Goal: Information Seeking & Learning: Learn about a topic

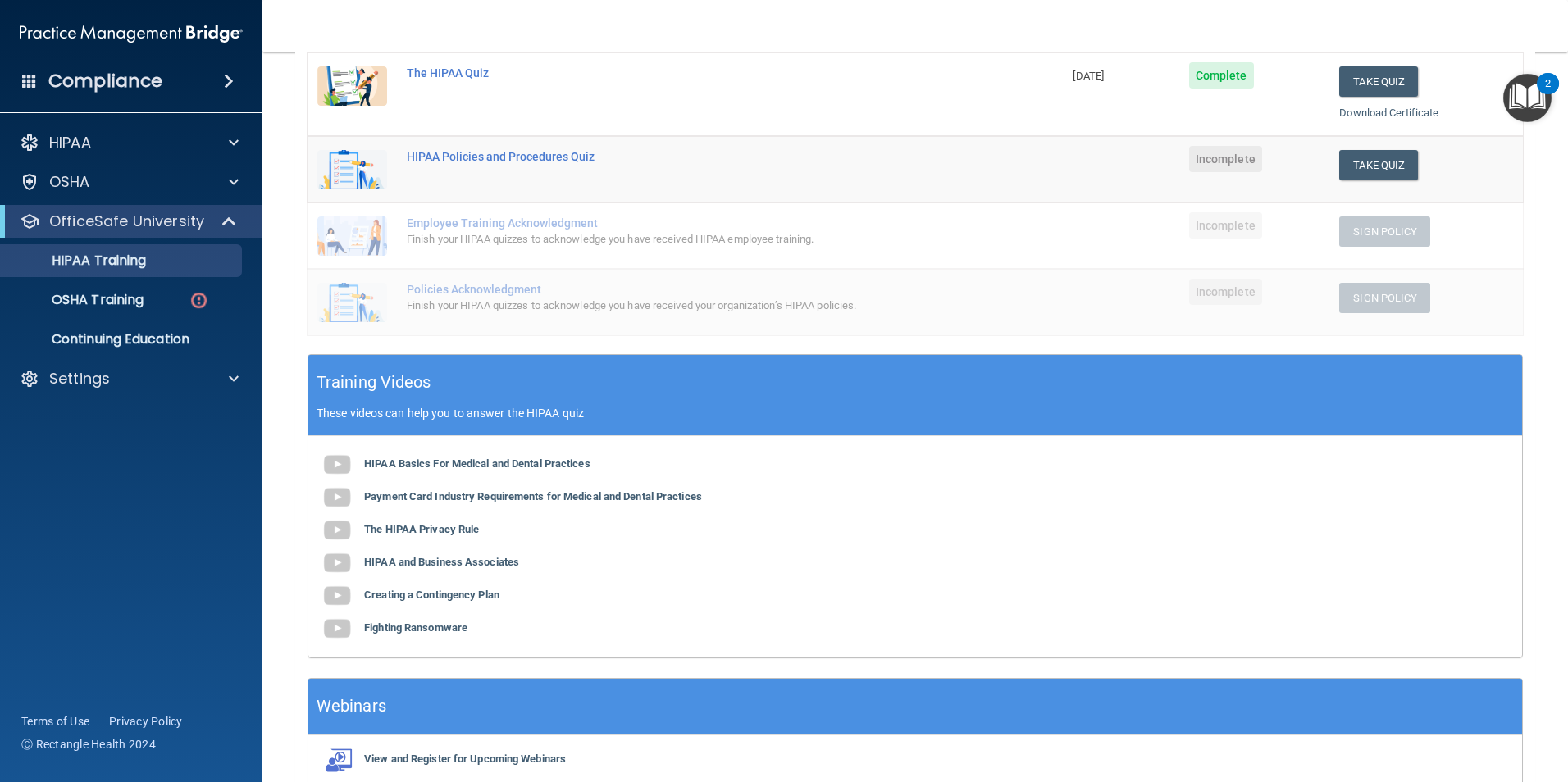
scroll to position [301, 0]
click at [452, 627] on b "Fighting Ransomware" at bounding box center [416, 629] width 103 height 13
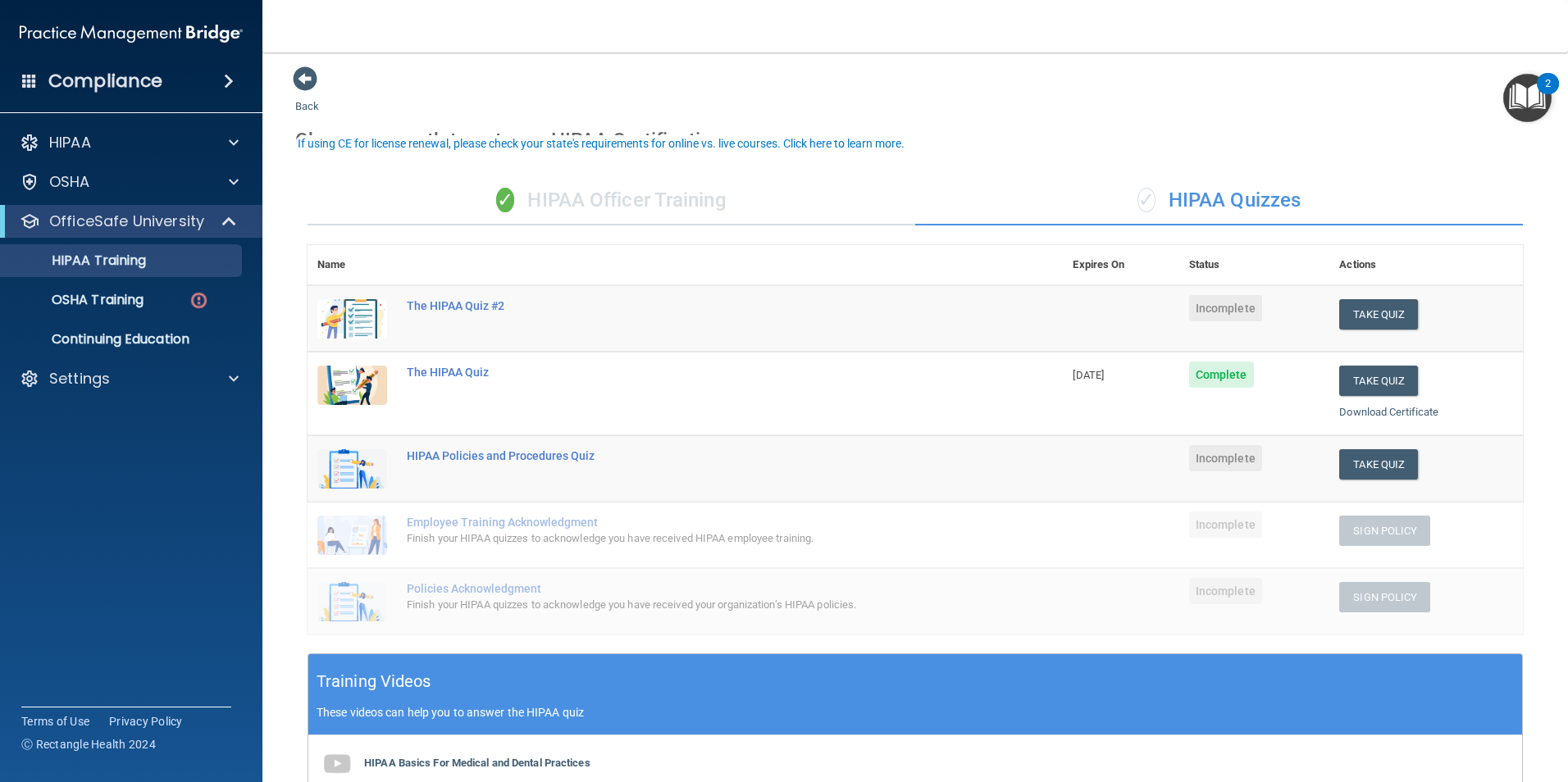
scroll to position [0, 0]
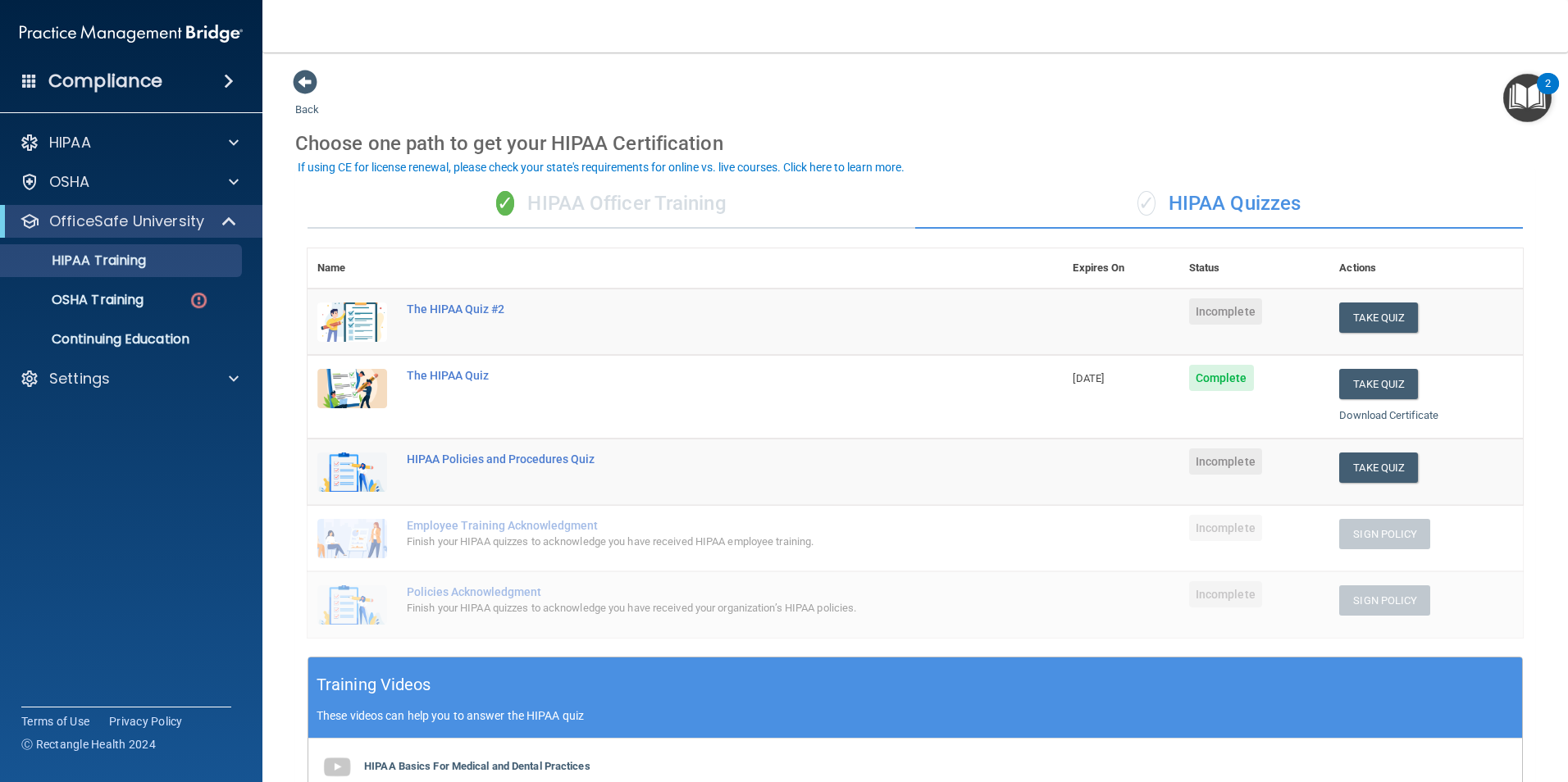
click at [1240, 196] on div "✓ HIPAA Quizzes" at bounding box center [1219, 204] width 607 height 49
click at [595, 203] on div "✓ HIPAA Officer Training" at bounding box center [611, 204] width 607 height 49
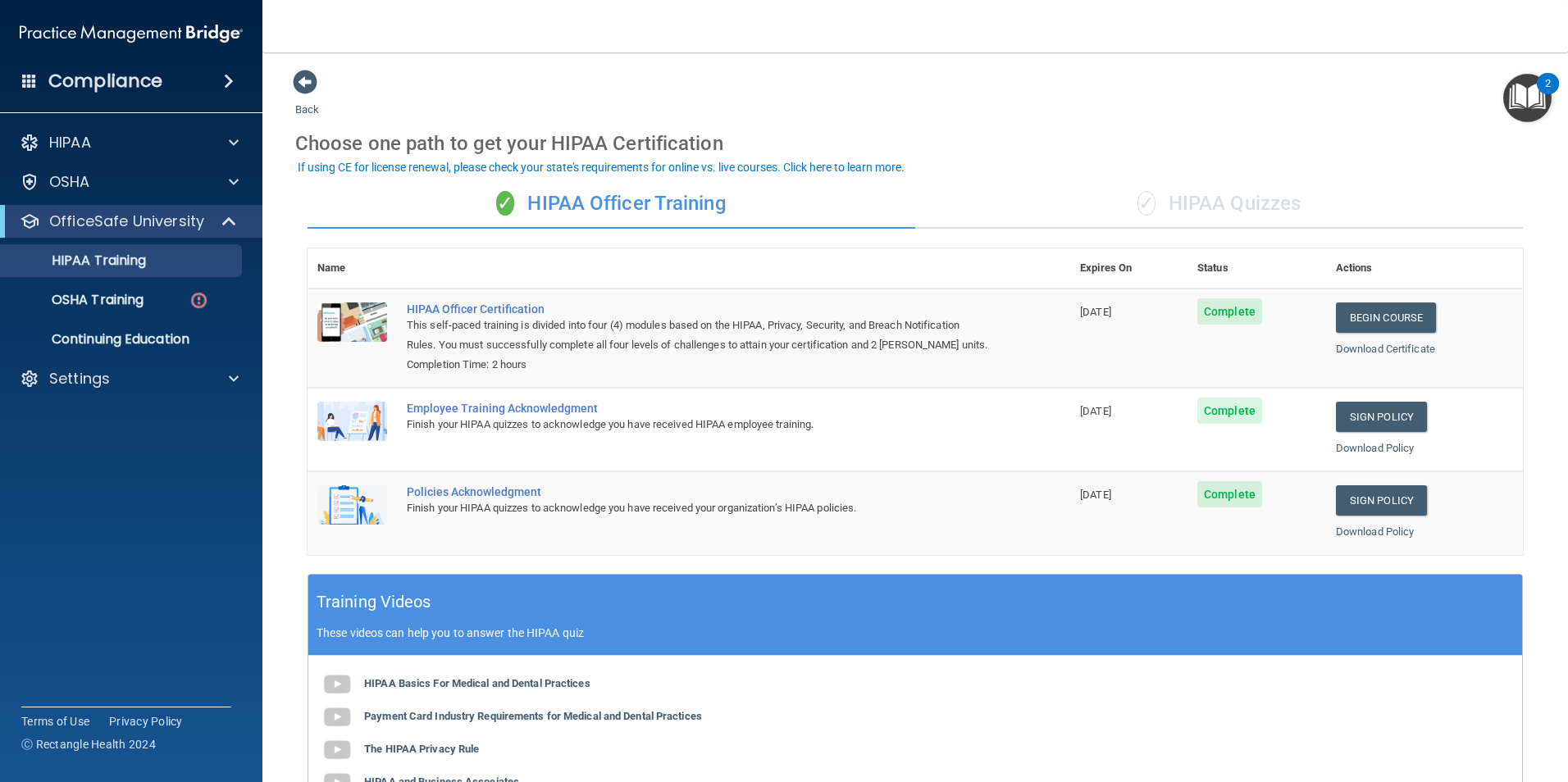
click at [1217, 197] on div "✓ HIPAA Quizzes" at bounding box center [1219, 204] width 607 height 49
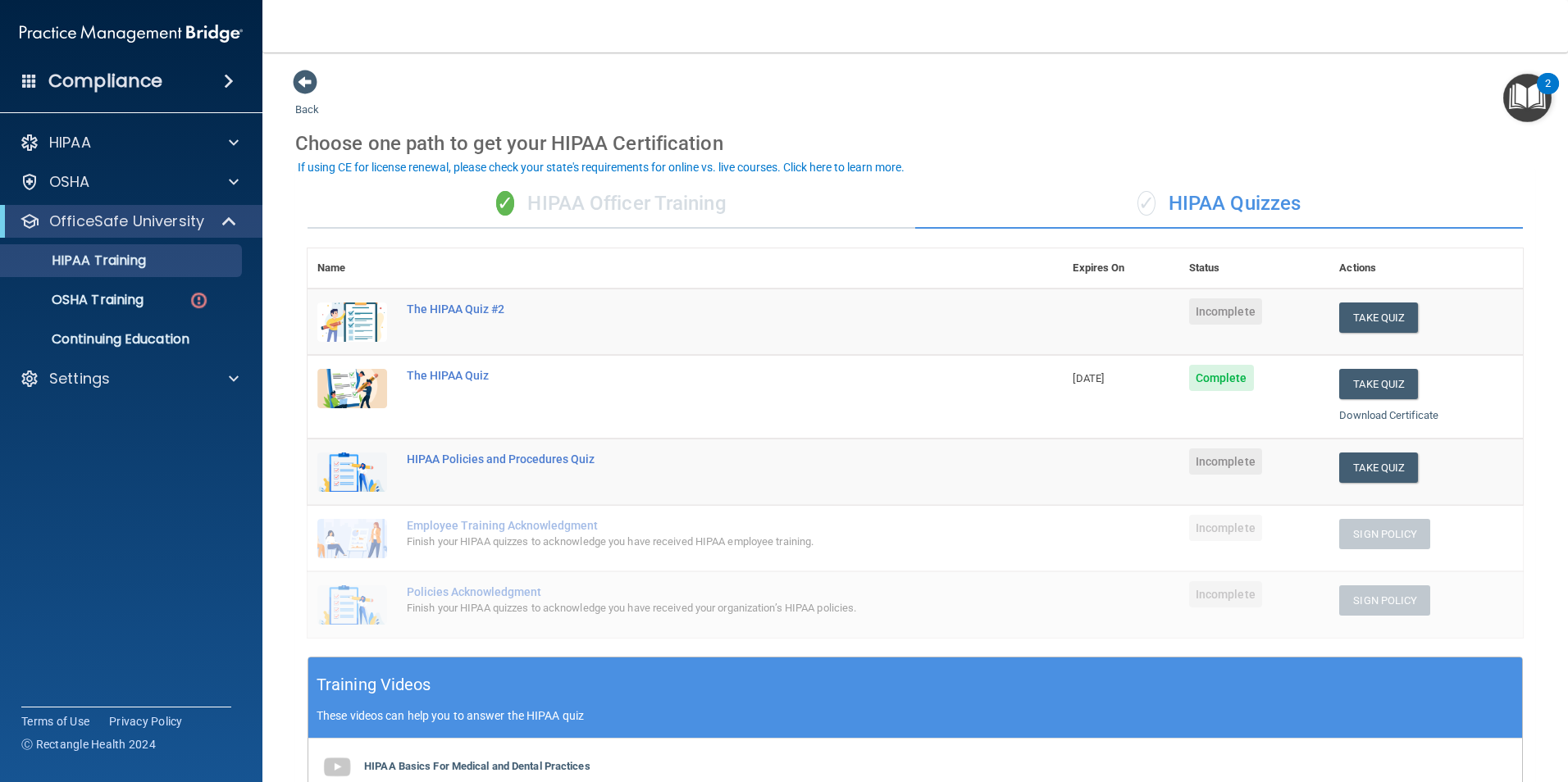
click at [666, 203] on div "✓ HIPAA Officer Training" at bounding box center [611, 204] width 607 height 49
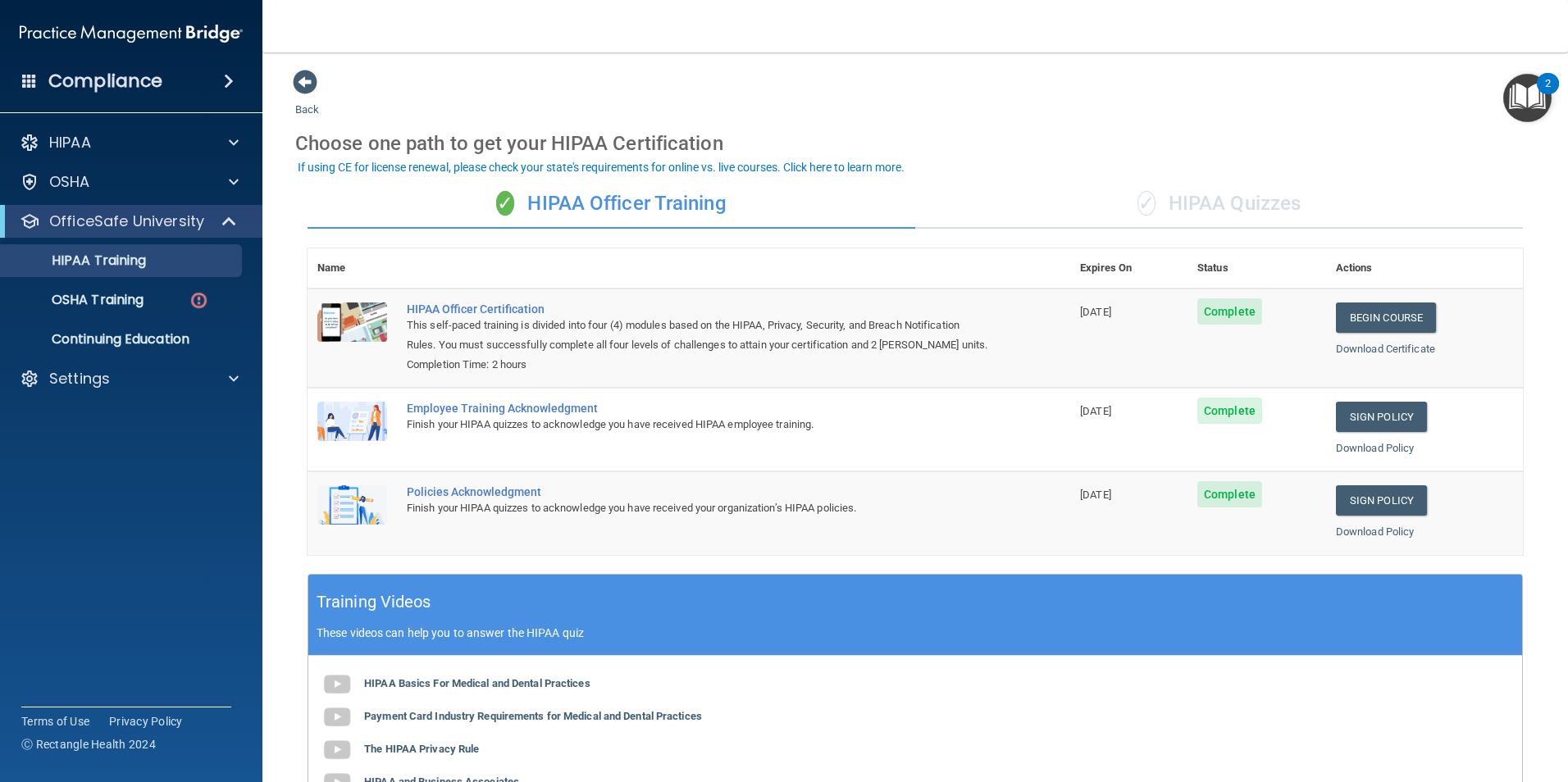
click at [1233, 202] on div "✓ HIPAA Quizzes" at bounding box center [1219, 204] width 607 height 49
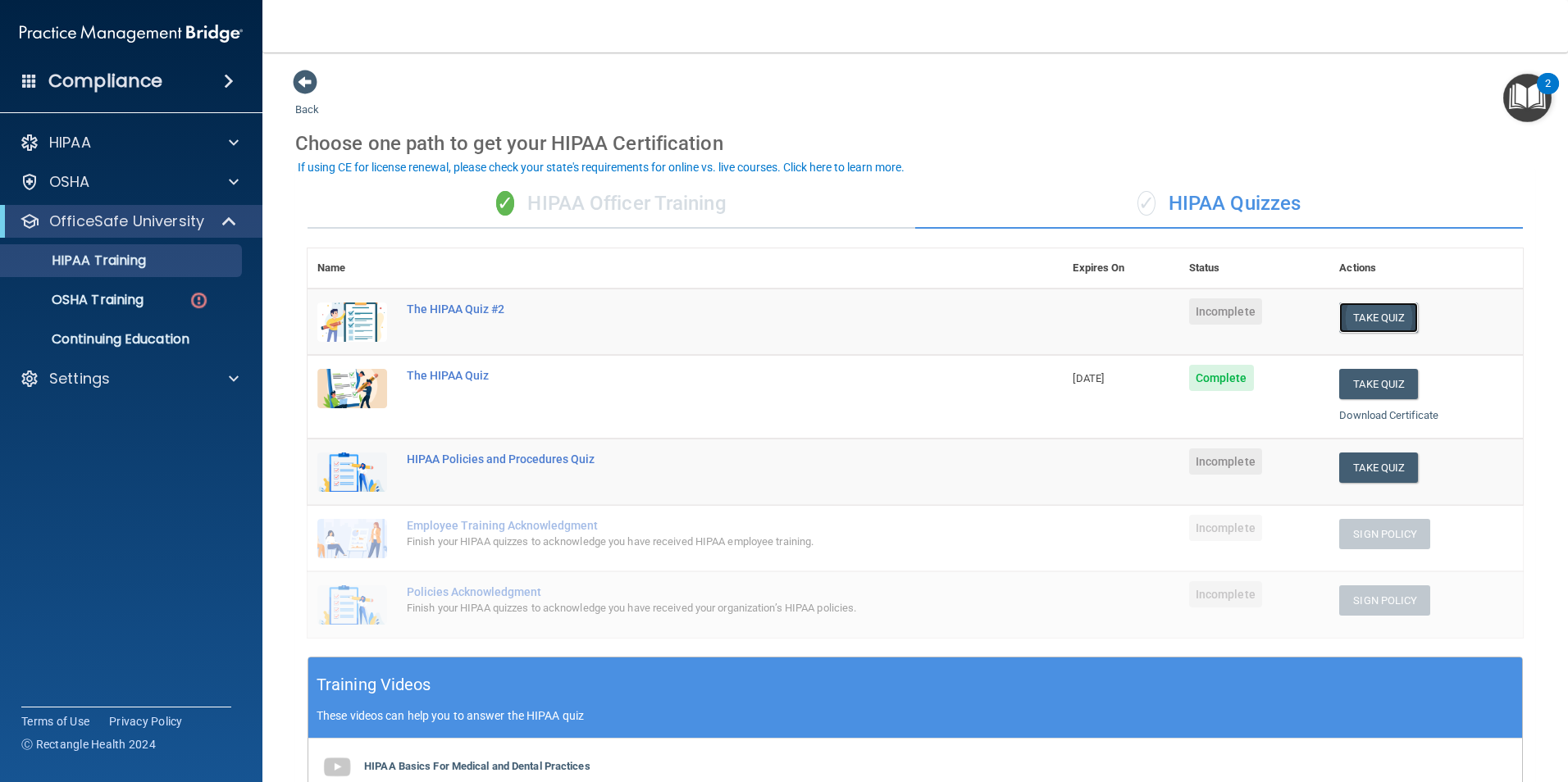
click at [1391, 318] on button "Take Quiz" at bounding box center [1378, 318] width 79 height 31
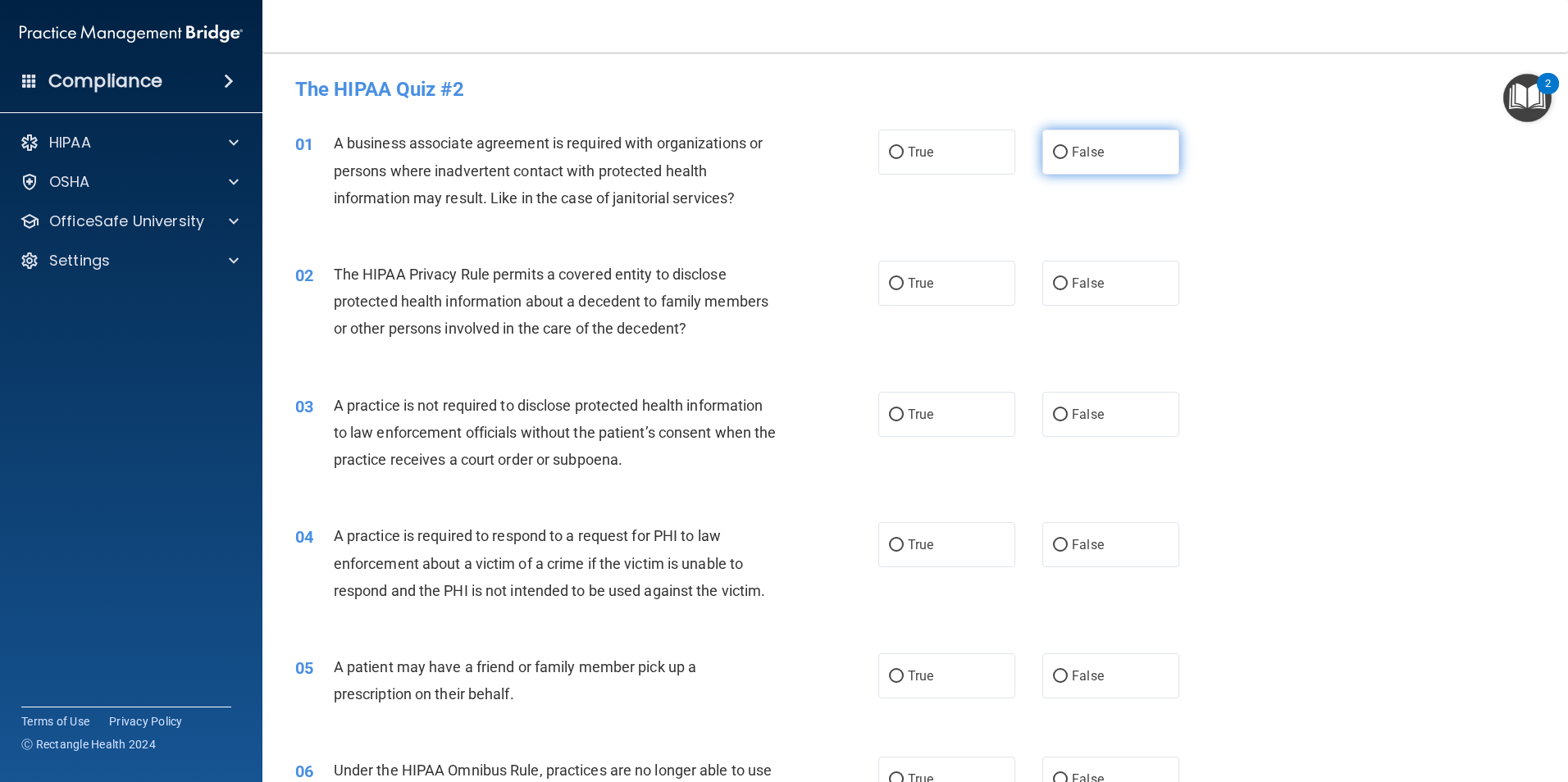
click at [1053, 147] on input "False" at bounding box center [1060, 153] width 14 height 13
radio input "true"
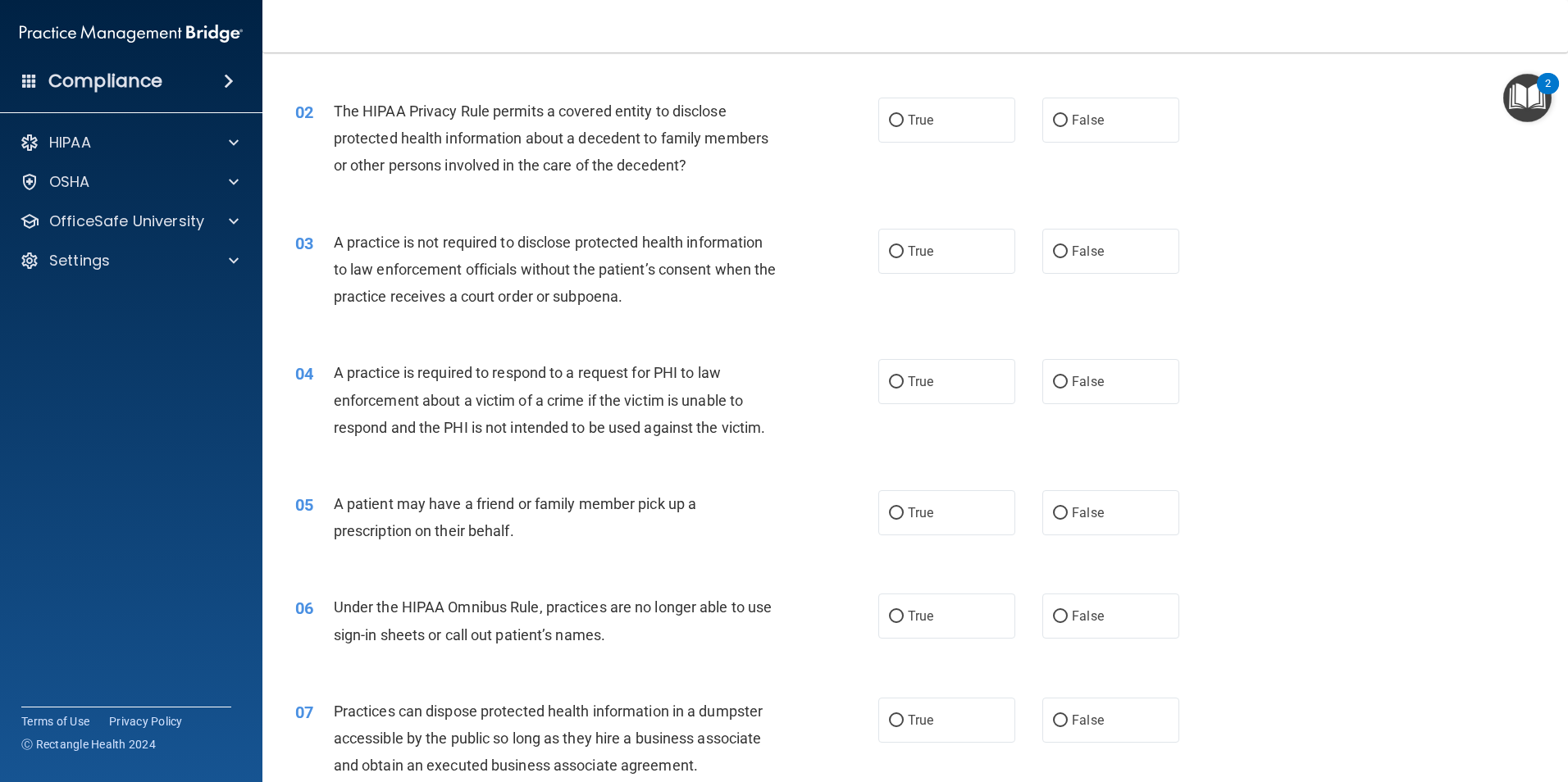
scroll to position [164, 0]
click at [1073, 115] on span "False" at bounding box center [1087, 119] width 32 height 15
click at [1067, 115] on input "False" at bounding box center [1060, 120] width 14 height 13
radio input "true"
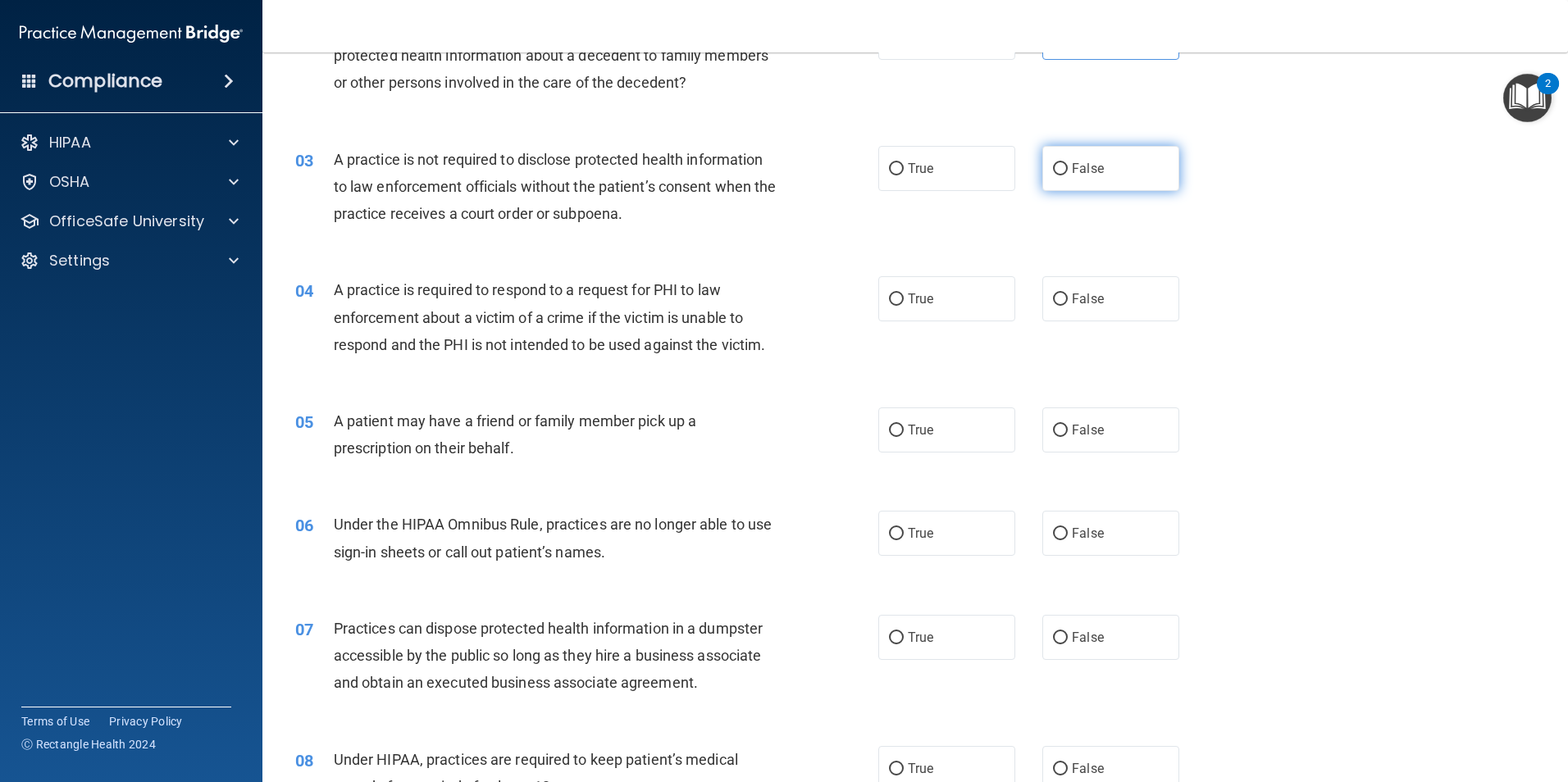
click at [1072, 160] on label "False" at bounding box center [1110, 168] width 137 height 45
click at [1067, 163] on input "False" at bounding box center [1060, 169] width 14 height 13
radio input "true"
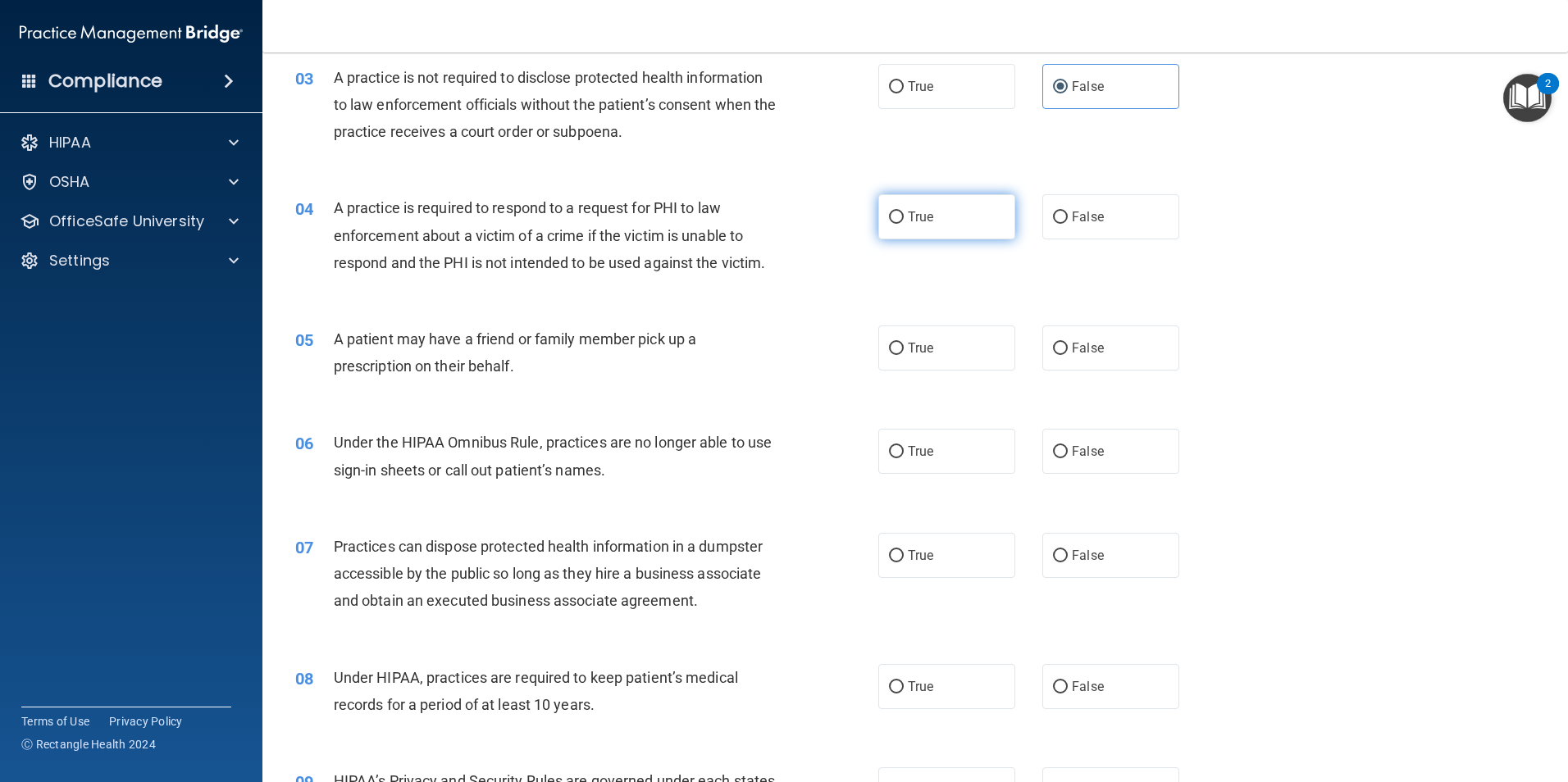
click at [922, 202] on label "True" at bounding box center [946, 217] width 137 height 45
click at [904, 212] on input "True" at bounding box center [896, 218] width 14 height 13
radio input "true"
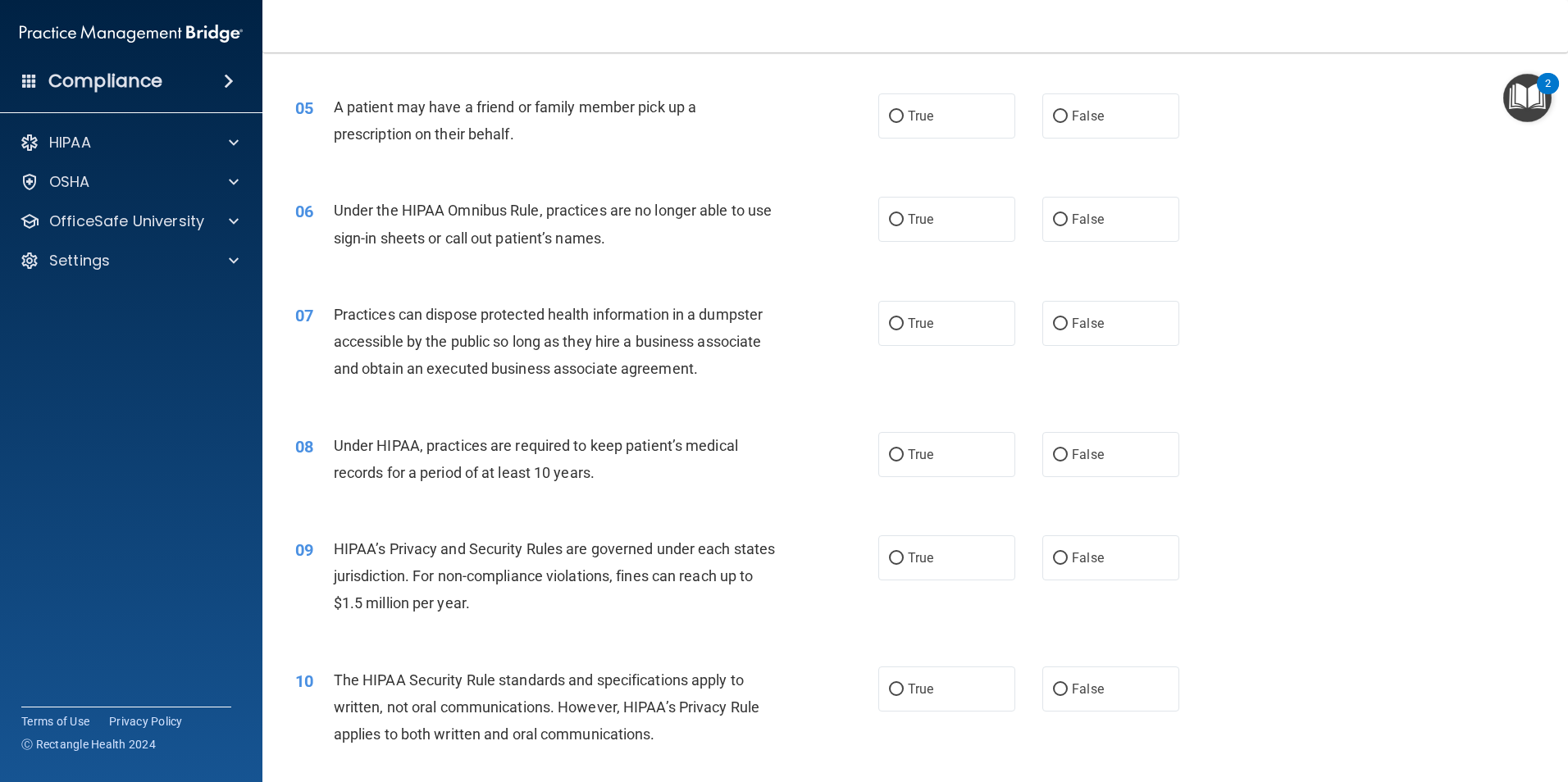
scroll to position [574, 0]
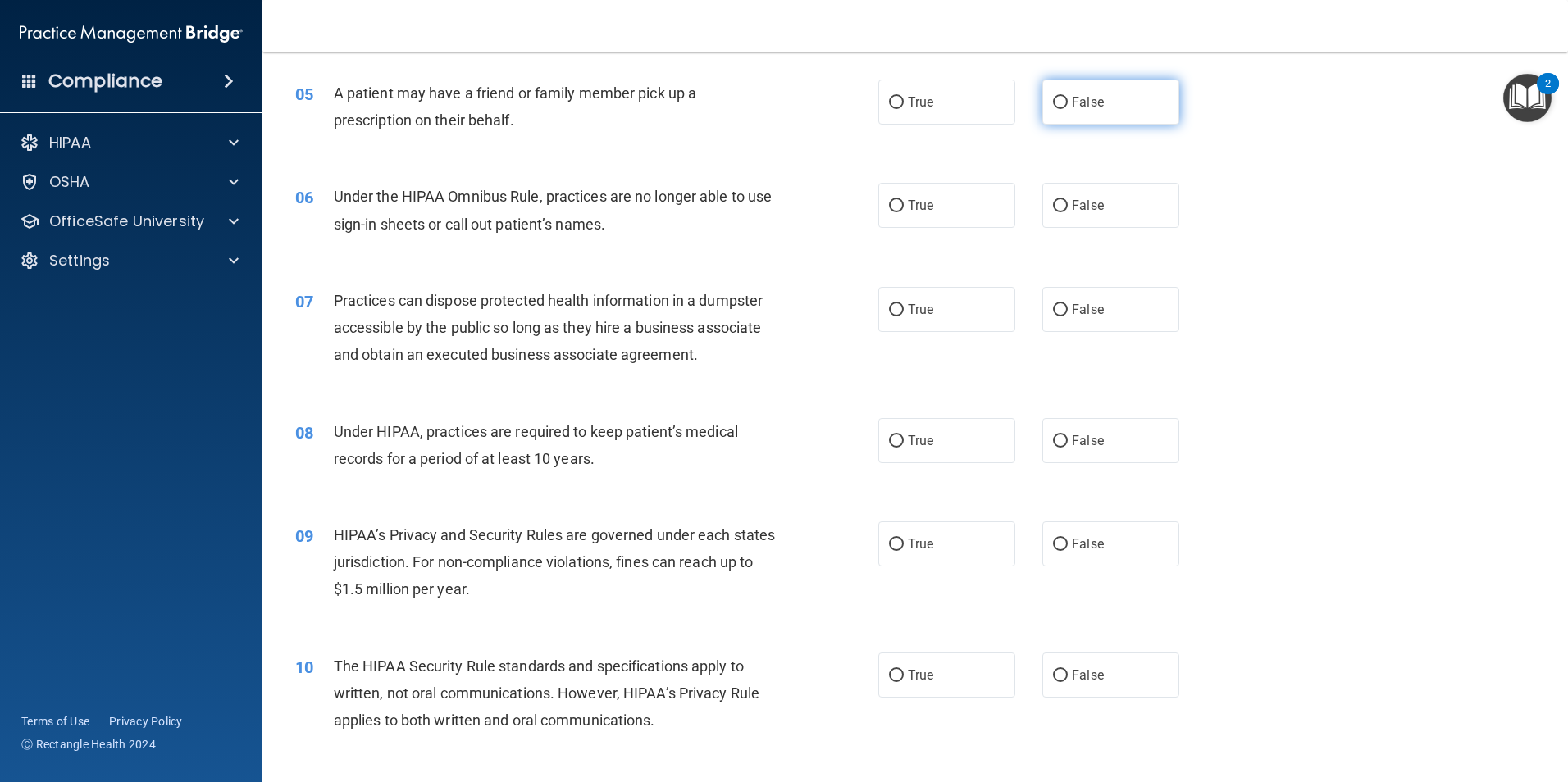
click at [1085, 94] on span "False" at bounding box center [1087, 101] width 32 height 15
click at [1067, 97] on input "False" at bounding box center [1060, 103] width 14 height 13
radio input "true"
click at [937, 99] on label "True" at bounding box center [946, 102] width 137 height 45
click at [904, 99] on input "True" at bounding box center [896, 103] width 14 height 13
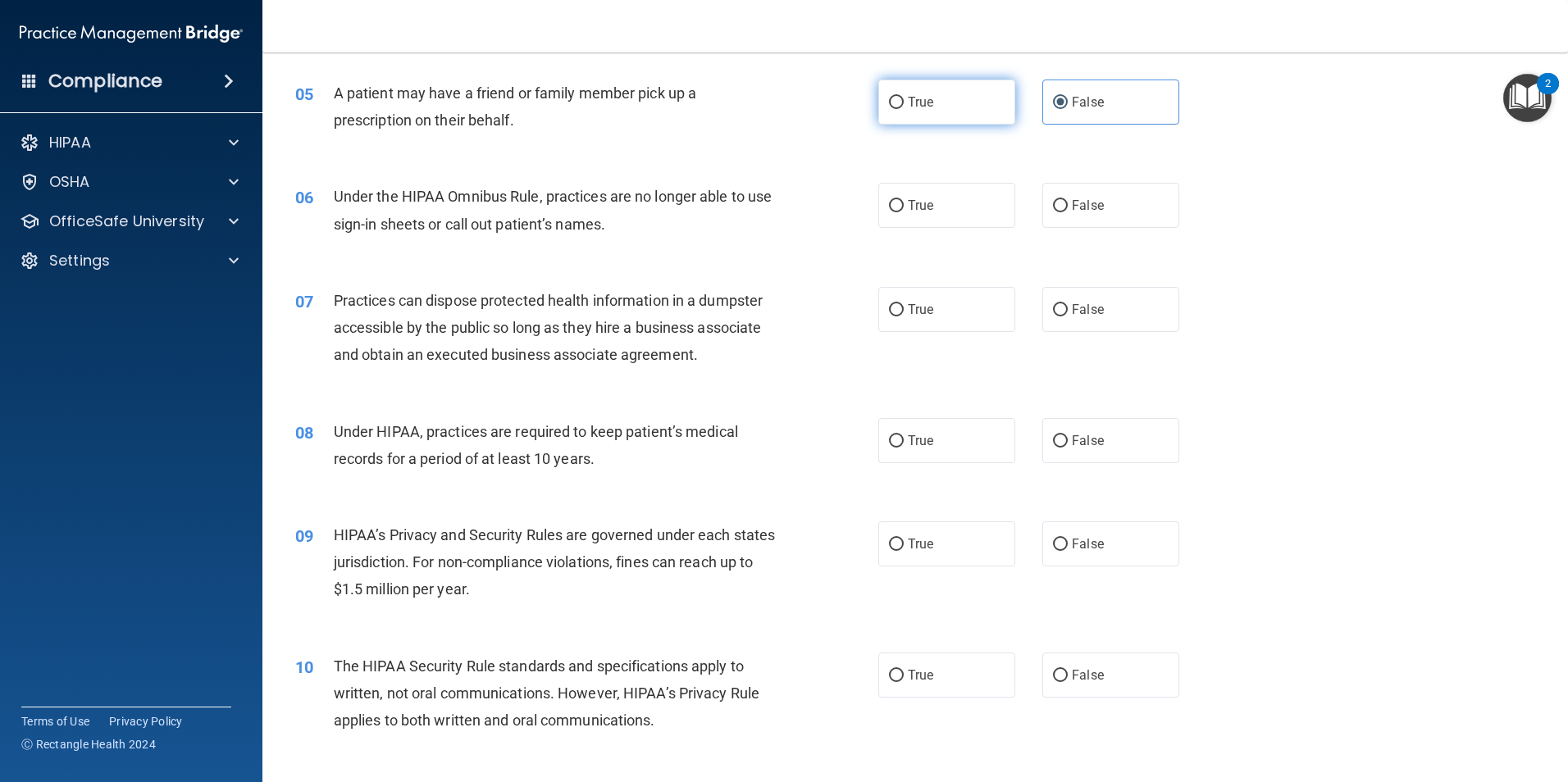
radio input "true"
radio input "false"
click at [959, 205] on label "True" at bounding box center [946, 205] width 137 height 45
click at [904, 205] on input "True" at bounding box center [896, 206] width 14 height 13
radio input "true"
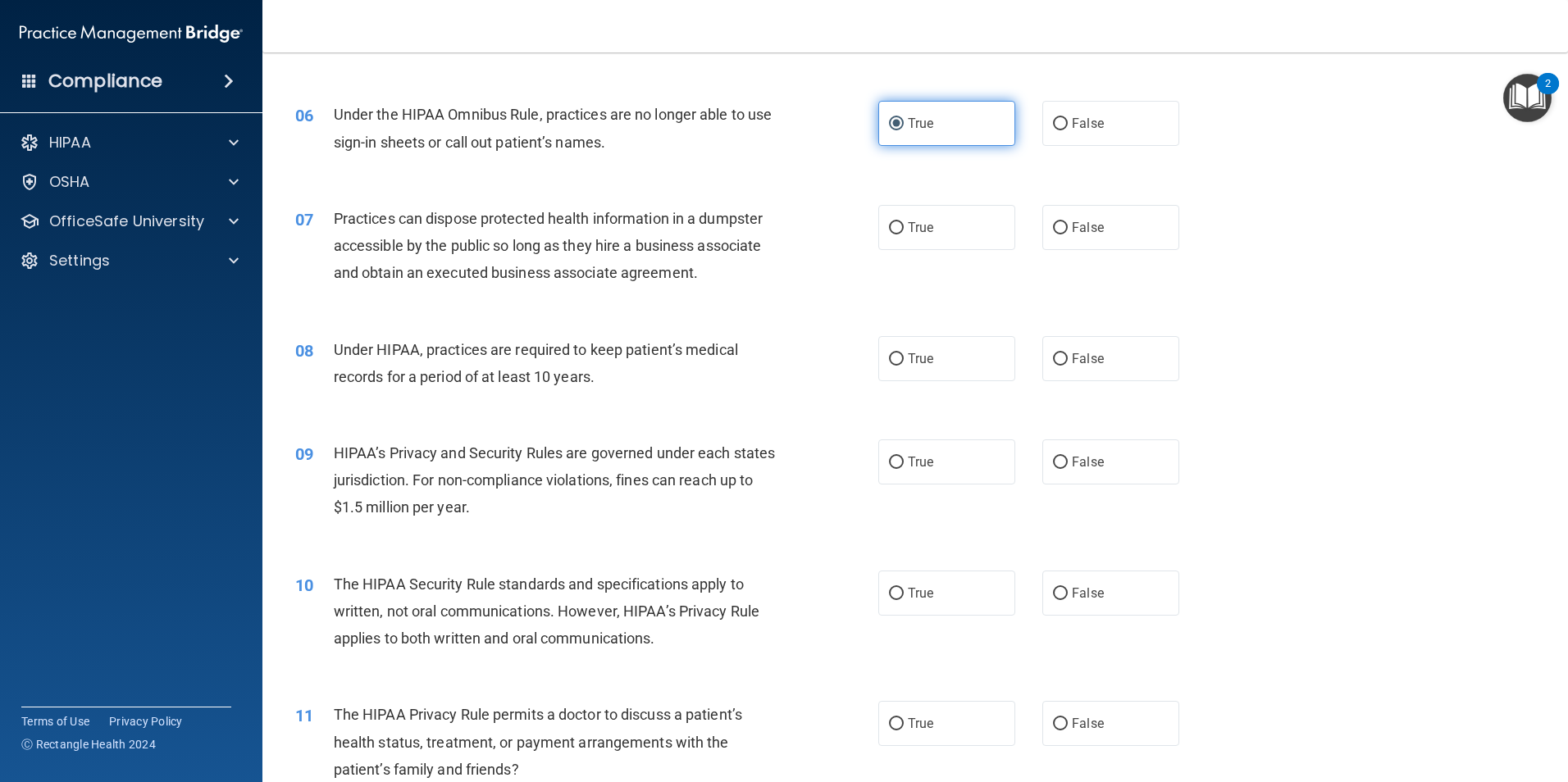
scroll to position [738, 0]
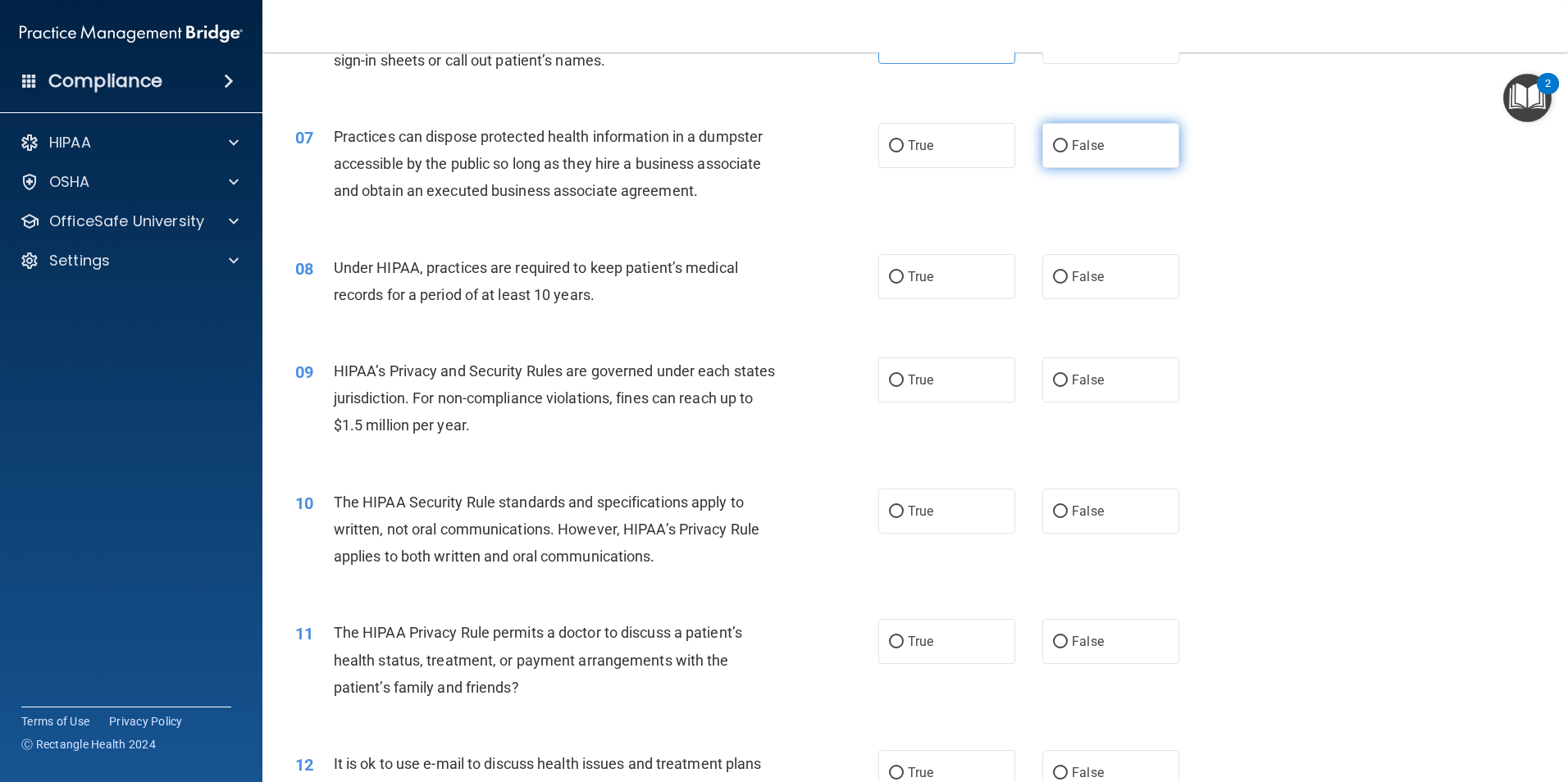
click at [1065, 159] on label "False" at bounding box center [1110, 146] width 137 height 45
click at [1065, 152] on input "False" at bounding box center [1060, 147] width 14 height 13
radio input "true"
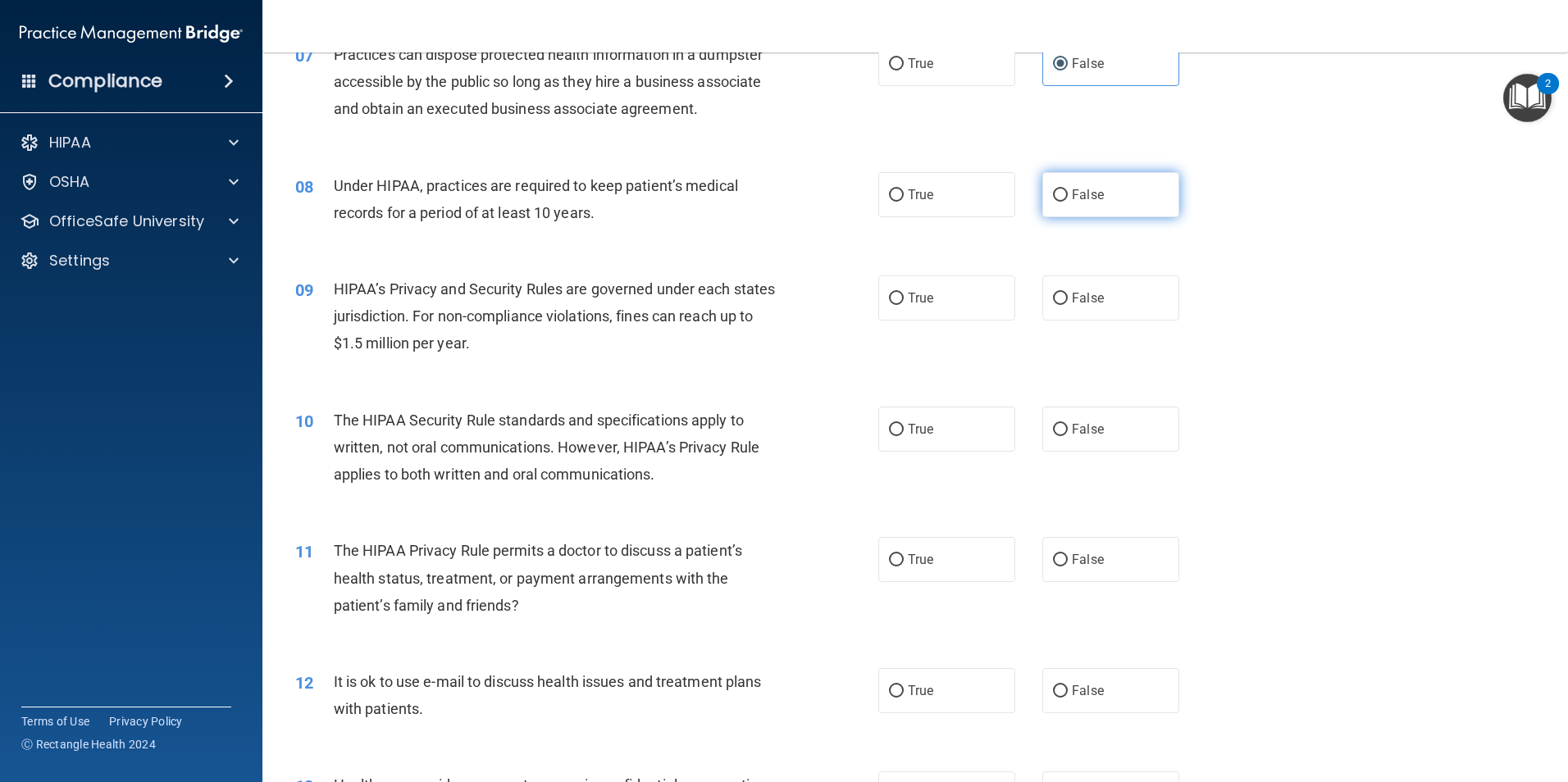
click at [1066, 183] on label "False" at bounding box center [1110, 195] width 137 height 45
click at [1066, 189] on input "False" at bounding box center [1060, 196] width 14 height 13
radio input "true"
click at [886, 309] on label "True" at bounding box center [946, 298] width 137 height 45
click at [889, 305] on input "True" at bounding box center [896, 299] width 14 height 13
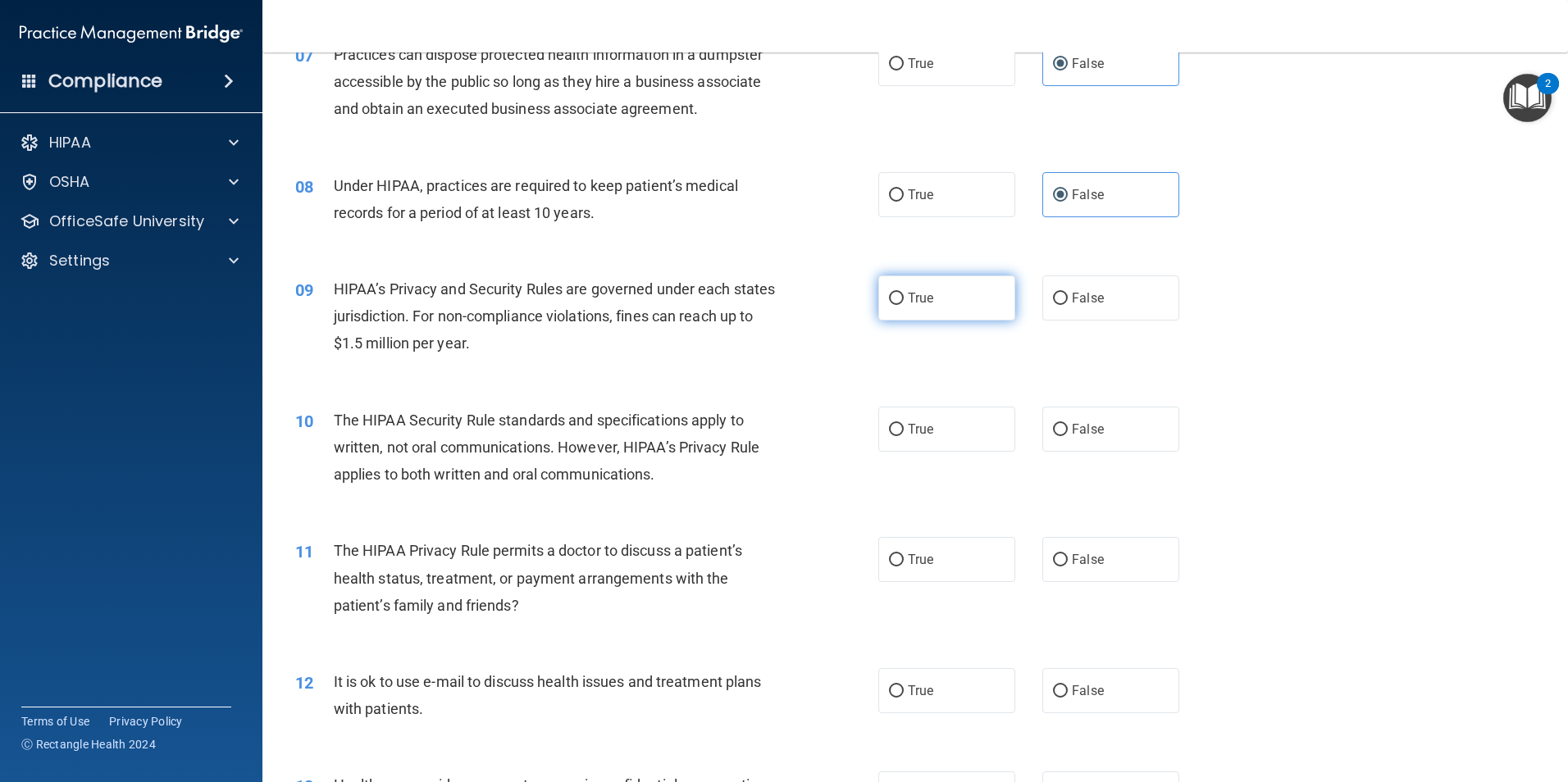
radio input "true"
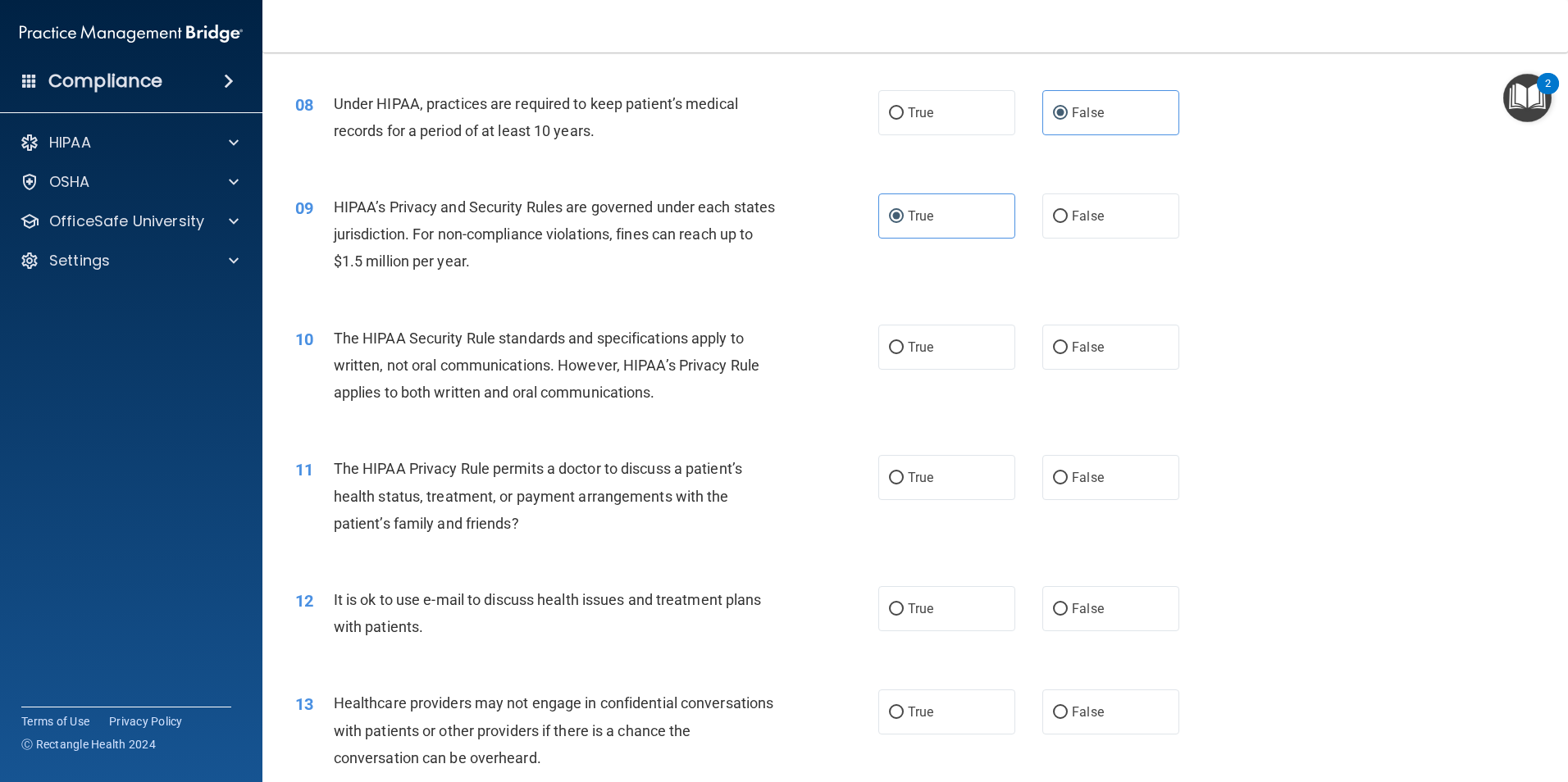
scroll to position [984, 0]
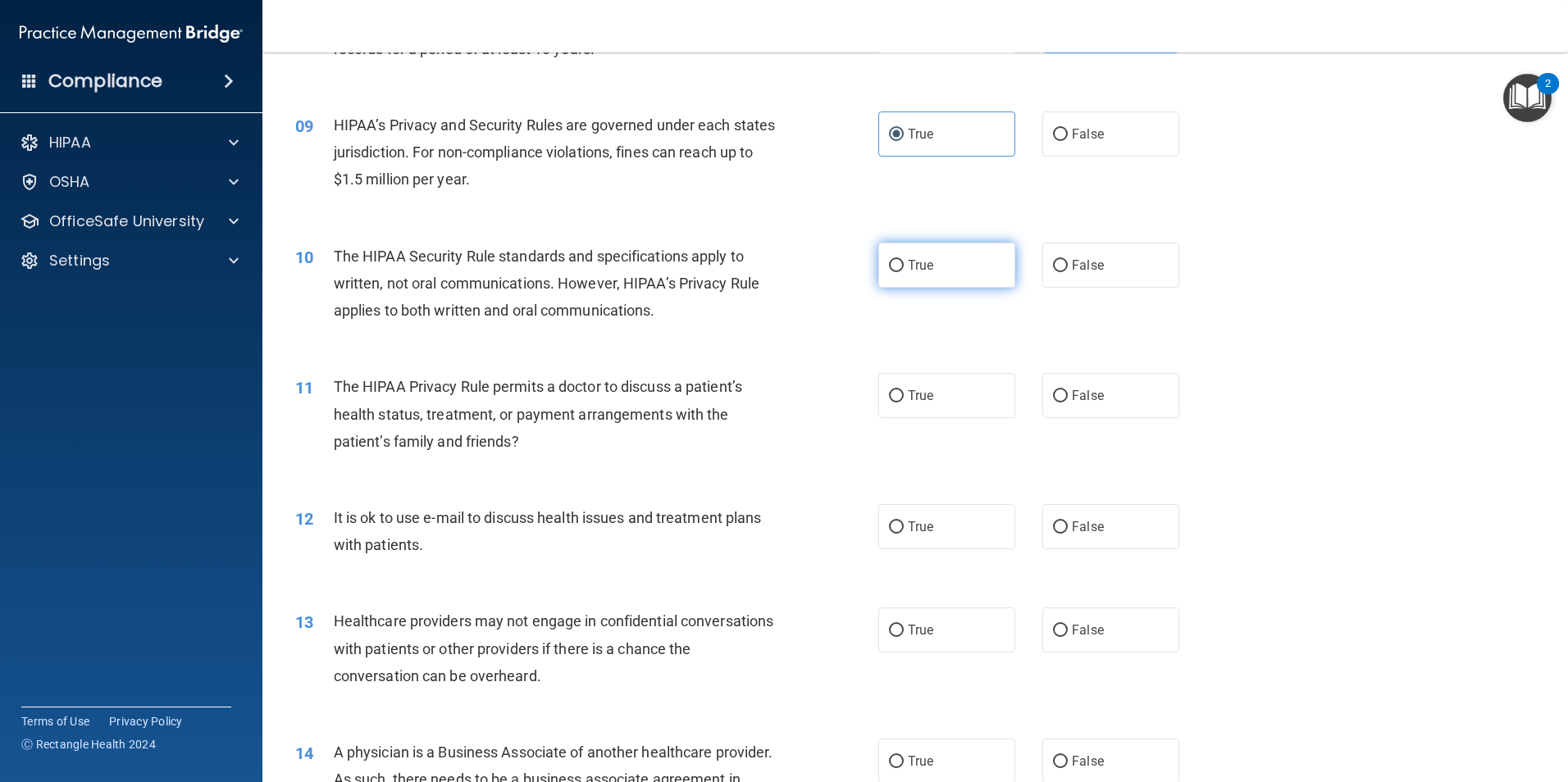
click at [953, 274] on label "True" at bounding box center [946, 265] width 137 height 45
click at [904, 272] on input "True" at bounding box center [896, 266] width 14 height 13
radio input "true"
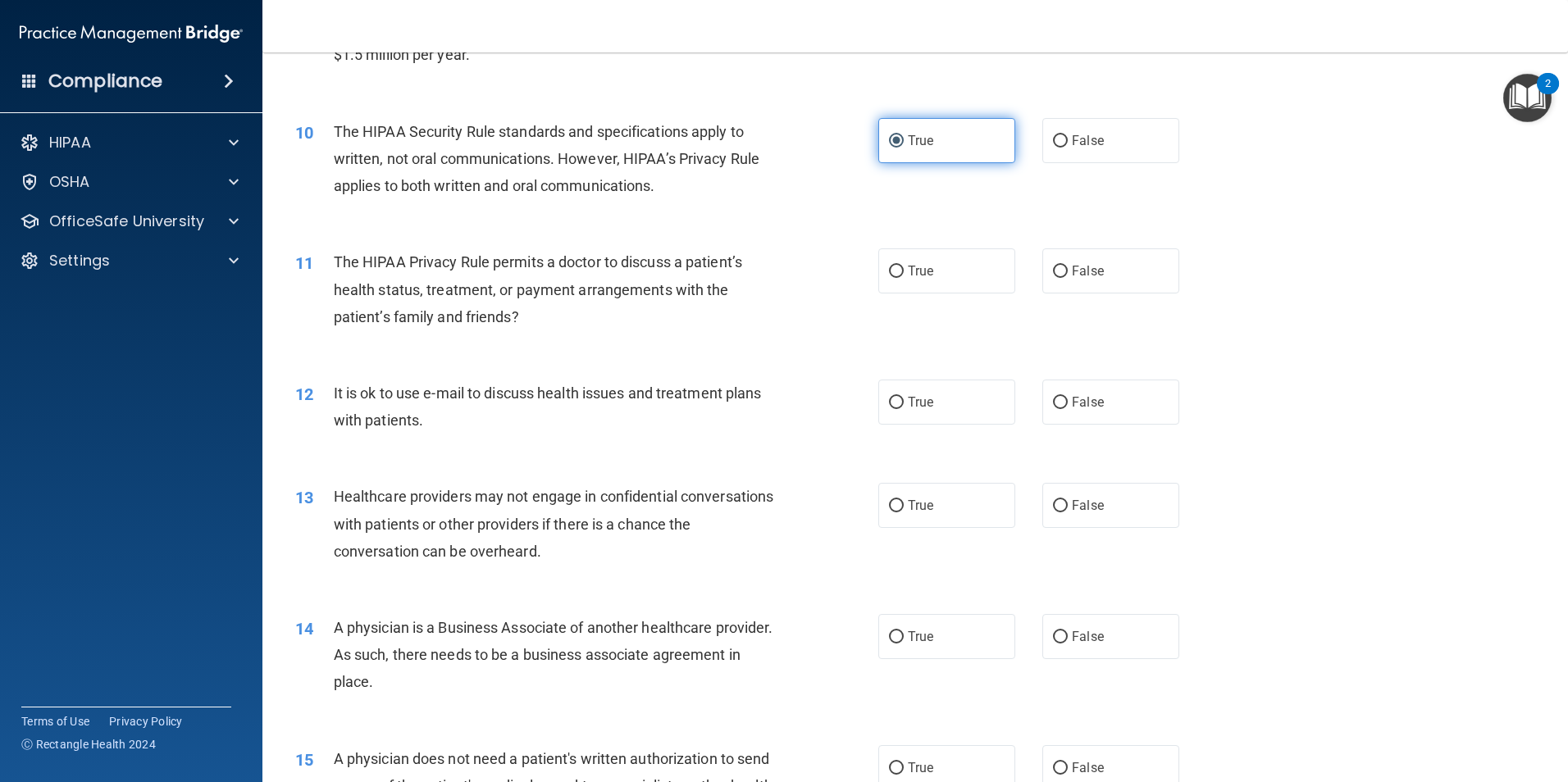
scroll to position [1148, 0]
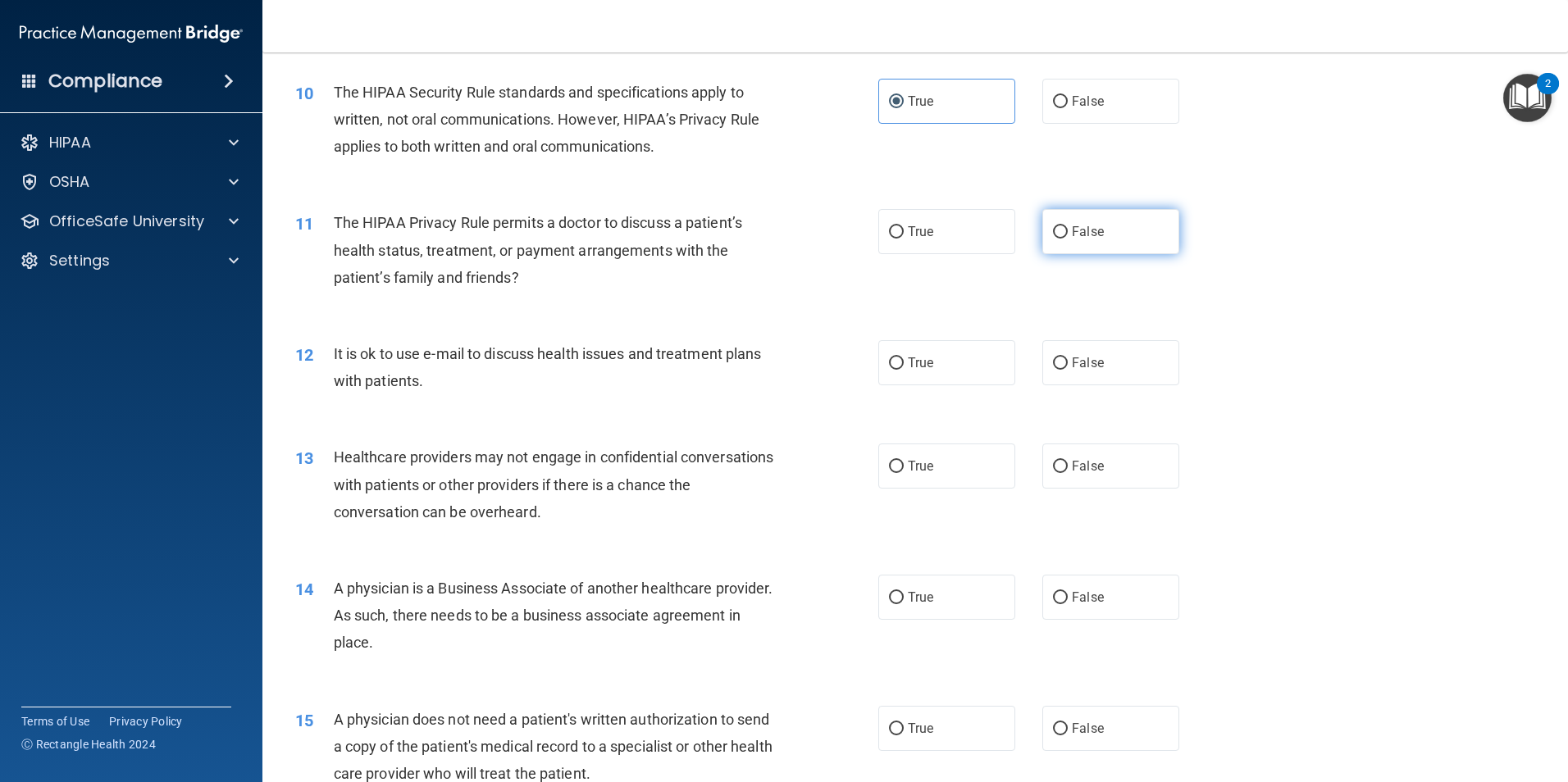
click at [1138, 241] on label "False" at bounding box center [1110, 232] width 137 height 45
click at [1067, 239] on input "False" at bounding box center [1060, 233] width 14 height 13
radio input "true"
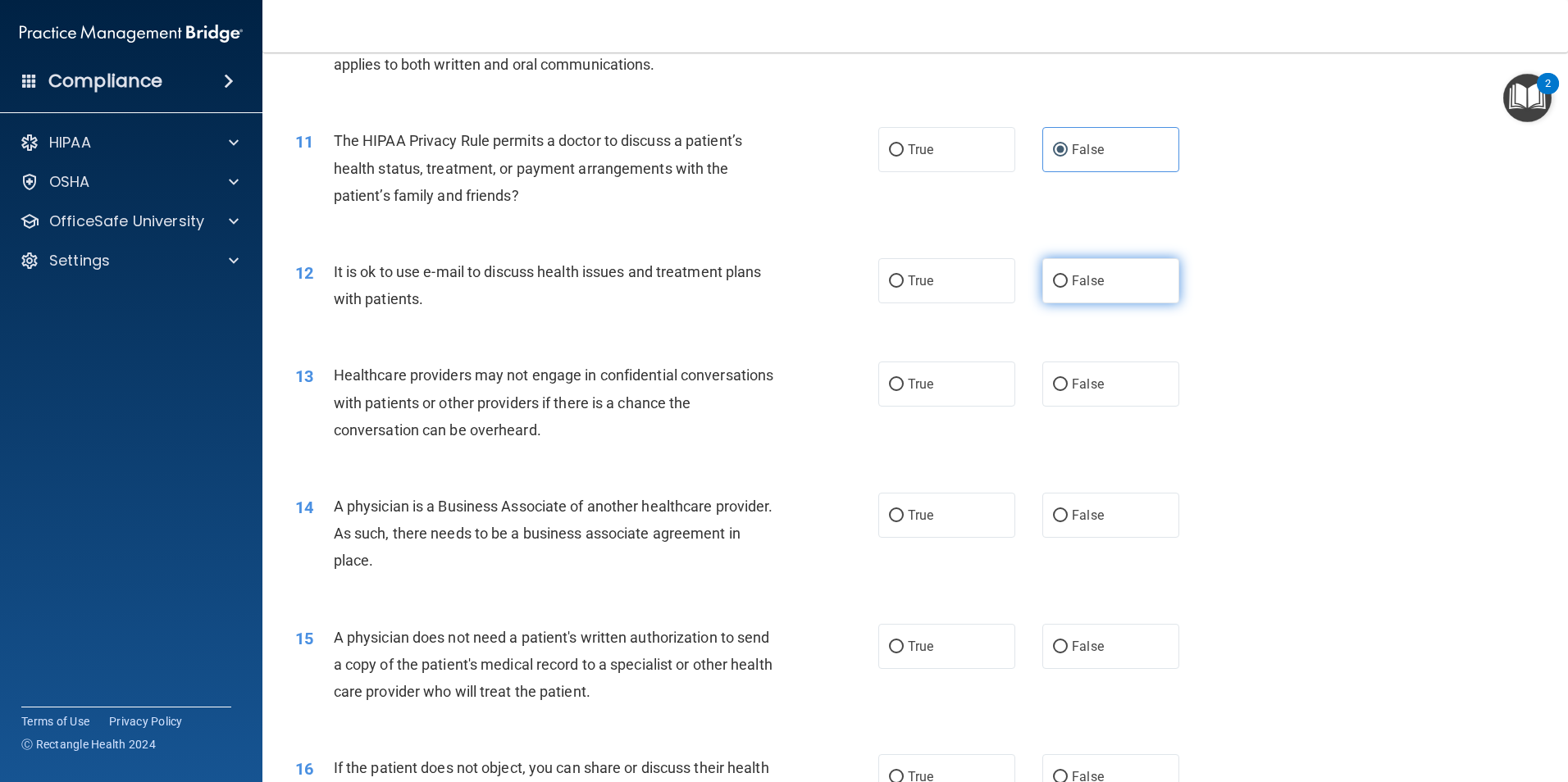
click at [1076, 288] on label "False" at bounding box center [1110, 281] width 137 height 45
click at [1067, 288] on input "False" at bounding box center [1060, 281] width 14 height 13
radio input "true"
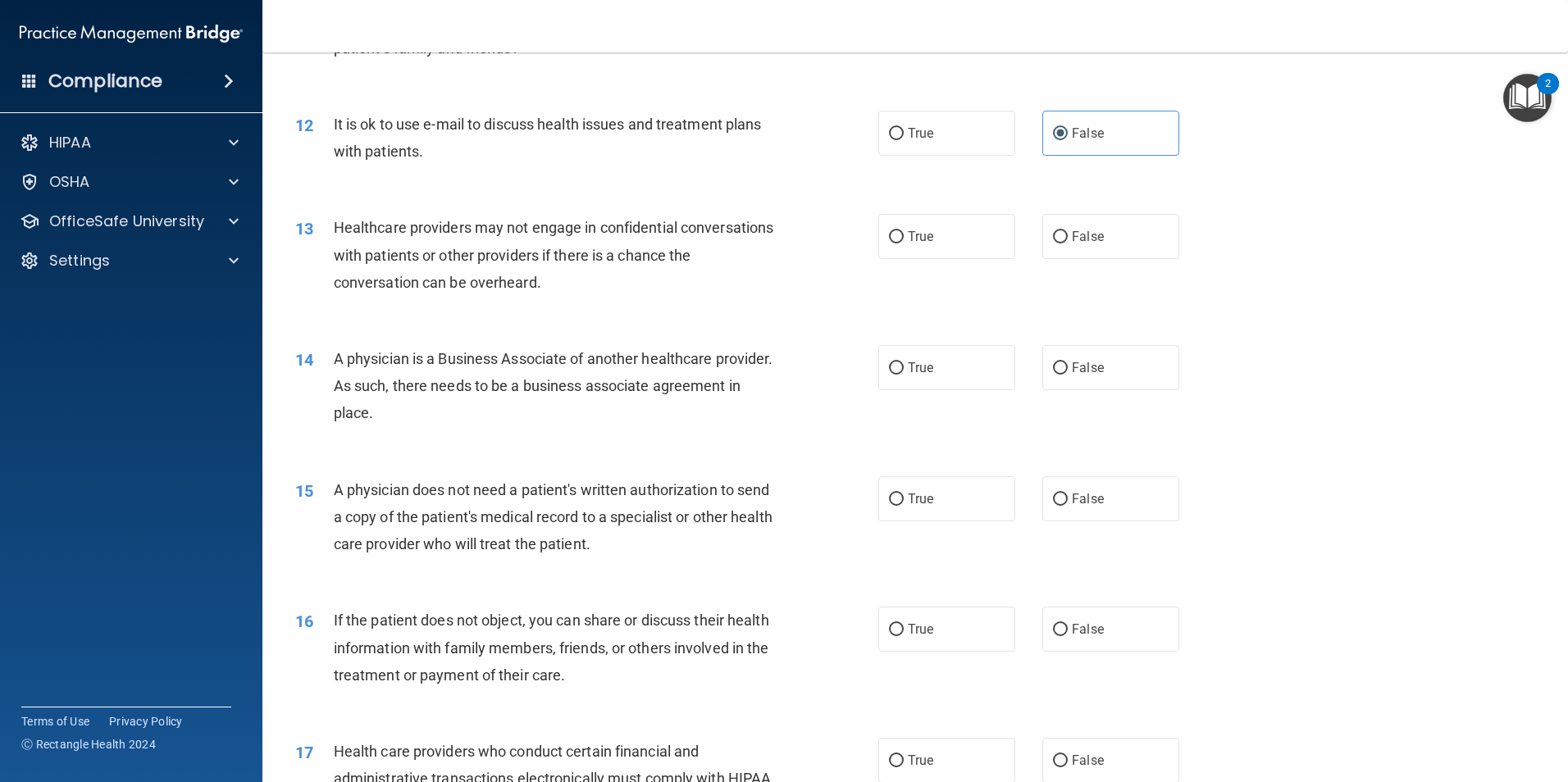
scroll to position [1394, 0]
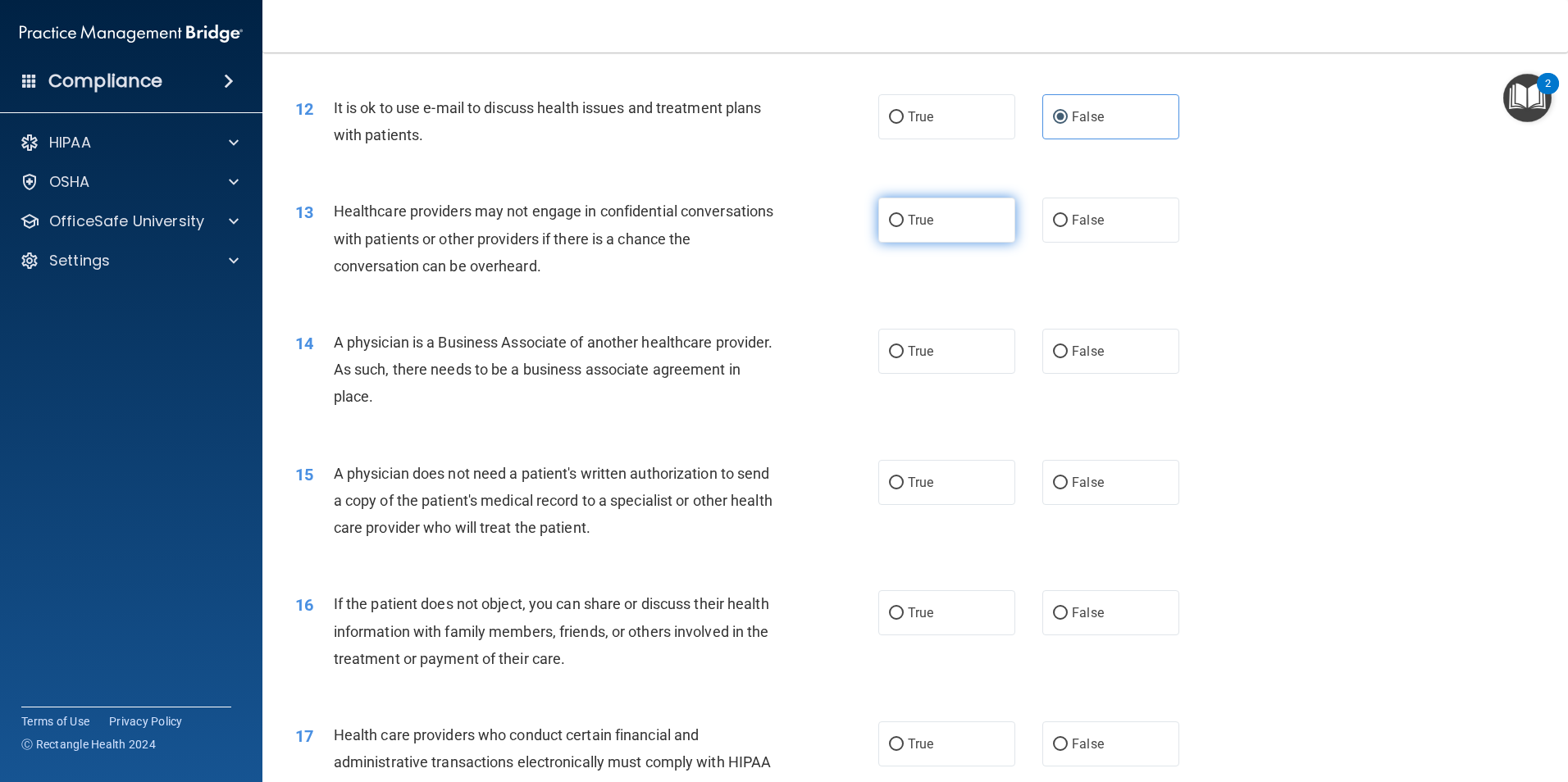
click at [970, 224] on label "True" at bounding box center [946, 220] width 137 height 45
click at [904, 224] on input "True" at bounding box center [896, 221] width 14 height 13
radio input "true"
click at [1101, 370] on label "False" at bounding box center [1110, 351] width 137 height 45
click at [1067, 358] on input "False" at bounding box center [1060, 352] width 14 height 13
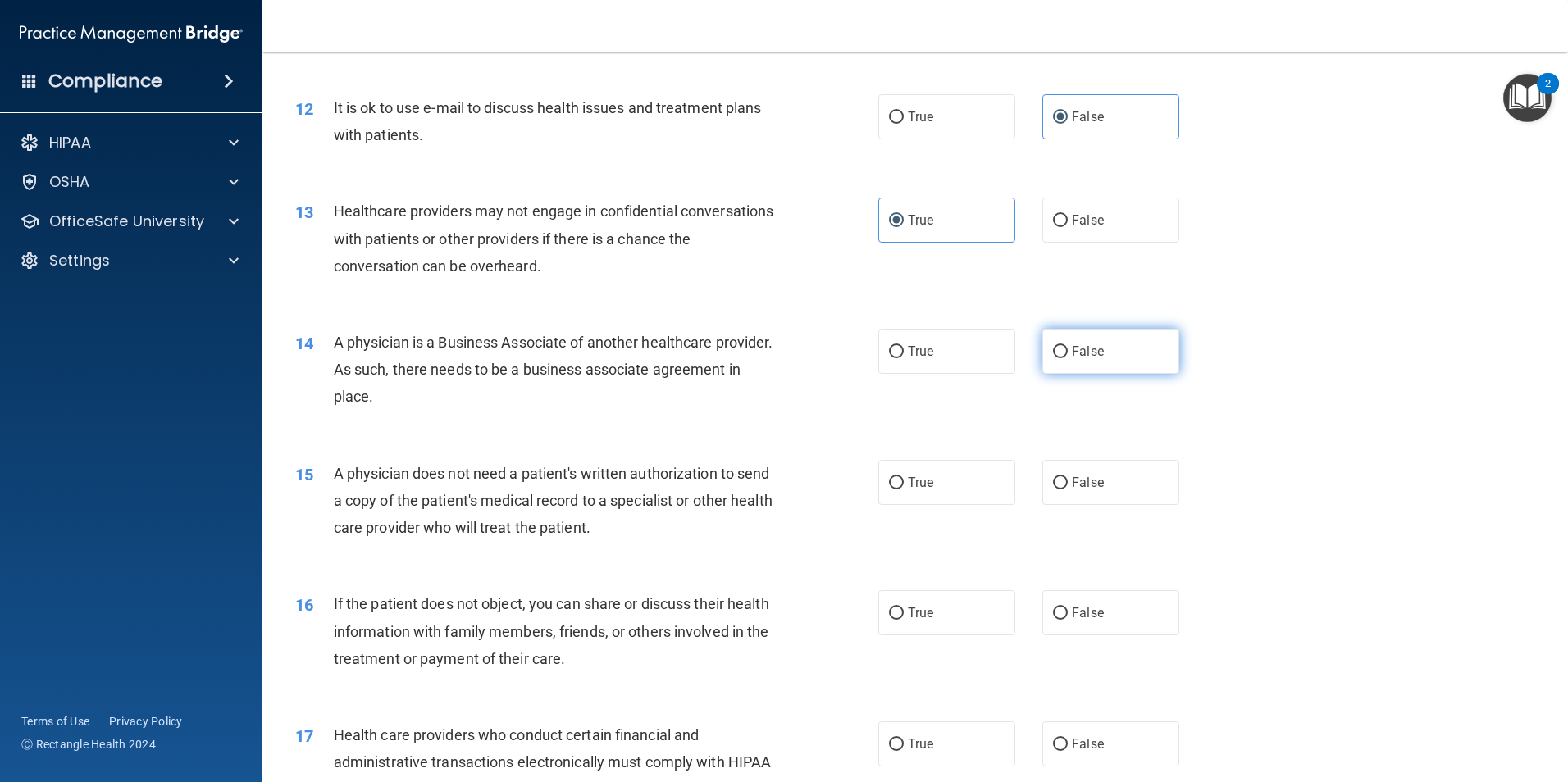
radio input "true"
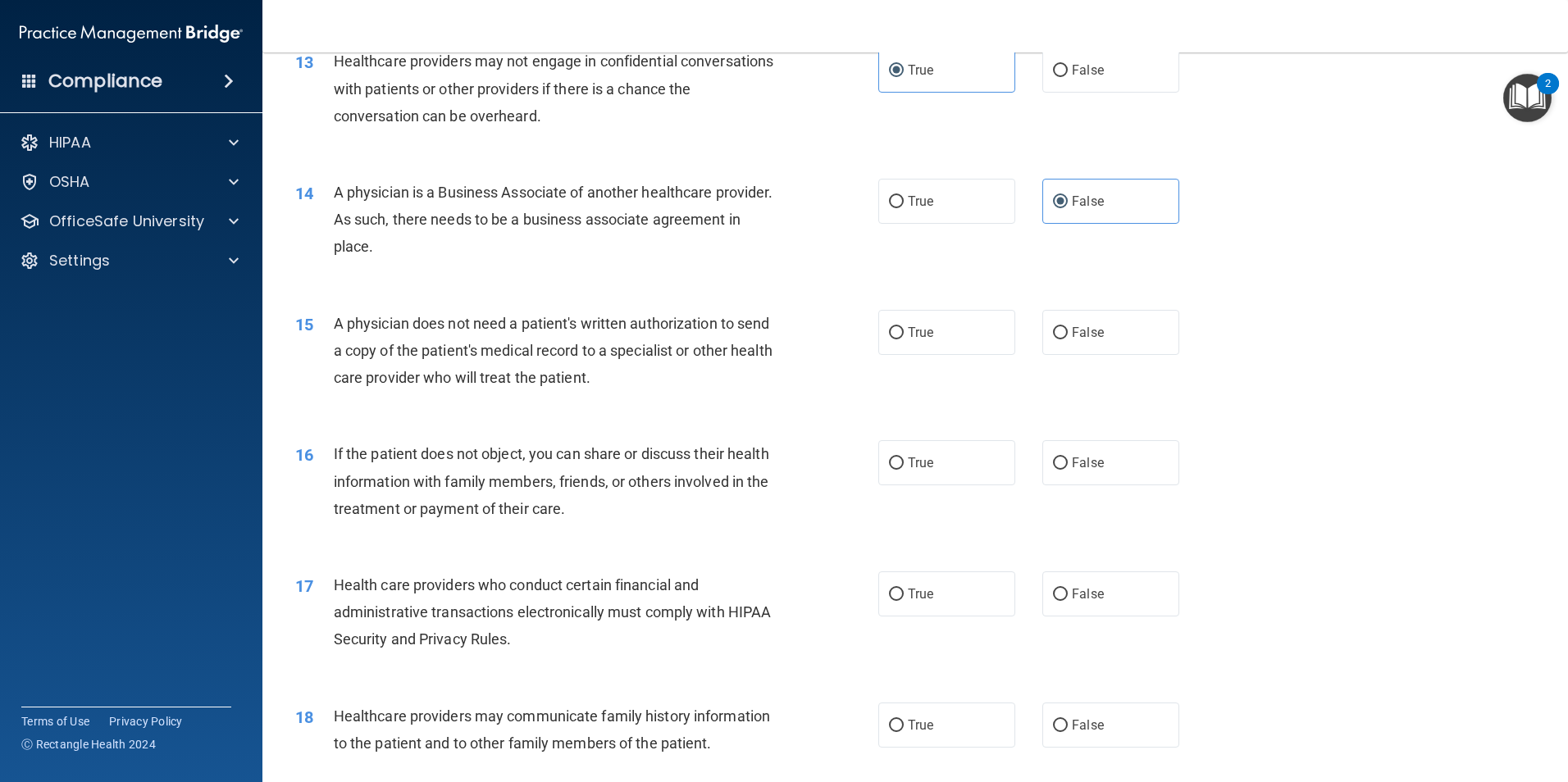
scroll to position [1558, 0]
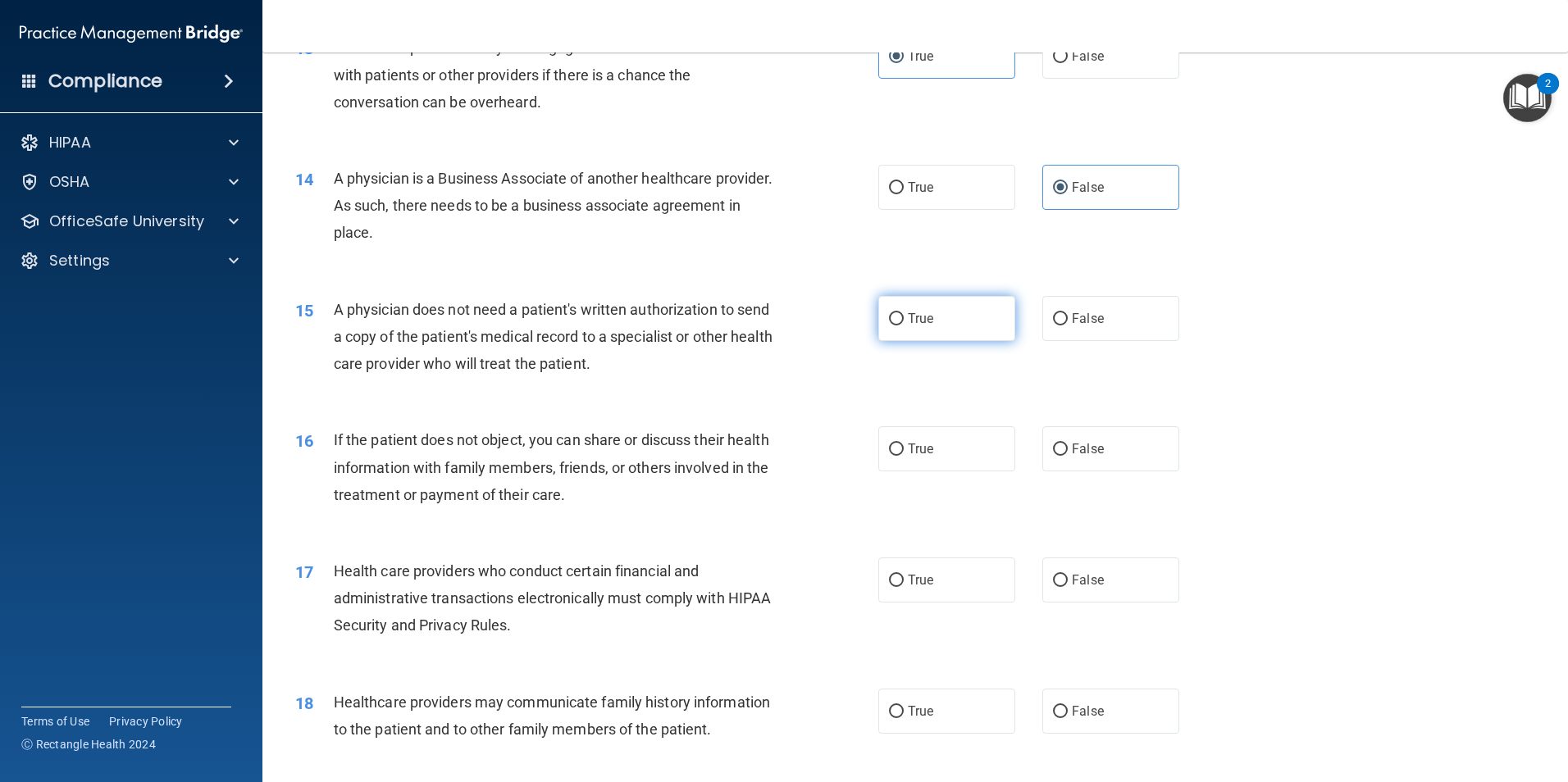
click at [920, 329] on label "True" at bounding box center [946, 319] width 137 height 45
click at [904, 326] on input "True" at bounding box center [896, 319] width 14 height 13
radio input "true"
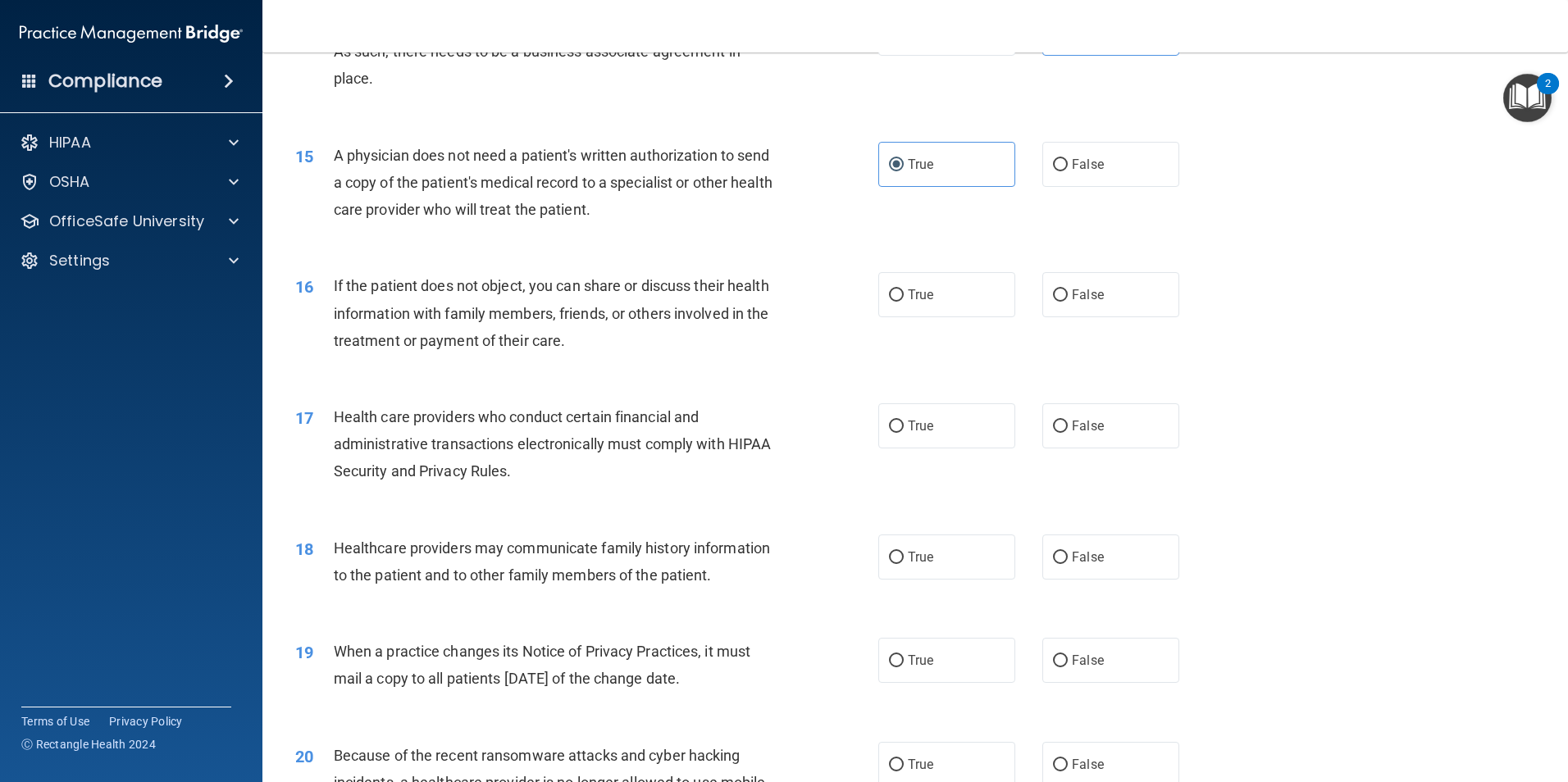
scroll to position [1804, 0]
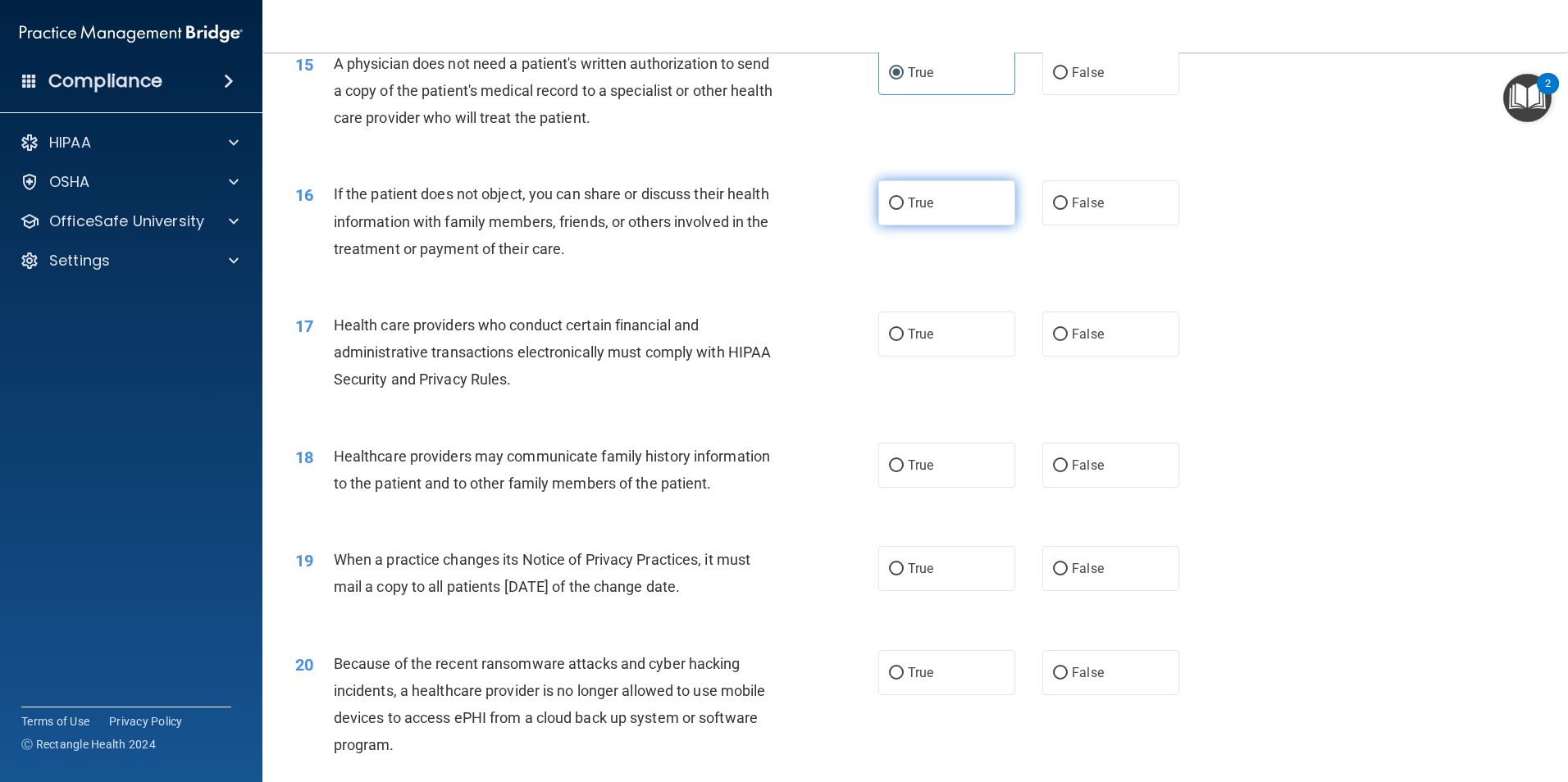
click at [899, 186] on label "True" at bounding box center [946, 203] width 137 height 45
click at [899, 197] on input "True" at bounding box center [896, 204] width 14 height 13
radio input "true"
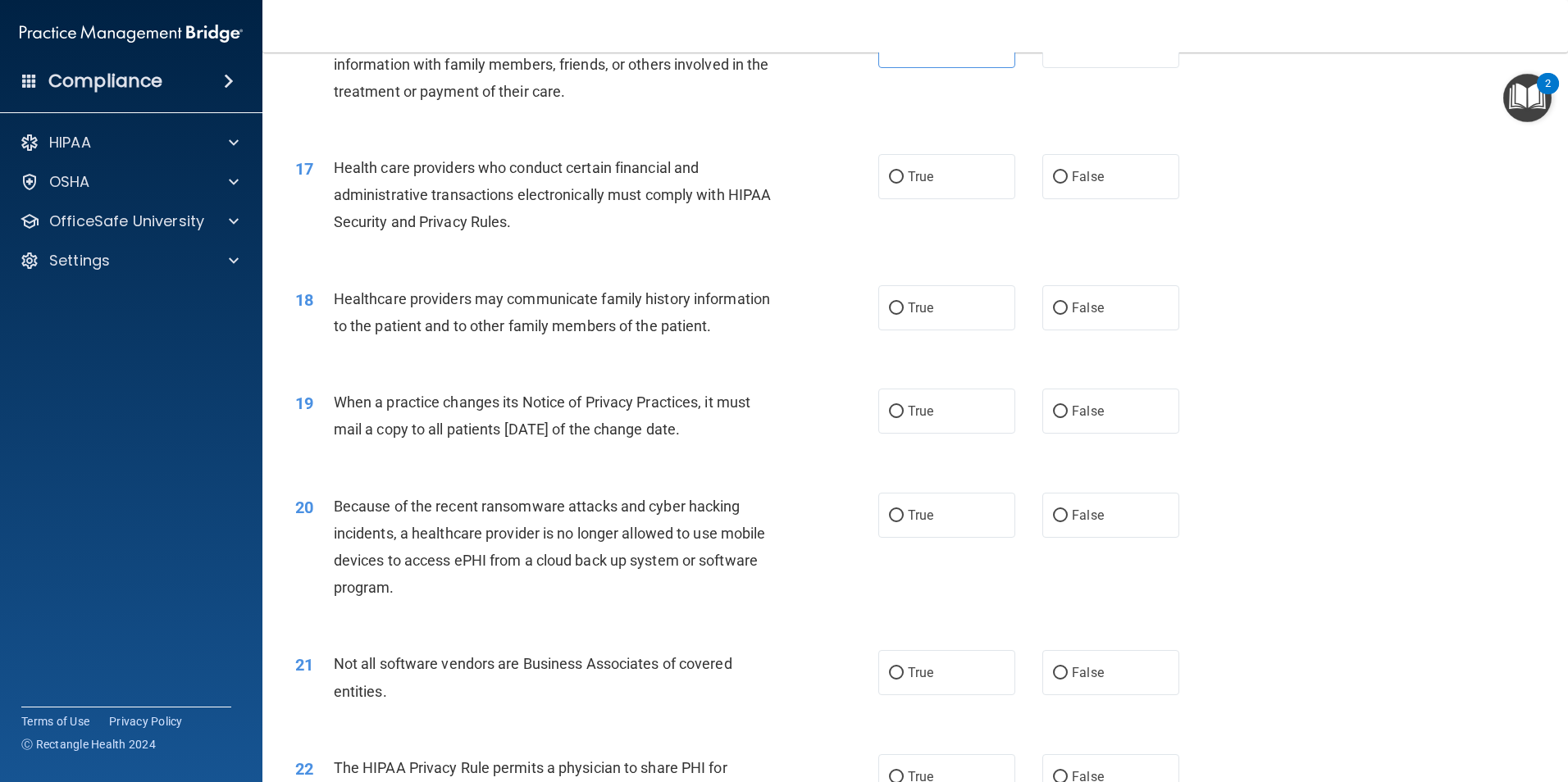
scroll to position [1968, 0]
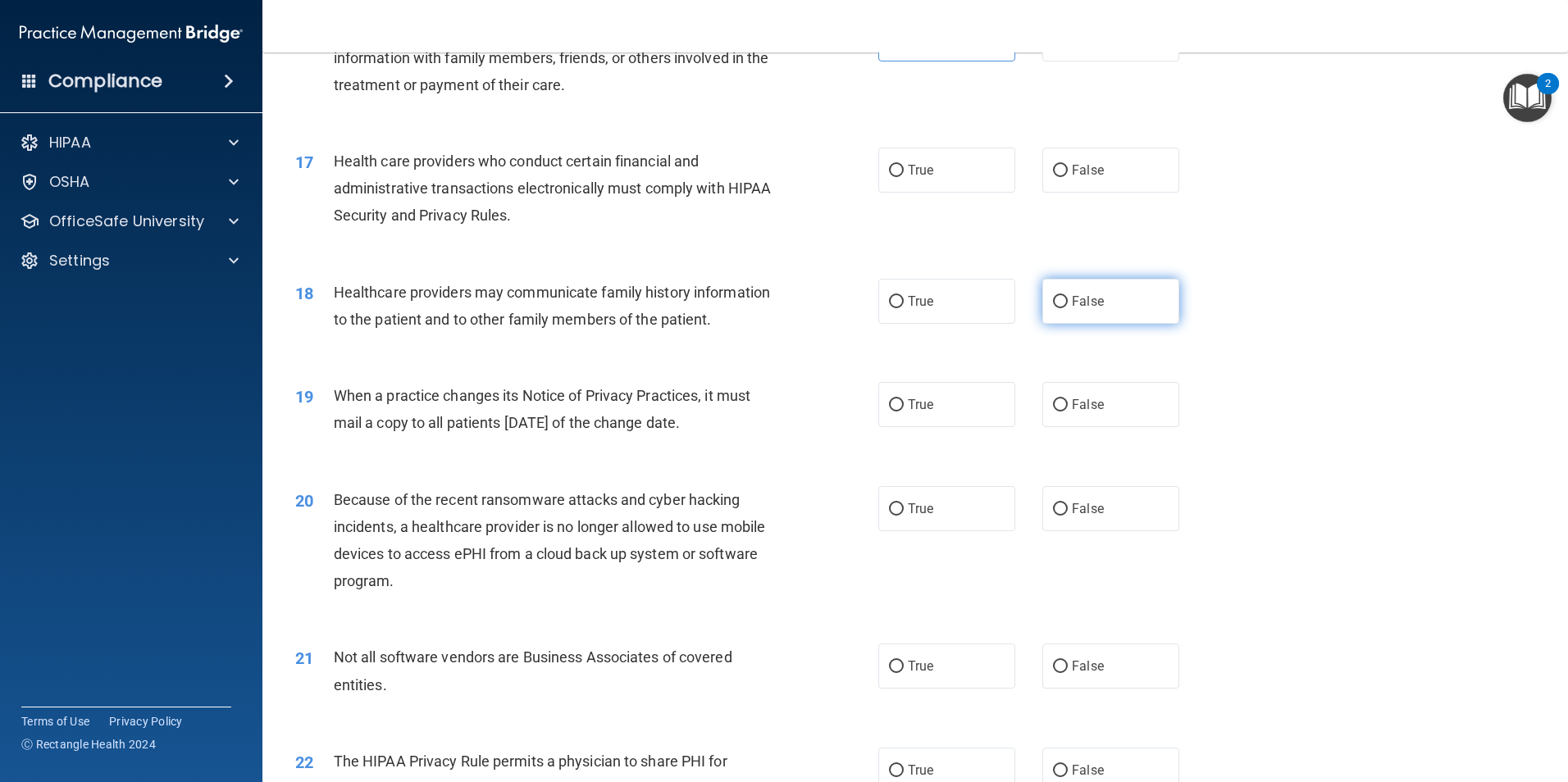
click at [1092, 290] on label "False" at bounding box center [1110, 301] width 137 height 45
click at [1067, 296] on input "False" at bounding box center [1060, 302] width 14 height 13
radio input "true"
click at [937, 183] on label "True" at bounding box center [946, 170] width 137 height 45
click at [904, 177] on input "True" at bounding box center [896, 171] width 14 height 13
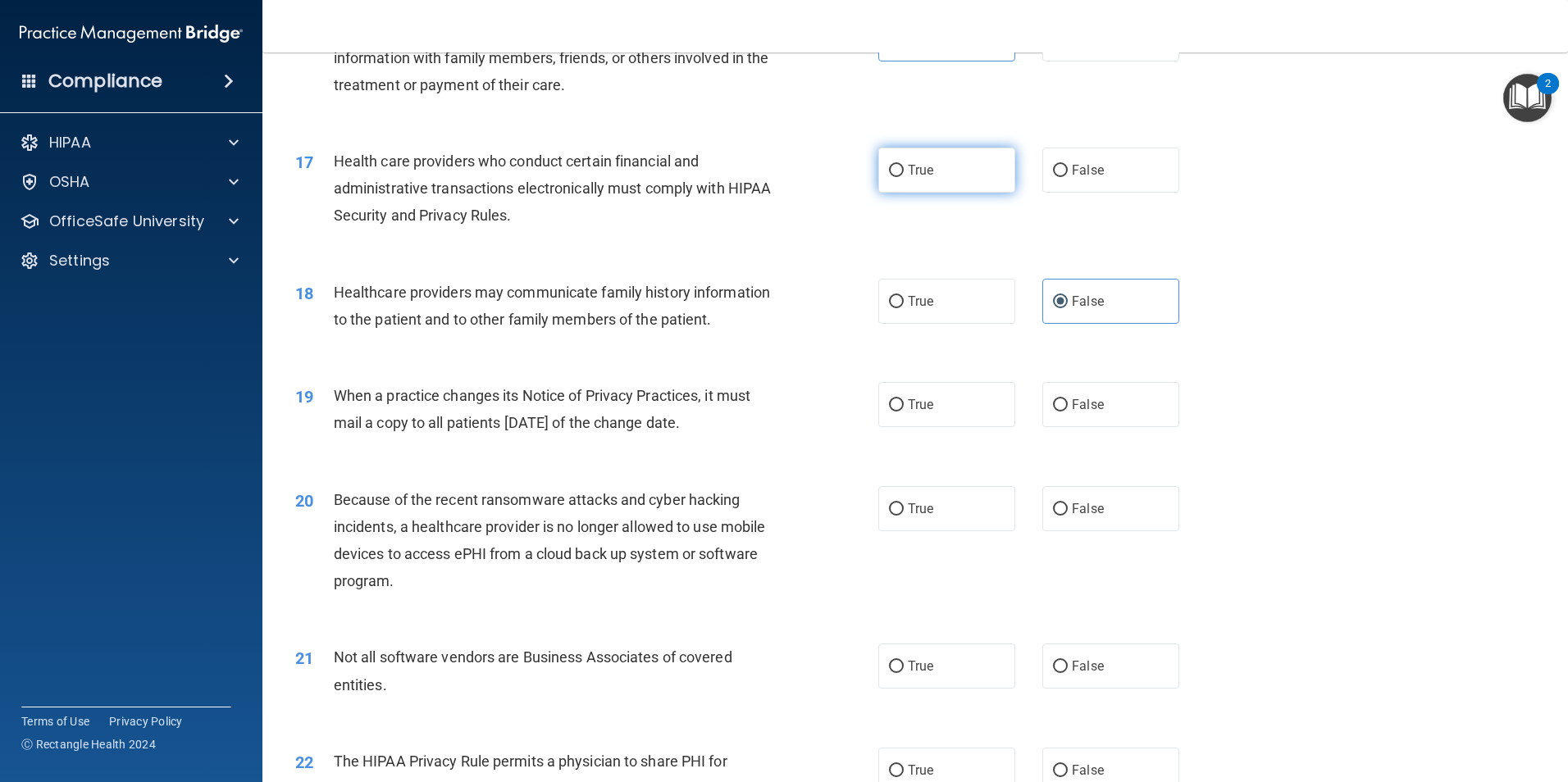
radio input "true"
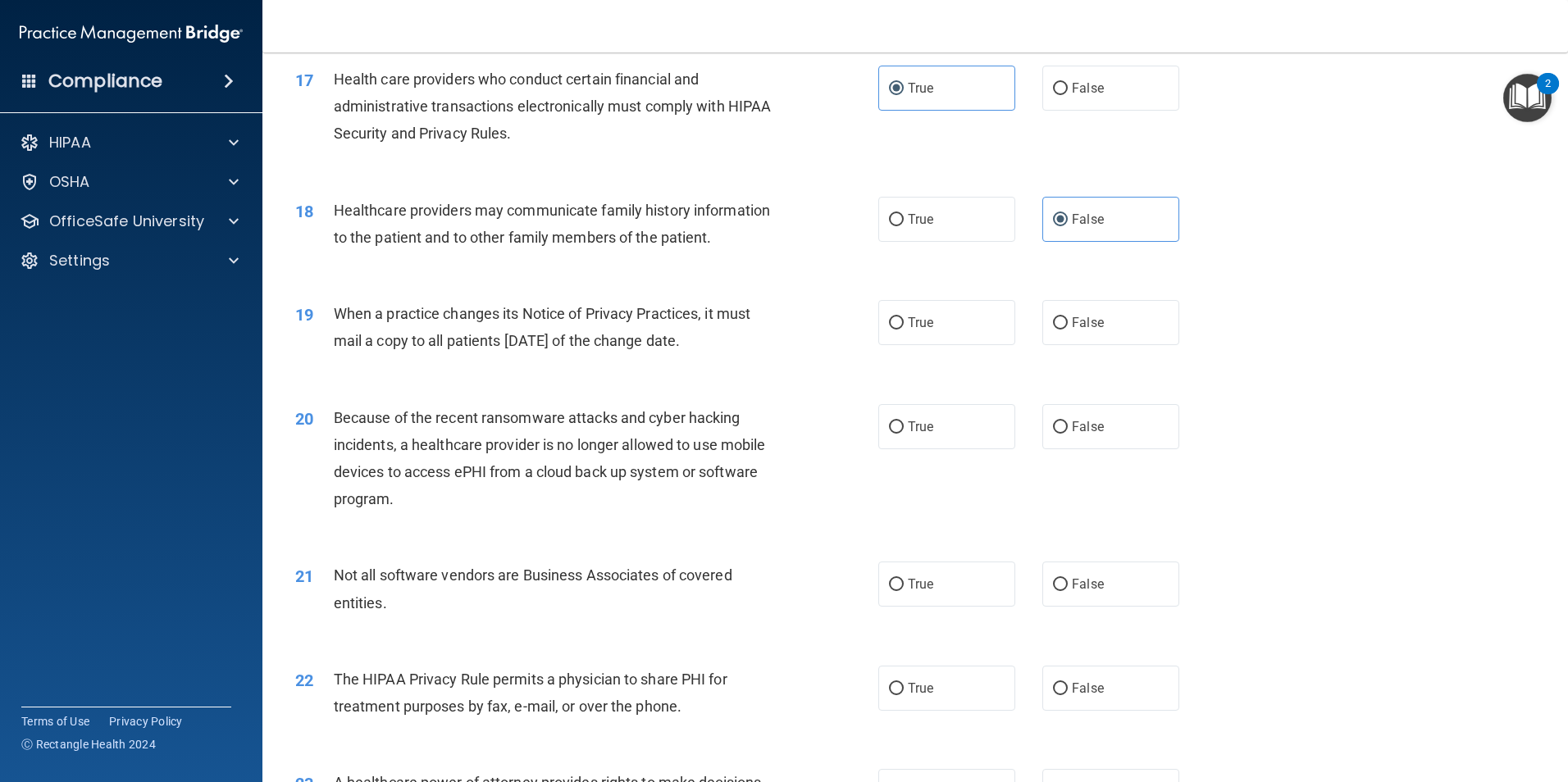
scroll to position [2131, 0]
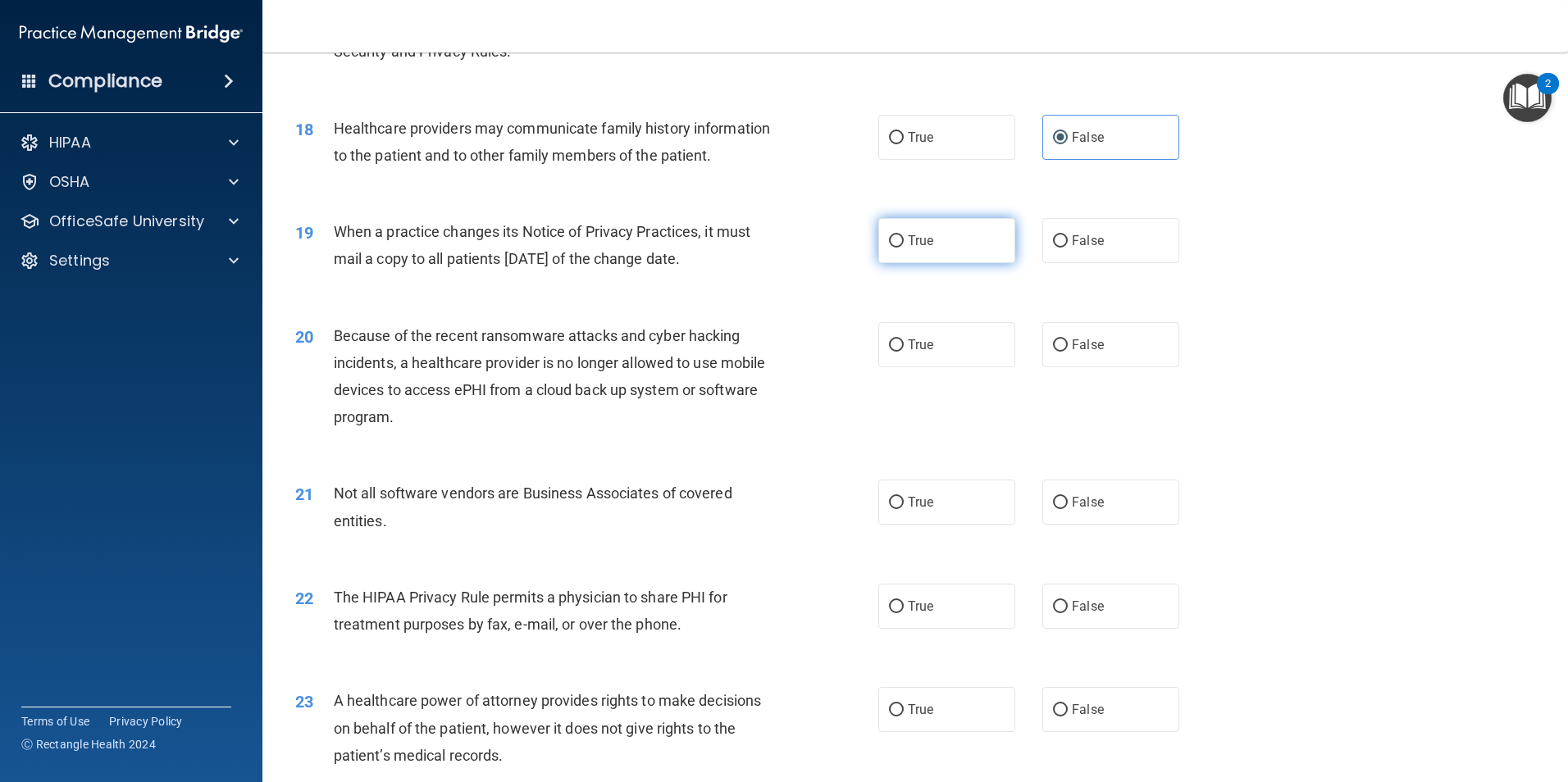
click at [900, 253] on label "True" at bounding box center [946, 241] width 137 height 45
click at [900, 248] on input "True" at bounding box center [896, 242] width 14 height 13
radio input "true"
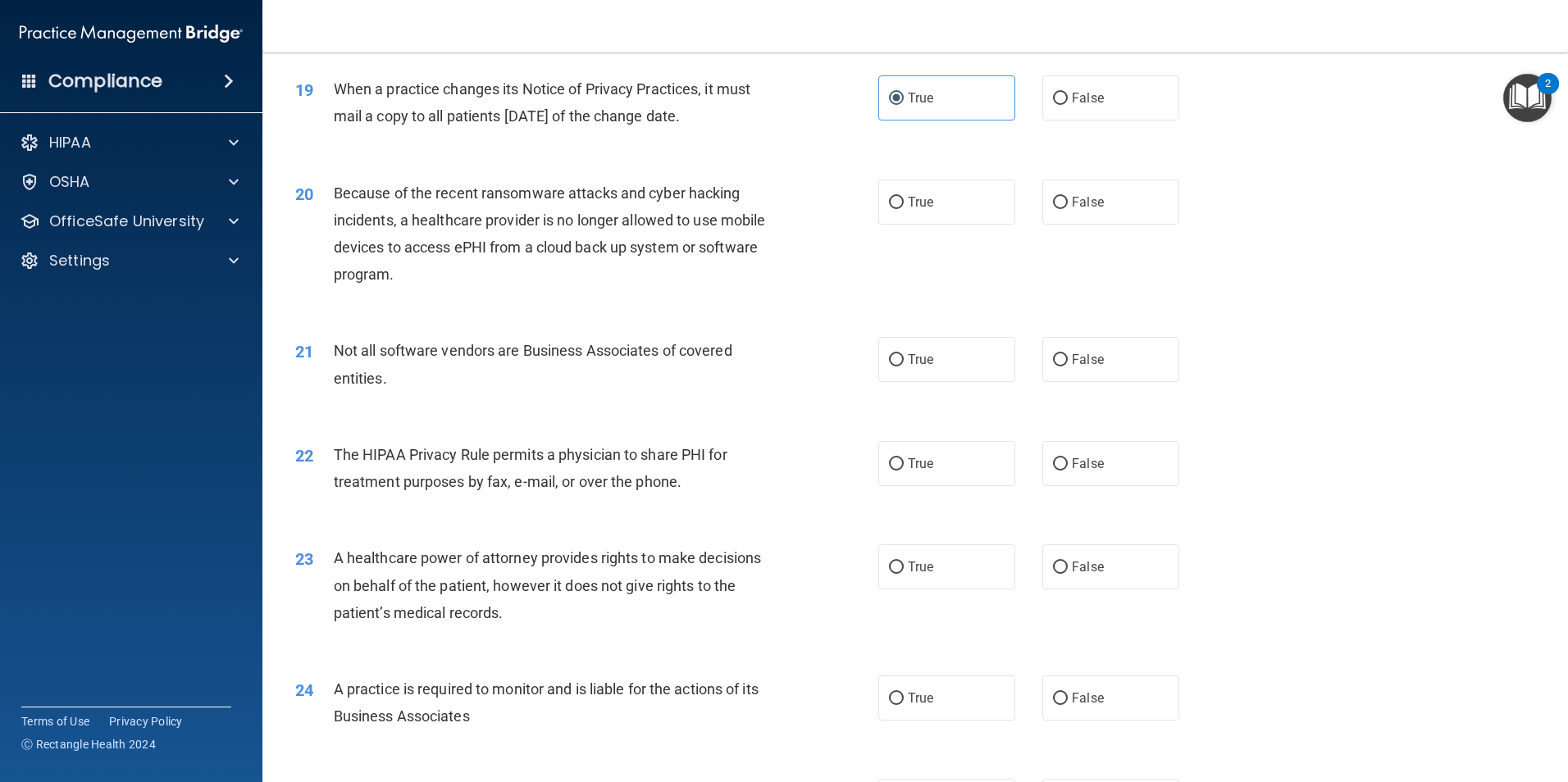
scroll to position [2296, 0]
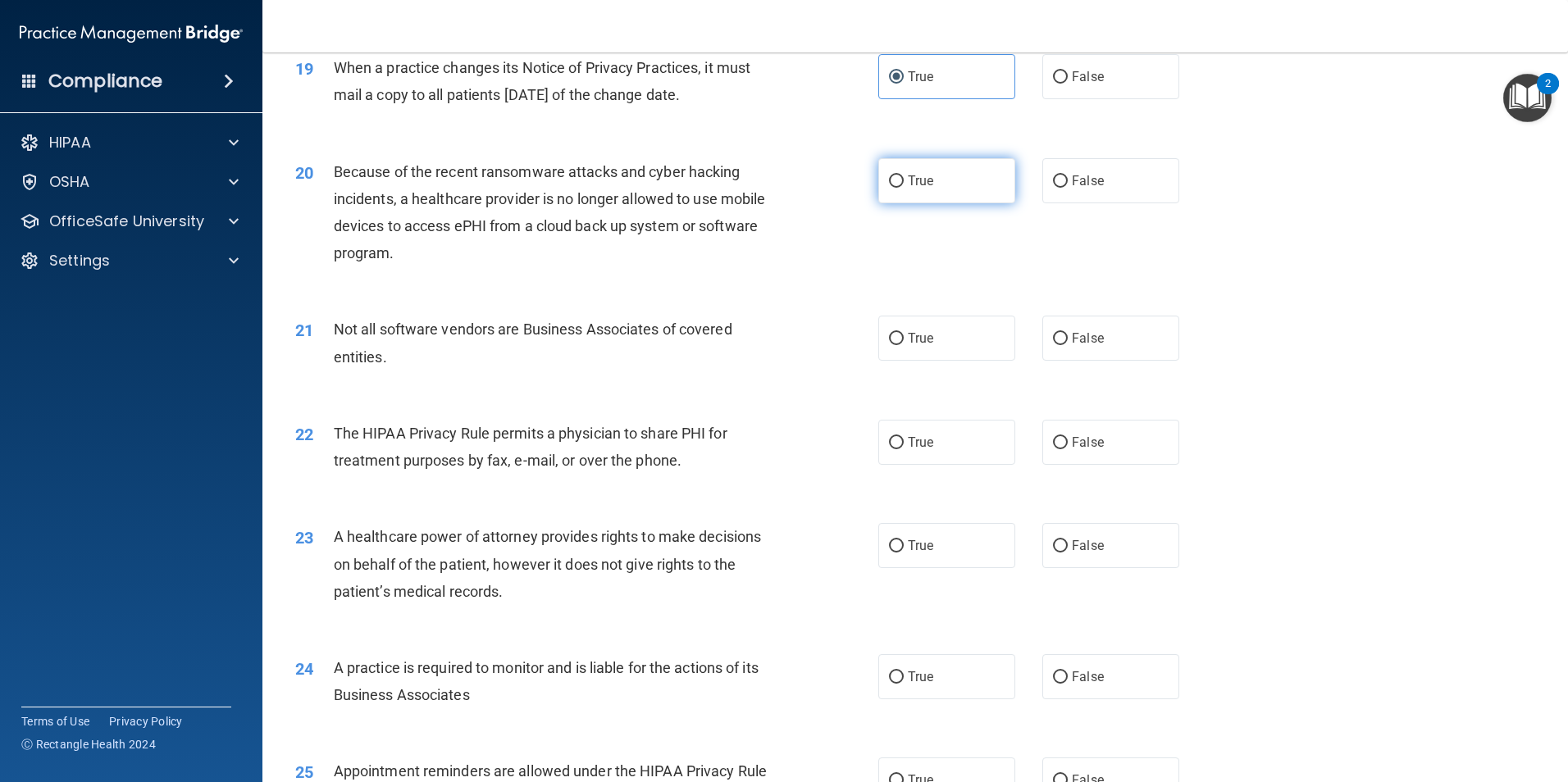
click at [951, 200] on label "True" at bounding box center [946, 181] width 137 height 45
click at [904, 187] on input "True" at bounding box center [896, 182] width 14 height 13
radio input "true"
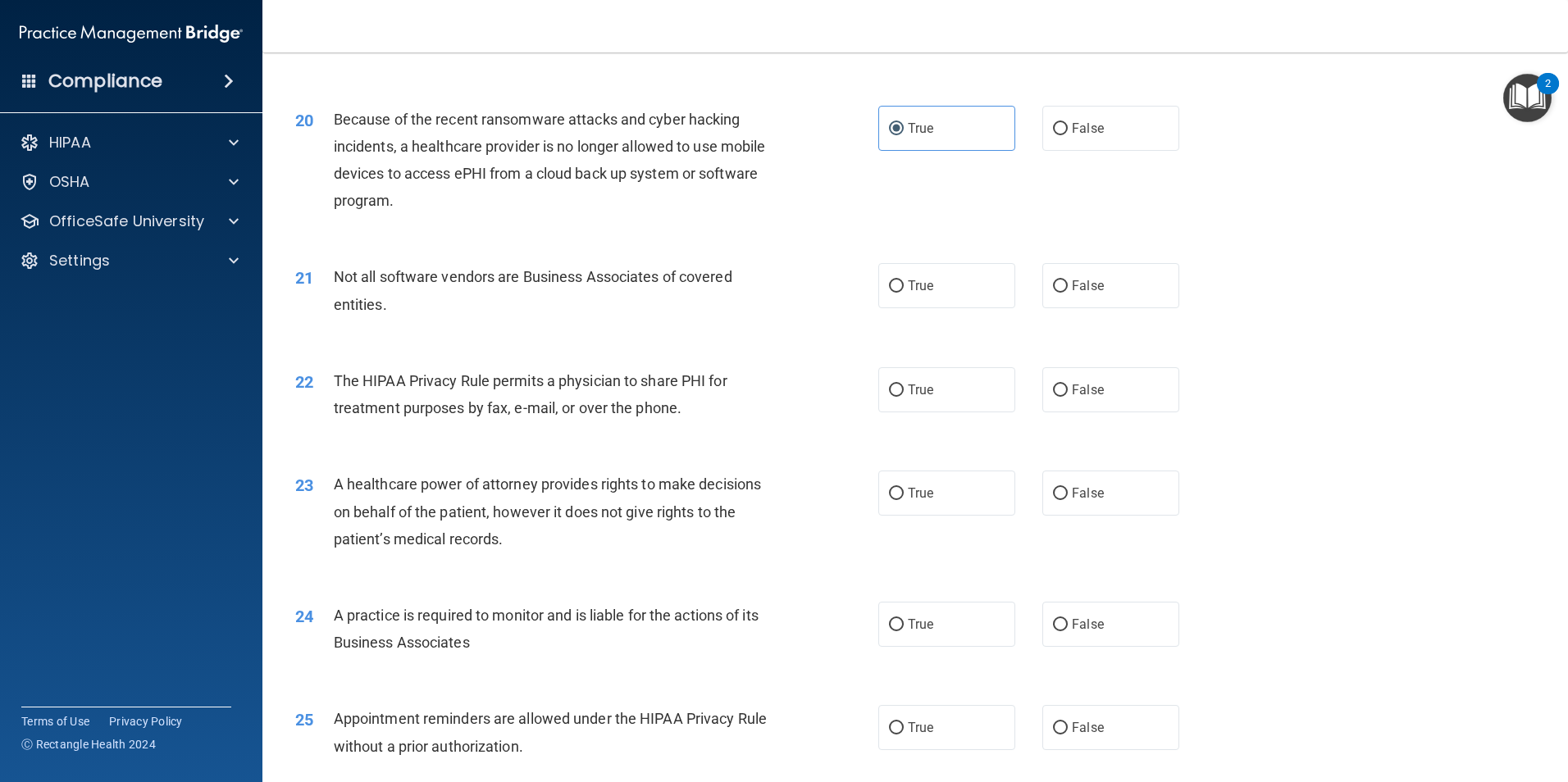
scroll to position [2378, 0]
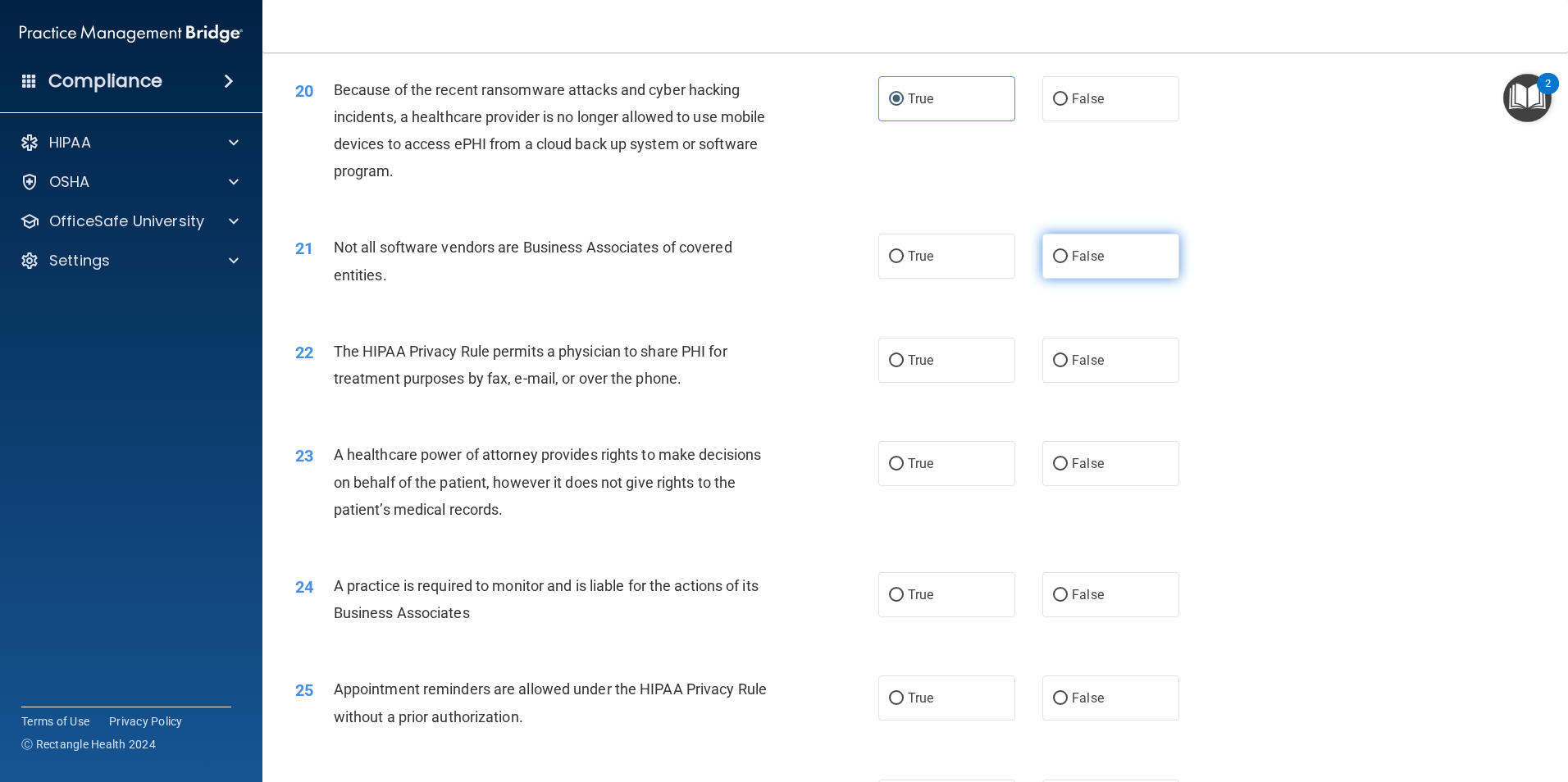
click at [1062, 250] on label "False" at bounding box center [1110, 256] width 137 height 45
click at [1062, 251] on input "False" at bounding box center [1060, 257] width 14 height 13
radio input "true"
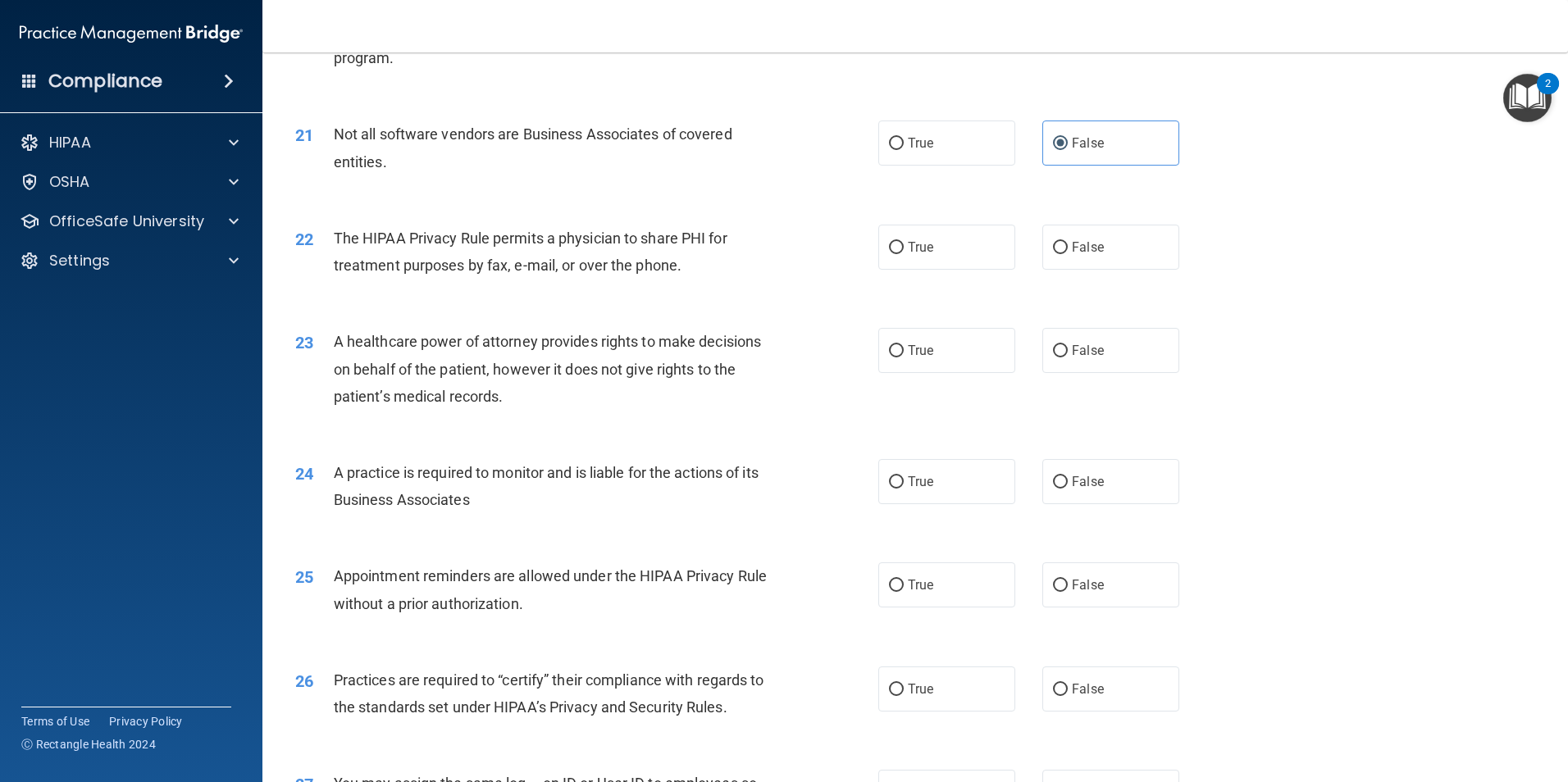
scroll to position [2542, 0]
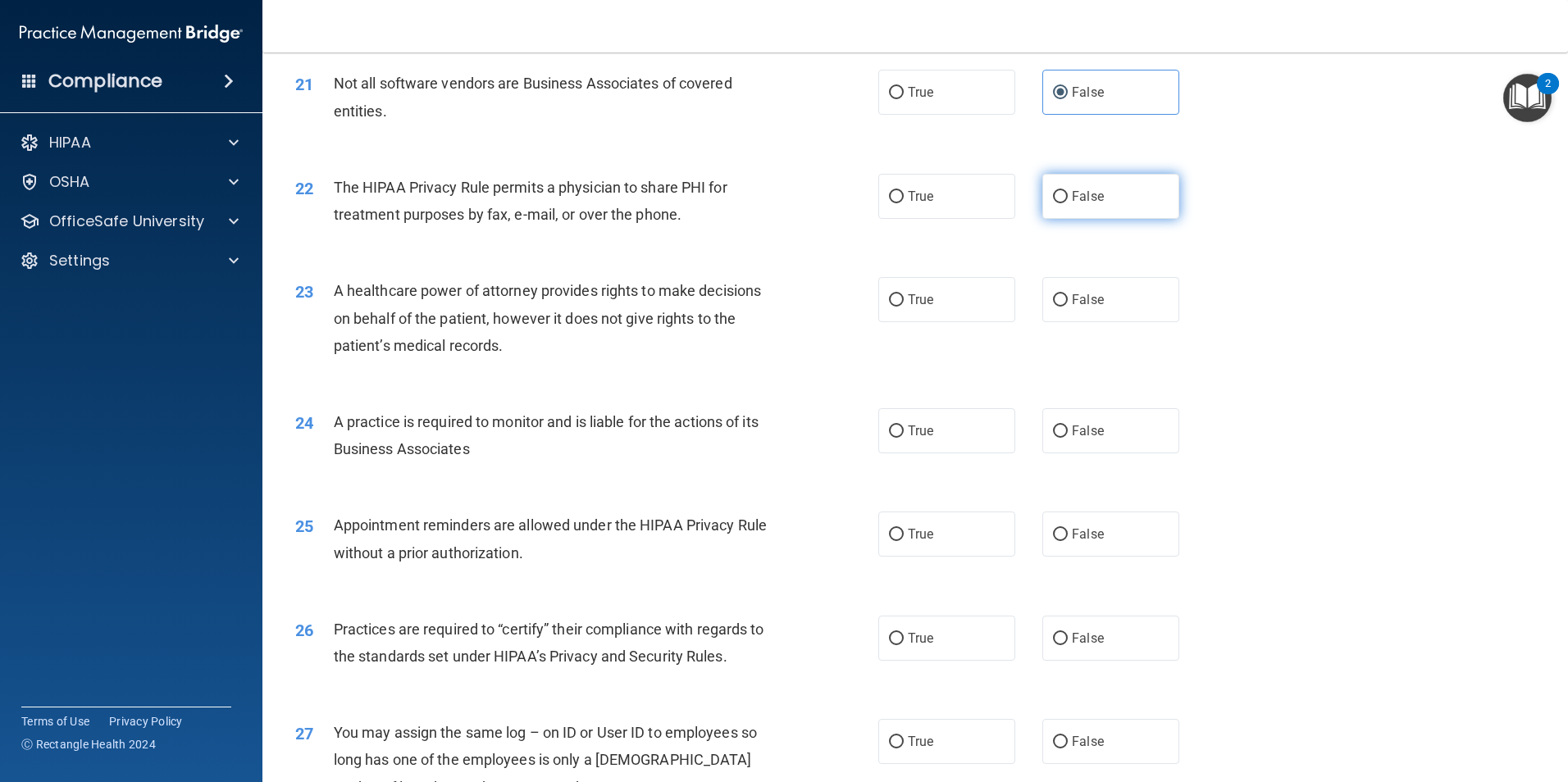
click at [1055, 207] on label "False" at bounding box center [1110, 196] width 137 height 45
click at [1055, 204] on input "False" at bounding box center [1060, 197] width 14 height 13
radio input "true"
click at [967, 178] on label "True" at bounding box center [946, 196] width 137 height 45
click at [904, 191] on input "True" at bounding box center [896, 197] width 14 height 13
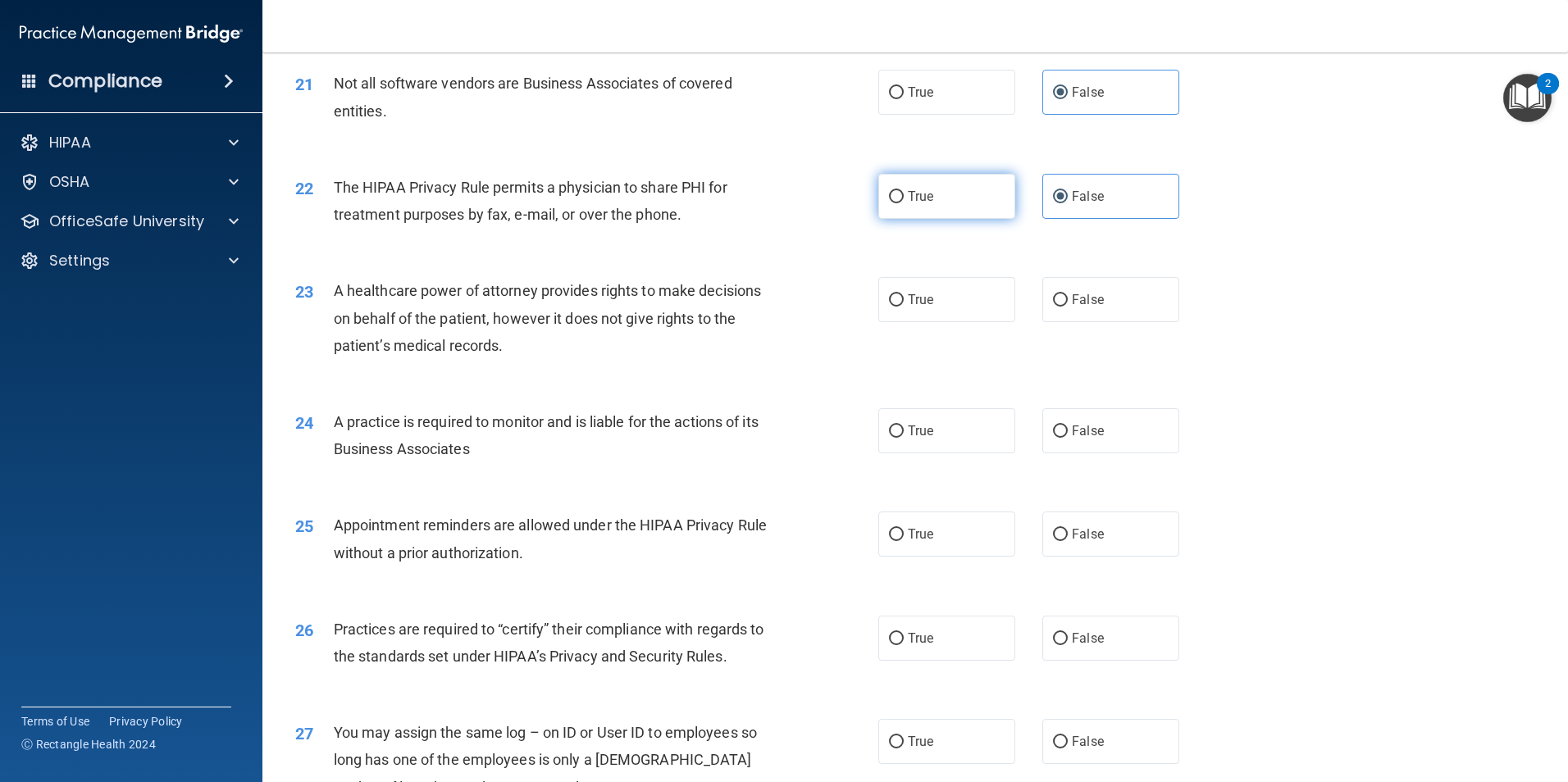
radio input "true"
radio input "false"
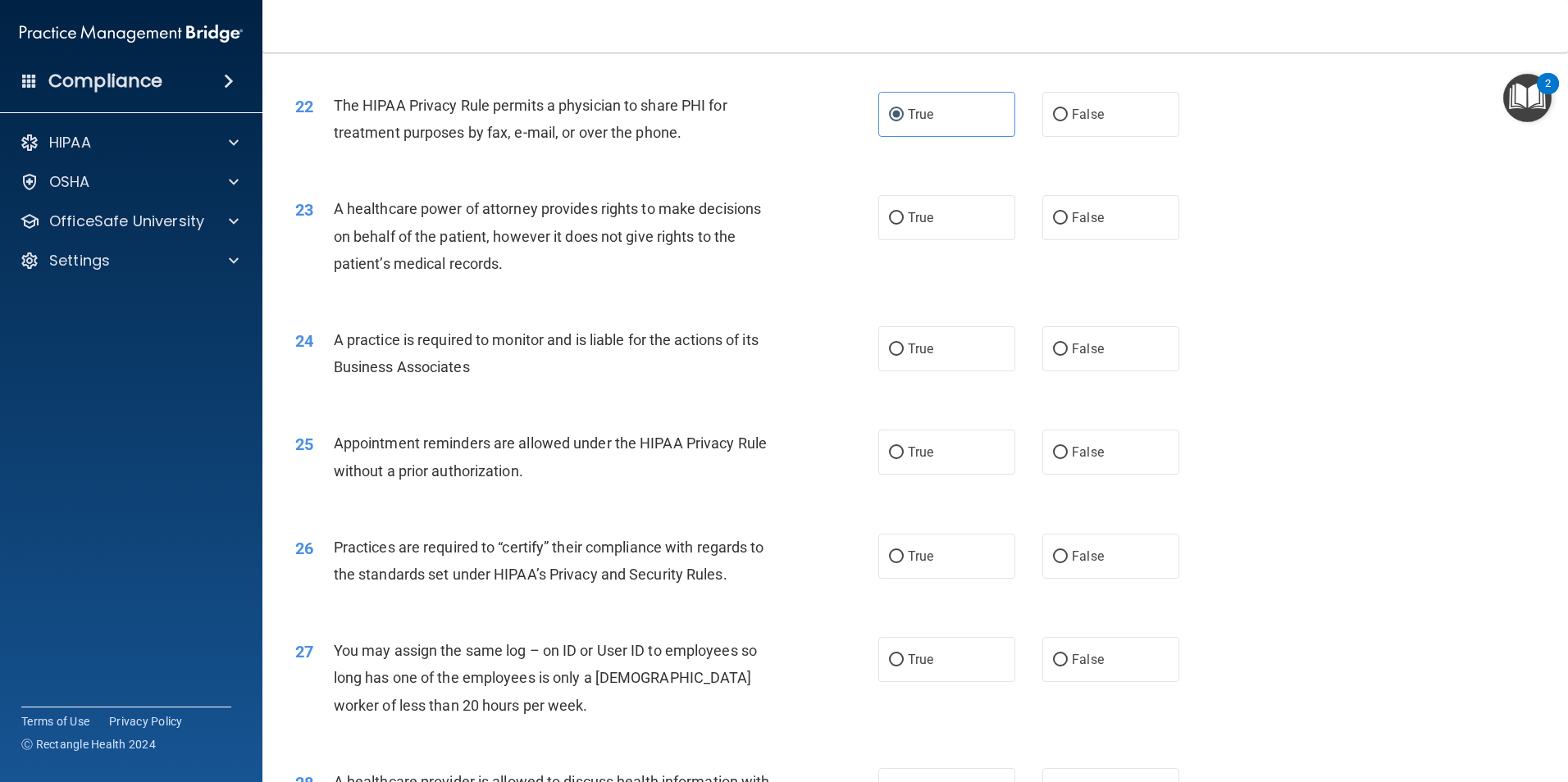
scroll to position [2705, 0]
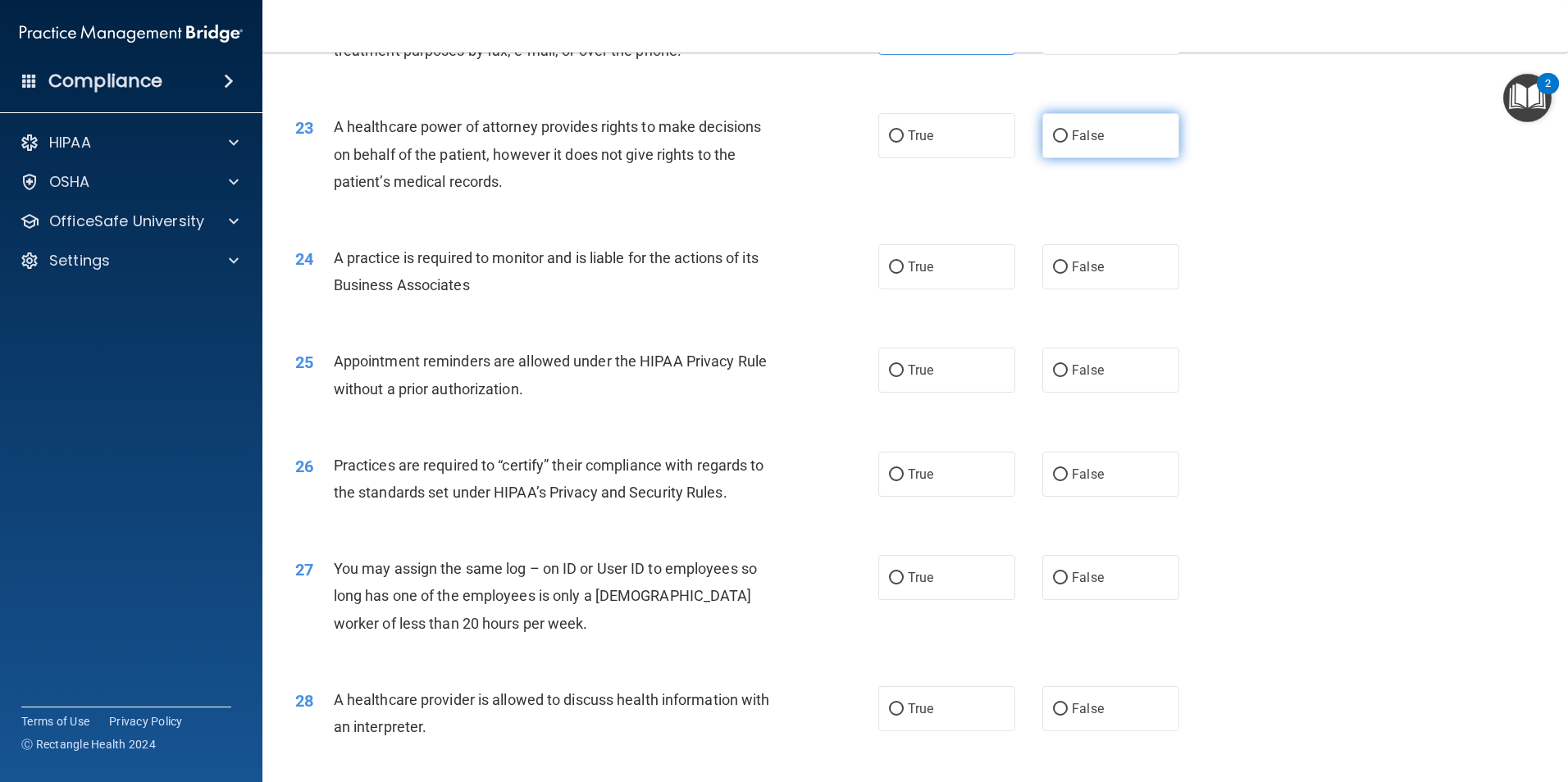
click at [1127, 135] on label "False" at bounding box center [1110, 136] width 137 height 45
click at [1067, 135] on input "False" at bounding box center [1060, 137] width 14 height 13
radio input "true"
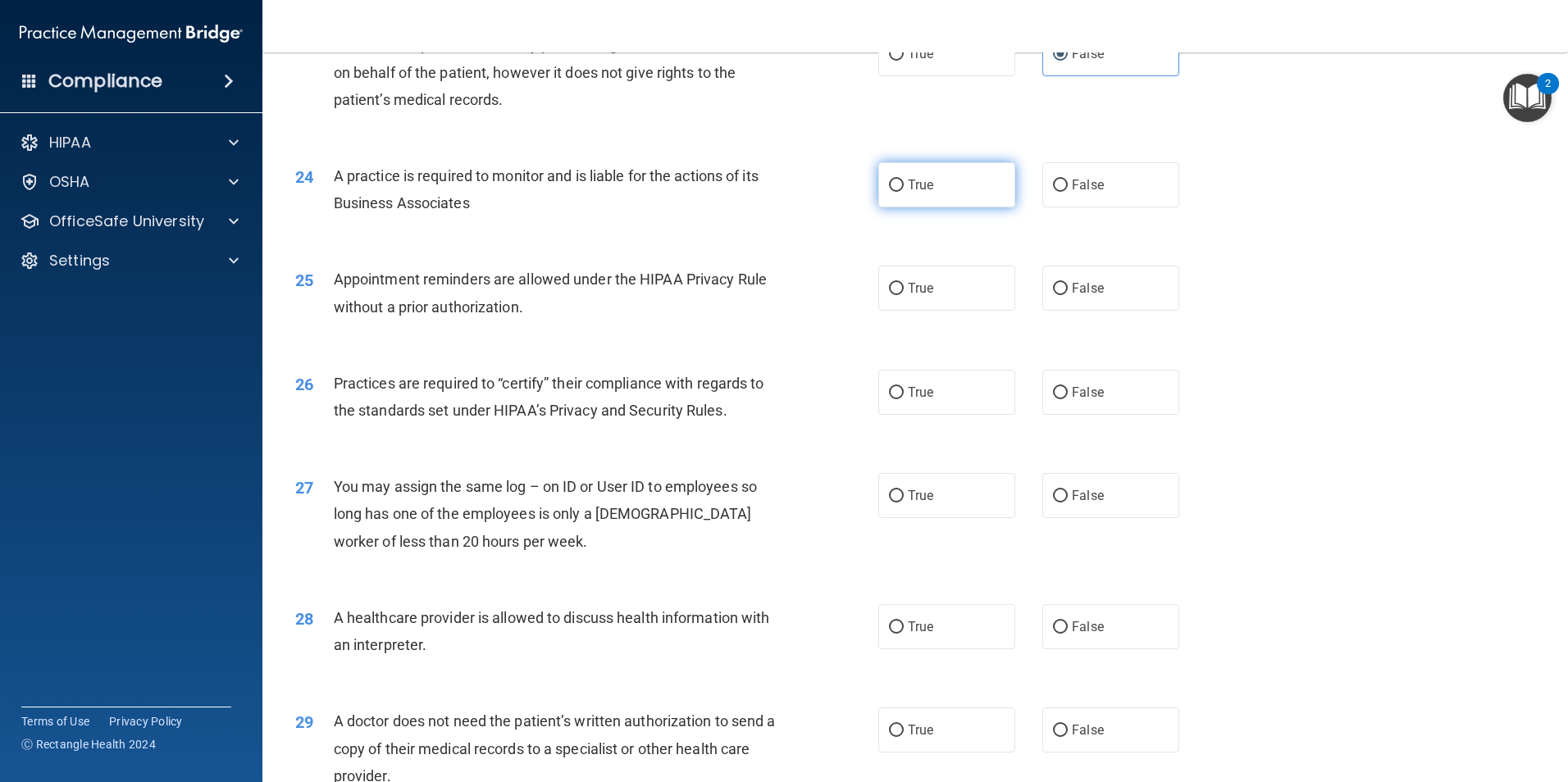
click at [920, 193] on label "True" at bounding box center [946, 185] width 137 height 45
click at [904, 192] on input "True" at bounding box center [896, 186] width 14 height 13
radio input "true"
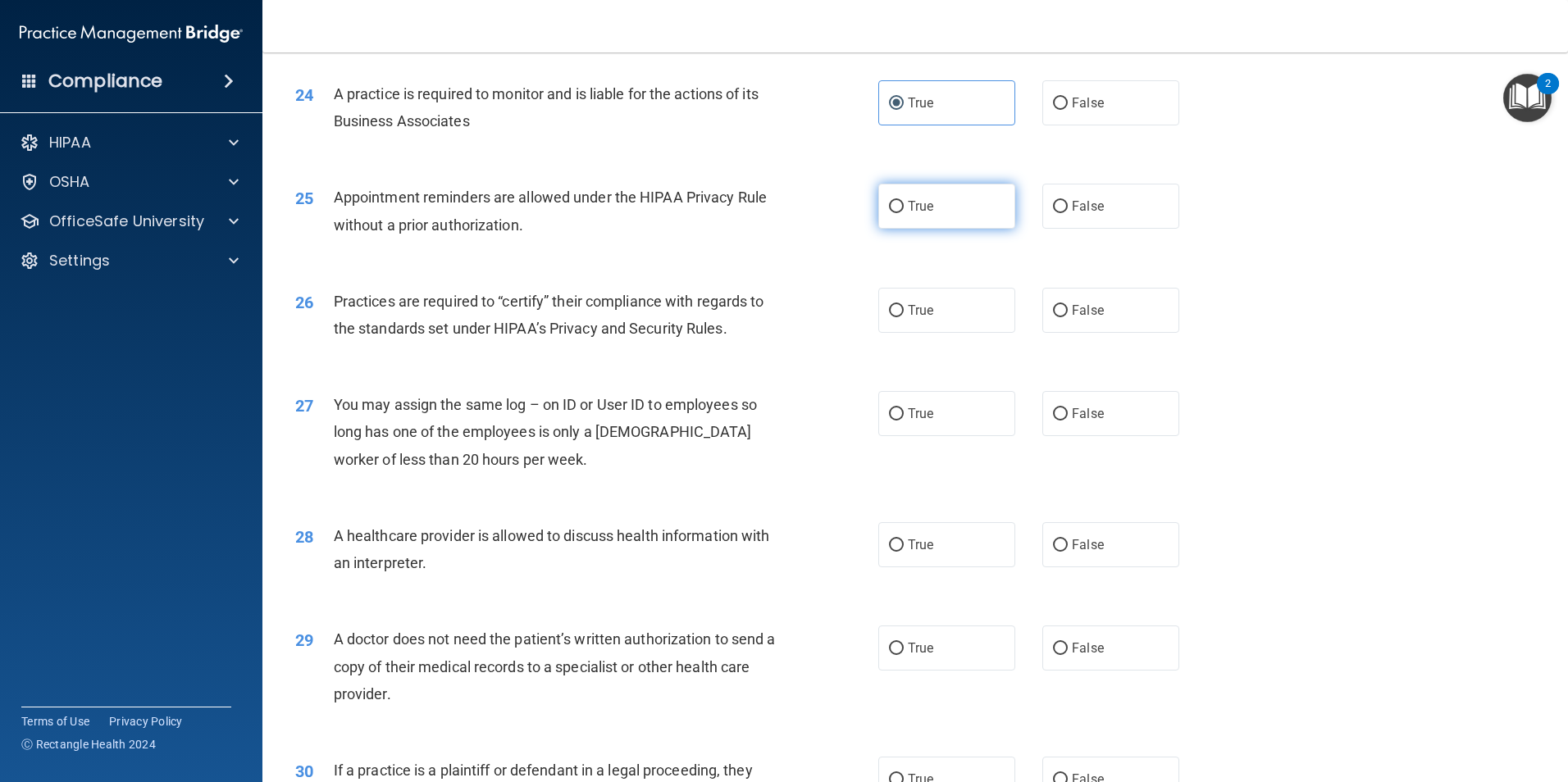
click at [952, 206] on label "True" at bounding box center [946, 206] width 137 height 45
click at [904, 206] on input "True" at bounding box center [896, 207] width 14 height 13
radio input "true"
click at [1053, 215] on label "False" at bounding box center [1110, 206] width 137 height 45
click at [1053, 214] on input "False" at bounding box center [1060, 207] width 14 height 13
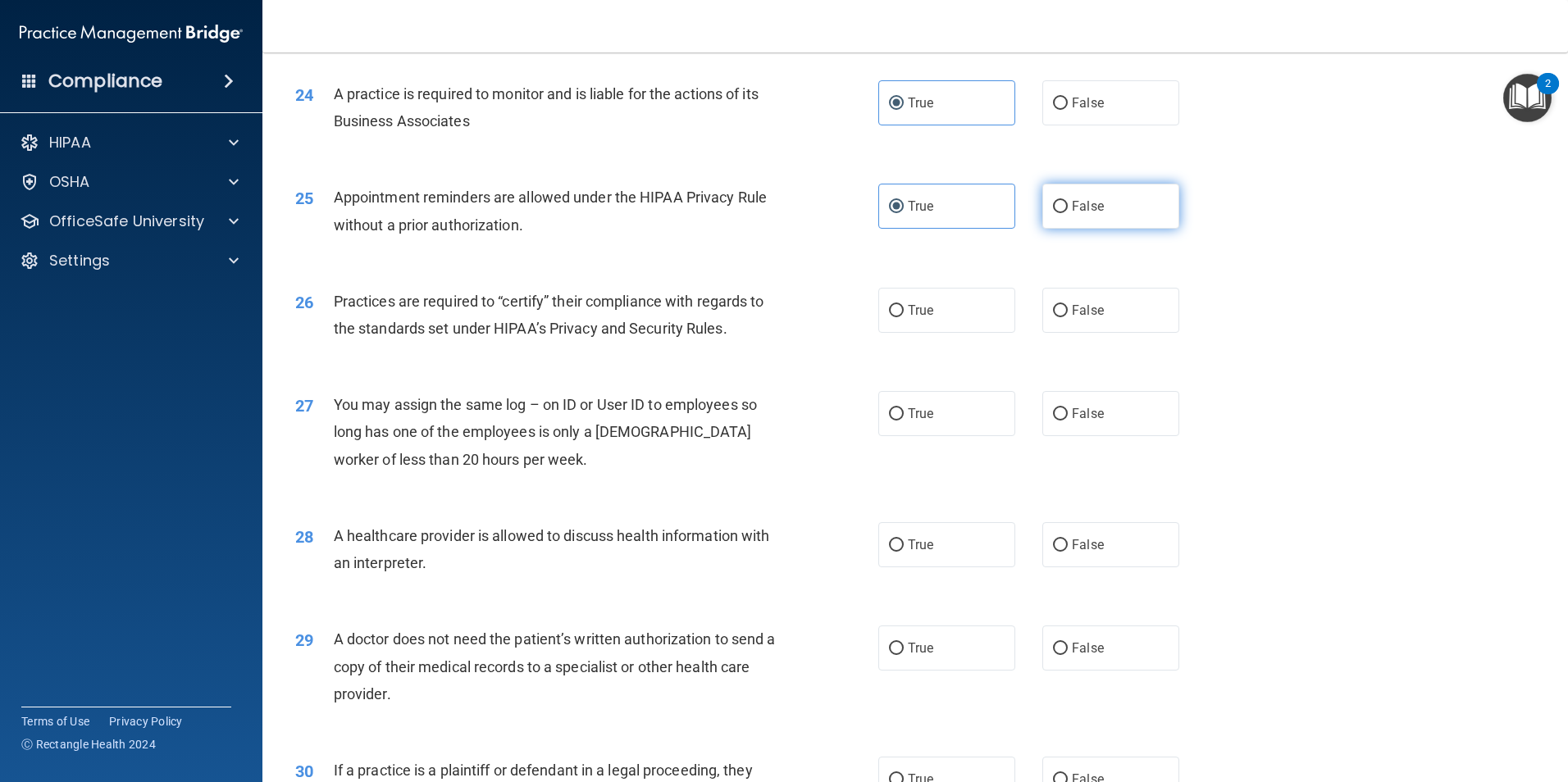
radio input "true"
radio input "false"
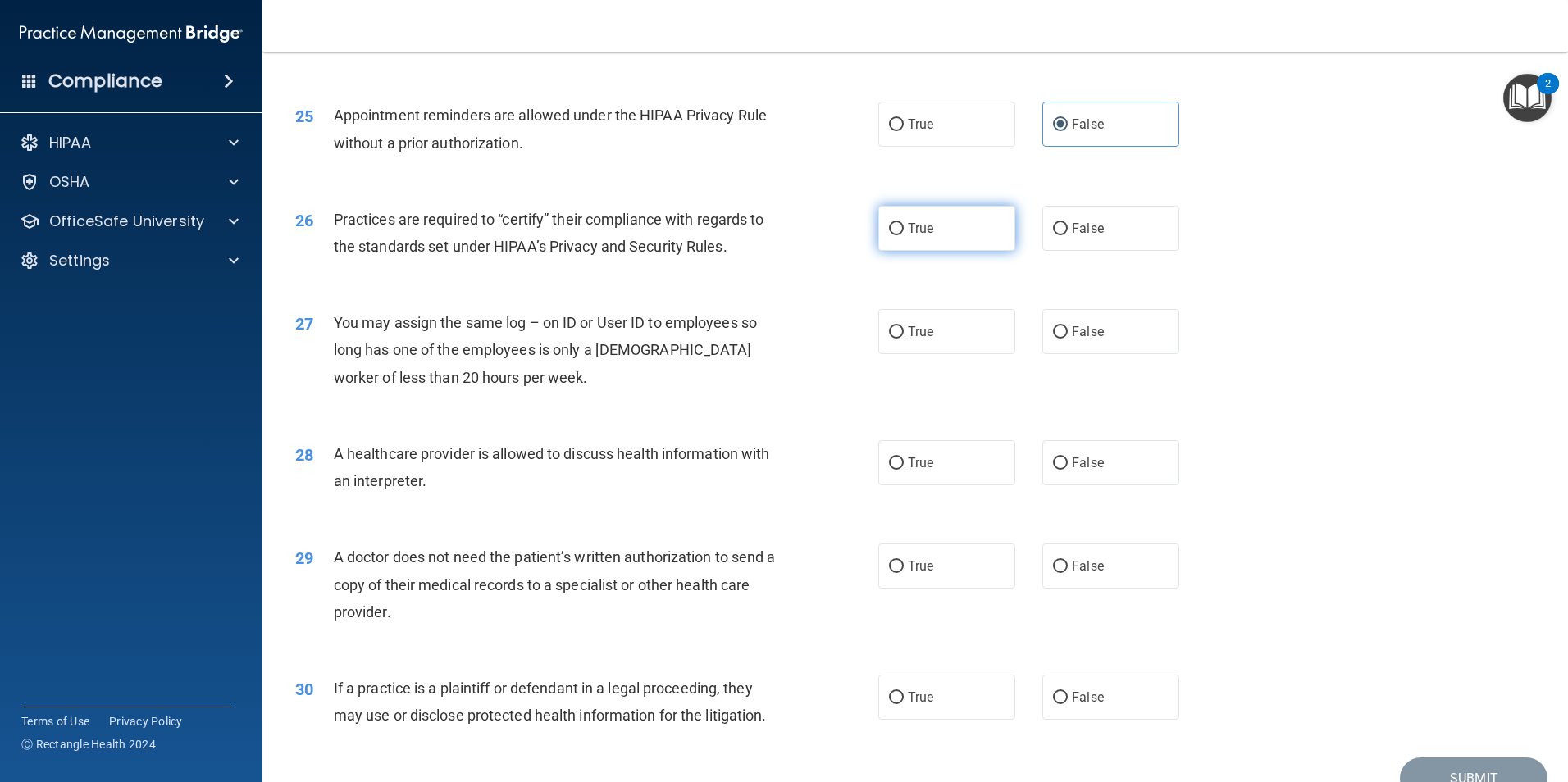
click at [928, 222] on label "True" at bounding box center [946, 228] width 137 height 45
click at [904, 223] on input "True" at bounding box center [896, 229] width 14 height 13
radio input "true"
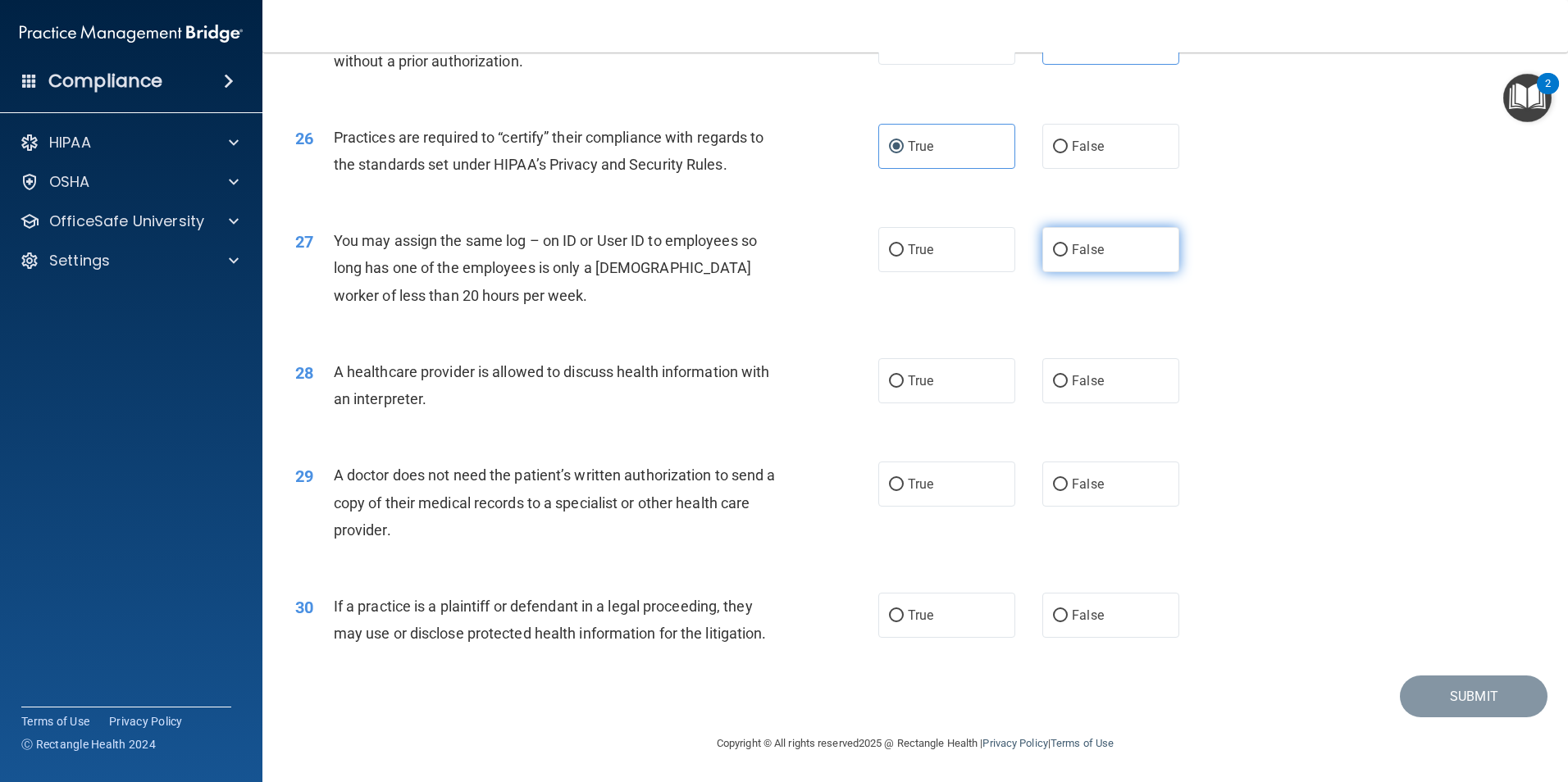
click at [1107, 262] on label "False" at bounding box center [1110, 250] width 137 height 45
click at [1067, 257] on input "False" at bounding box center [1060, 251] width 14 height 13
radio input "true"
click at [948, 380] on label "True" at bounding box center [946, 380] width 137 height 45
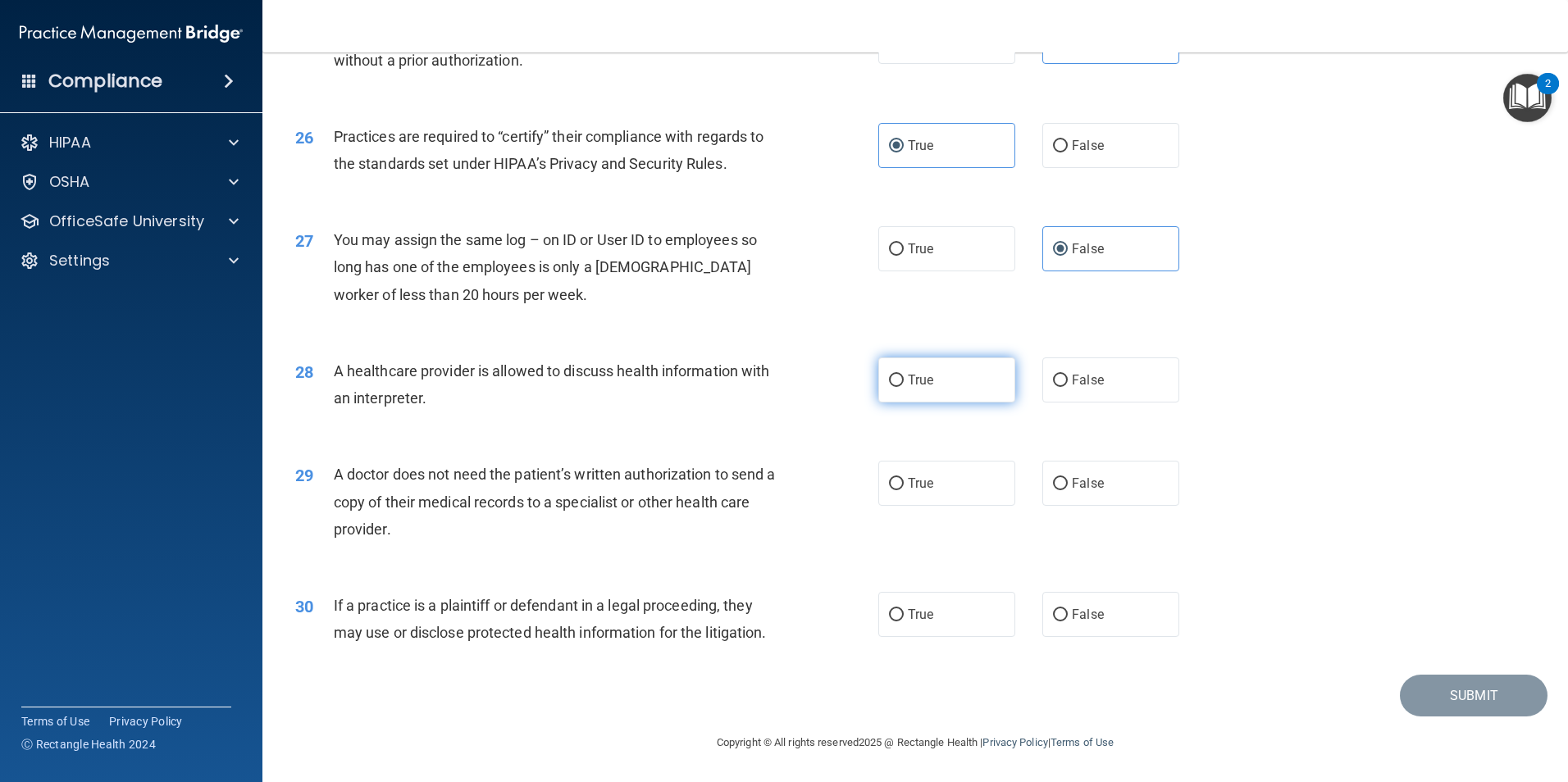
click at [904, 380] on input "True" at bounding box center [896, 381] width 14 height 13
radio input "true"
click at [960, 486] on label "True" at bounding box center [946, 483] width 137 height 45
click at [904, 486] on input "True" at bounding box center [896, 484] width 14 height 13
radio input "true"
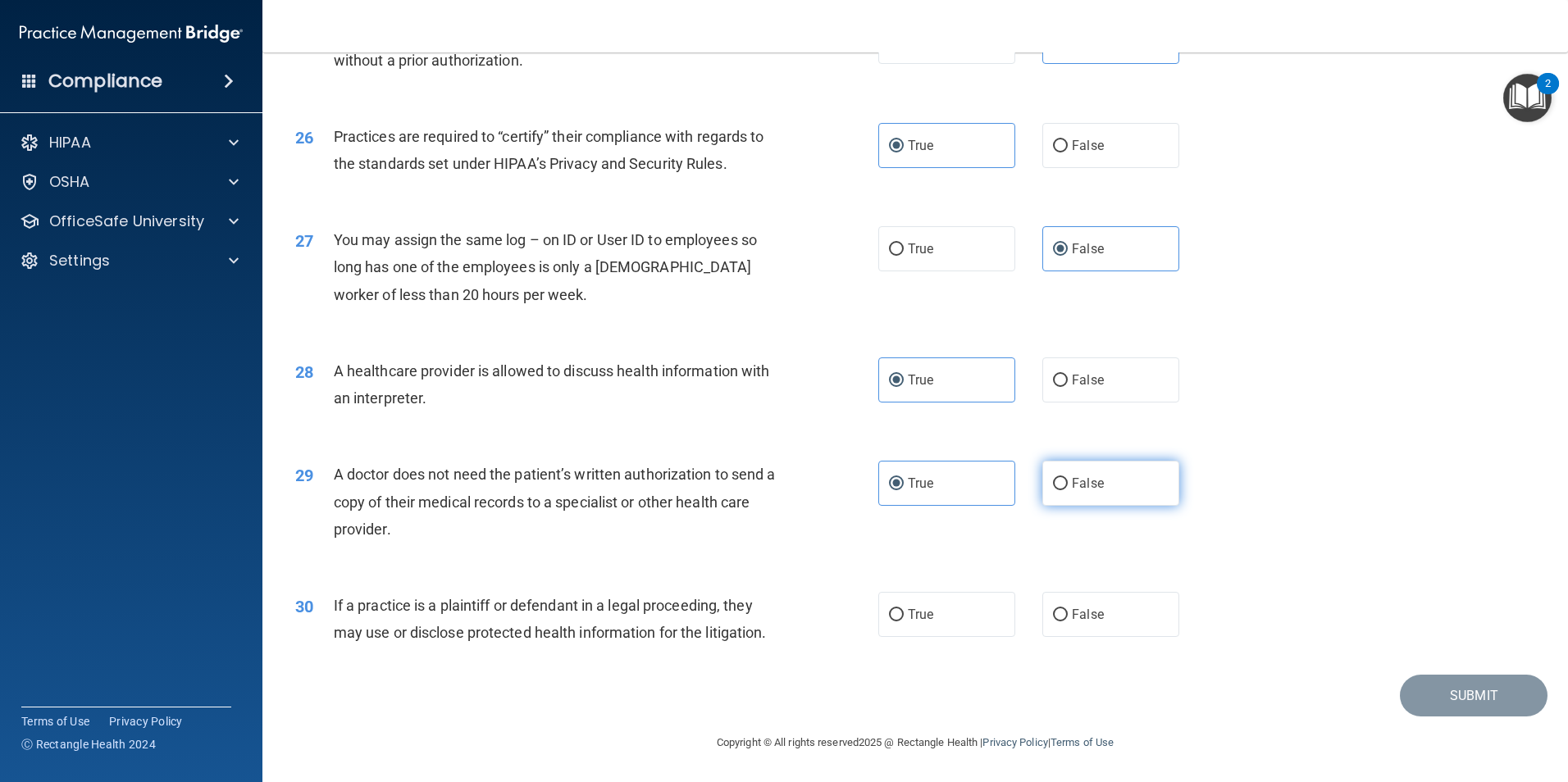
click at [1156, 483] on label "False" at bounding box center [1110, 483] width 137 height 45
click at [1067, 483] on input "False" at bounding box center [1060, 484] width 14 height 13
radio input "true"
radio input "false"
click at [1108, 615] on label "False" at bounding box center [1110, 615] width 137 height 45
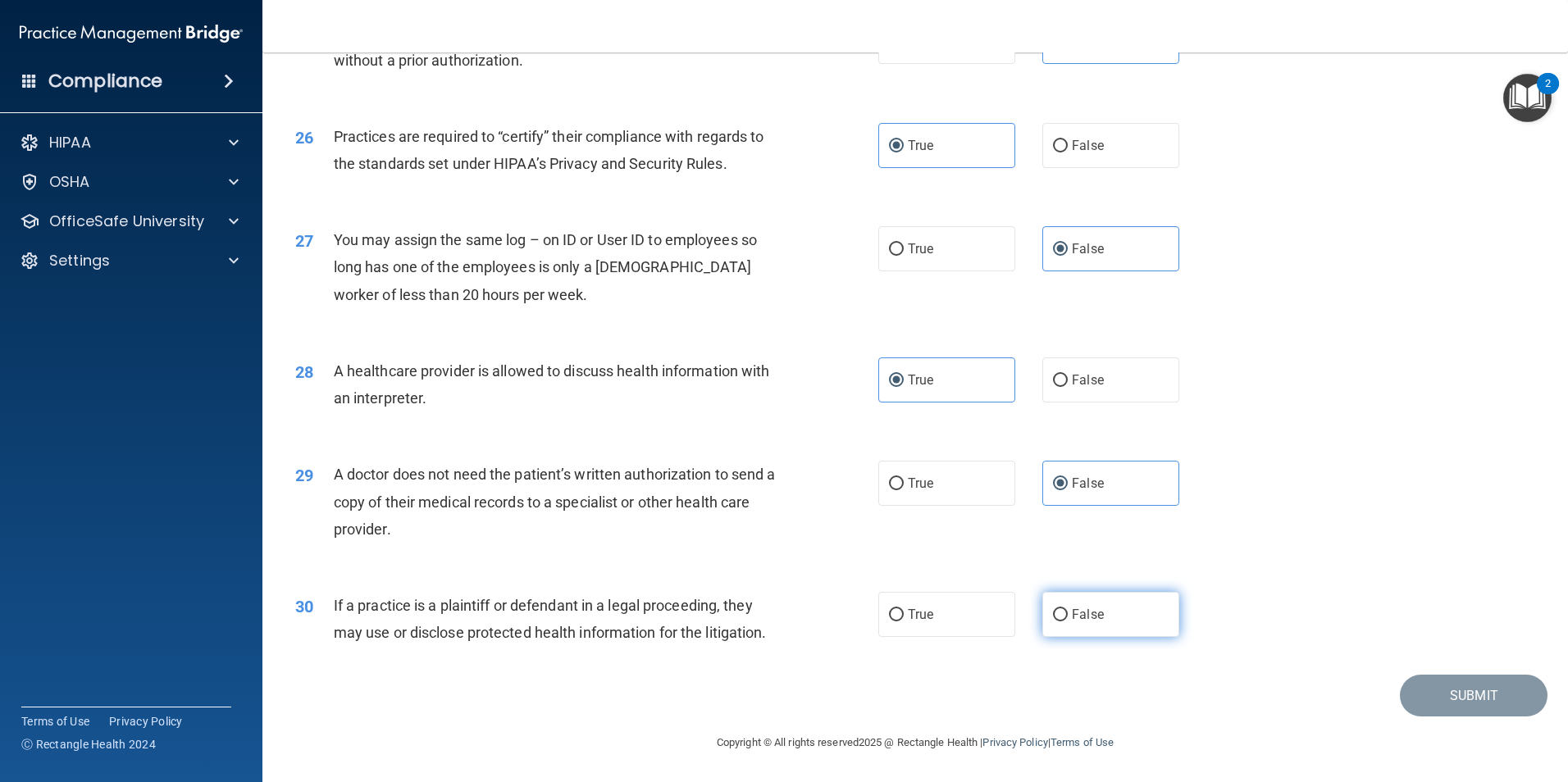
click at [1067, 615] on input "False" at bounding box center [1060, 615] width 14 height 13
radio input "true"
click at [1475, 690] on button "Submit" at bounding box center [1473, 696] width 148 height 42
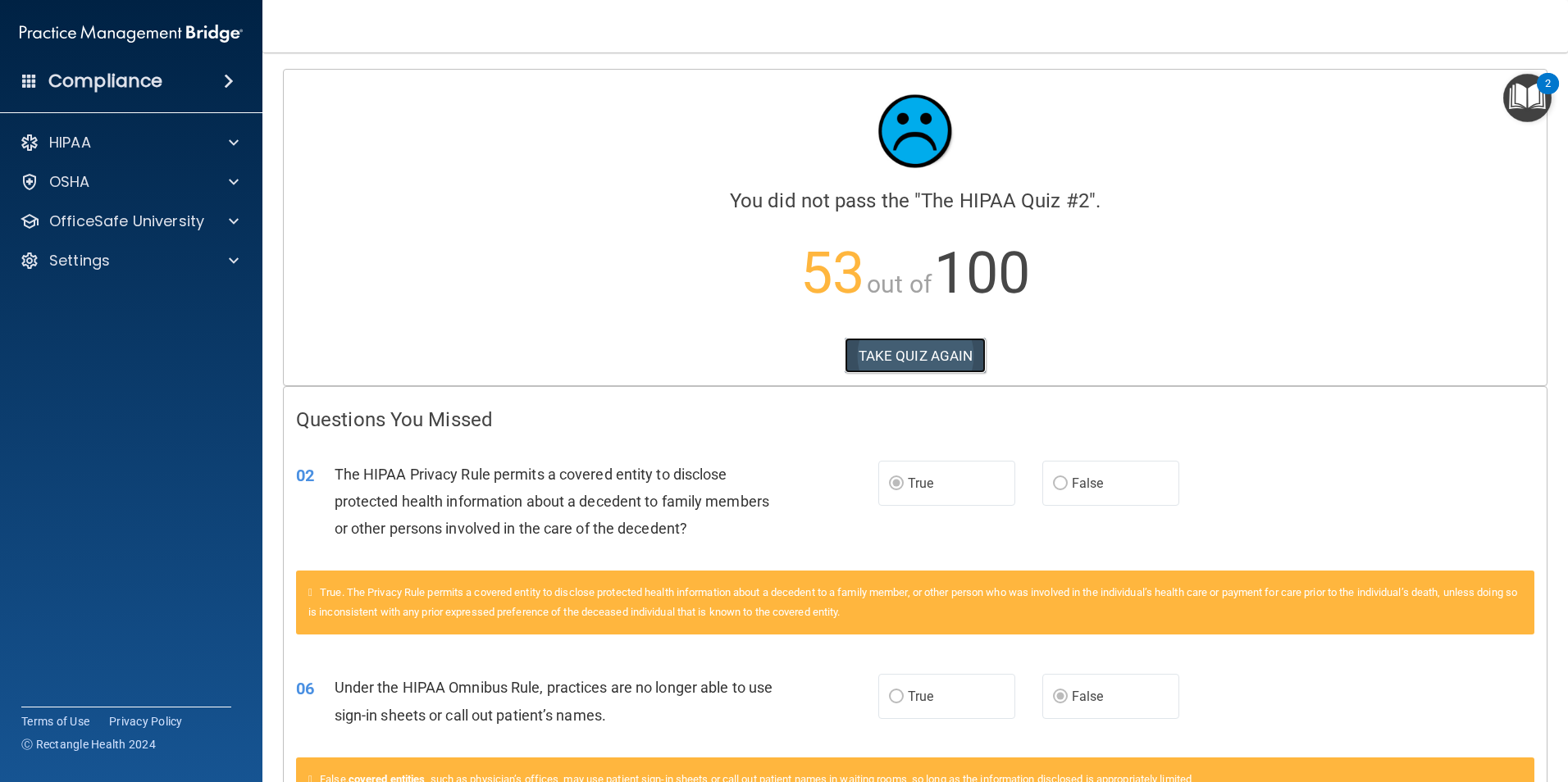
click at [921, 353] on button "TAKE QUIZ AGAIN" at bounding box center [915, 356] width 142 height 36
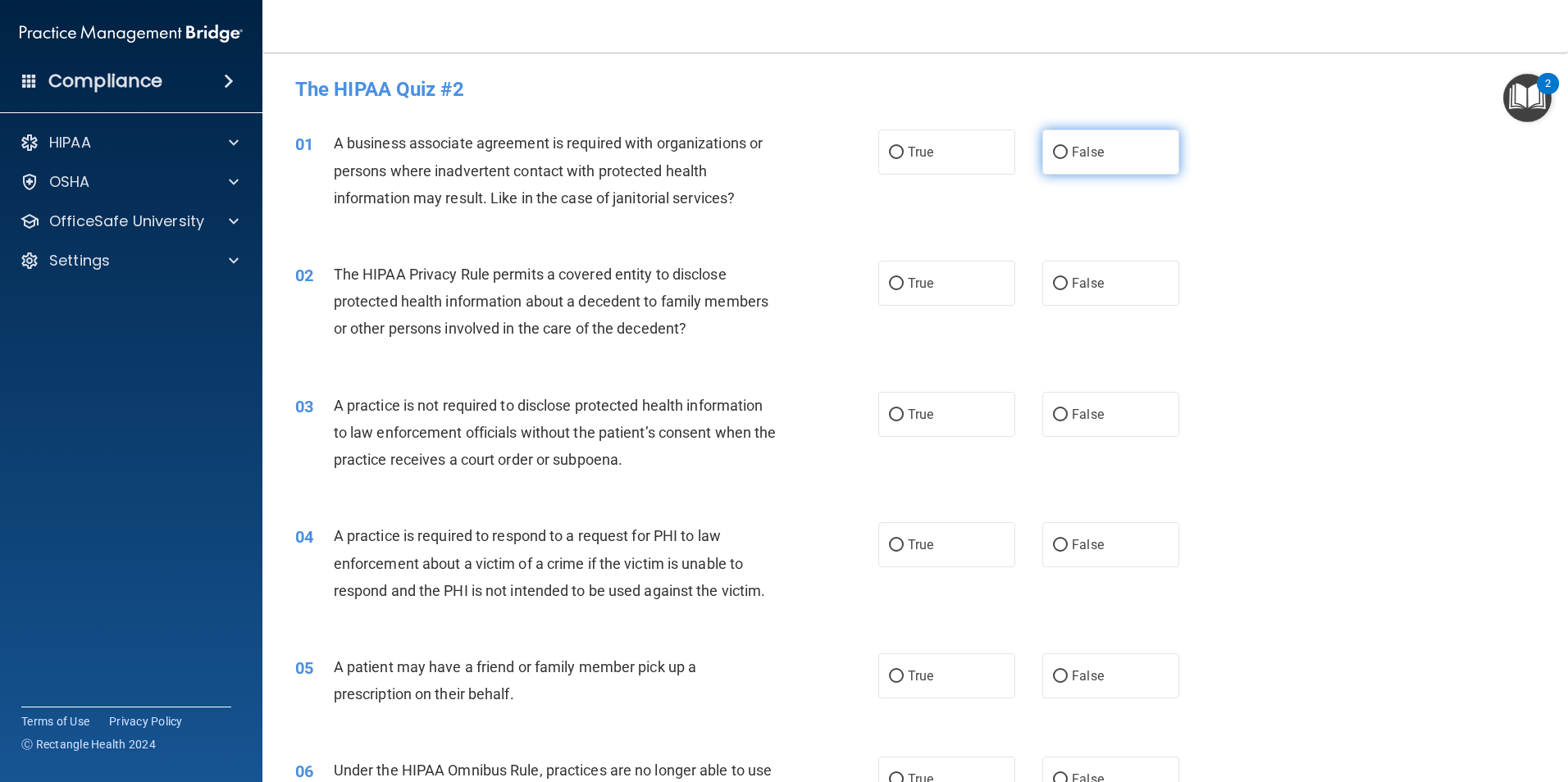
click at [1097, 140] on label "False" at bounding box center [1110, 152] width 137 height 45
click at [1067, 147] on input "False" at bounding box center [1060, 153] width 14 height 13
radio input "true"
click at [924, 283] on span "True" at bounding box center [921, 282] width 25 height 15
click at [904, 283] on input "True" at bounding box center [896, 284] width 14 height 13
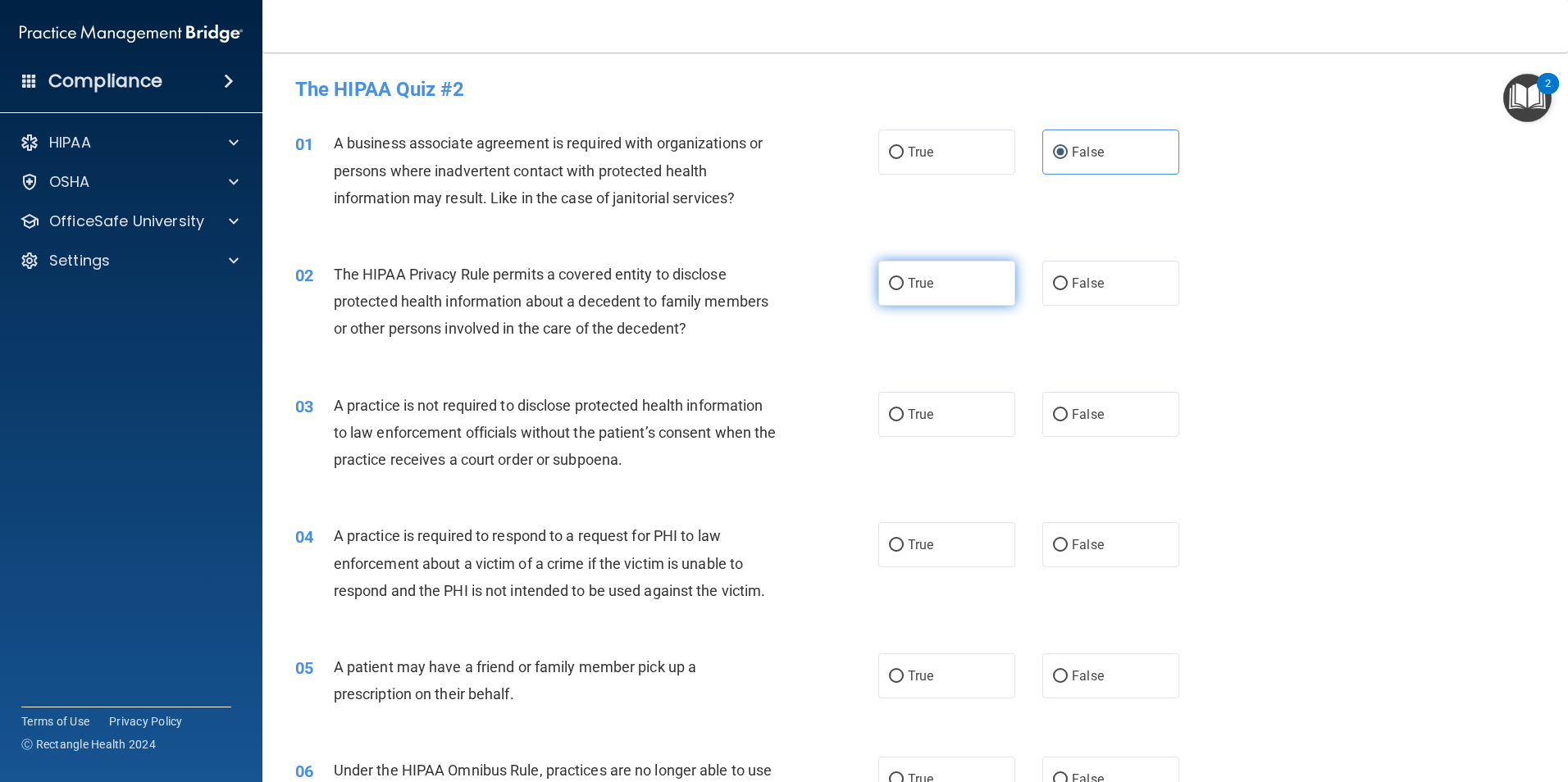
radio input "true"
click at [1120, 423] on label "False" at bounding box center [1110, 415] width 137 height 45
click at [1067, 422] on input "False" at bounding box center [1060, 415] width 14 height 13
radio input "true"
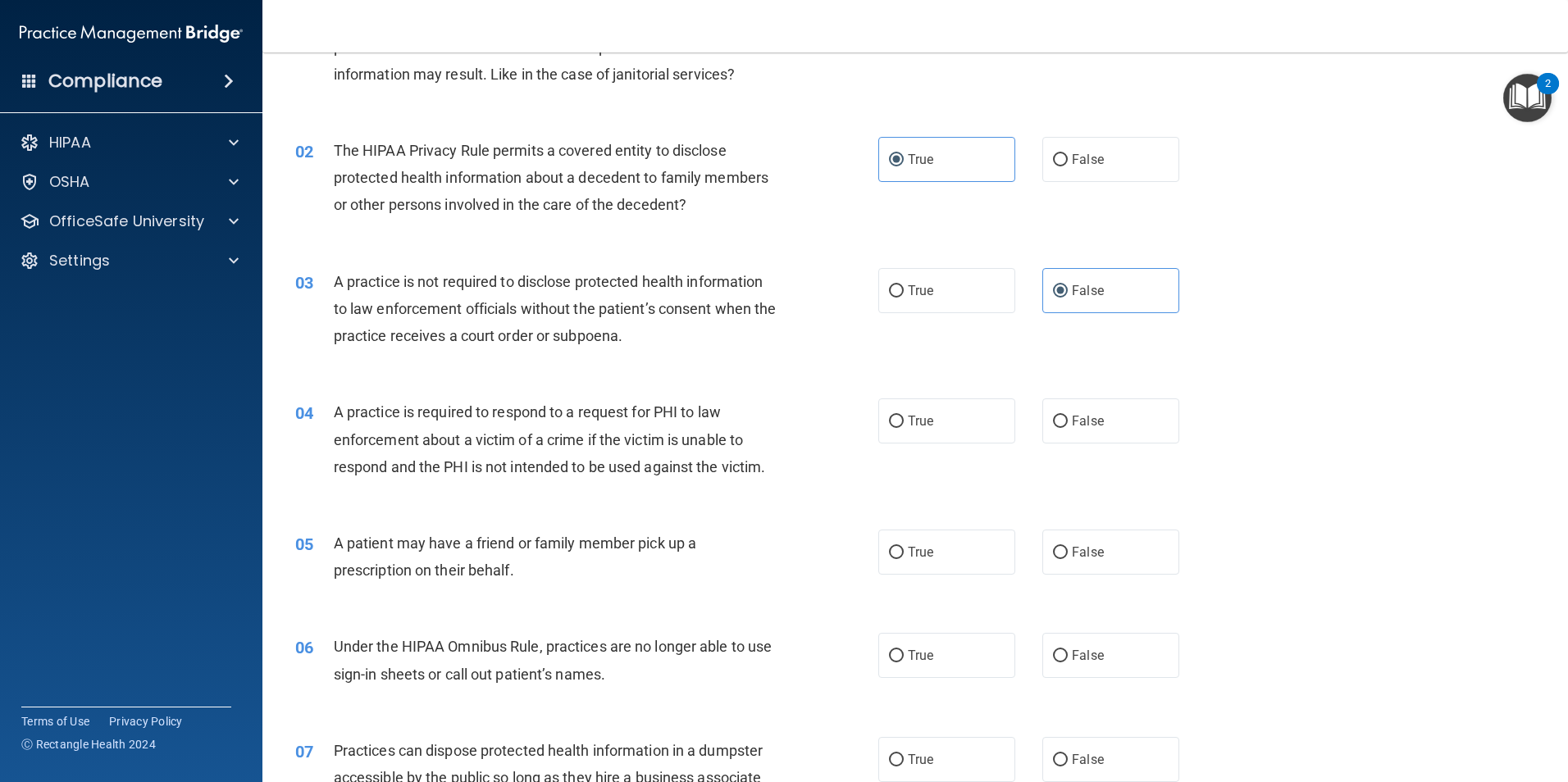
scroll to position [164, 0]
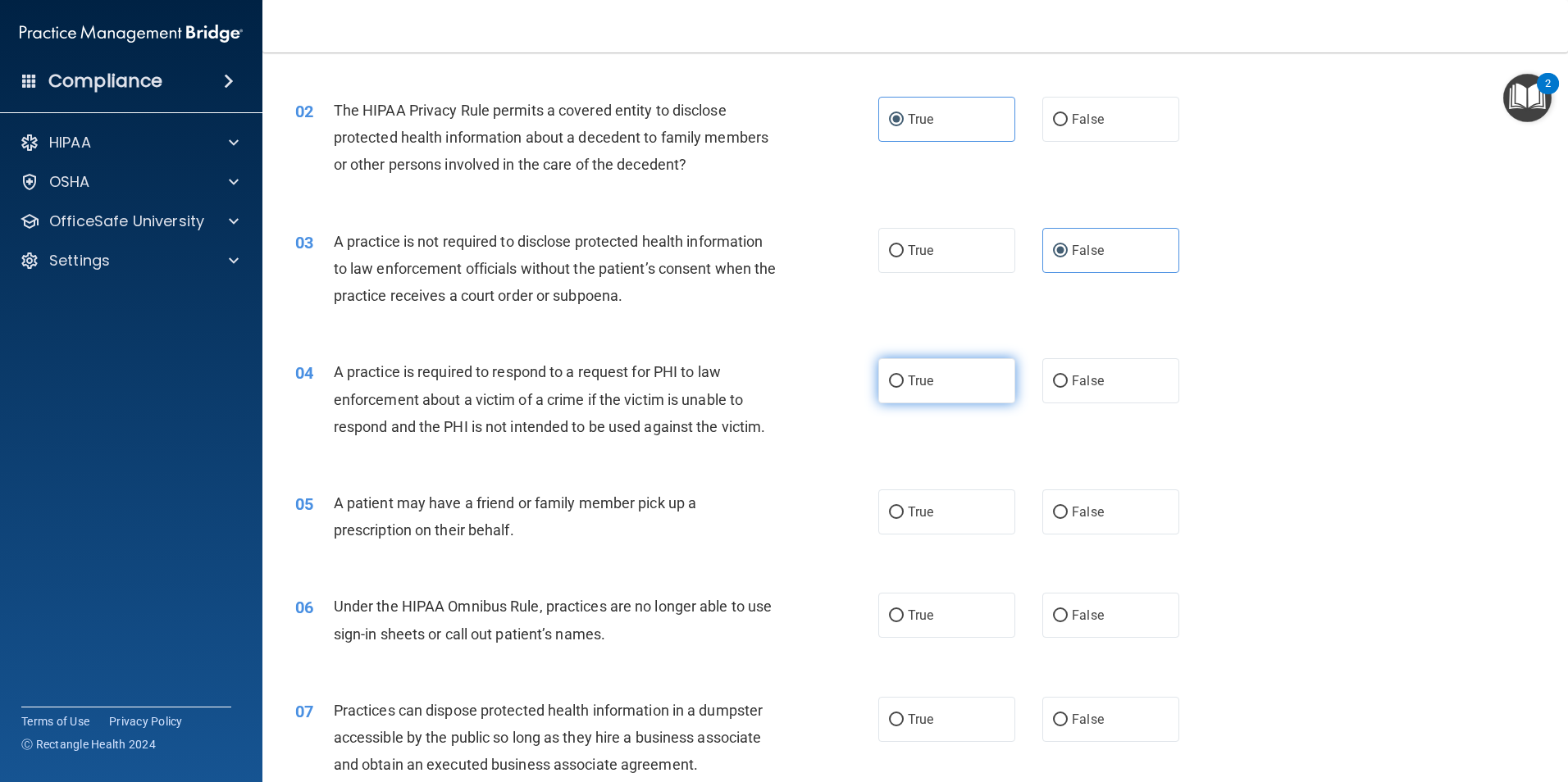
click at [945, 379] on label "True" at bounding box center [946, 381] width 137 height 45
click at [904, 379] on input "True" at bounding box center [896, 382] width 14 height 13
radio input "true"
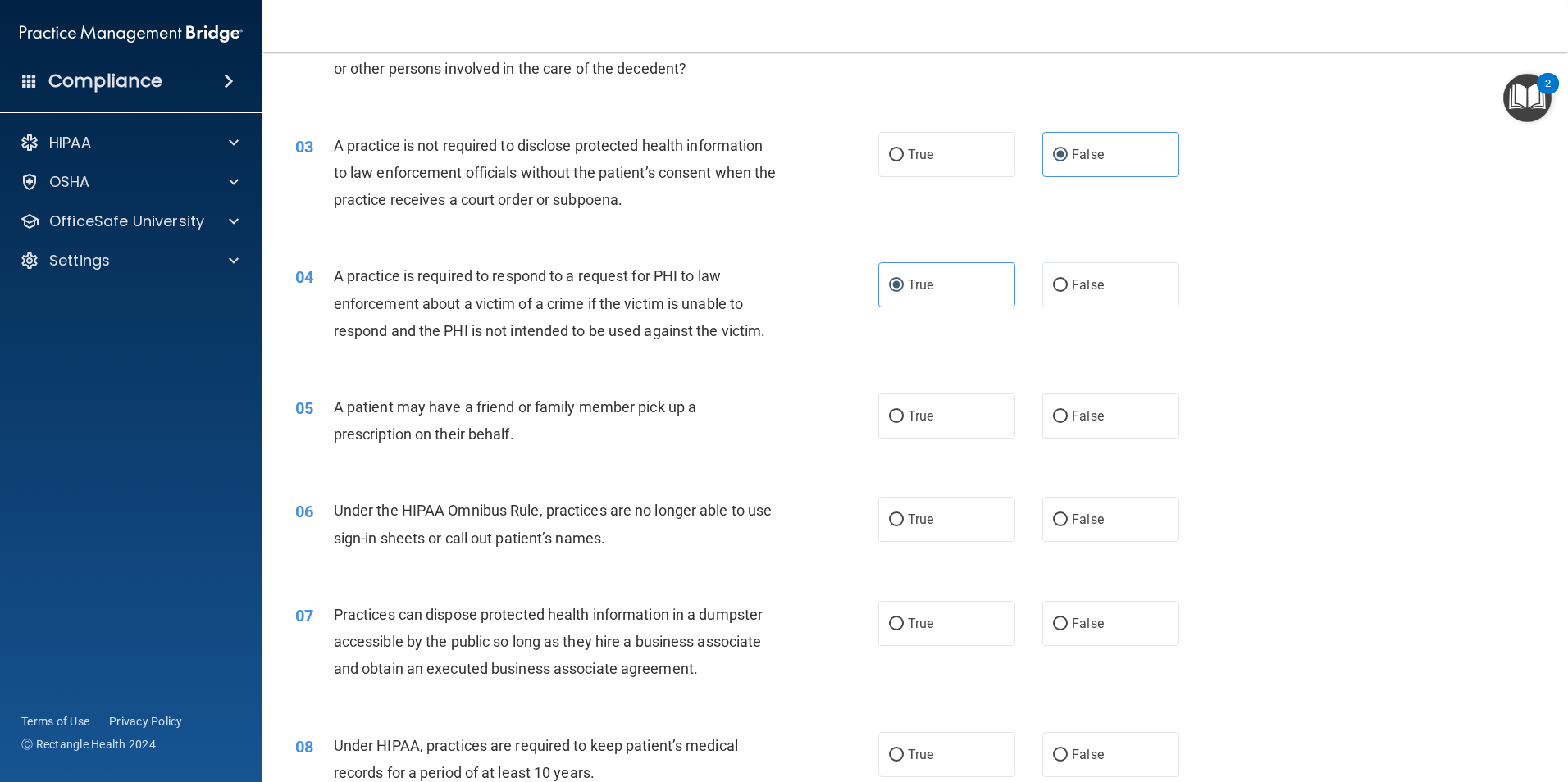
scroll to position [328, 0]
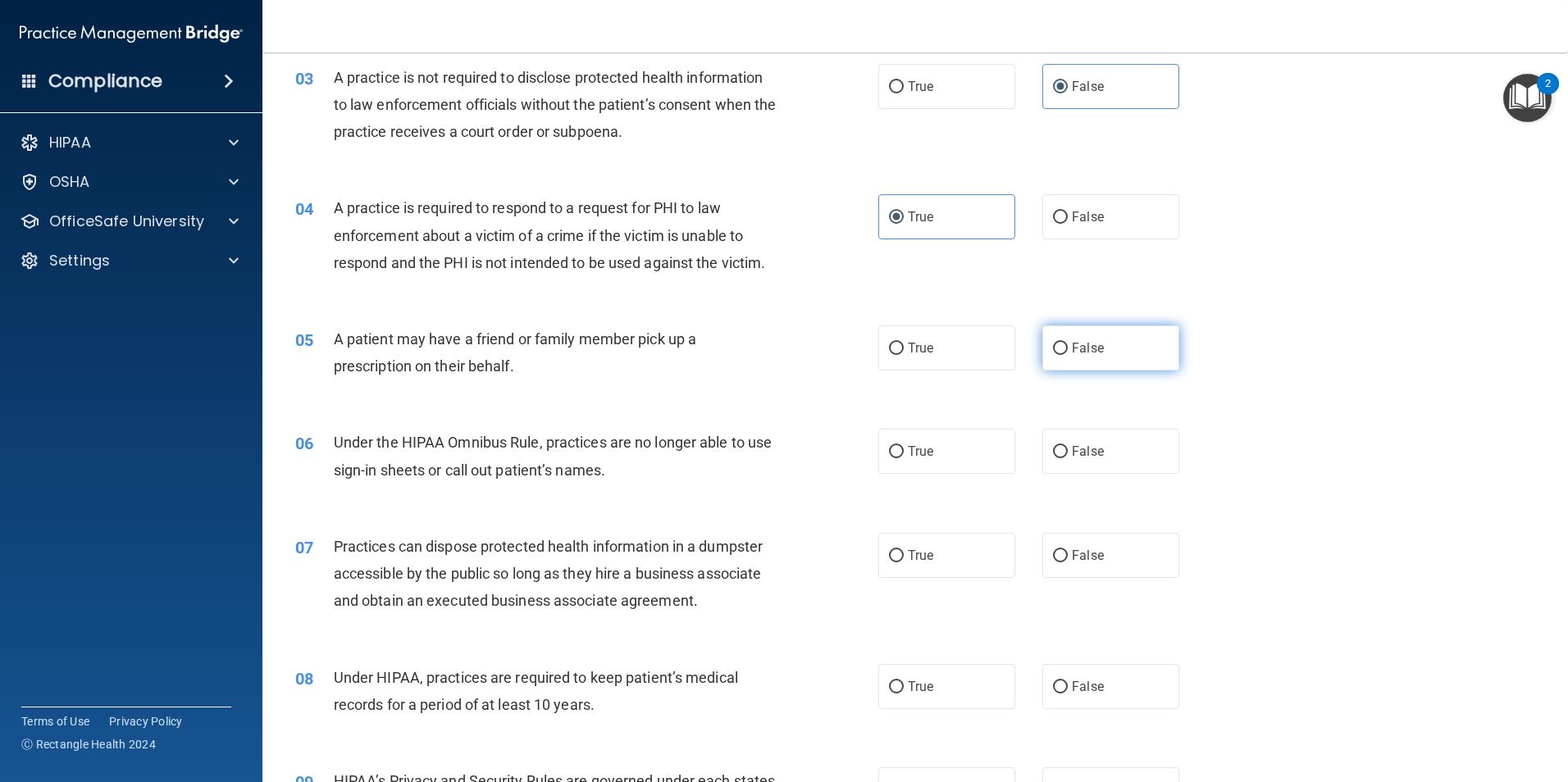
click at [1063, 347] on label "False" at bounding box center [1110, 348] width 137 height 45
click at [1063, 347] on input "False" at bounding box center [1060, 349] width 14 height 13
radio input "true"
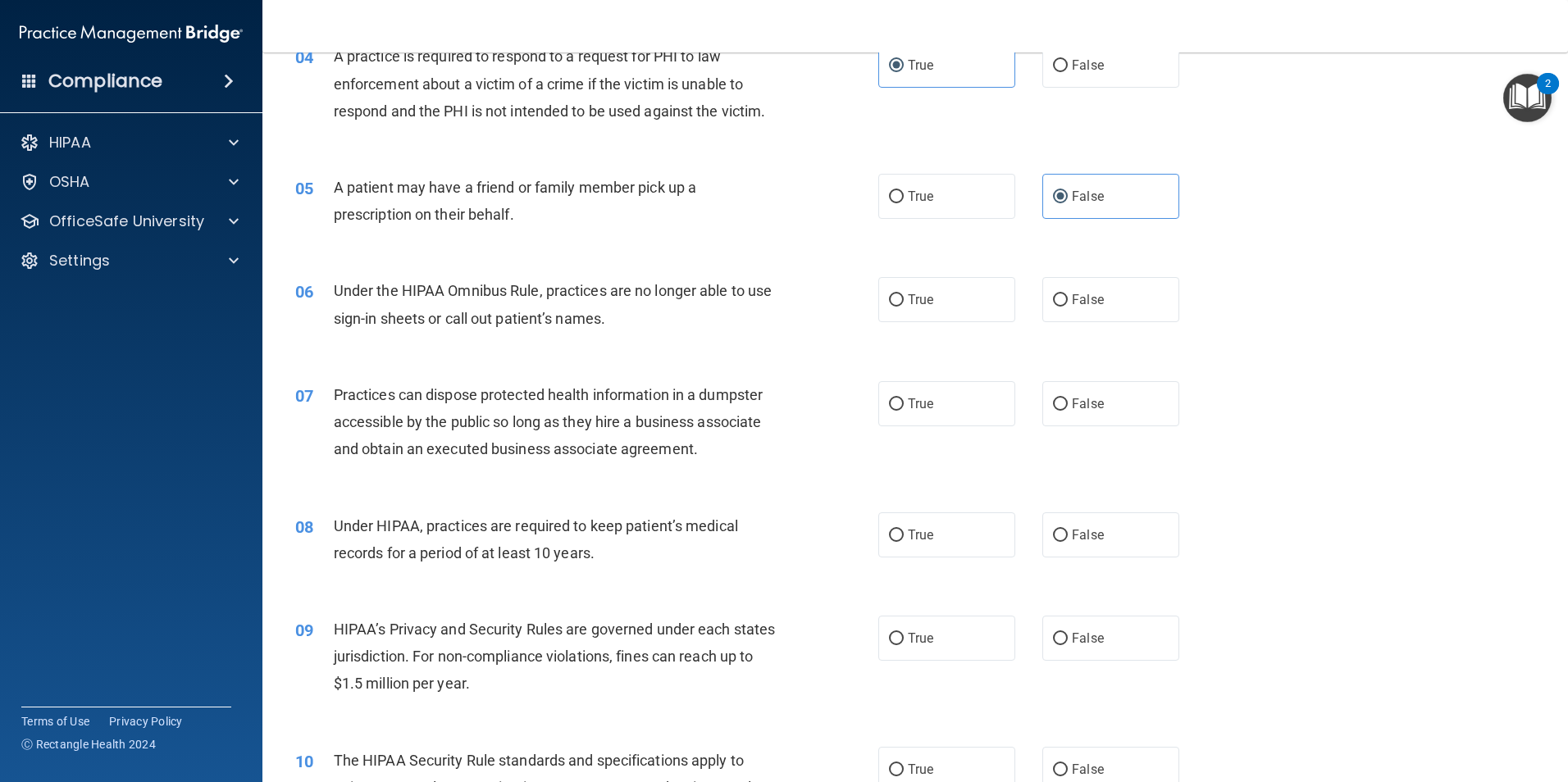
scroll to position [492, 0]
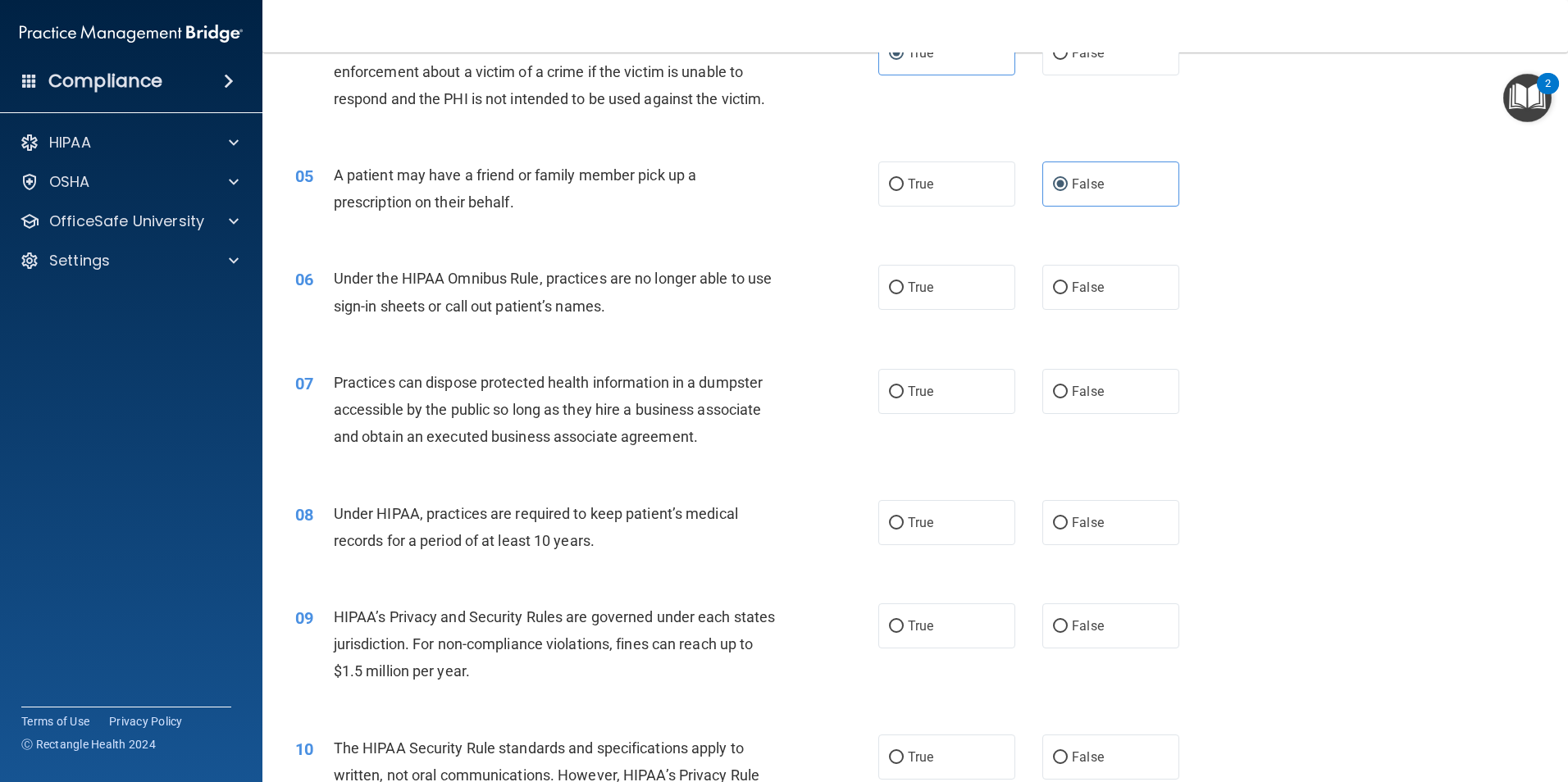
click at [820, 300] on div "06 Under the HIPAA Omnibus Rule, practices are no longer able to use sign-in sh…" at bounding box center [587, 296] width 632 height 62
click at [945, 290] on label "True" at bounding box center [946, 288] width 137 height 45
click at [904, 290] on input "True" at bounding box center [896, 289] width 14 height 13
radio input "true"
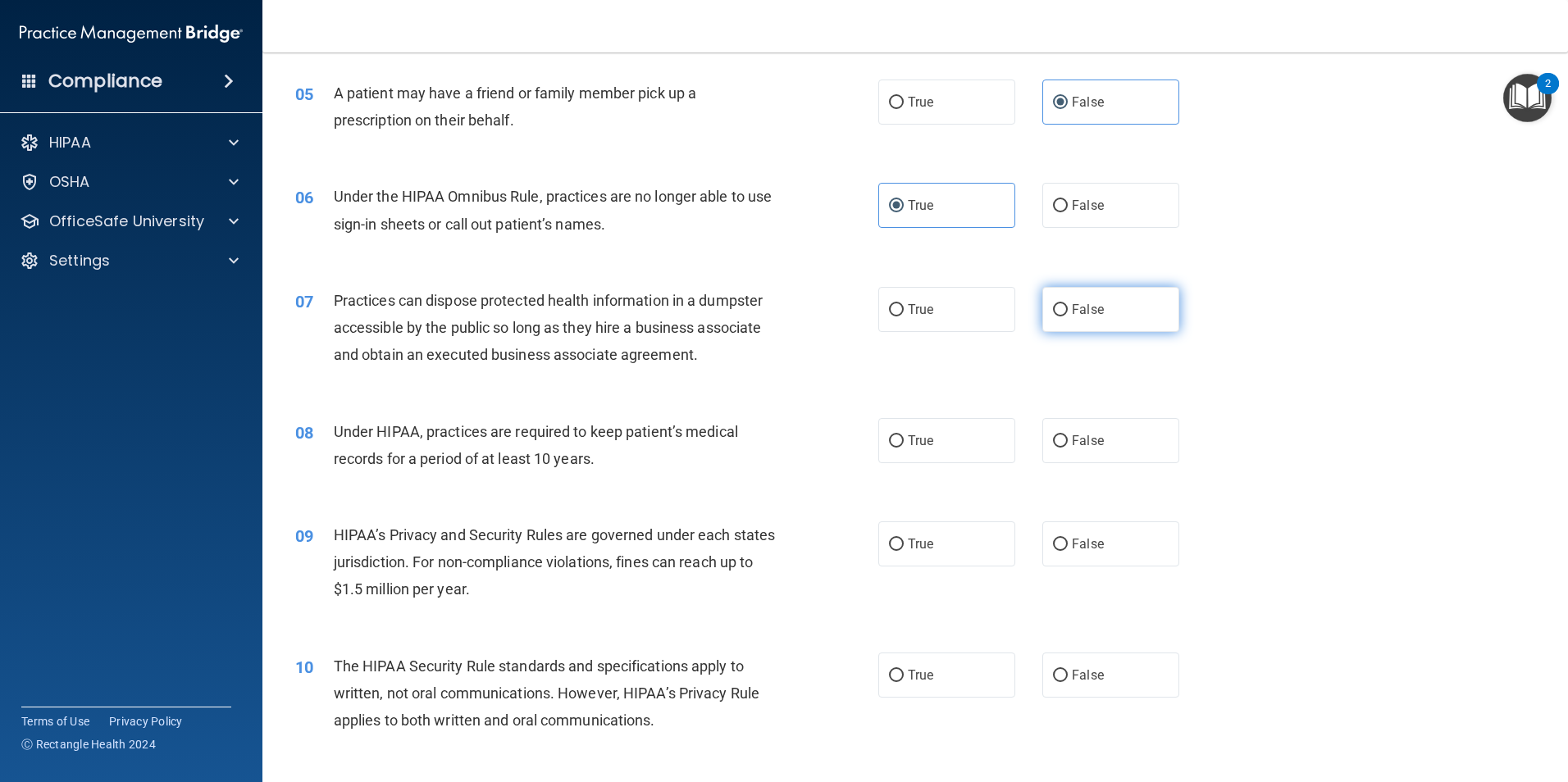
click at [1064, 310] on label "False" at bounding box center [1110, 310] width 137 height 45
click at [1064, 310] on input "False" at bounding box center [1060, 310] width 14 height 13
radio input "true"
click at [1114, 442] on label "False" at bounding box center [1110, 441] width 137 height 45
click at [1067, 442] on input "False" at bounding box center [1060, 442] width 14 height 13
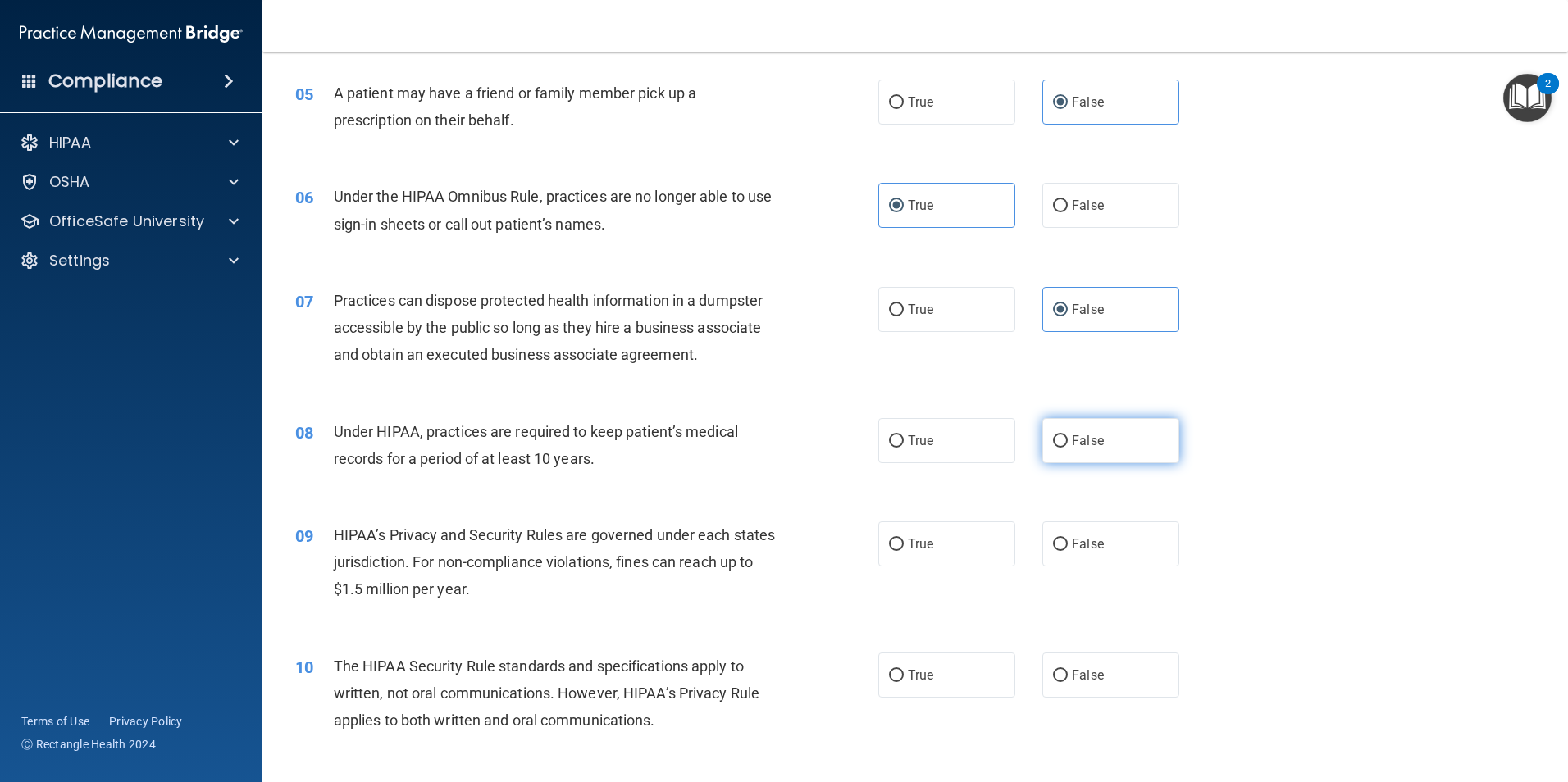
radio input "true"
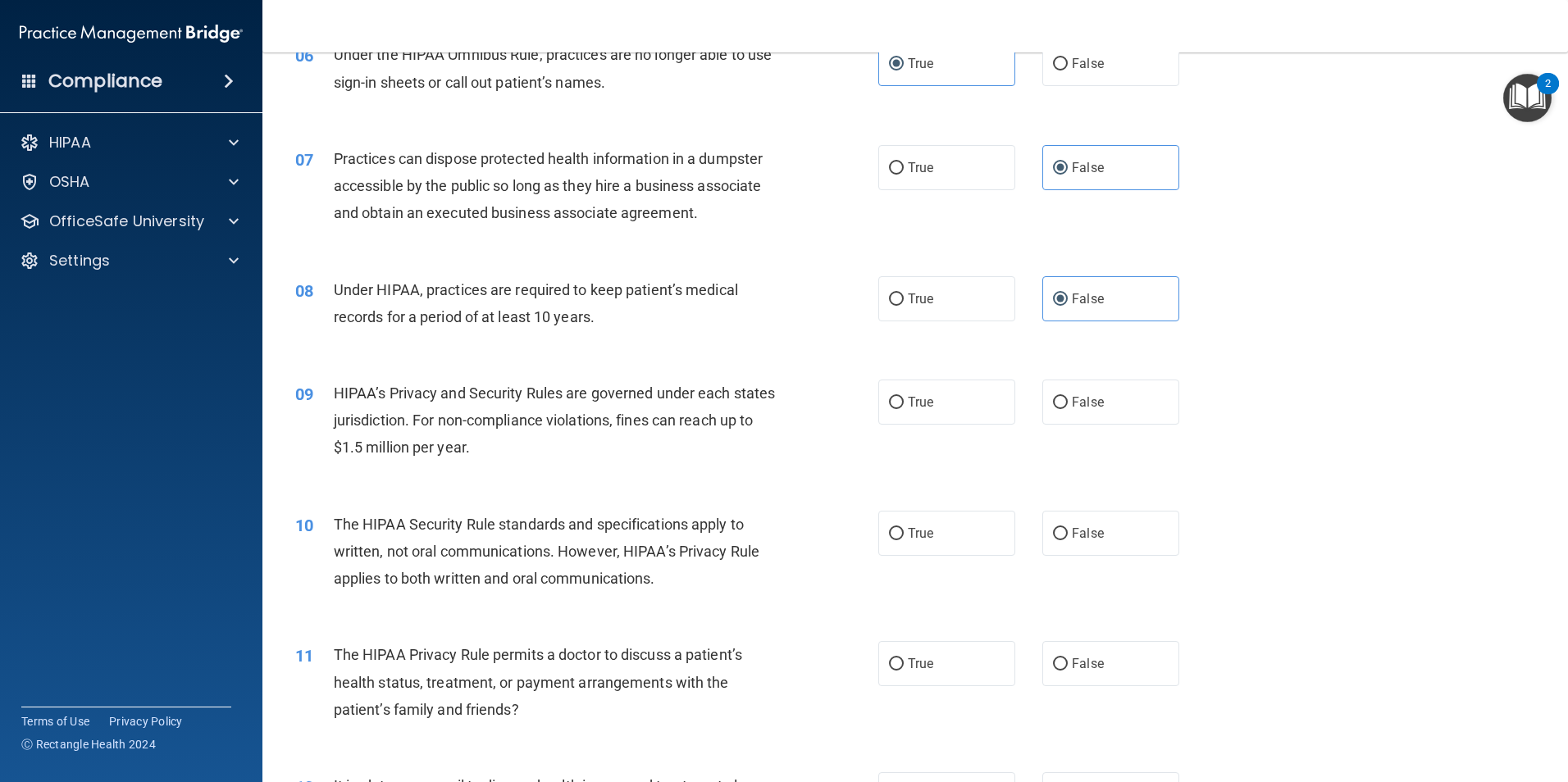
scroll to position [738, 0]
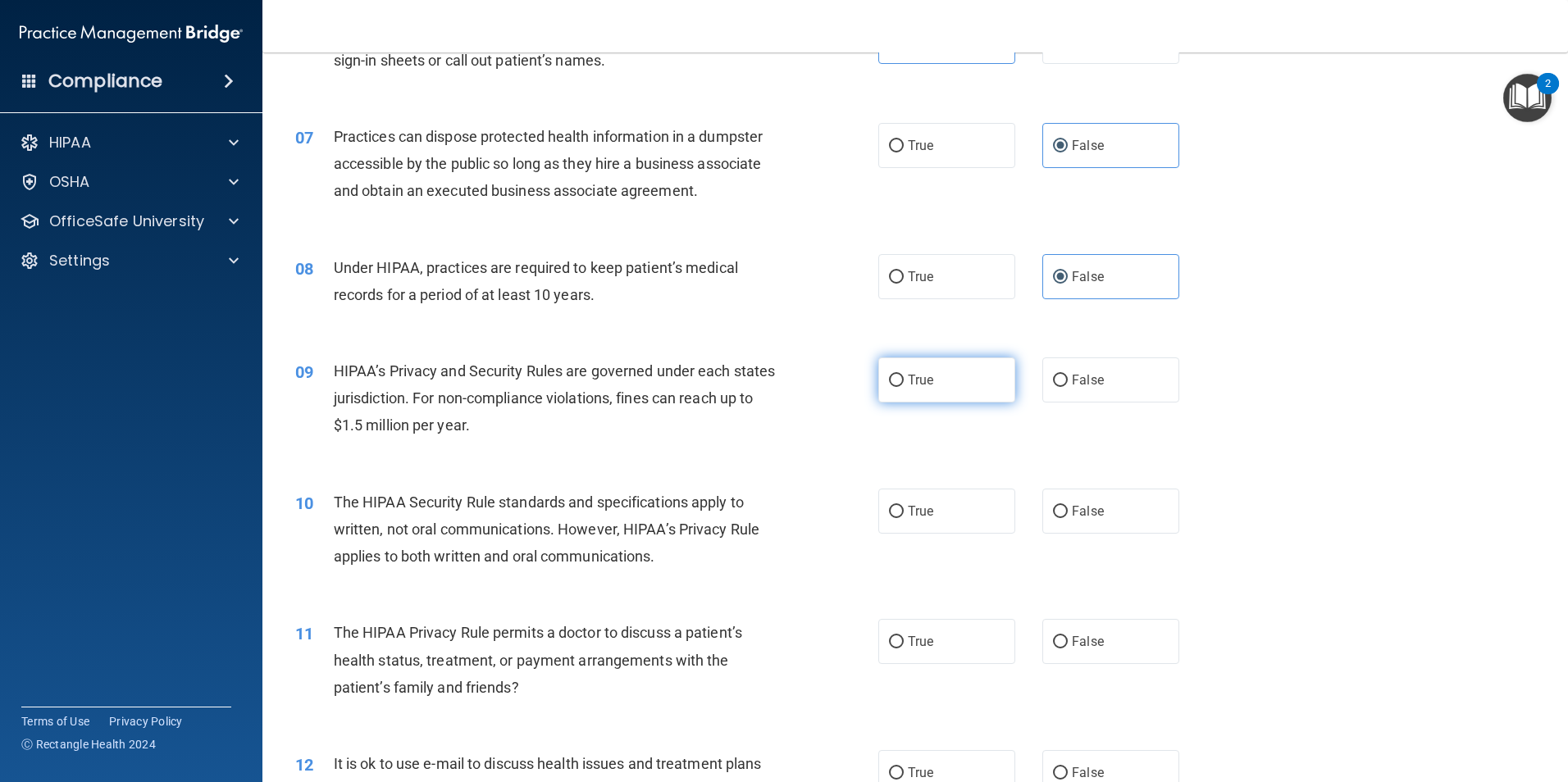
click at [935, 378] on label "True" at bounding box center [946, 380] width 137 height 45
click at [904, 378] on input "True" at bounding box center [896, 381] width 14 height 13
radio input "true"
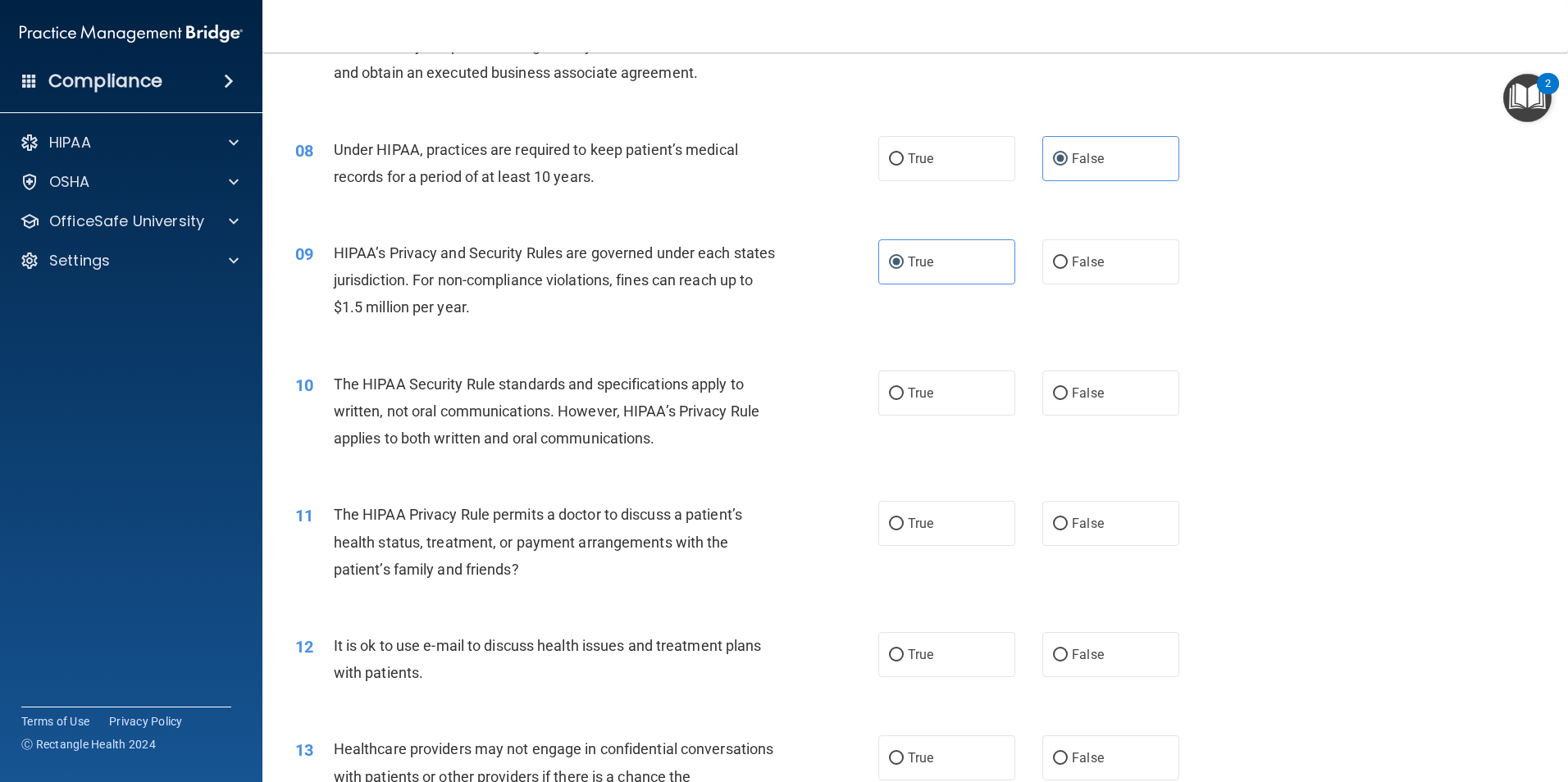
scroll to position [901, 0]
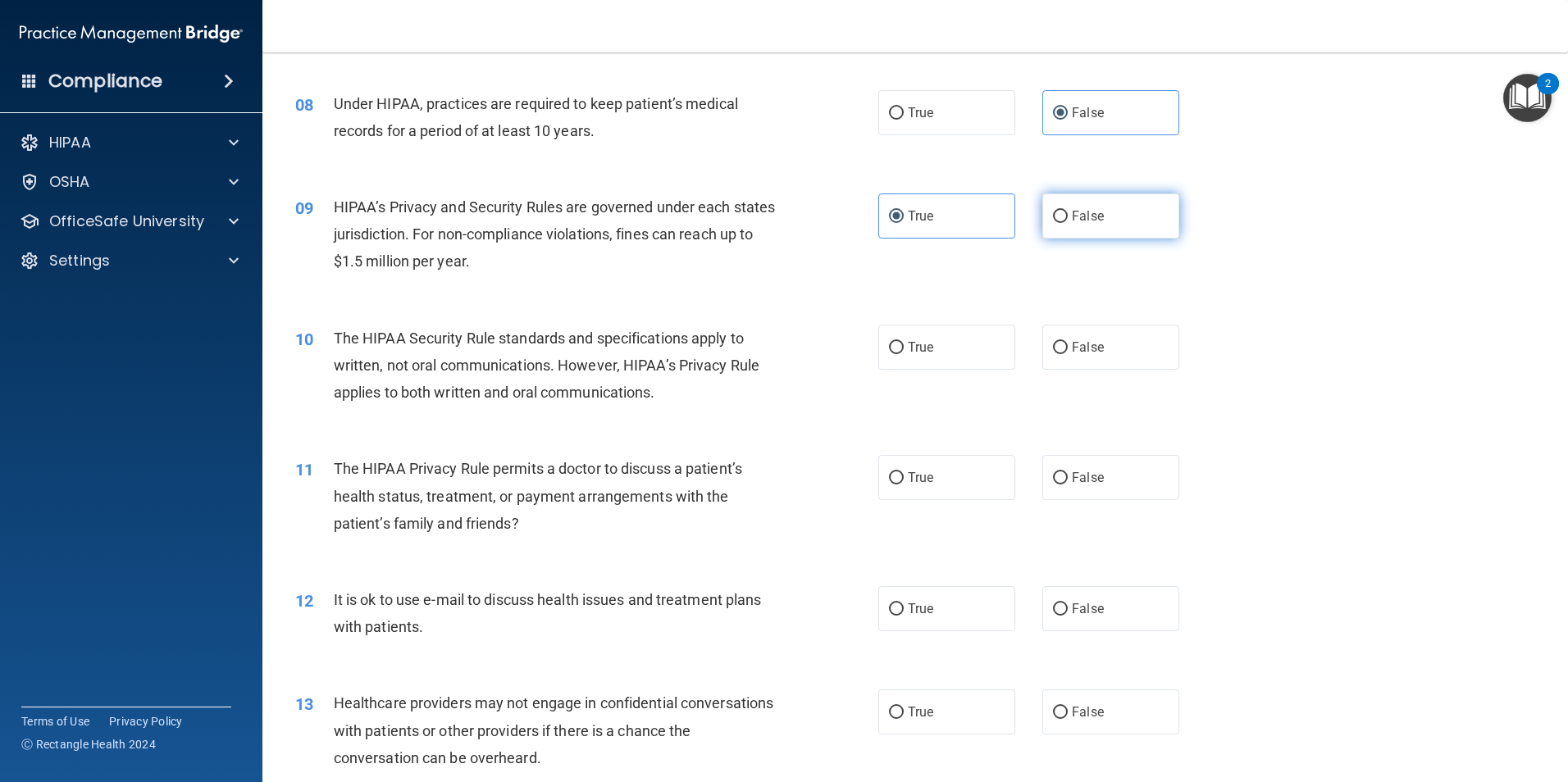
click at [1076, 227] on label "False" at bounding box center [1110, 216] width 137 height 45
click at [1067, 223] on input "False" at bounding box center [1060, 217] width 14 height 13
radio input "true"
radio input "false"
click at [1072, 479] on span "False" at bounding box center [1087, 477] width 32 height 15
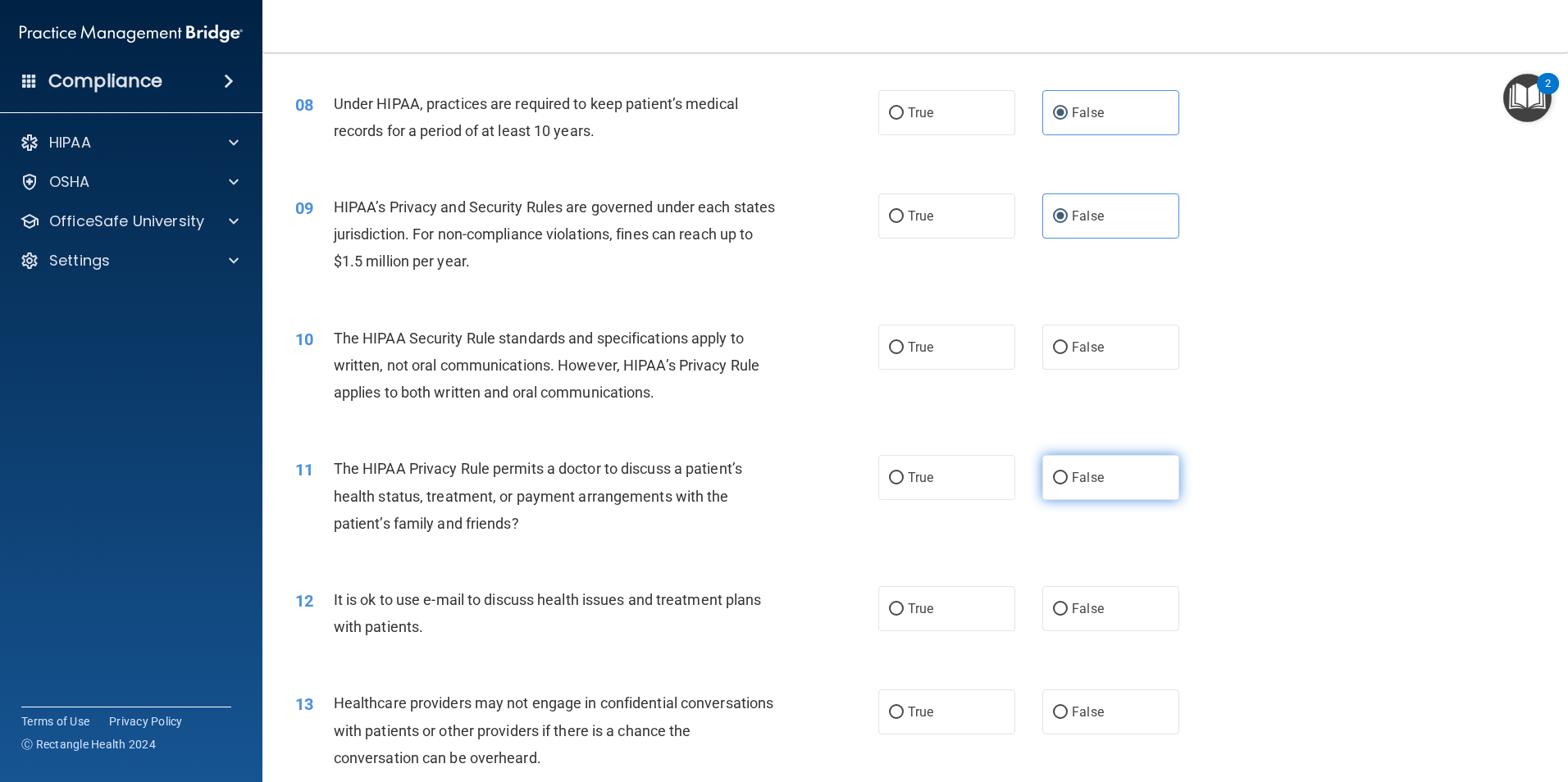
click at [1067, 479] on input "False" at bounding box center [1060, 479] width 14 height 13
radio input "true"
click at [1076, 615] on span "False" at bounding box center [1087, 608] width 32 height 15
click at [1067, 615] on input "False" at bounding box center [1060, 610] width 14 height 13
radio input "true"
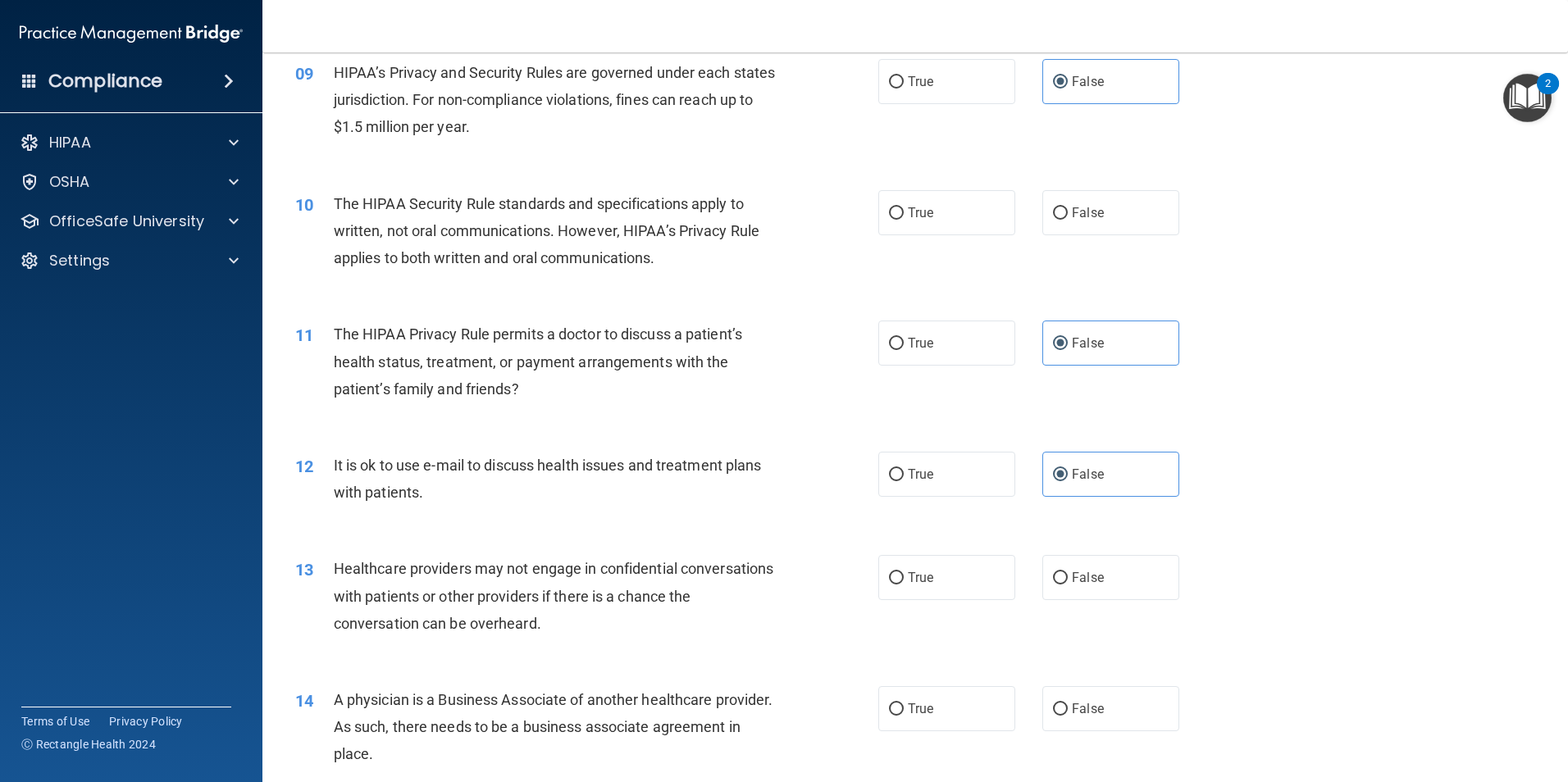
scroll to position [1066, 0]
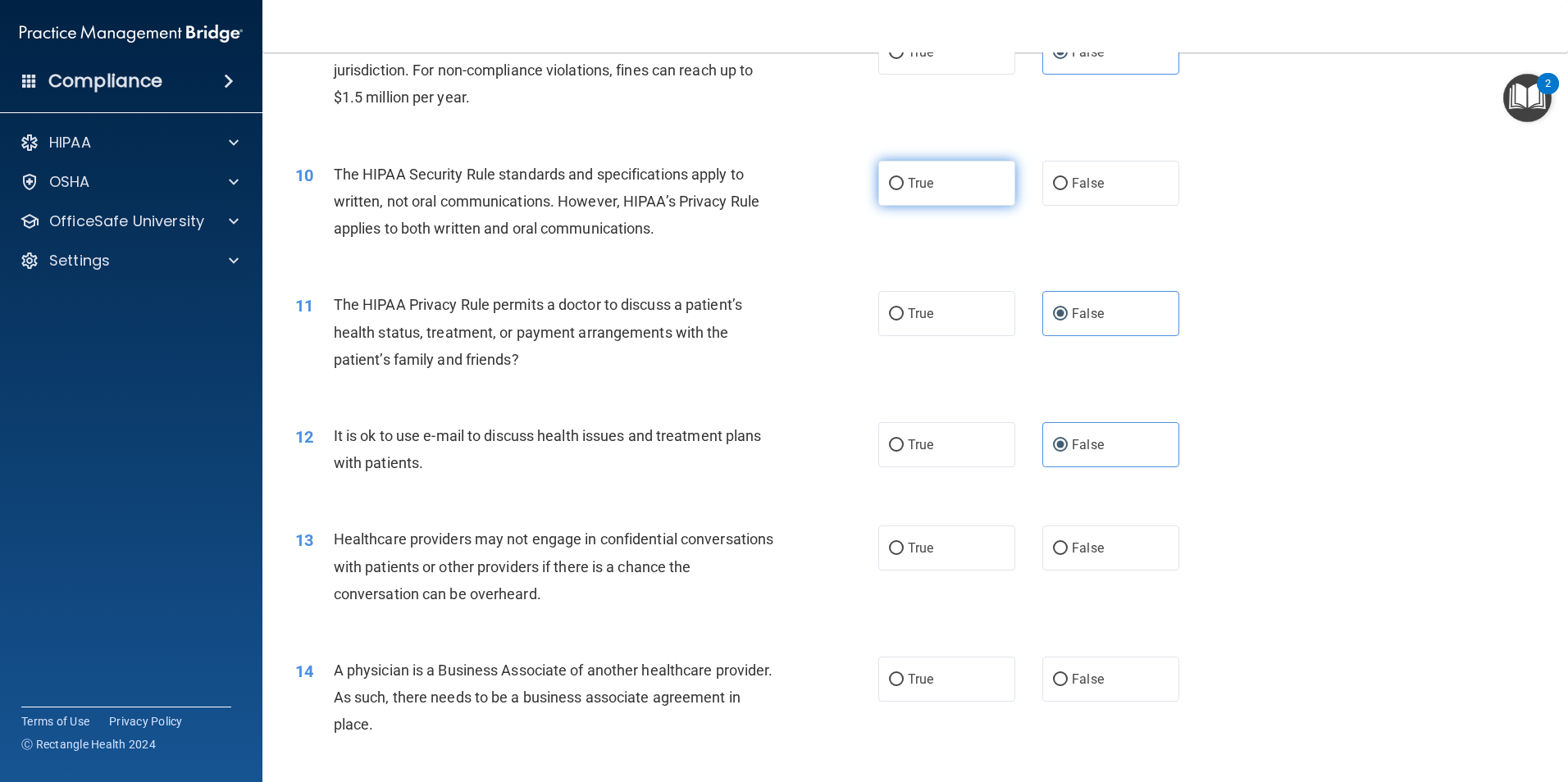
click at [910, 185] on span "True" at bounding box center [921, 183] width 25 height 15
click at [904, 185] on input "True" at bounding box center [896, 185] width 14 height 13
radio input "true"
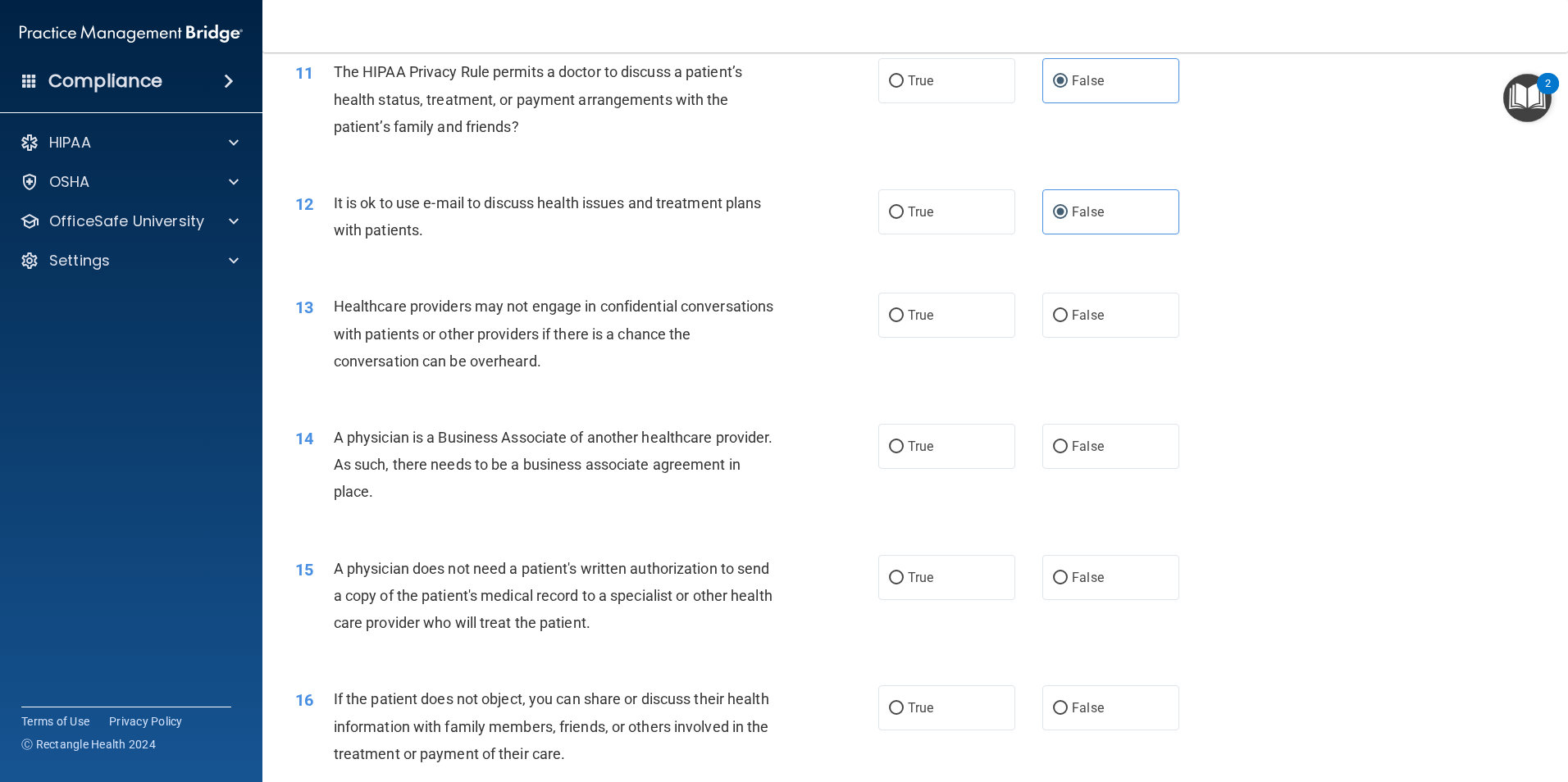
scroll to position [1394, 0]
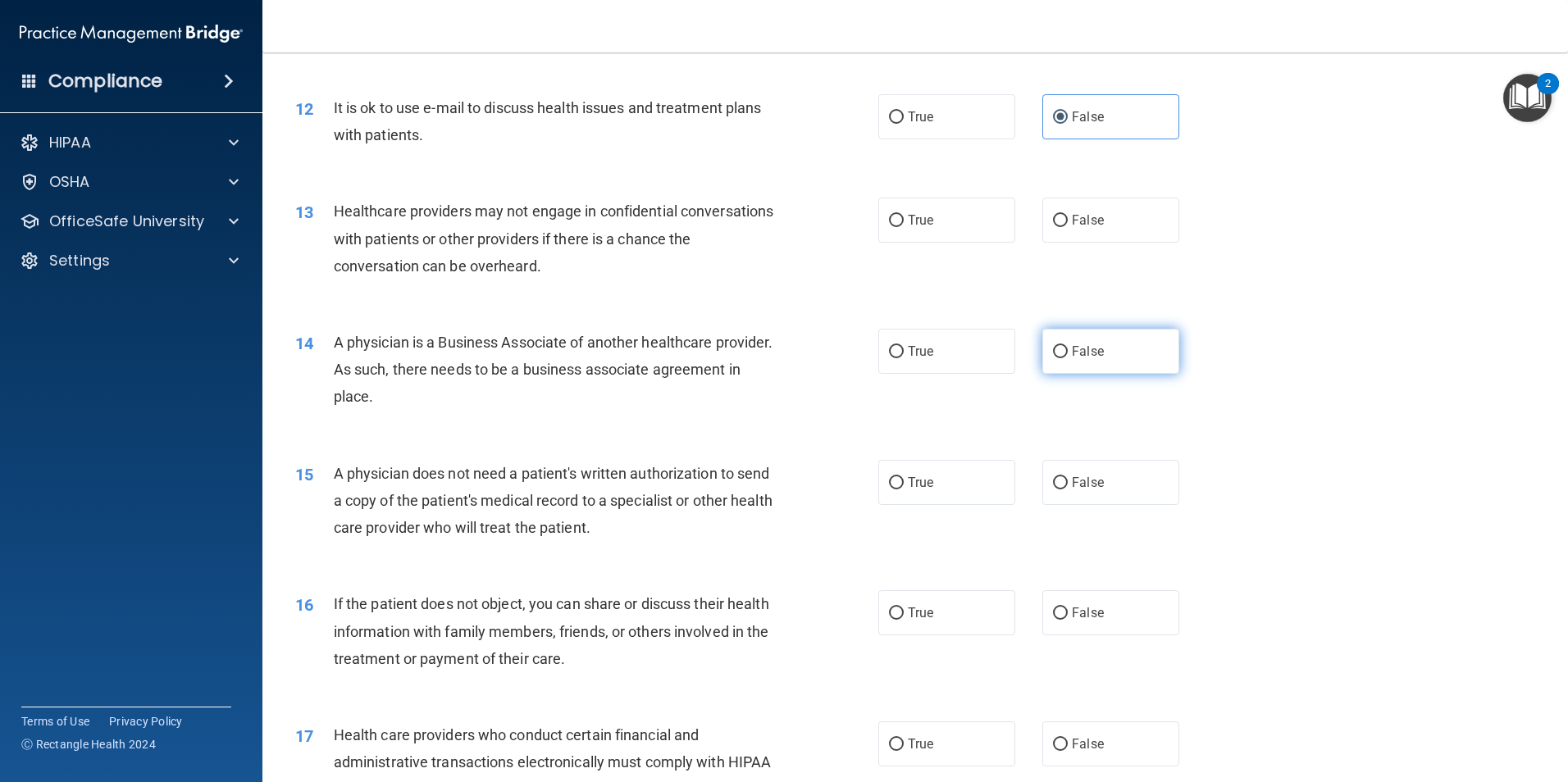
click at [1098, 350] on label "False" at bounding box center [1110, 351] width 137 height 45
click at [1067, 350] on input "False" at bounding box center [1060, 352] width 14 height 13
radio input "true"
click at [944, 219] on label "True" at bounding box center [946, 220] width 137 height 45
click at [904, 219] on input "True" at bounding box center [896, 221] width 14 height 13
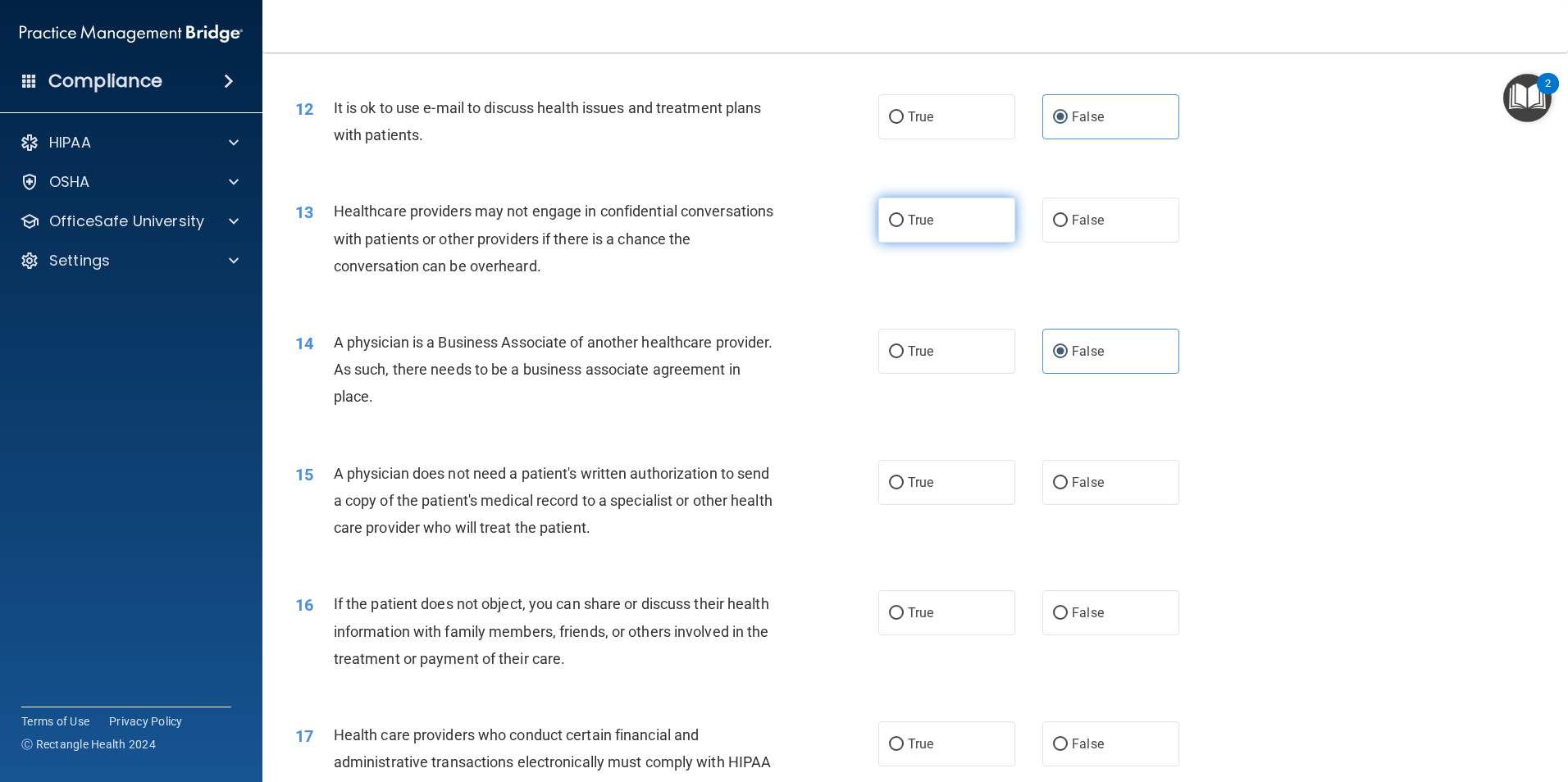
radio input "true"
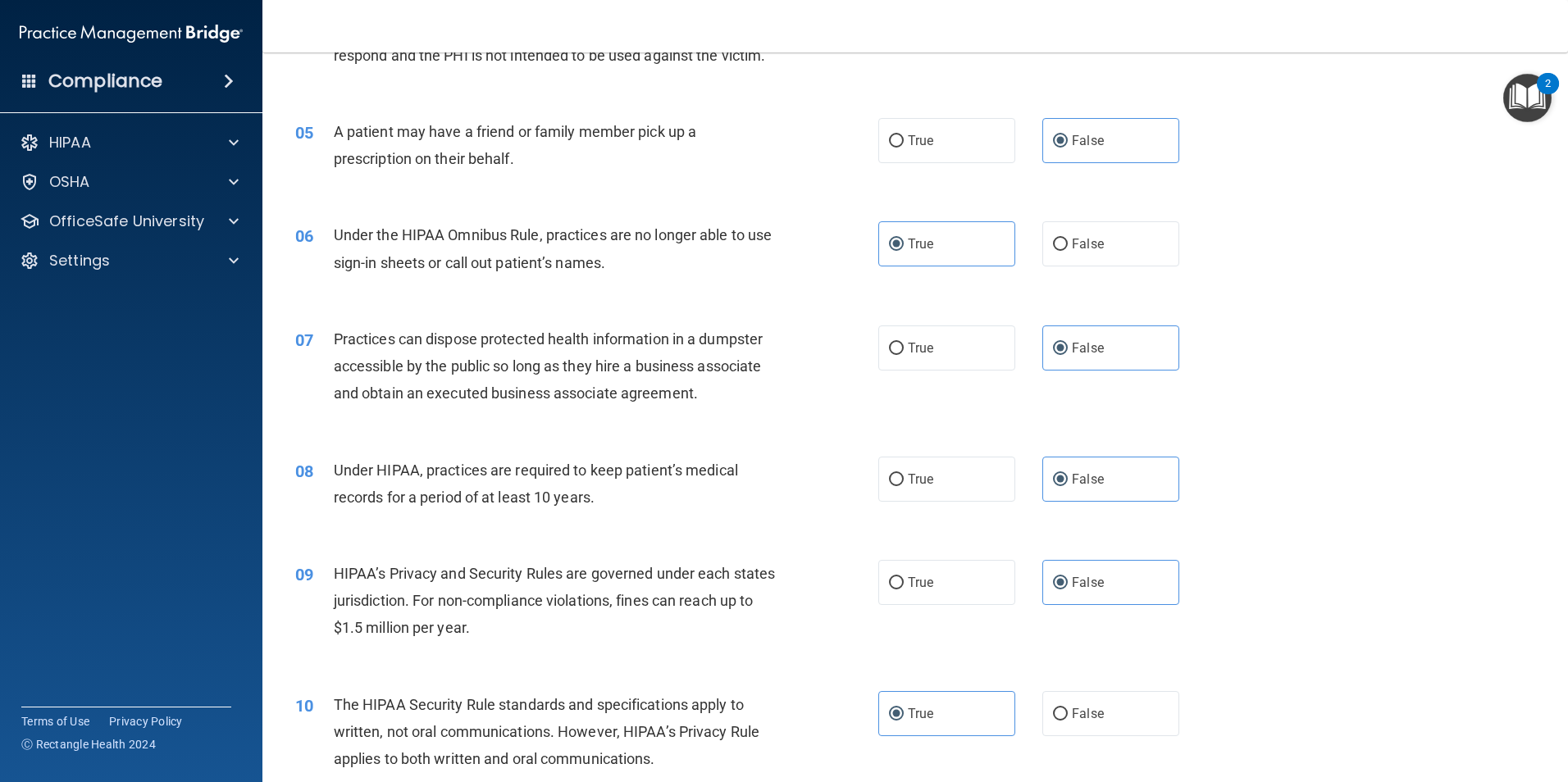
scroll to position [492, 0]
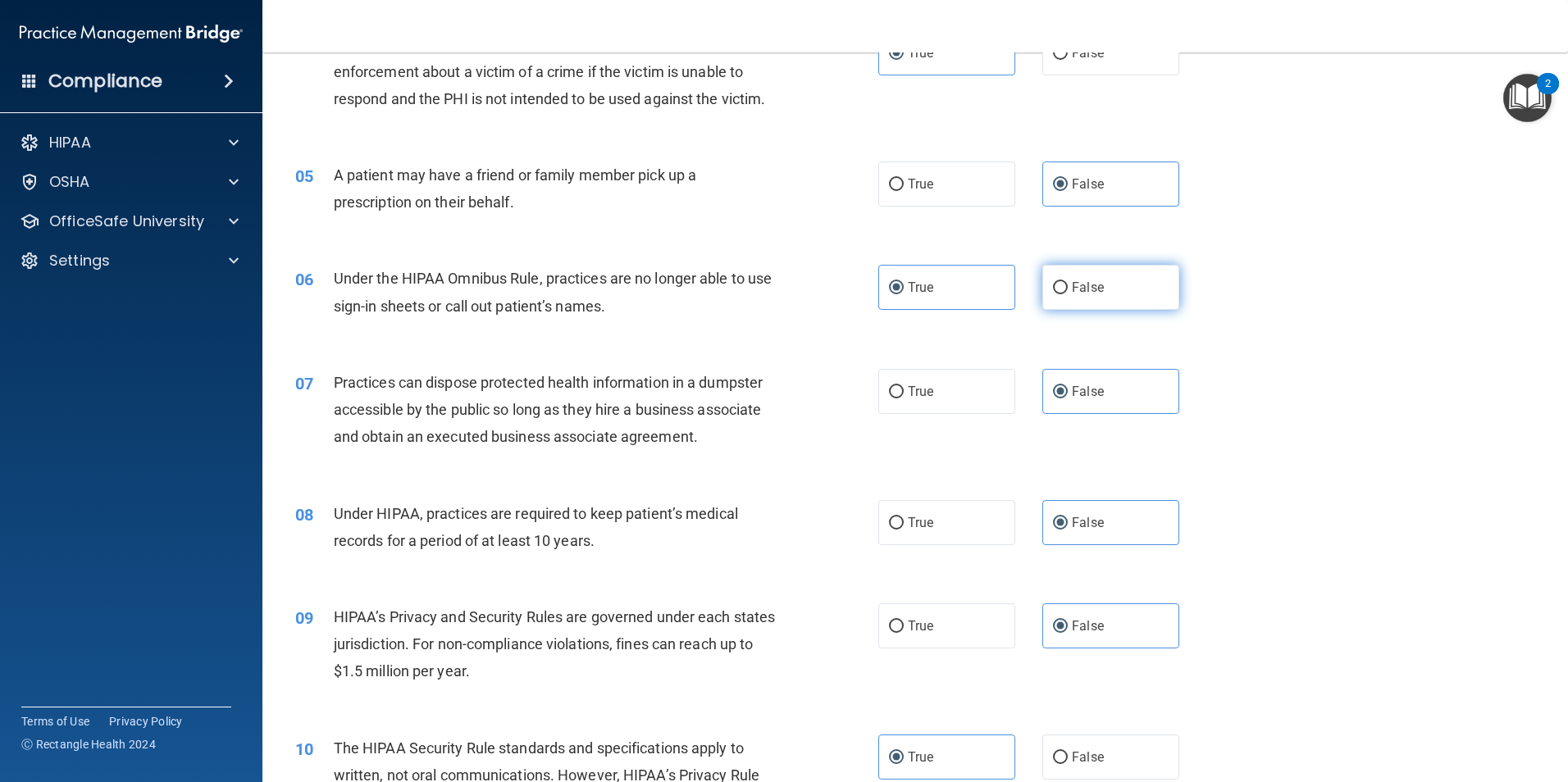
click at [1078, 271] on label "False" at bounding box center [1110, 288] width 137 height 45
click at [1067, 282] on input "False" at bounding box center [1060, 289] width 14 height 13
radio input "true"
radio input "false"
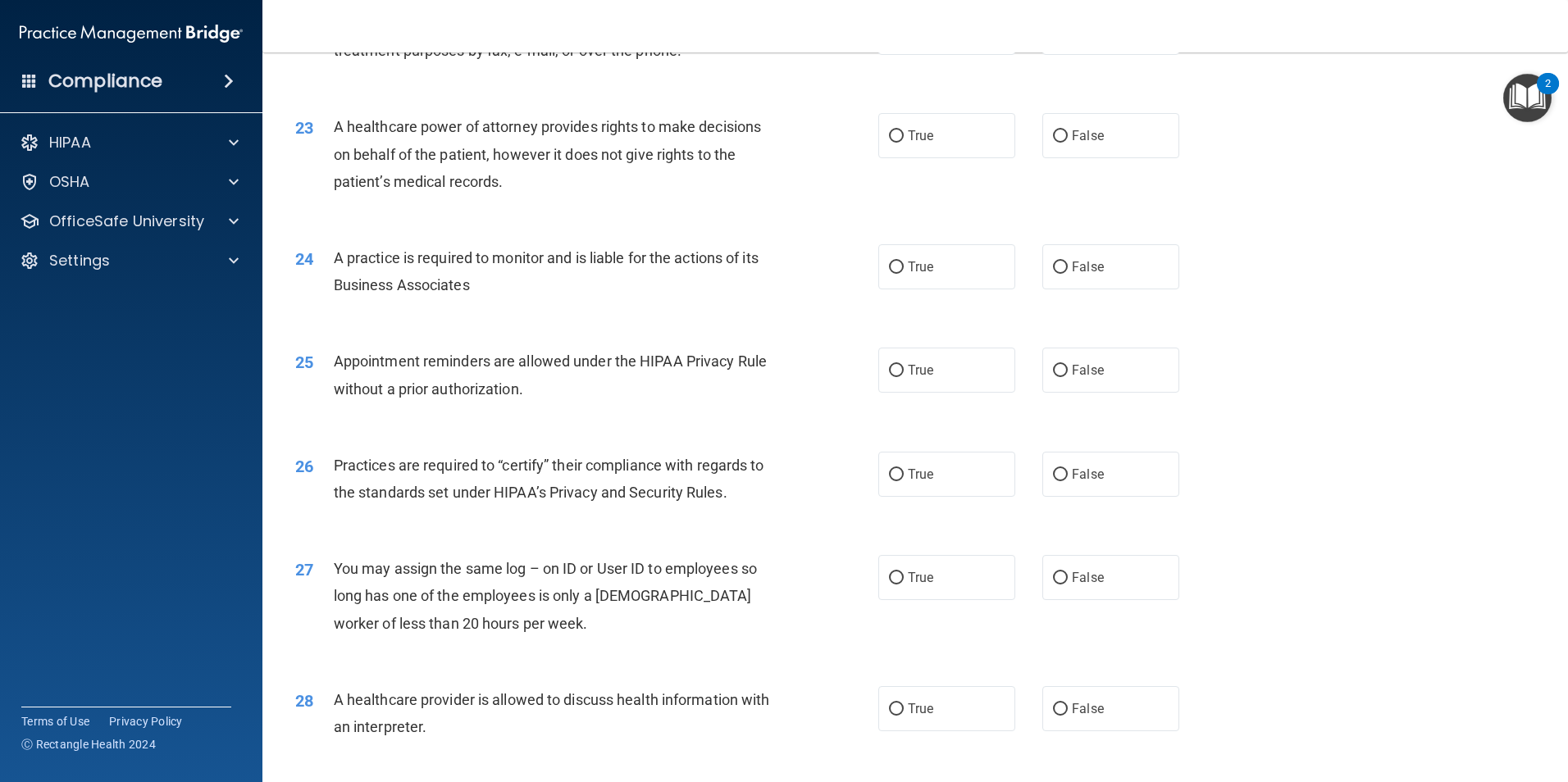
scroll to position [3035, 0]
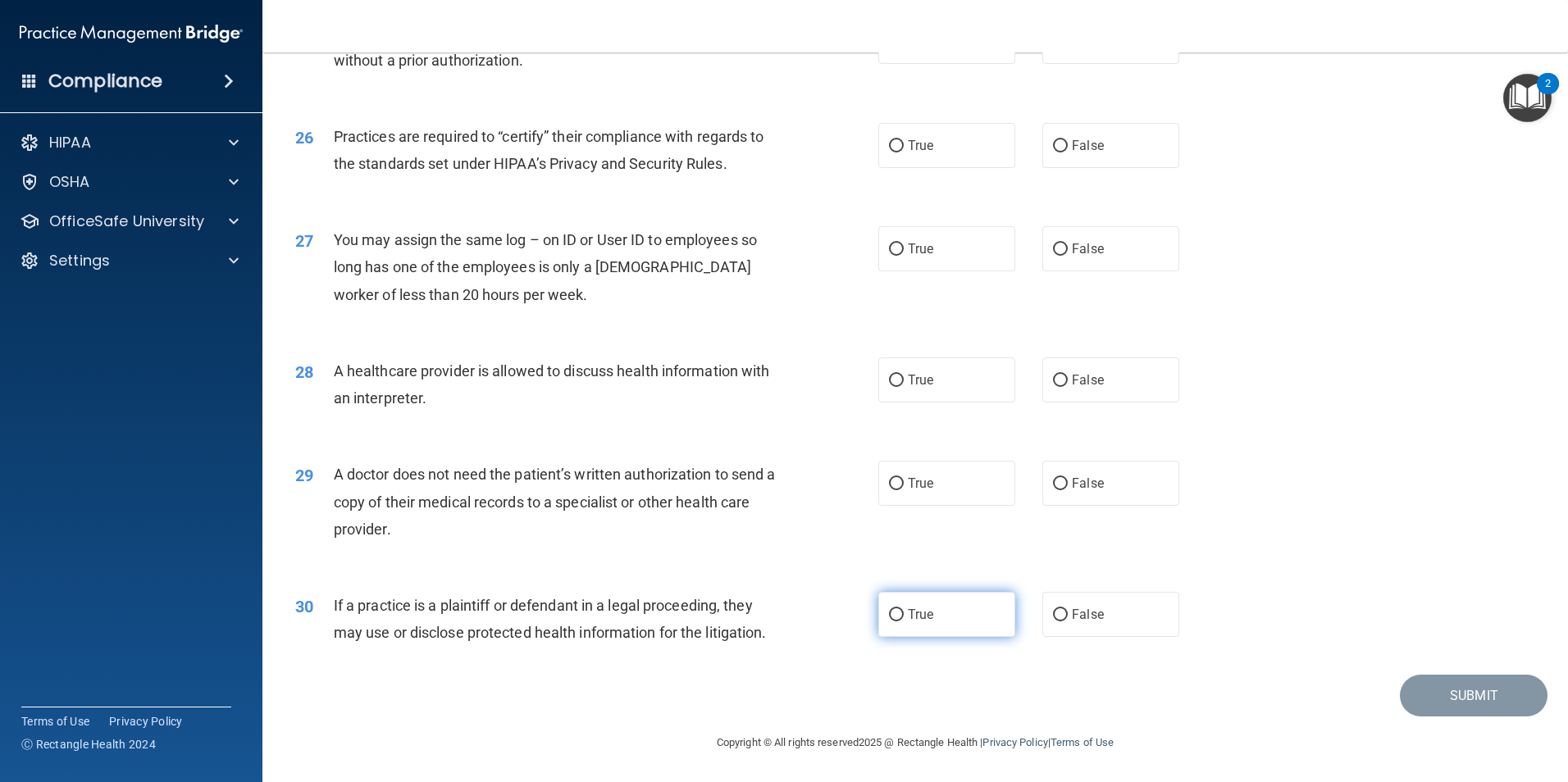
click at [939, 625] on label "True" at bounding box center [946, 615] width 137 height 45
click at [904, 622] on input "True" at bounding box center [896, 615] width 14 height 13
radio input "true"
click at [908, 480] on span "True" at bounding box center [921, 482] width 25 height 15
click at [904, 480] on input "True" at bounding box center [896, 484] width 14 height 13
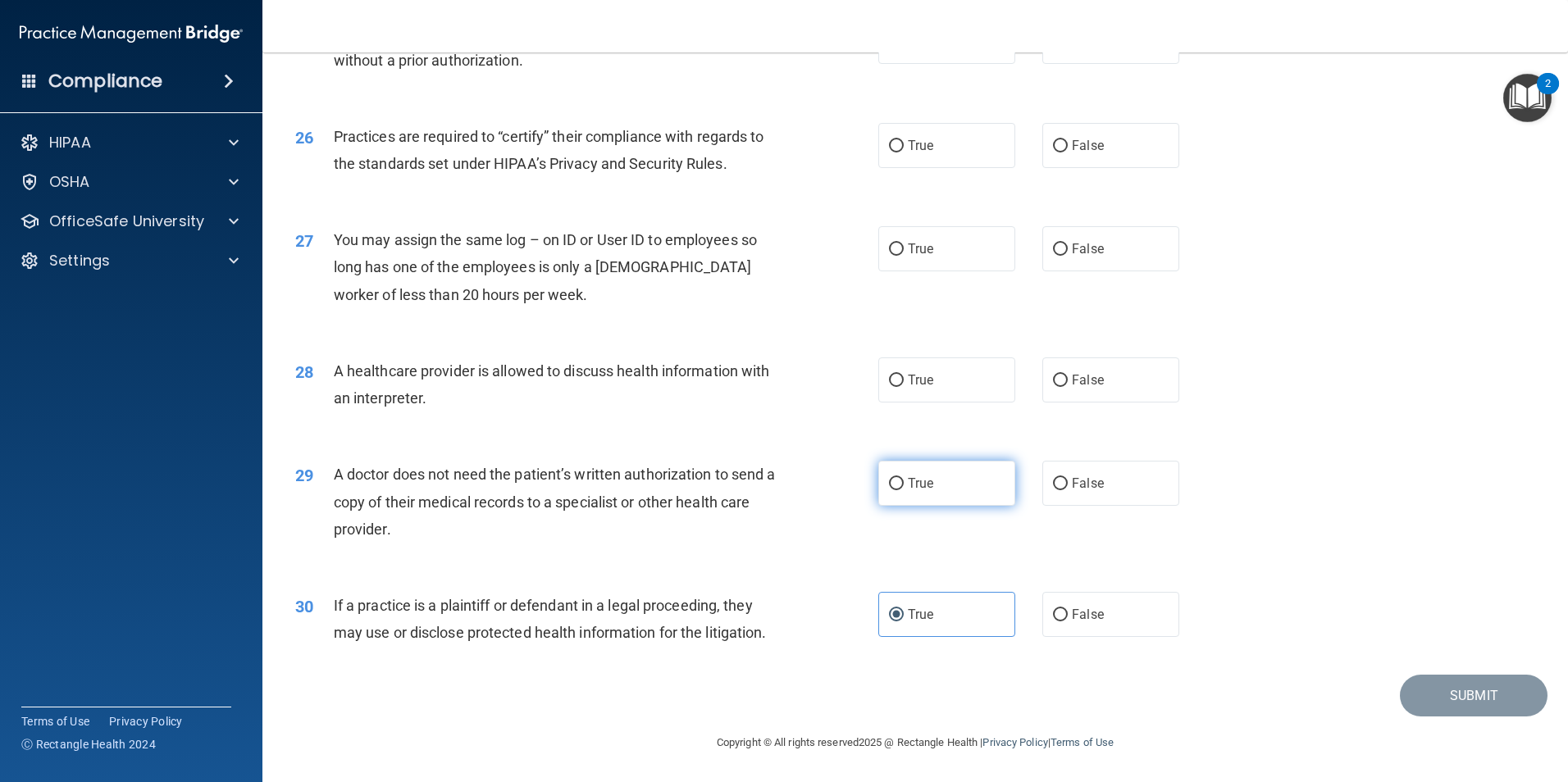
radio input "true"
click at [917, 381] on span "True" at bounding box center [921, 379] width 25 height 15
click at [904, 381] on input "True" at bounding box center [896, 381] width 14 height 13
radio input "true"
click at [1119, 249] on label "False" at bounding box center [1110, 249] width 137 height 45
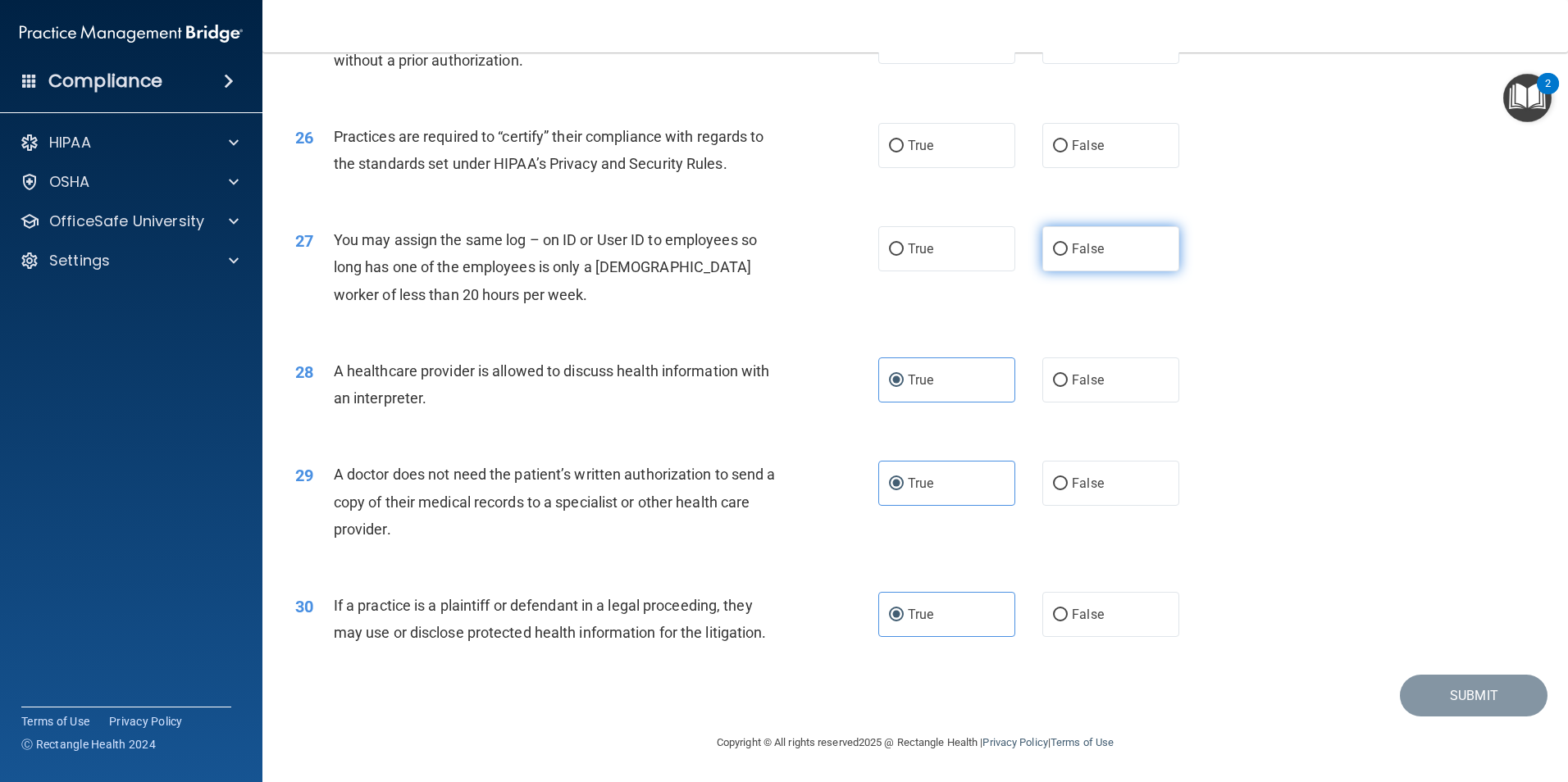
click at [1067, 249] on input "False" at bounding box center [1060, 250] width 14 height 13
radio input "true"
click at [1094, 147] on span "False" at bounding box center [1087, 145] width 32 height 15
click at [1067, 147] on input "False" at bounding box center [1060, 147] width 14 height 13
radio input "true"
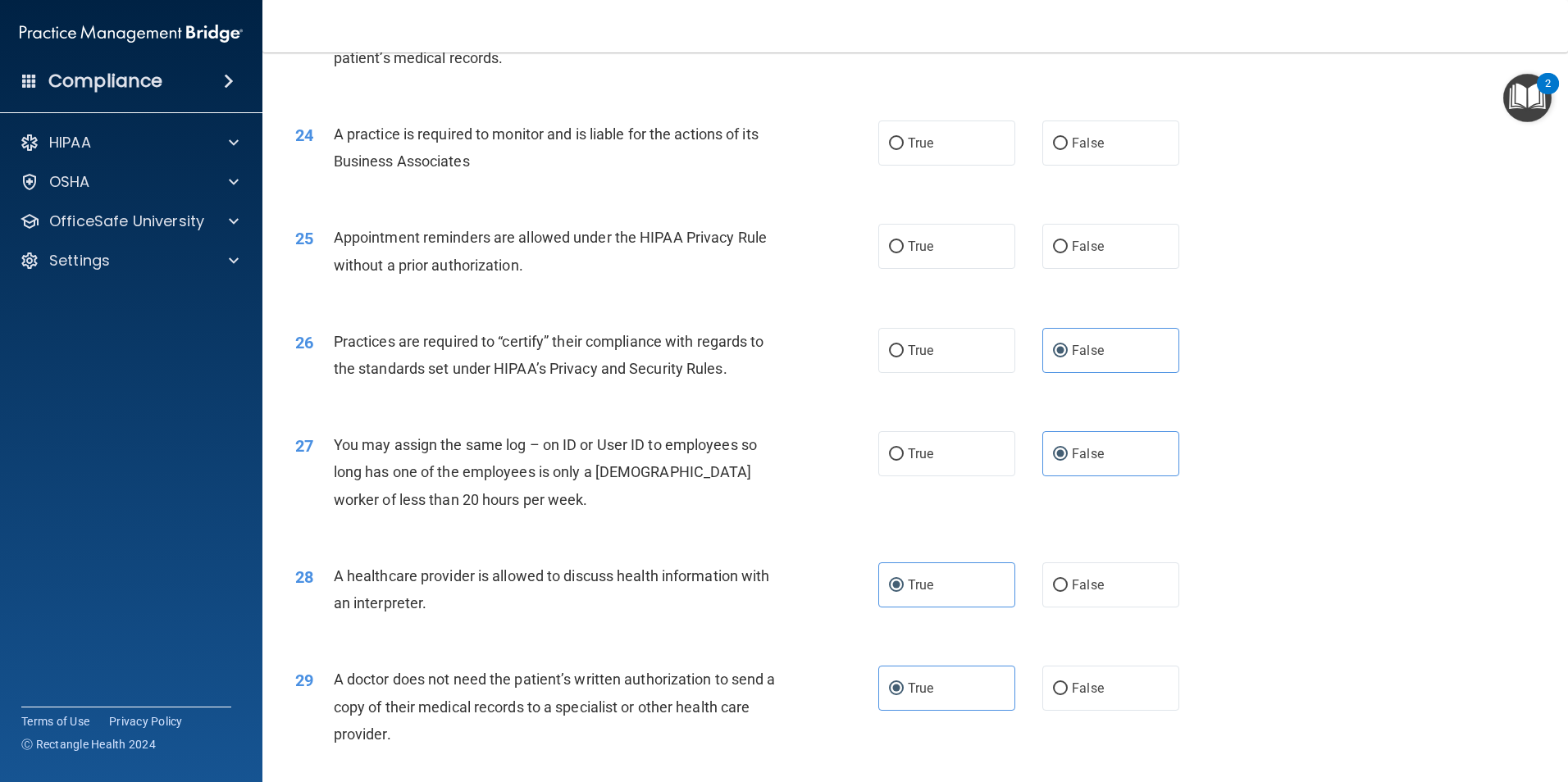
scroll to position [2706, 0]
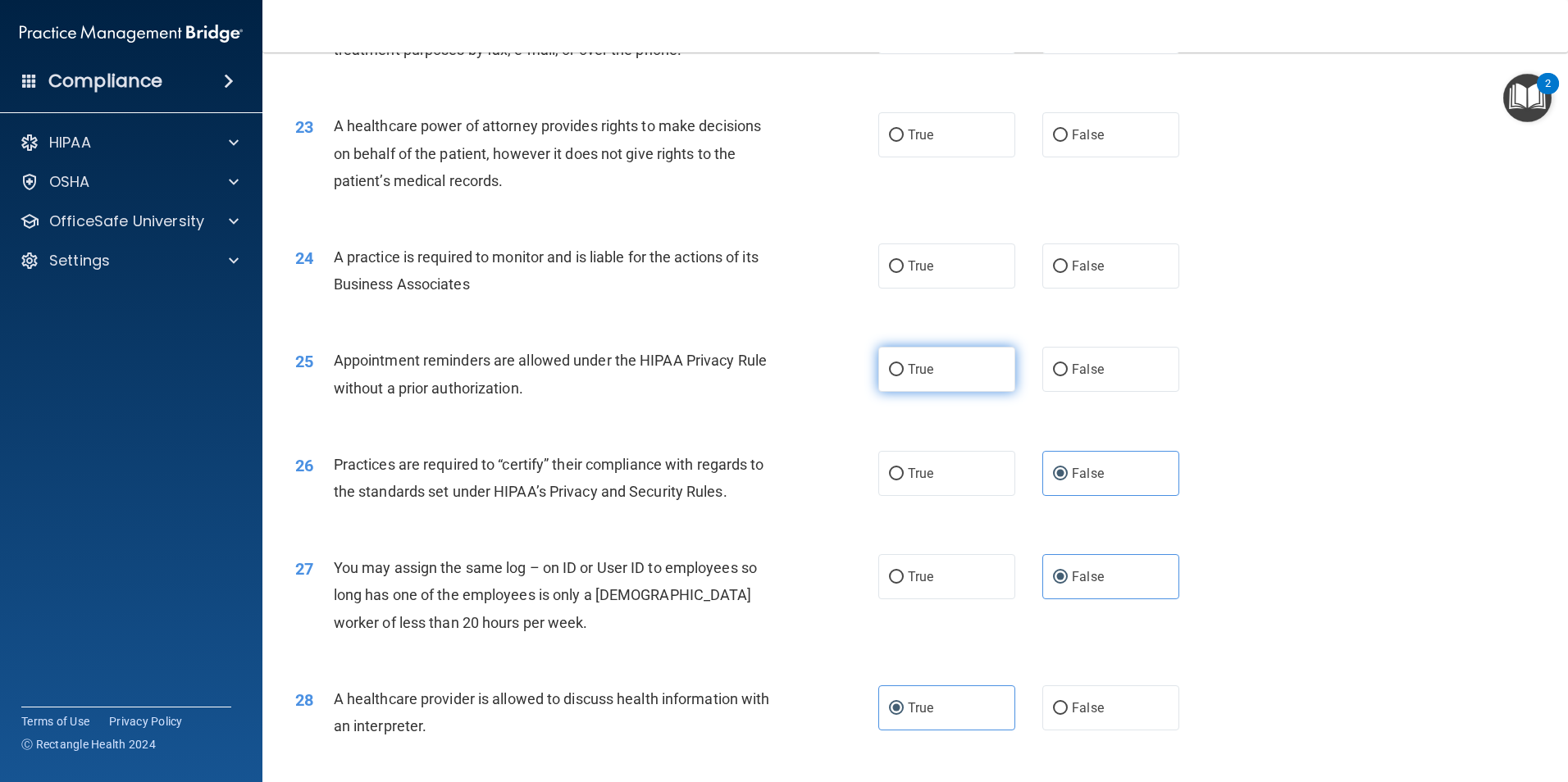
click at [929, 376] on label "True" at bounding box center [946, 369] width 137 height 45
click at [904, 376] on input "True" at bounding box center [896, 370] width 14 height 13
radio input "true"
click at [894, 266] on input "True" at bounding box center [896, 267] width 14 height 13
radio input "true"
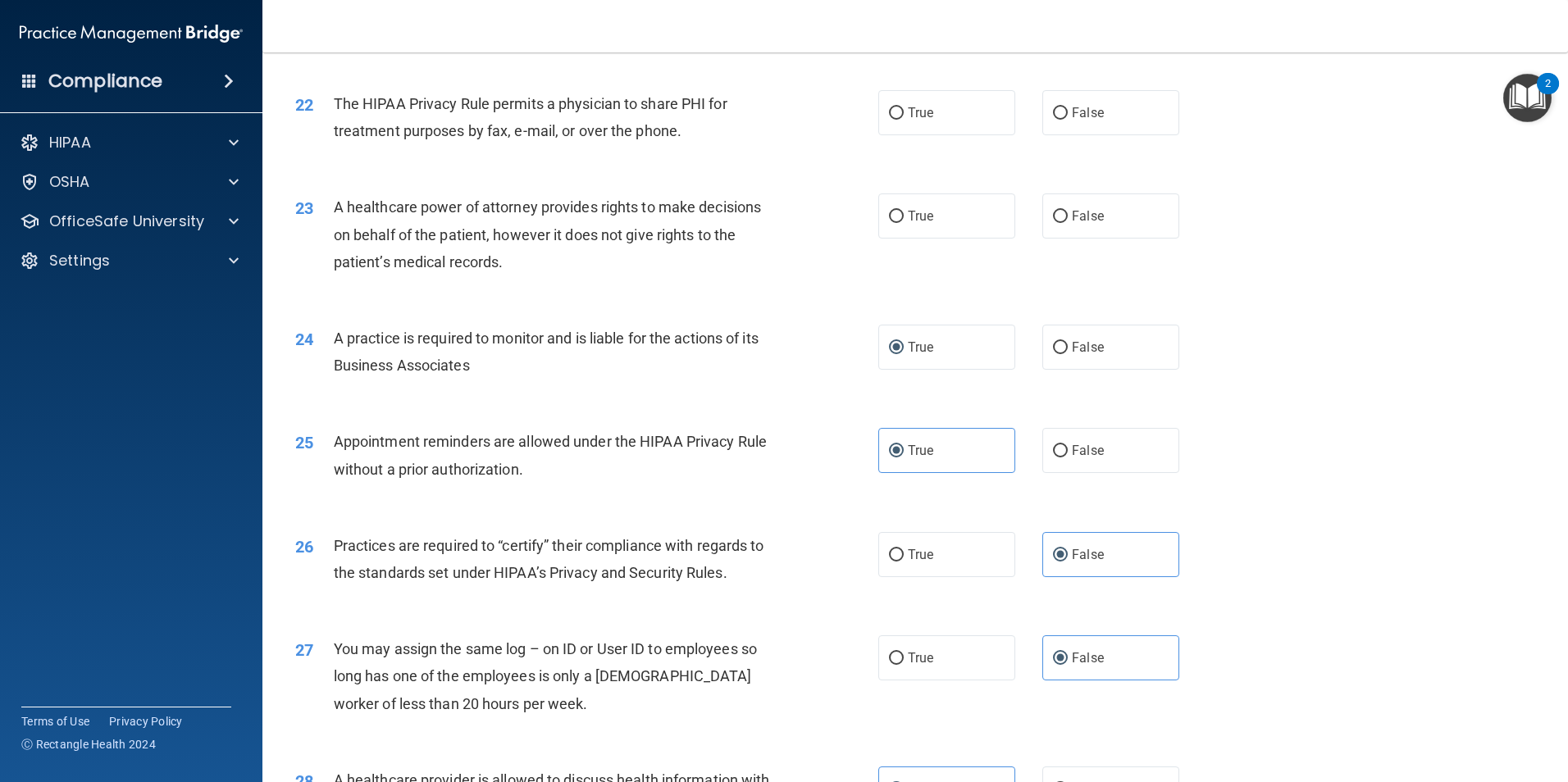
scroll to position [2542, 0]
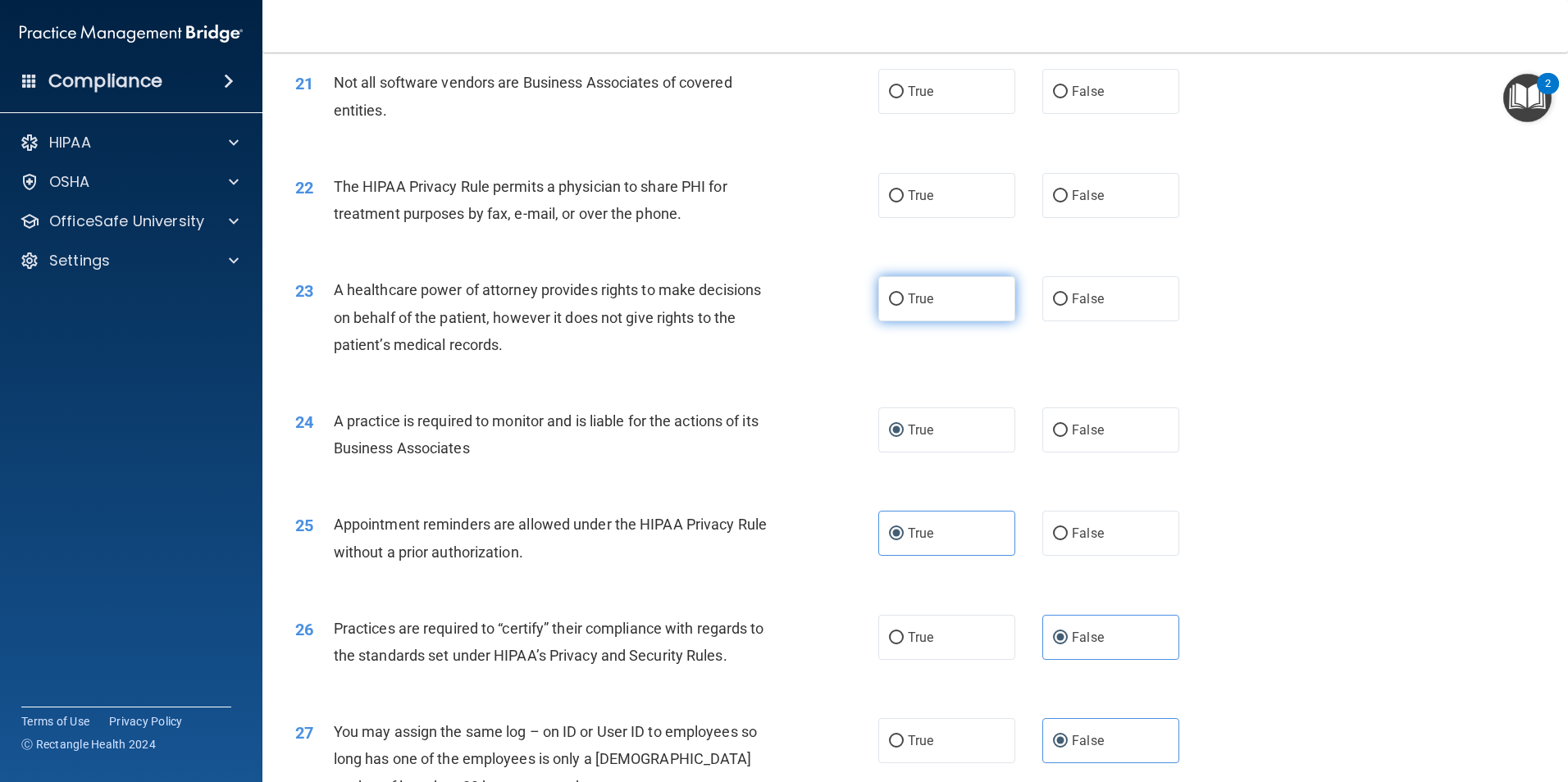
click at [916, 299] on span "True" at bounding box center [921, 299] width 25 height 15
click at [904, 299] on input "True" at bounding box center [896, 300] width 14 height 13
radio input "true"
click at [1094, 196] on span "False" at bounding box center [1087, 195] width 32 height 15
click at [1067, 196] on input "False" at bounding box center [1060, 196] width 14 height 13
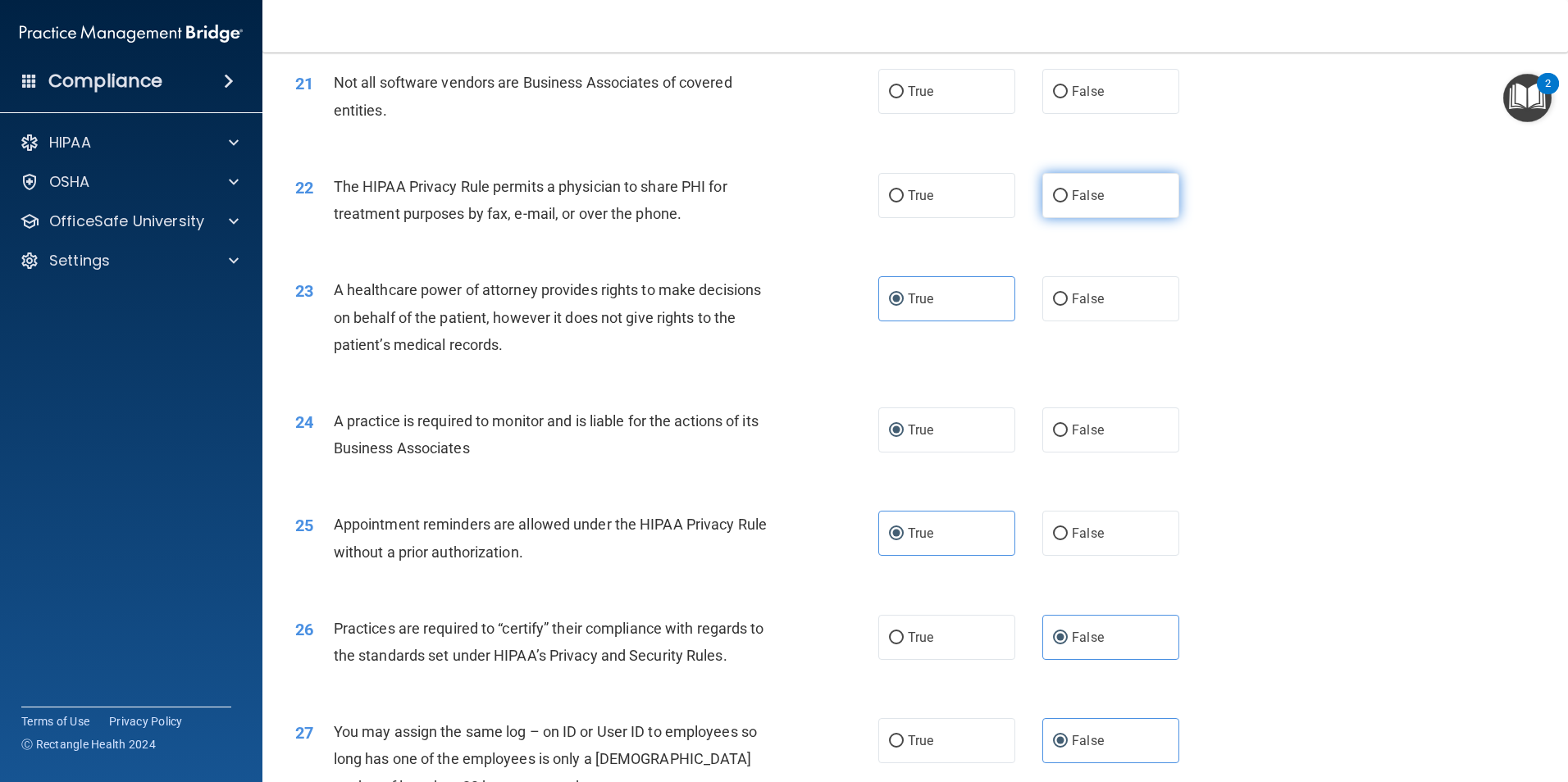
radio input "true"
click at [929, 99] on label "True" at bounding box center [946, 91] width 137 height 45
click at [904, 99] on input "True" at bounding box center [896, 92] width 14 height 13
radio input "true"
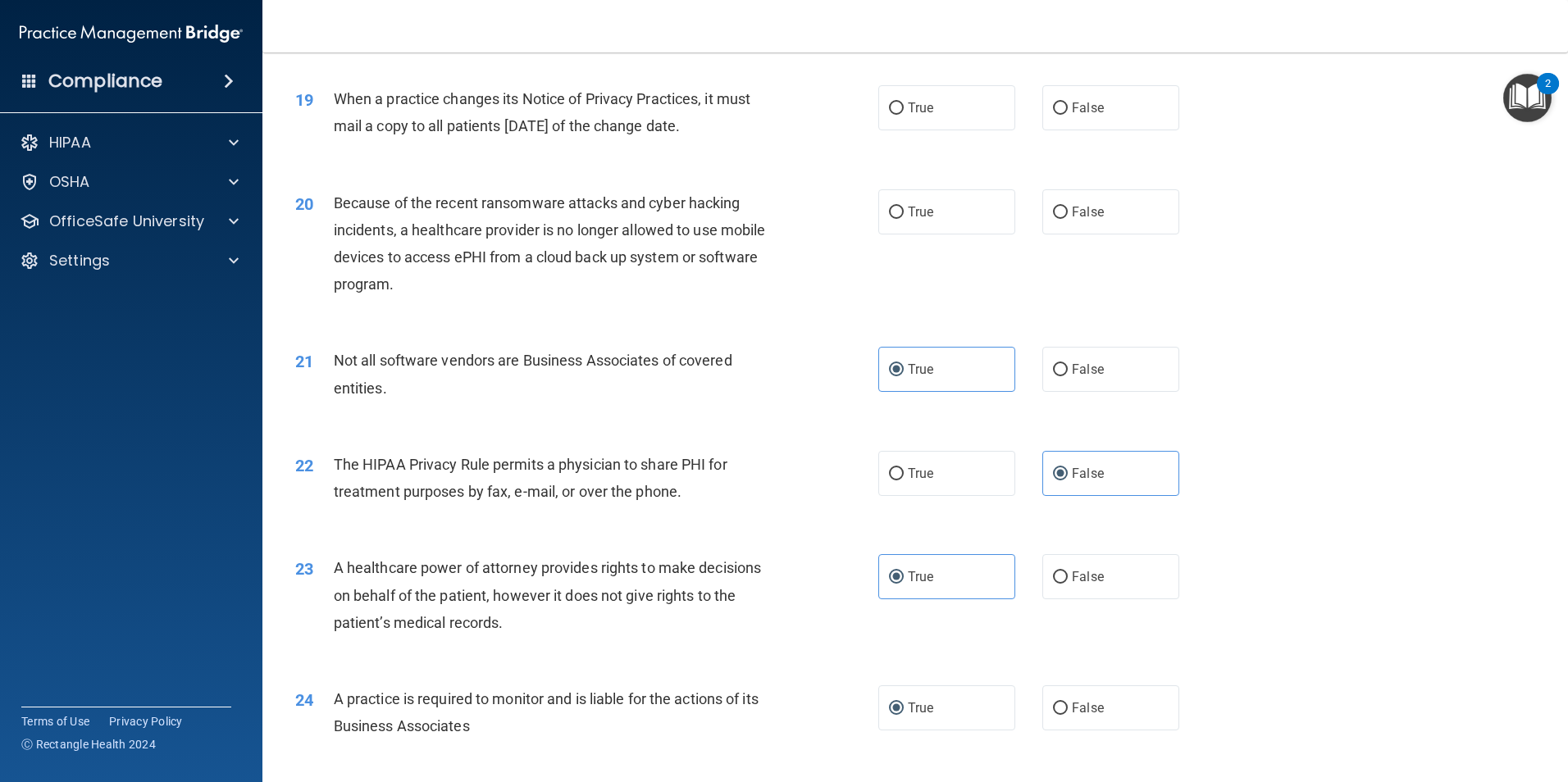
scroll to position [2215, 0]
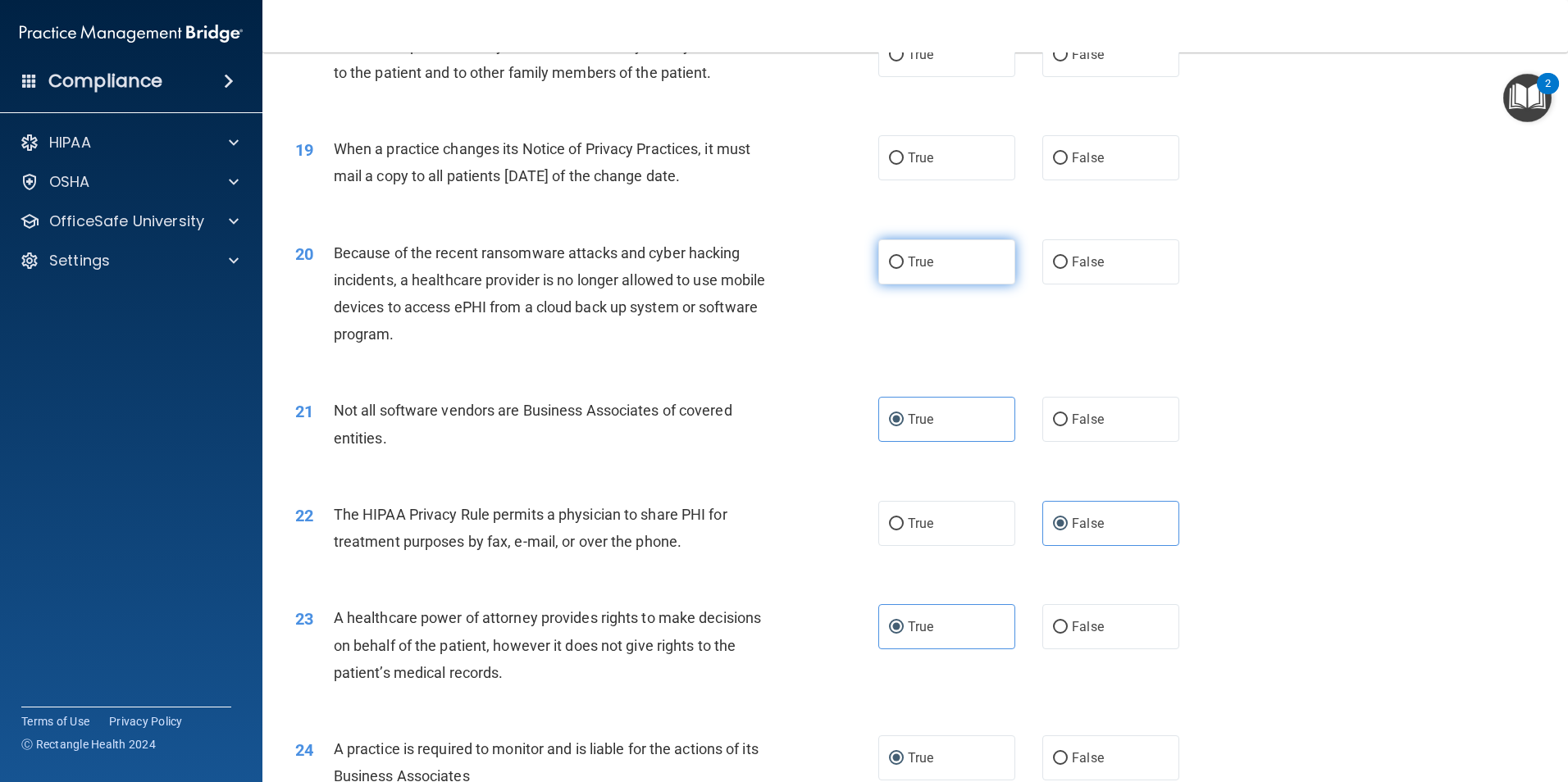
click at [958, 250] on label "True" at bounding box center [946, 262] width 137 height 45
click at [904, 257] on input "True" at bounding box center [896, 263] width 14 height 13
radio input "true"
click at [948, 145] on label "True" at bounding box center [946, 157] width 137 height 45
click at [904, 152] on input "True" at bounding box center [896, 158] width 14 height 13
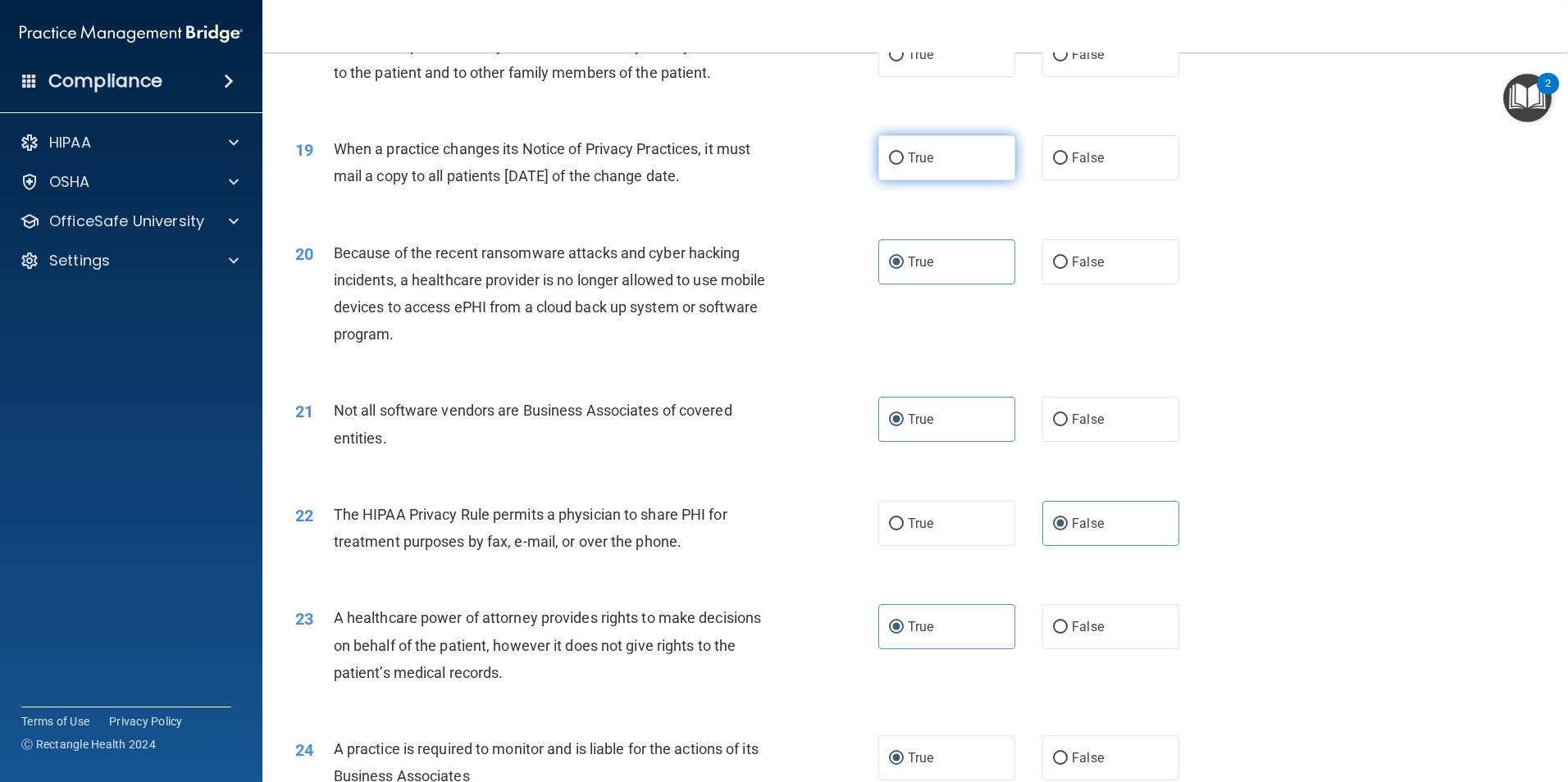
radio input "true"
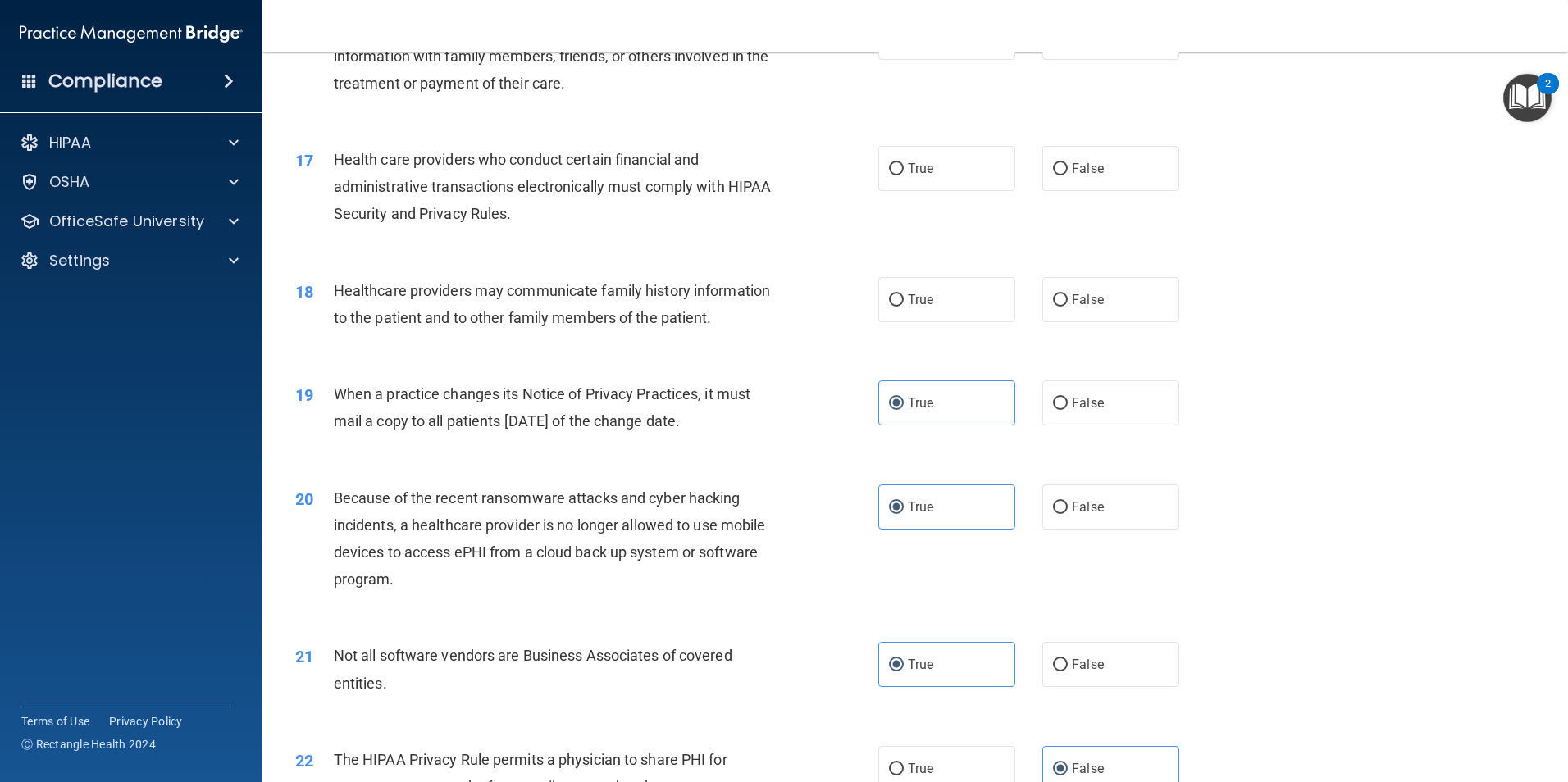
scroll to position [1969, 0]
click at [1076, 310] on label "False" at bounding box center [1110, 300] width 137 height 45
click at [1067, 308] on input "False" at bounding box center [1060, 301] width 14 height 13
radio input "true"
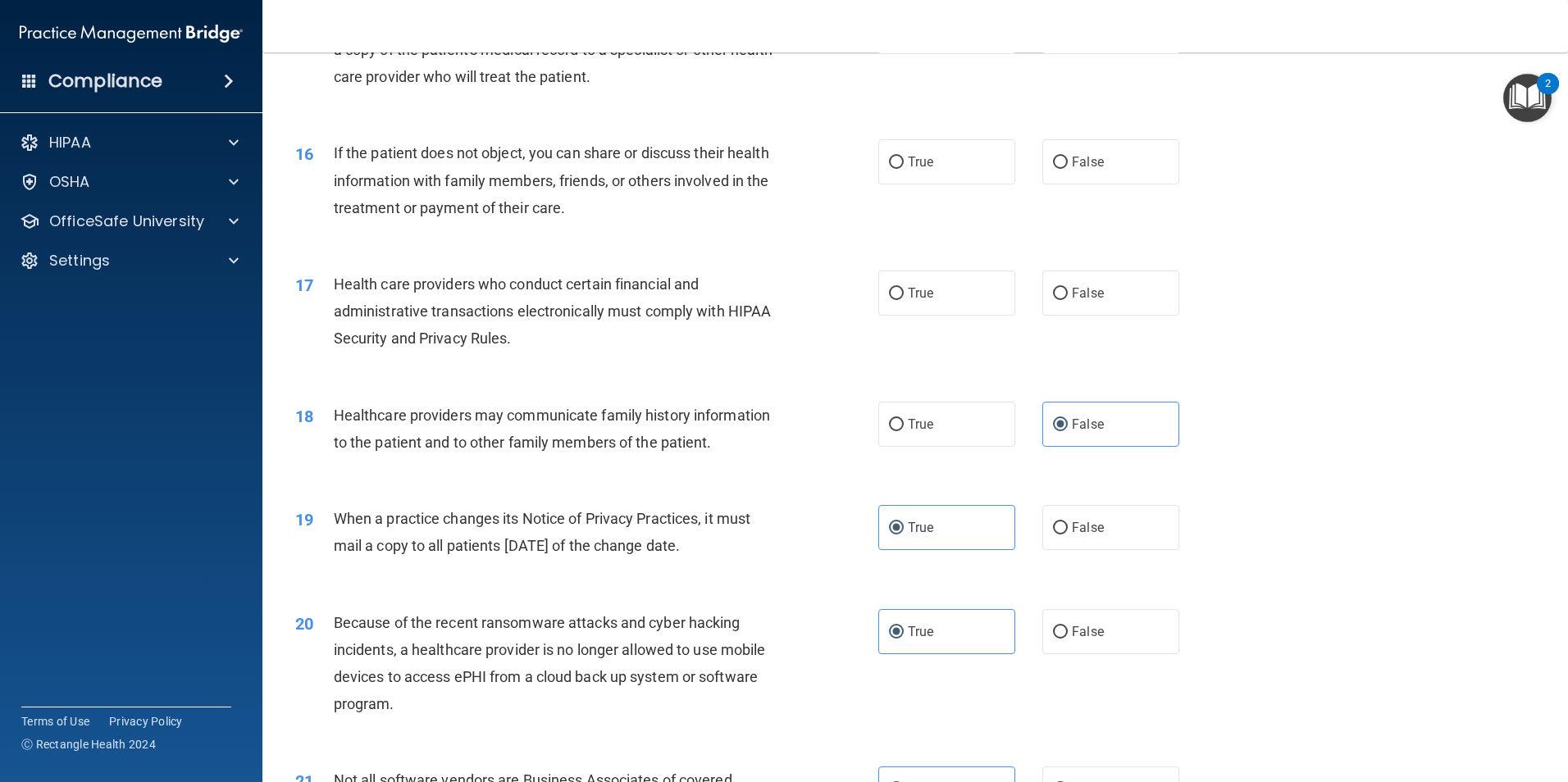
scroll to position [1805, 0]
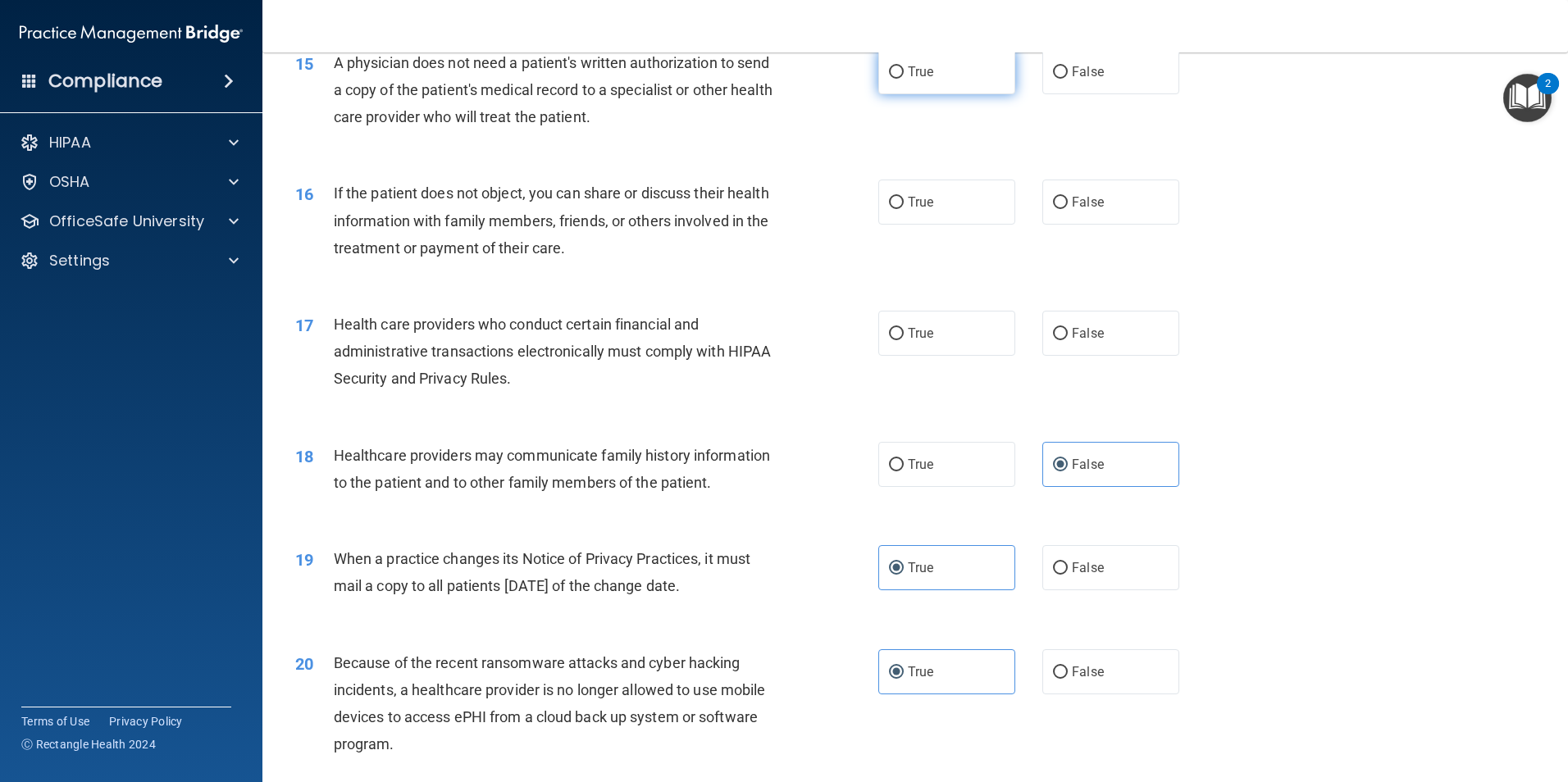
click at [908, 77] on span "True" at bounding box center [921, 72] width 25 height 15
click at [904, 77] on input "True" at bounding box center [896, 72] width 14 height 13
radio input "true"
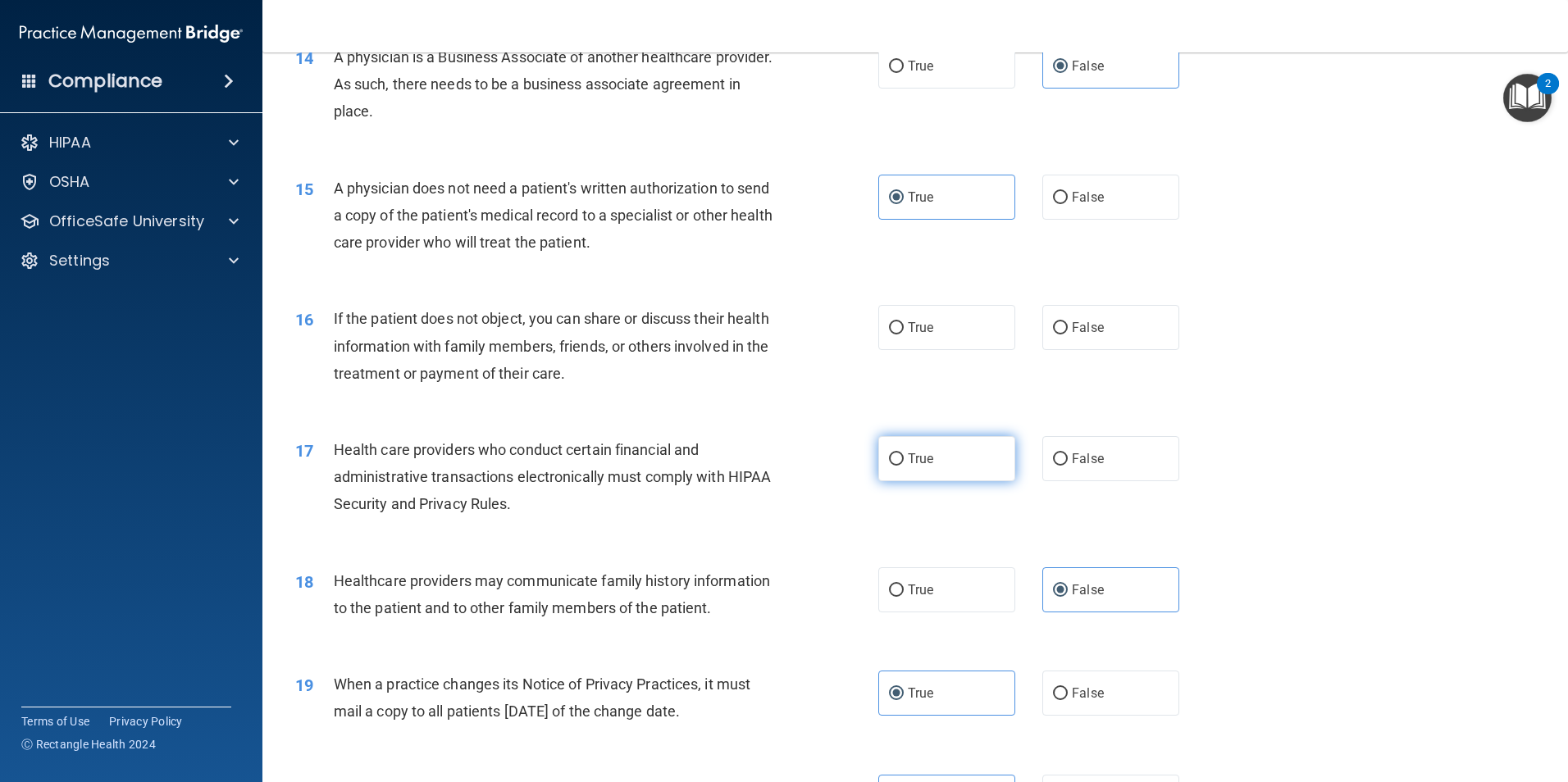
scroll to position [1641, 0]
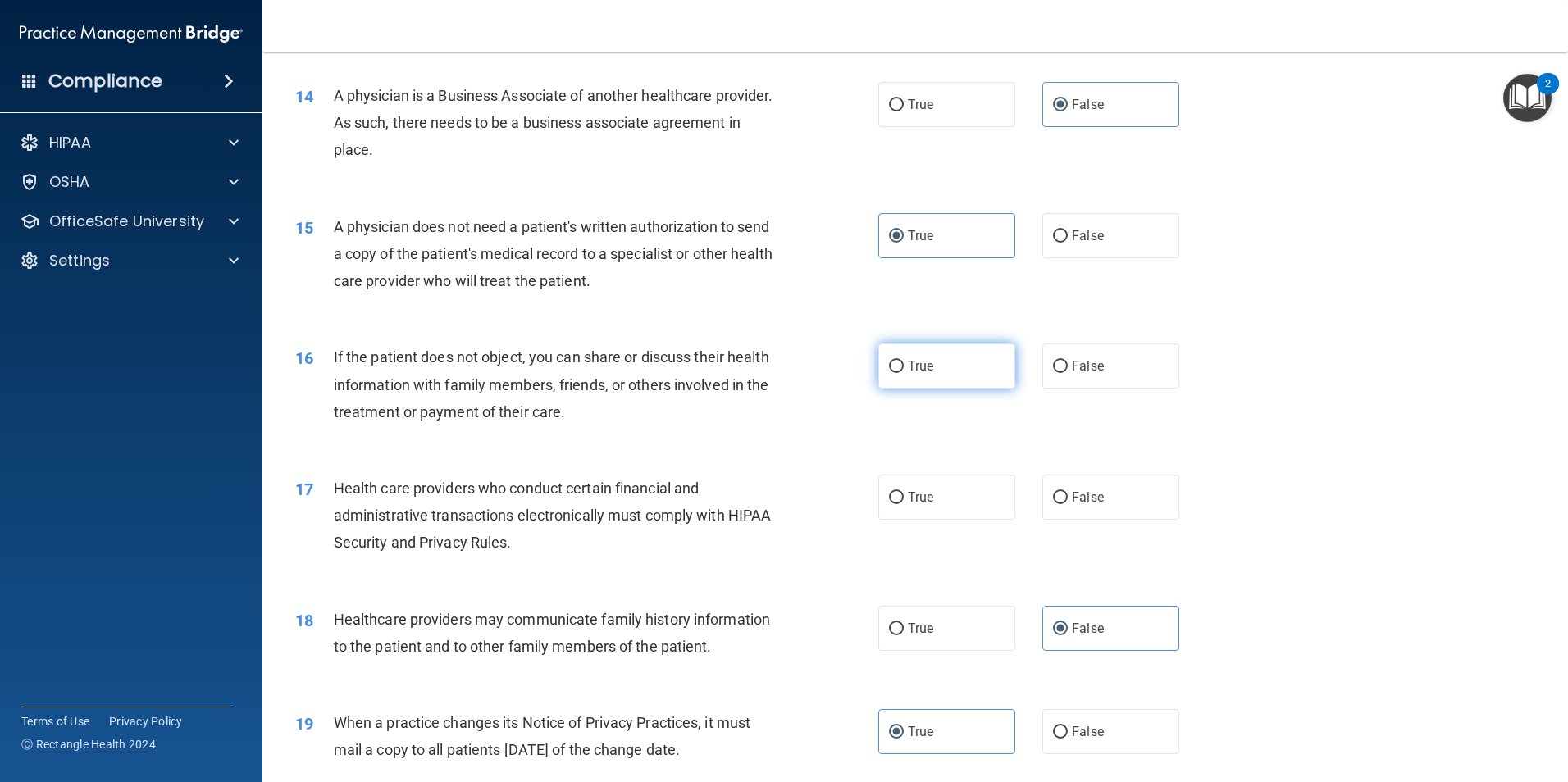
click at [953, 369] on label "True" at bounding box center [946, 367] width 137 height 45
click at [904, 369] on input "True" at bounding box center [896, 367] width 14 height 13
radio input "true"
click at [933, 491] on label "True" at bounding box center [946, 498] width 137 height 45
click at [904, 492] on input "True" at bounding box center [896, 499] width 14 height 13
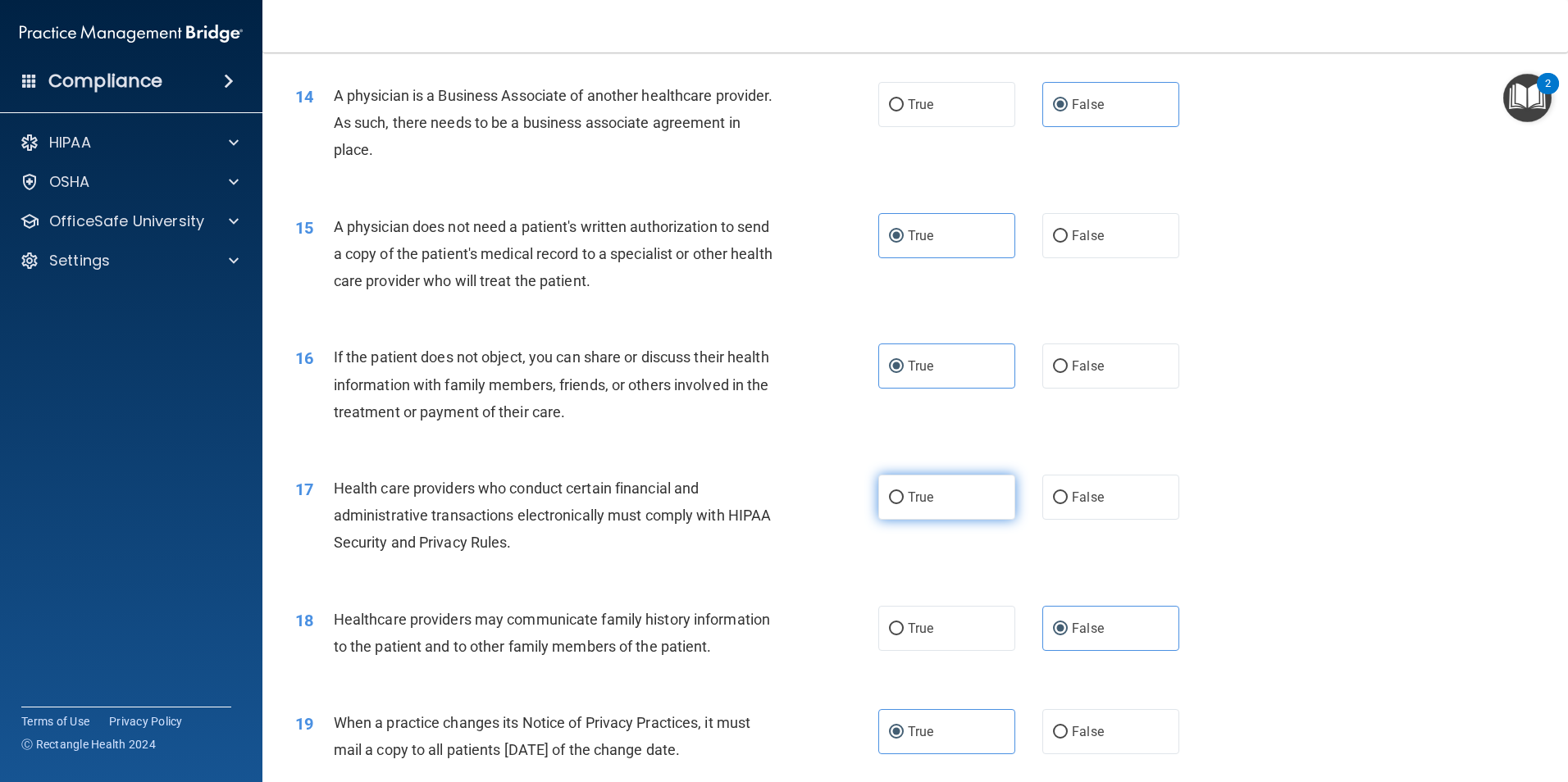
radio input "true"
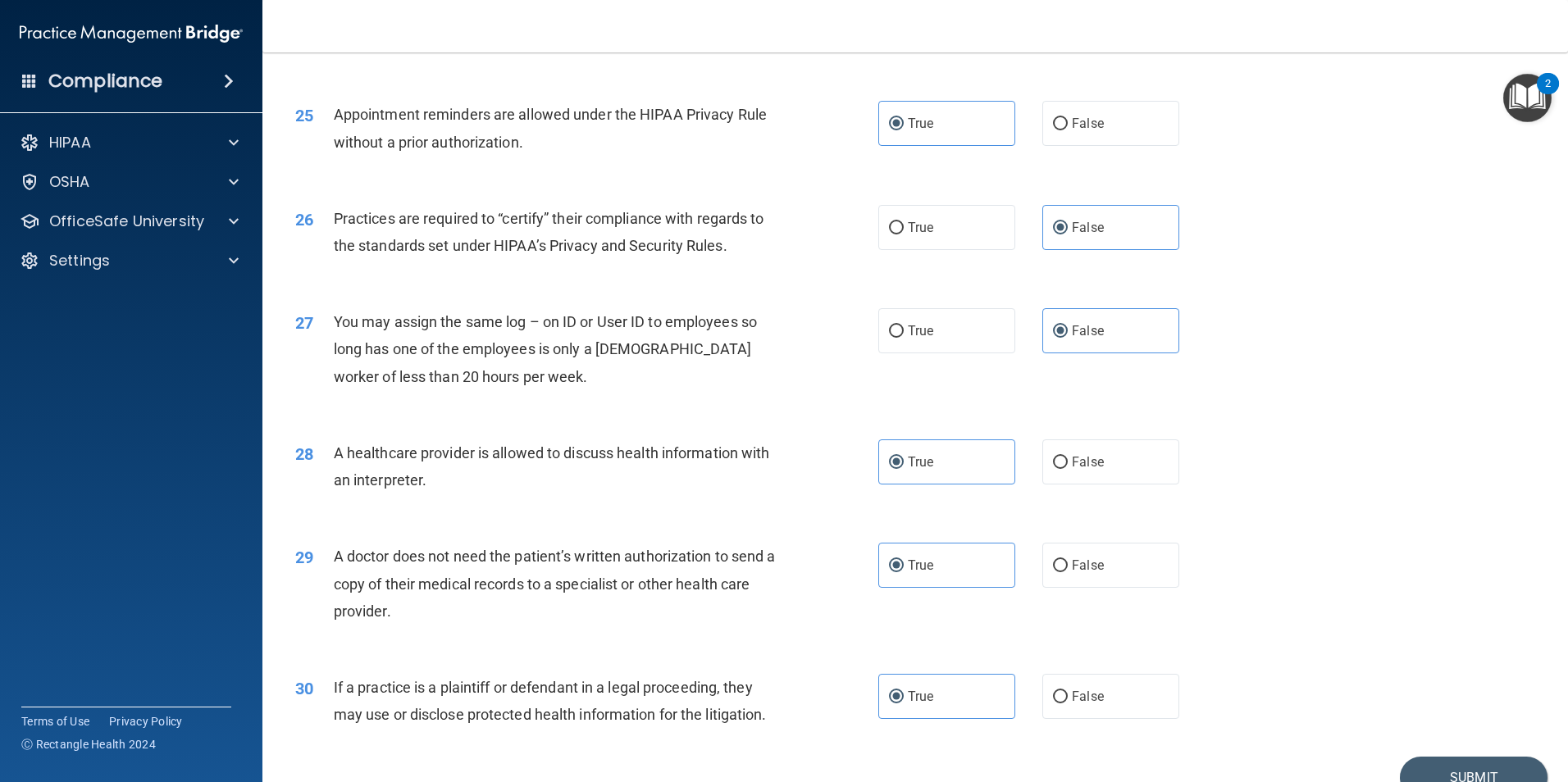
scroll to position [3035, 0]
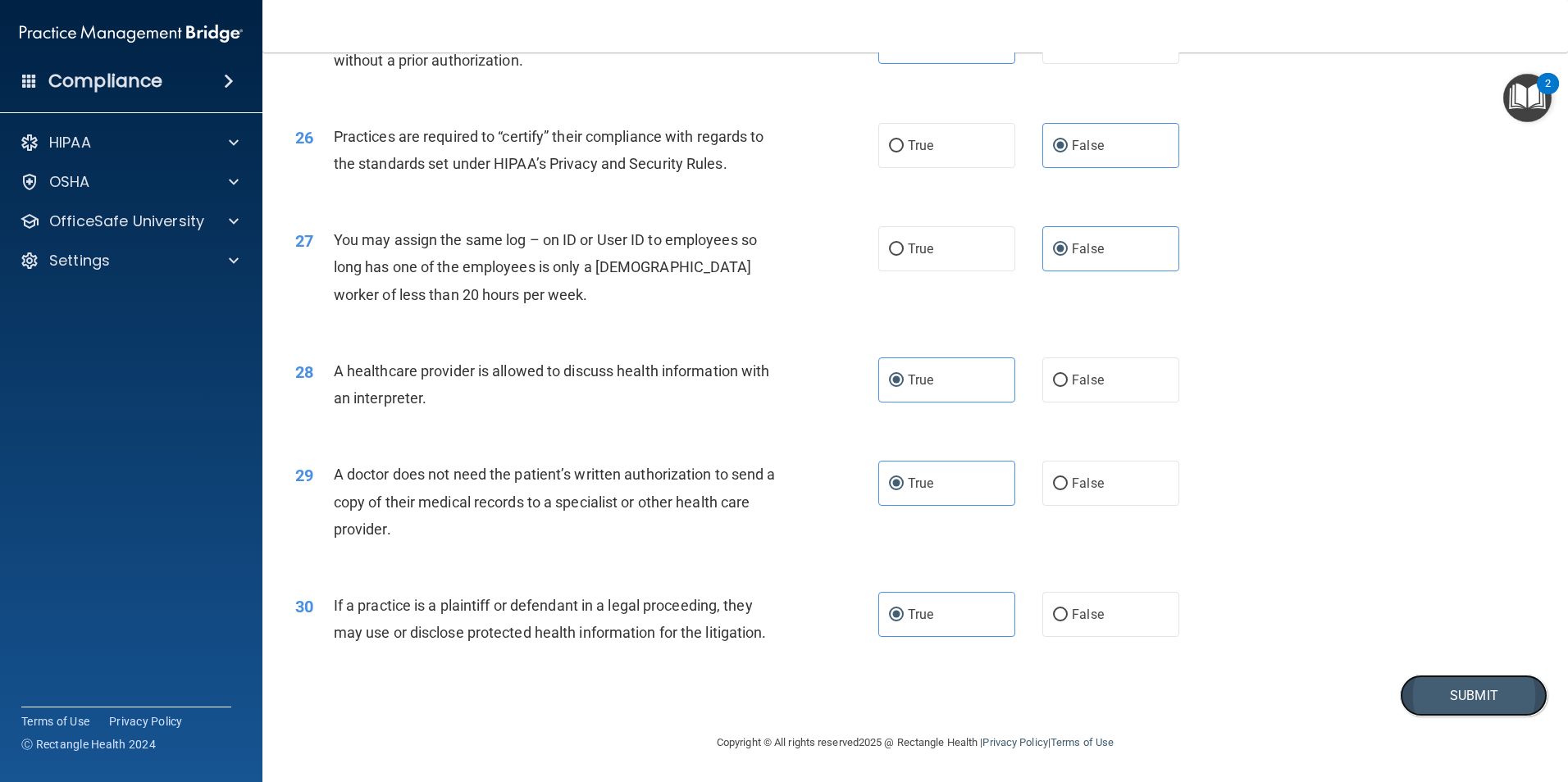
click at [1425, 695] on button "Submit" at bounding box center [1473, 696] width 148 height 42
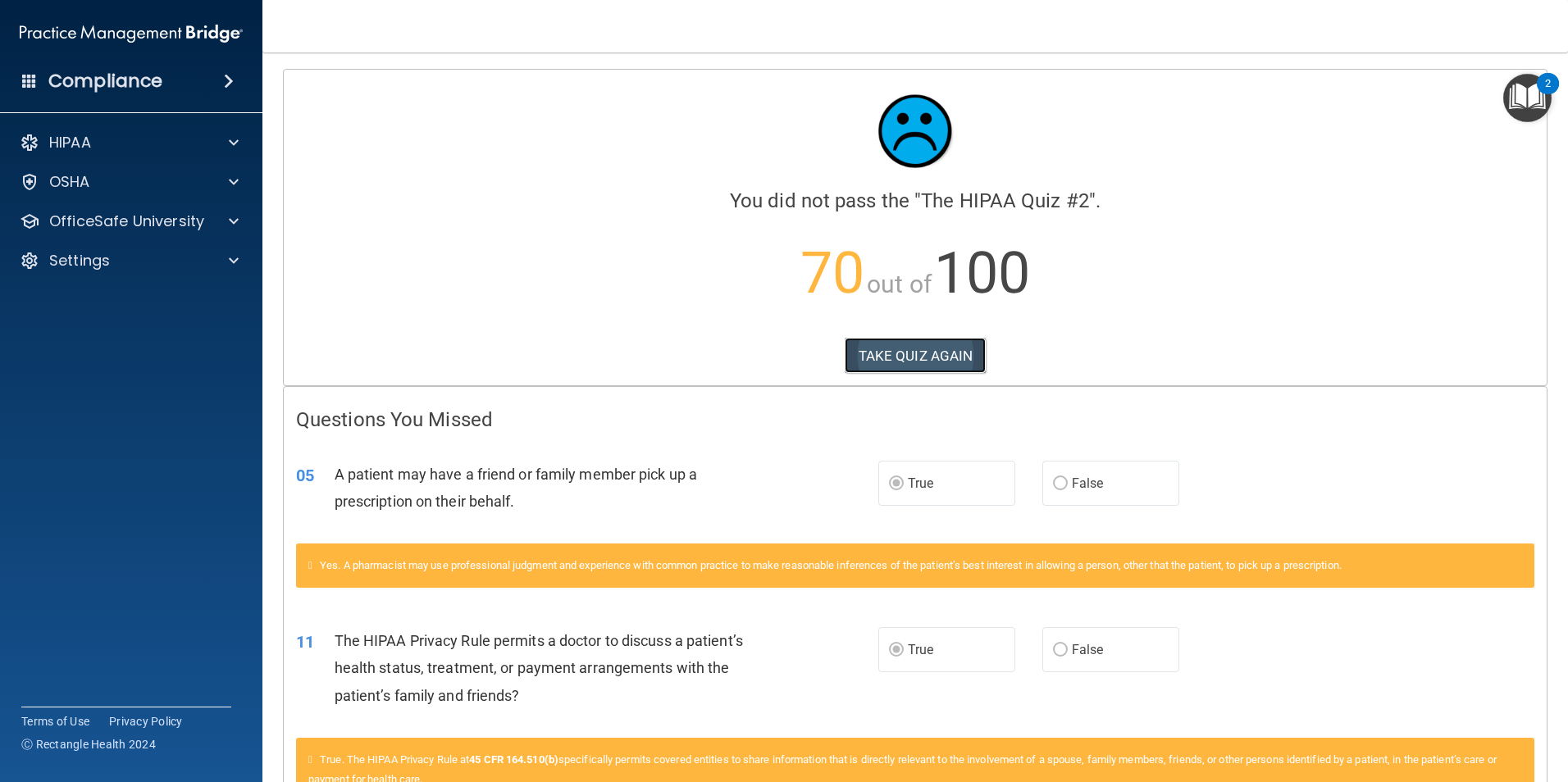
click at [891, 365] on button "TAKE QUIZ AGAIN" at bounding box center [915, 356] width 142 height 36
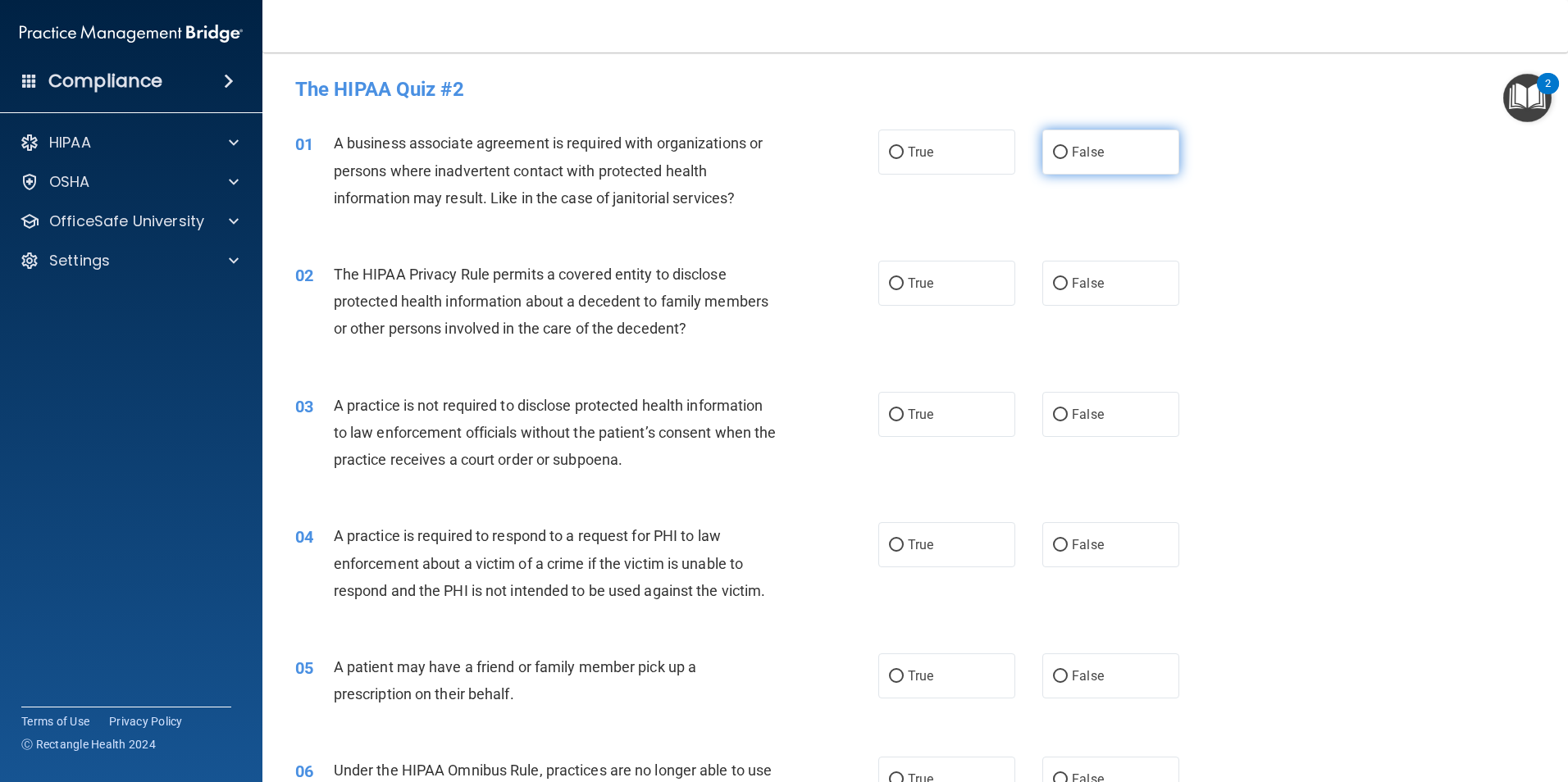
click at [1097, 152] on label "False" at bounding box center [1110, 152] width 137 height 45
click at [1067, 152] on input "False" at bounding box center [1060, 153] width 14 height 13
radio input "true"
click at [1266, 242] on div "02 The HIPAA Privacy Rule permits a covered entity to disclose protected health…" at bounding box center [915, 305] width 1265 height 131
click at [908, 284] on span "True" at bounding box center [921, 282] width 25 height 15
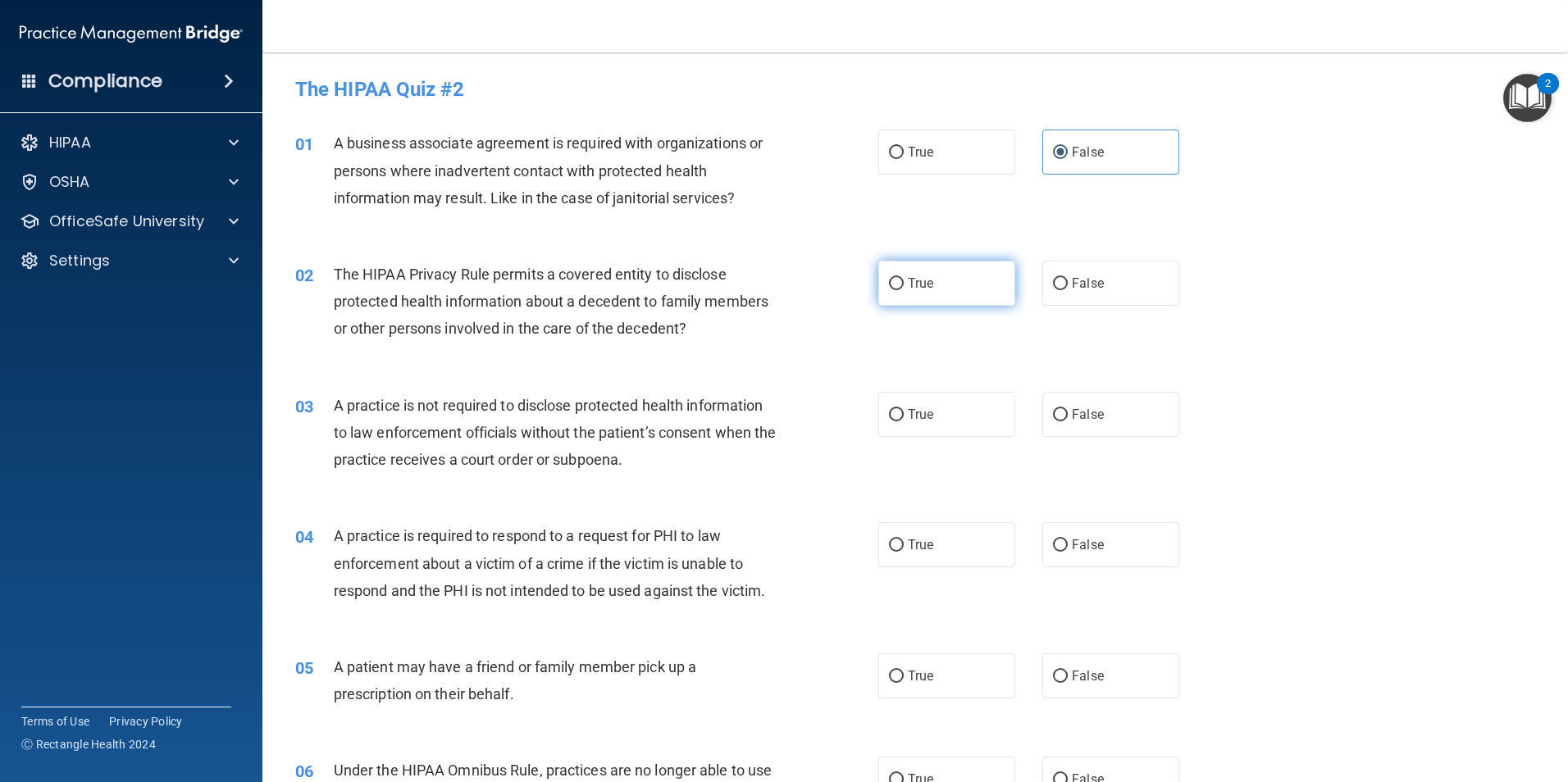
click at [904, 284] on input "True" at bounding box center [896, 284] width 14 height 13
radio input "true"
click at [978, 413] on label "True" at bounding box center [946, 415] width 137 height 45
click at [904, 413] on input "True" at bounding box center [896, 415] width 14 height 13
radio input "true"
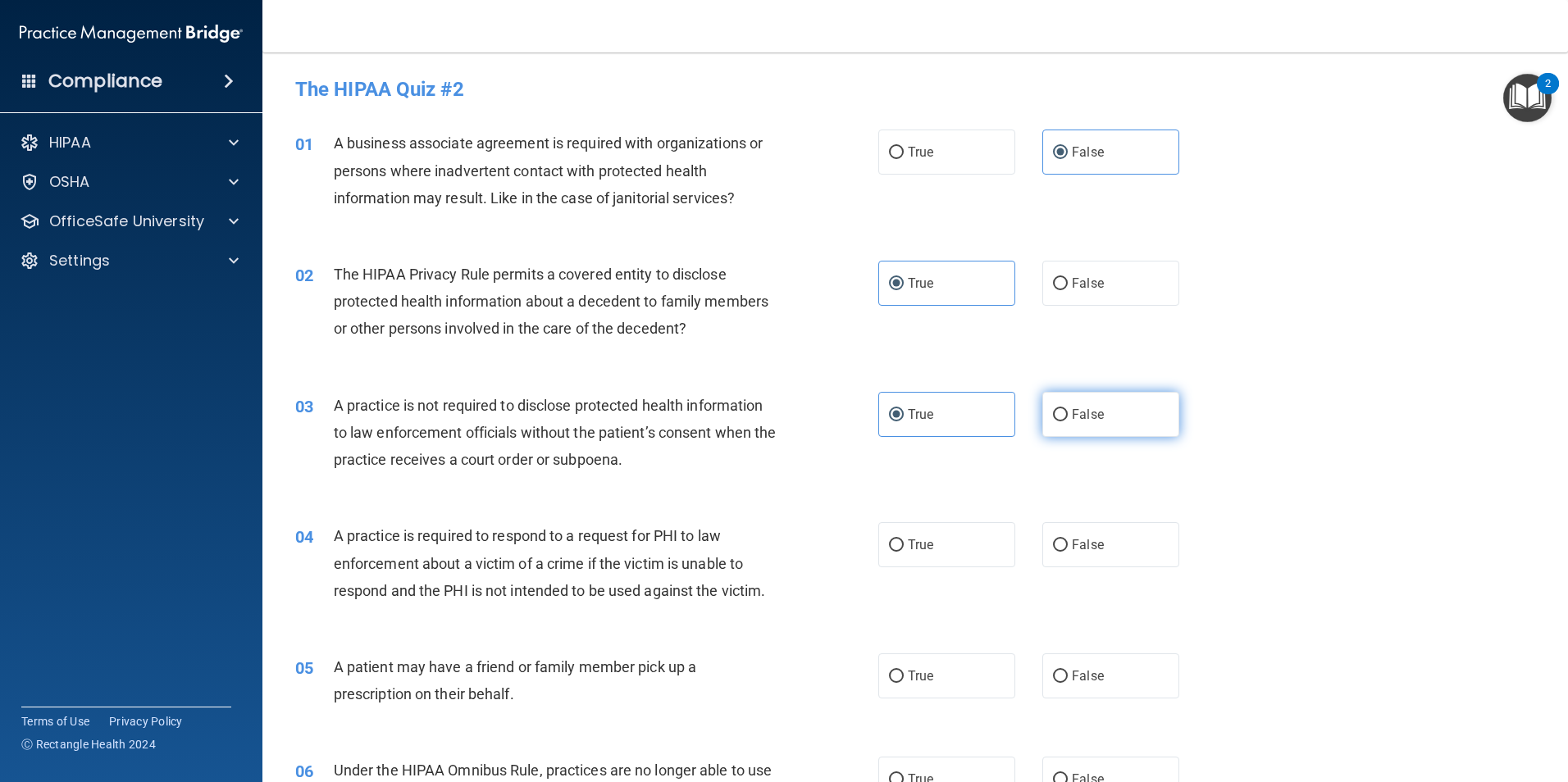
click at [1100, 414] on label "False" at bounding box center [1110, 415] width 137 height 45
click at [1067, 414] on input "False" at bounding box center [1060, 415] width 14 height 13
radio input "true"
radio input "false"
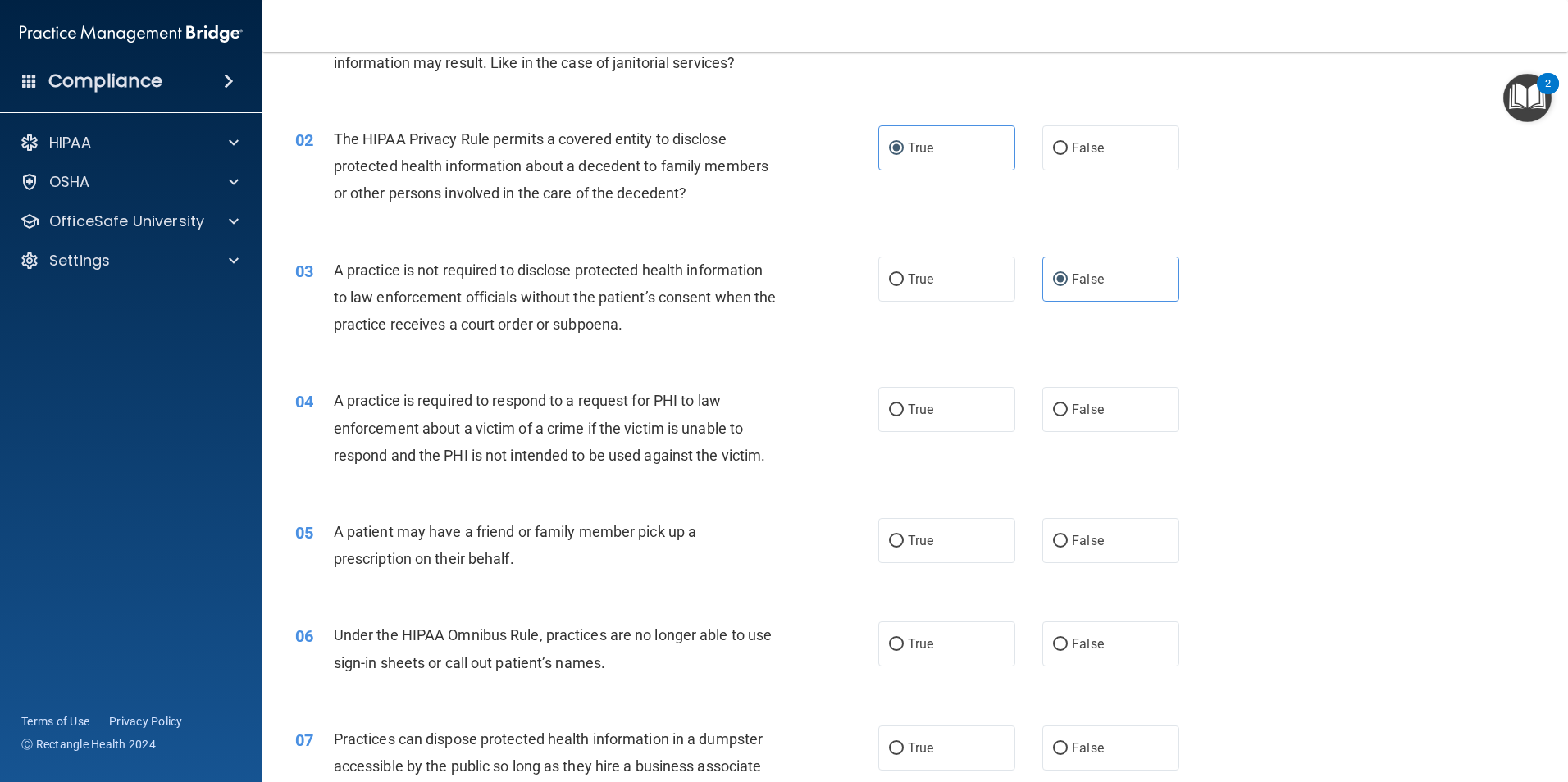
scroll to position [164, 0]
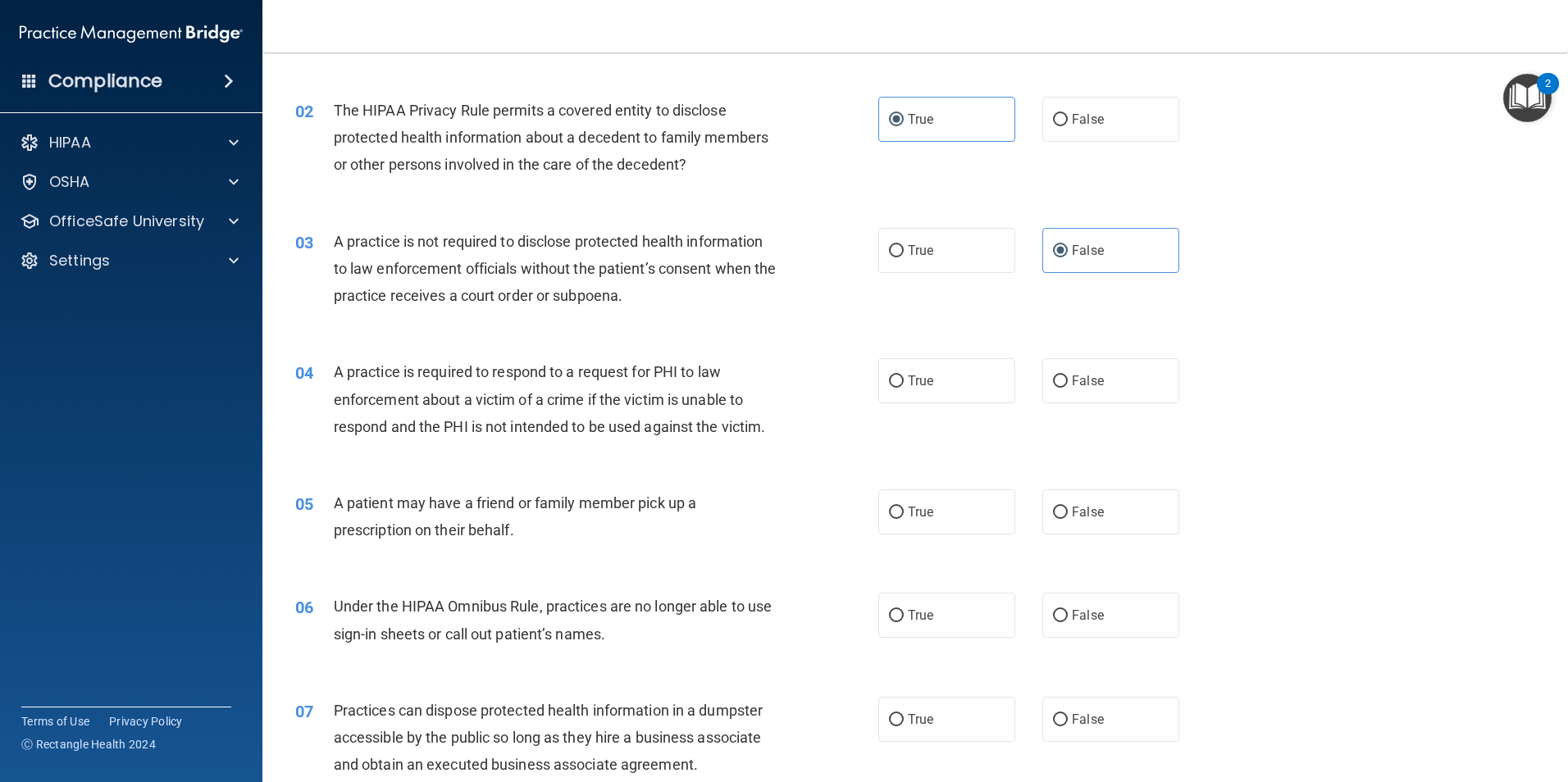
click at [874, 451] on div "04 A practice is required to respond to a request for PHI to law enforcement ab…" at bounding box center [915, 403] width 1265 height 131
click at [938, 504] on label "True" at bounding box center [946, 512] width 137 height 45
click at [904, 507] on input "True" at bounding box center [896, 513] width 14 height 13
radio input "true"
click at [822, 540] on div "05 A patient may have a friend or family member pick up a prescription on their…" at bounding box center [587, 520] width 632 height 62
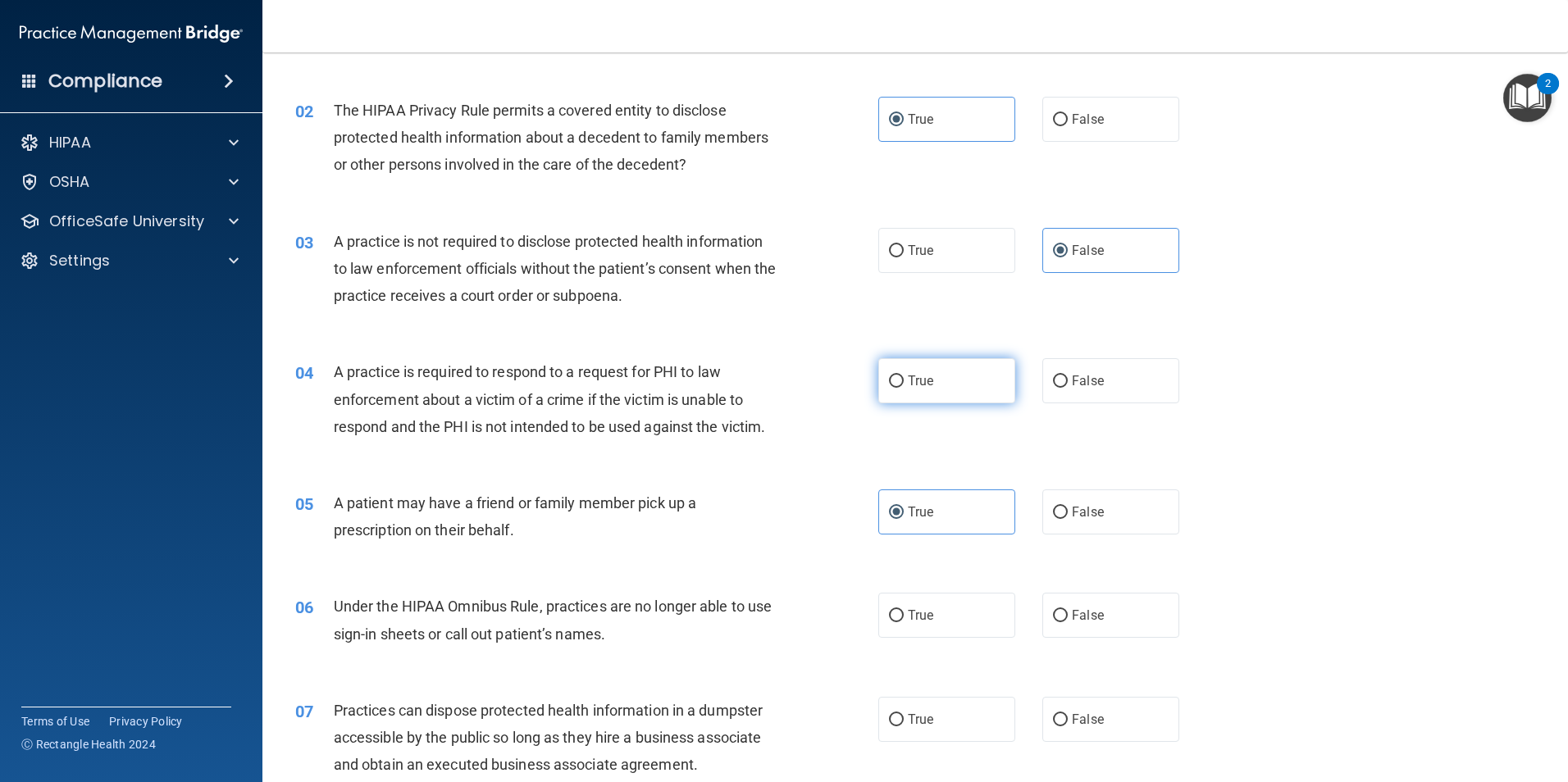
click at [915, 393] on label "True" at bounding box center [946, 381] width 137 height 45
click at [904, 387] on input "True" at bounding box center [896, 382] width 14 height 13
radio input "true"
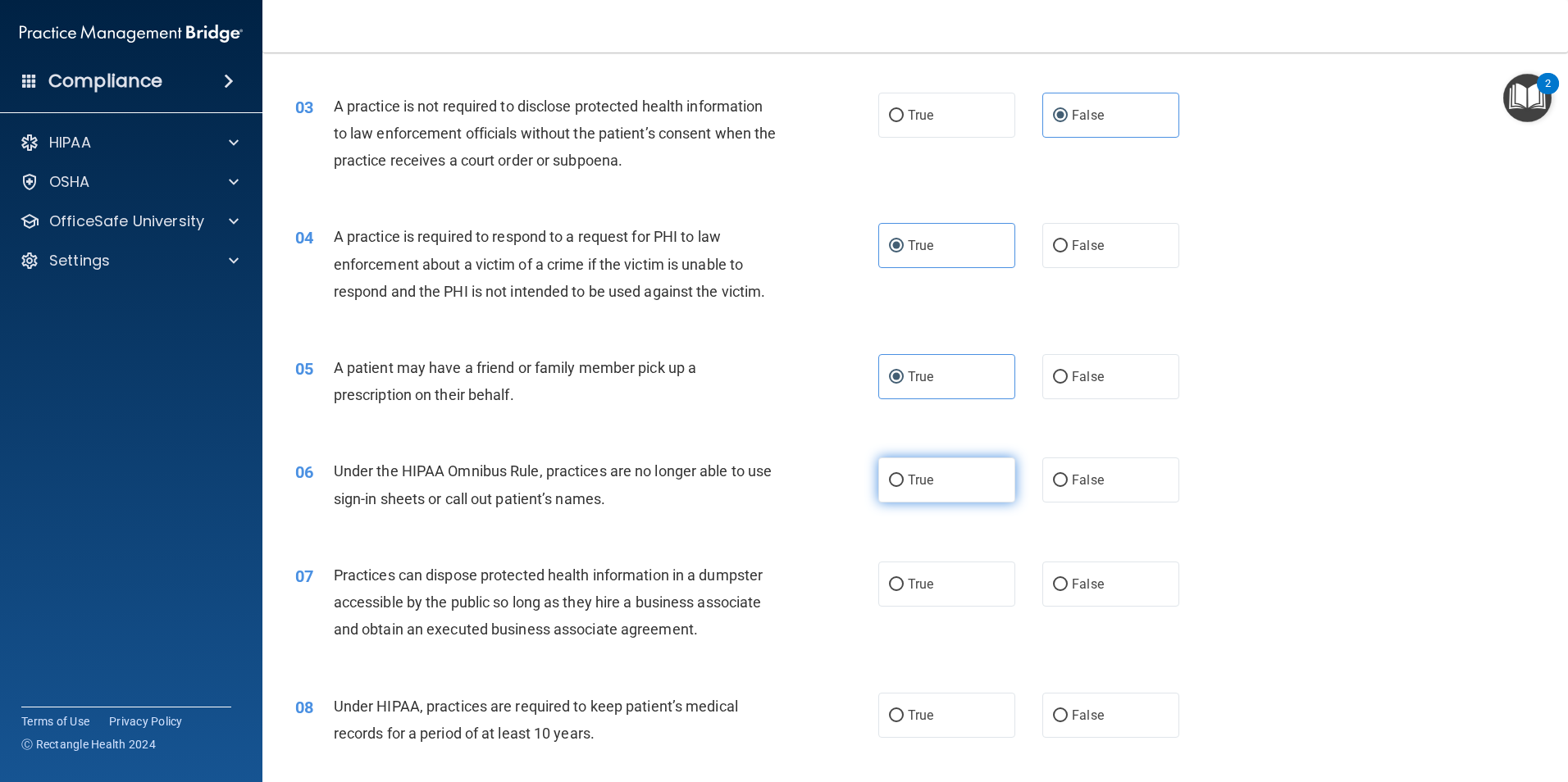
scroll to position [328, 0]
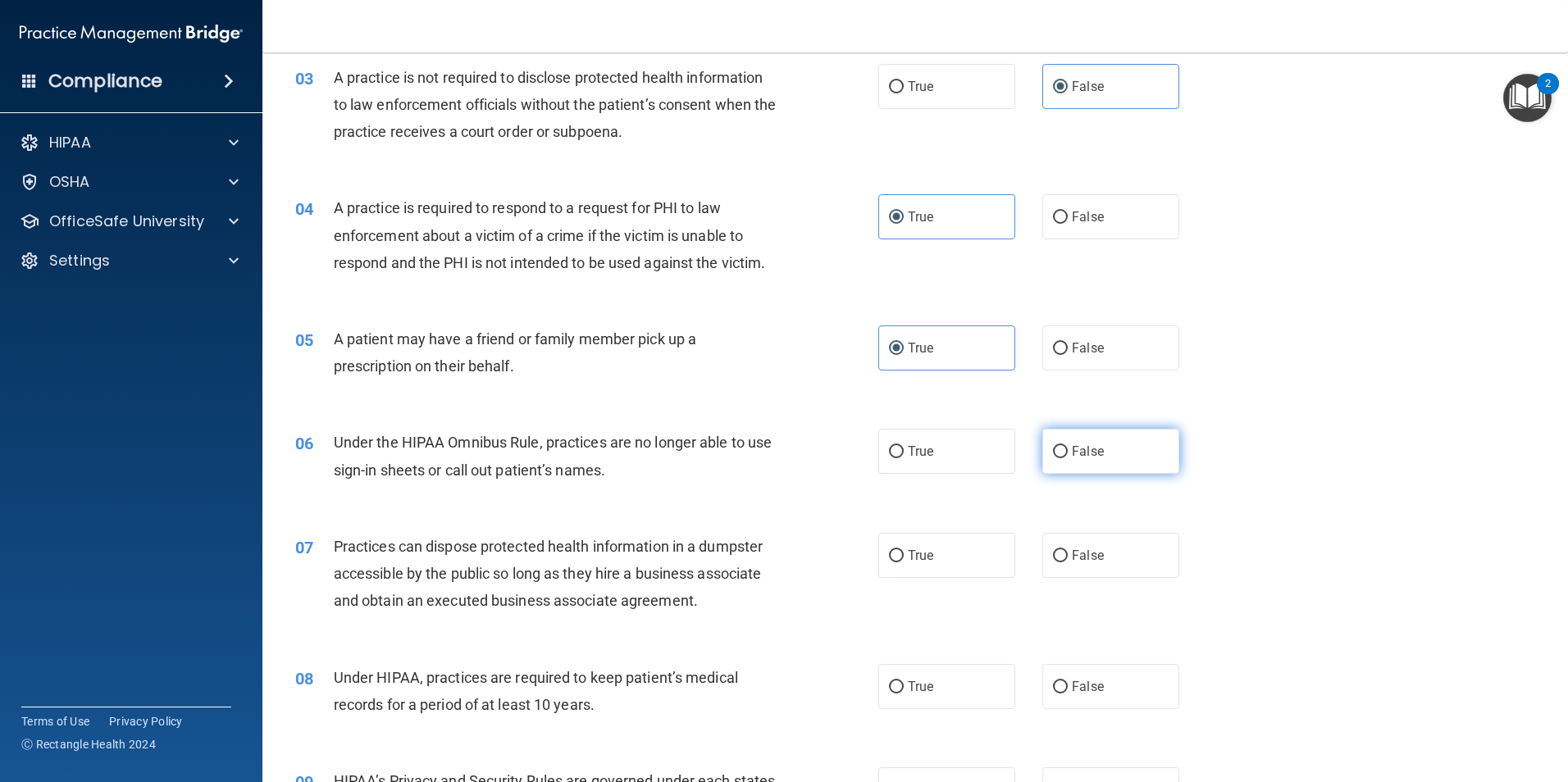
click at [1078, 451] on span "False" at bounding box center [1087, 451] width 32 height 15
click at [1067, 451] on input "False" at bounding box center [1060, 453] width 14 height 13
radio input "true"
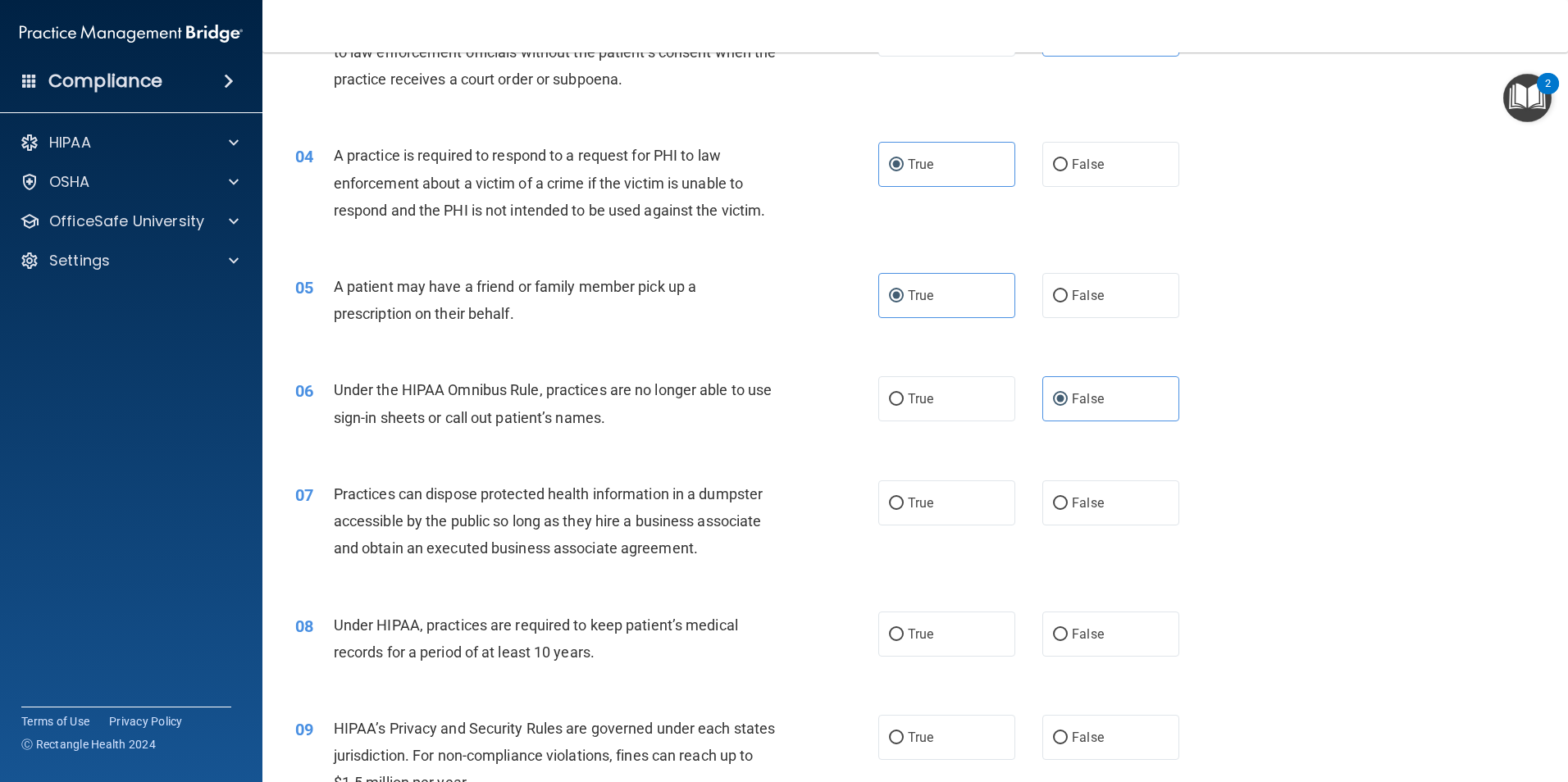
scroll to position [410, 0]
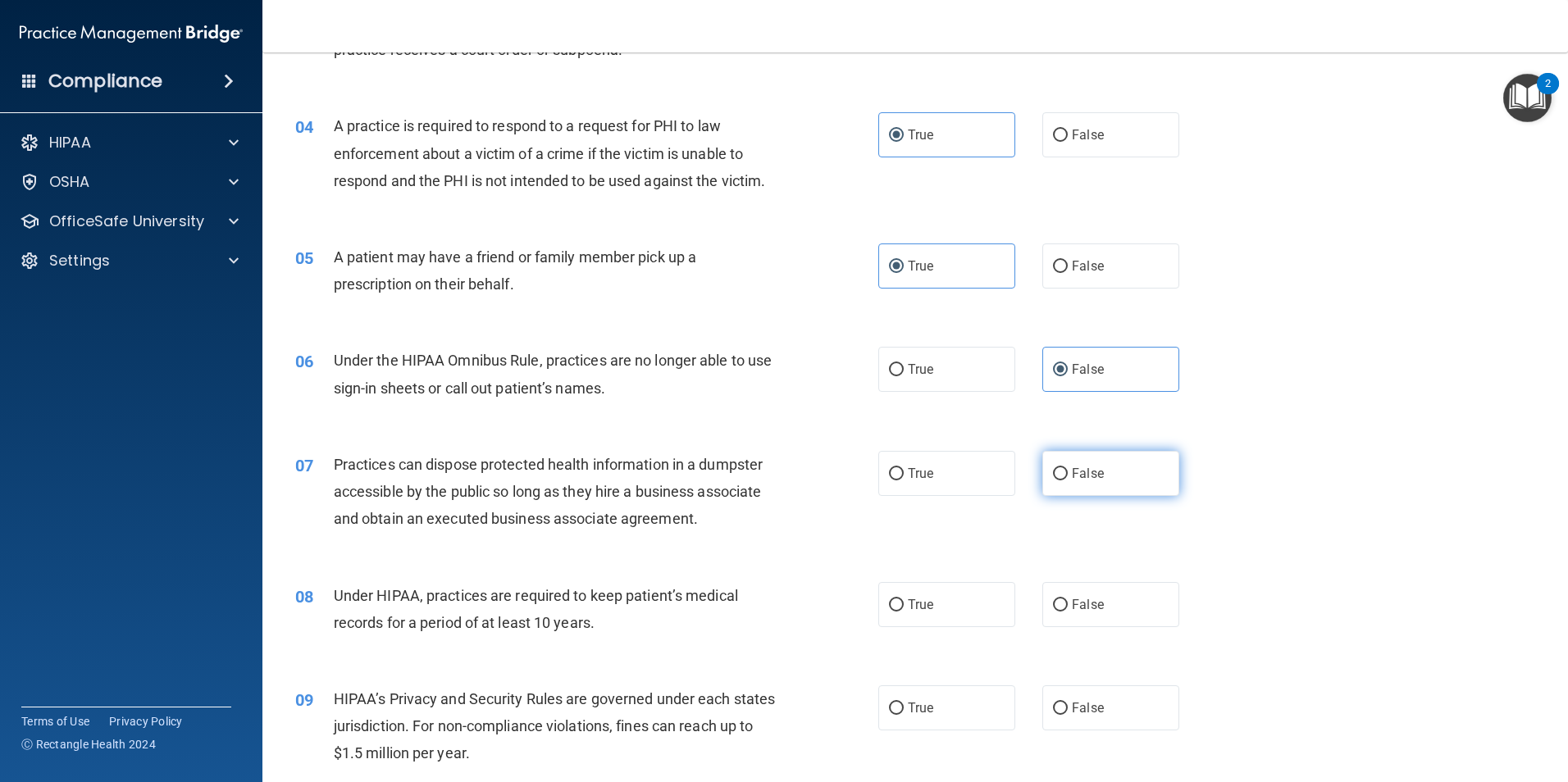
click at [1079, 459] on label "False" at bounding box center [1110, 473] width 137 height 45
click at [1067, 468] on input "False" at bounding box center [1060, 474] width 14 height 13
radio input "true"
click at [1123, 608] on label "False" at bounding box center [1110, 605] width 137 height 45
click at [1067, 608] on input "False" at bounding box center [1060, 606] width 14 height 13
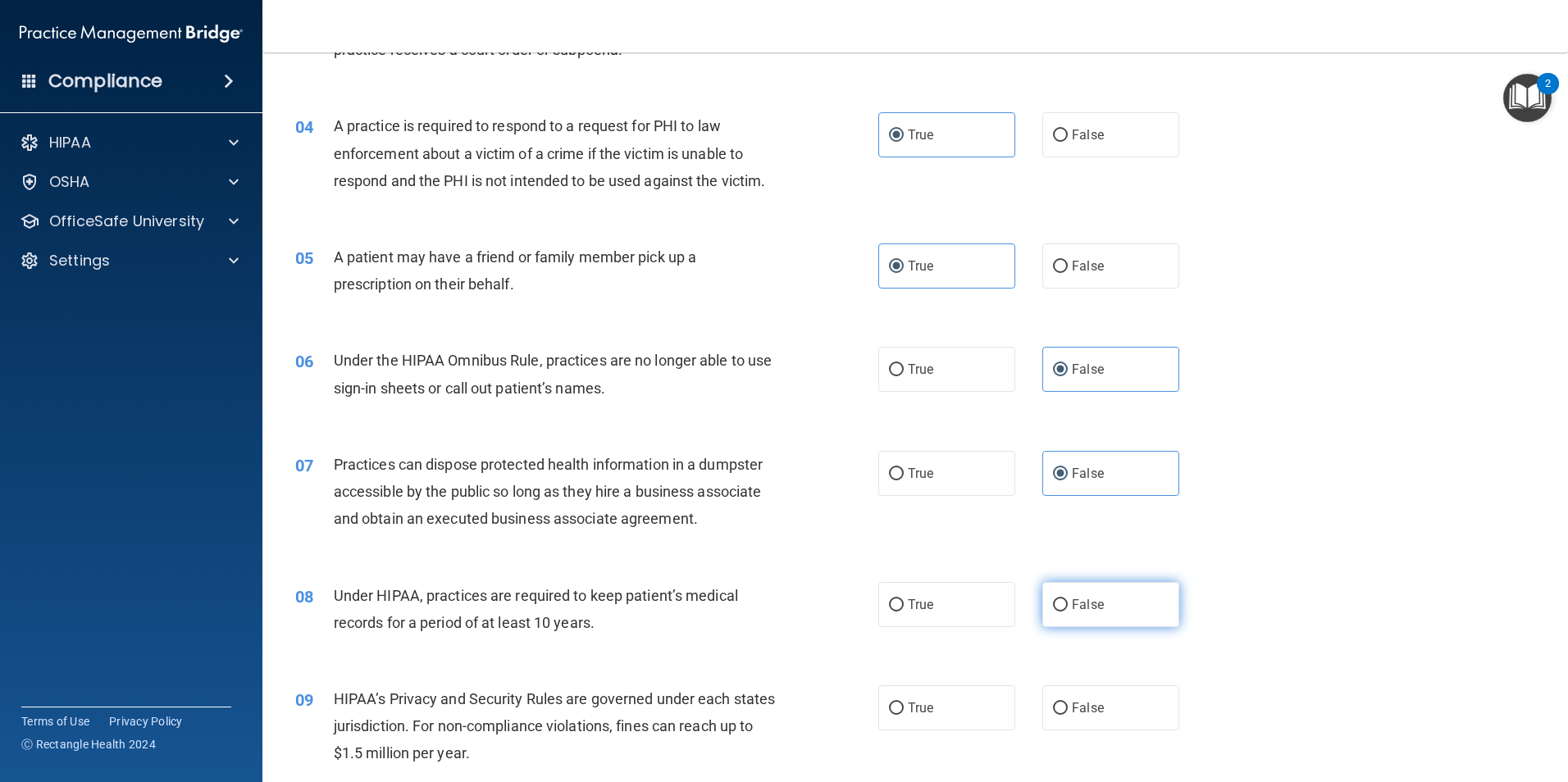
radio input "true"
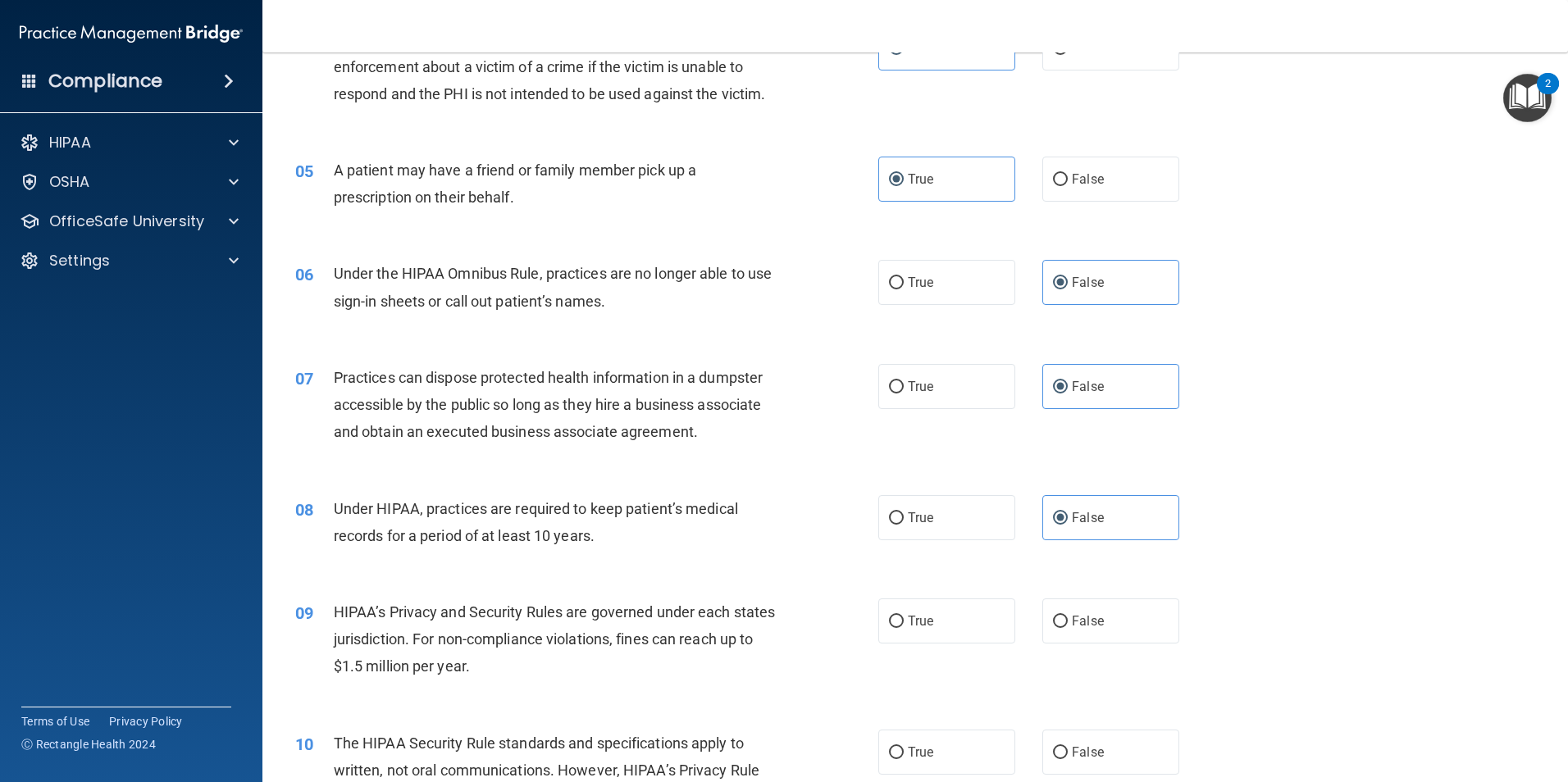
scroll to position [574, 0]
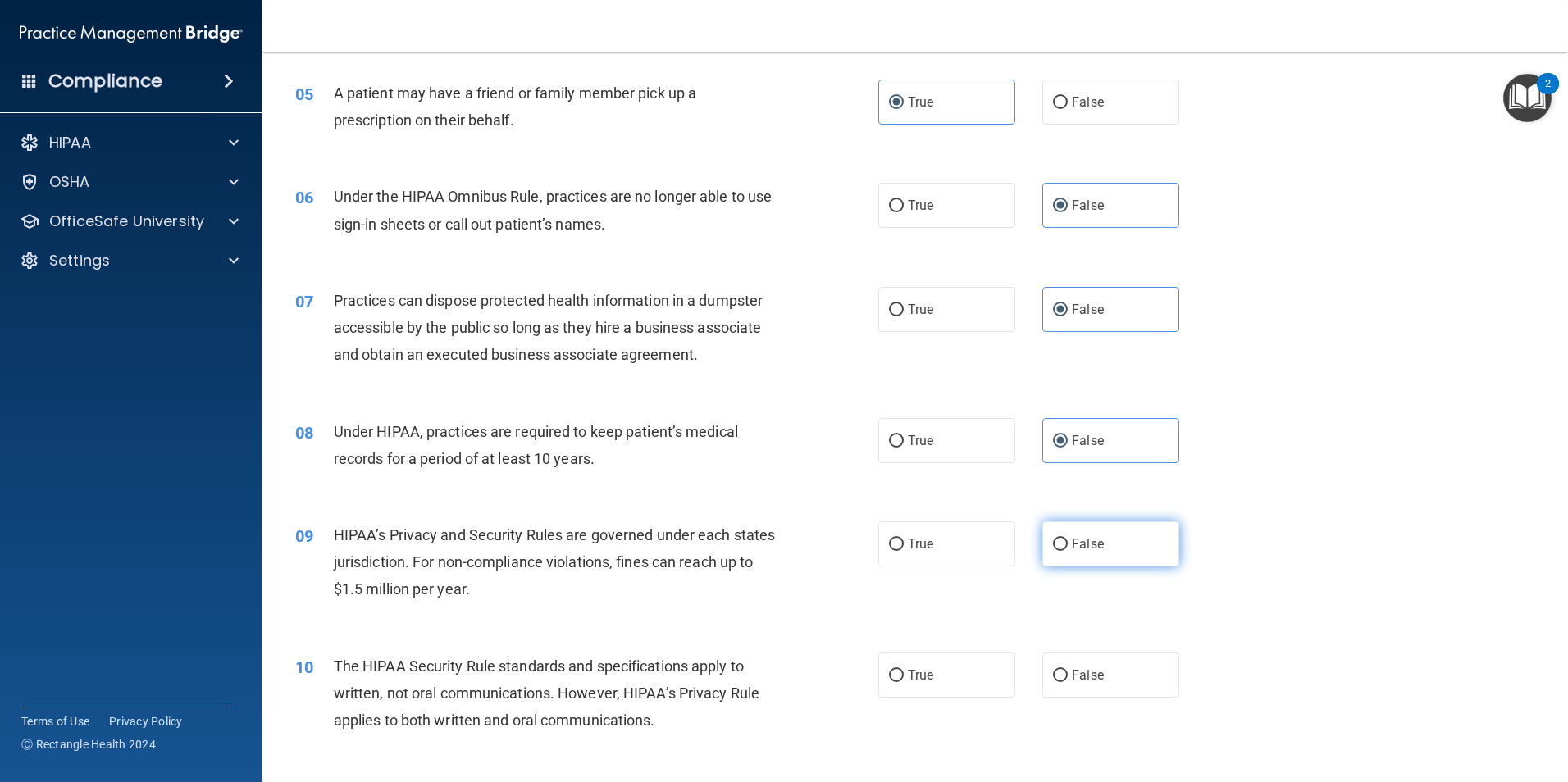
click at [1054, 560] on label "False" at bounding box center [1110, 544] width 137 height 45
click at [1054, 551] on input "False" at bounding box center [1060, 545] width 14 height 13
radio input "true"
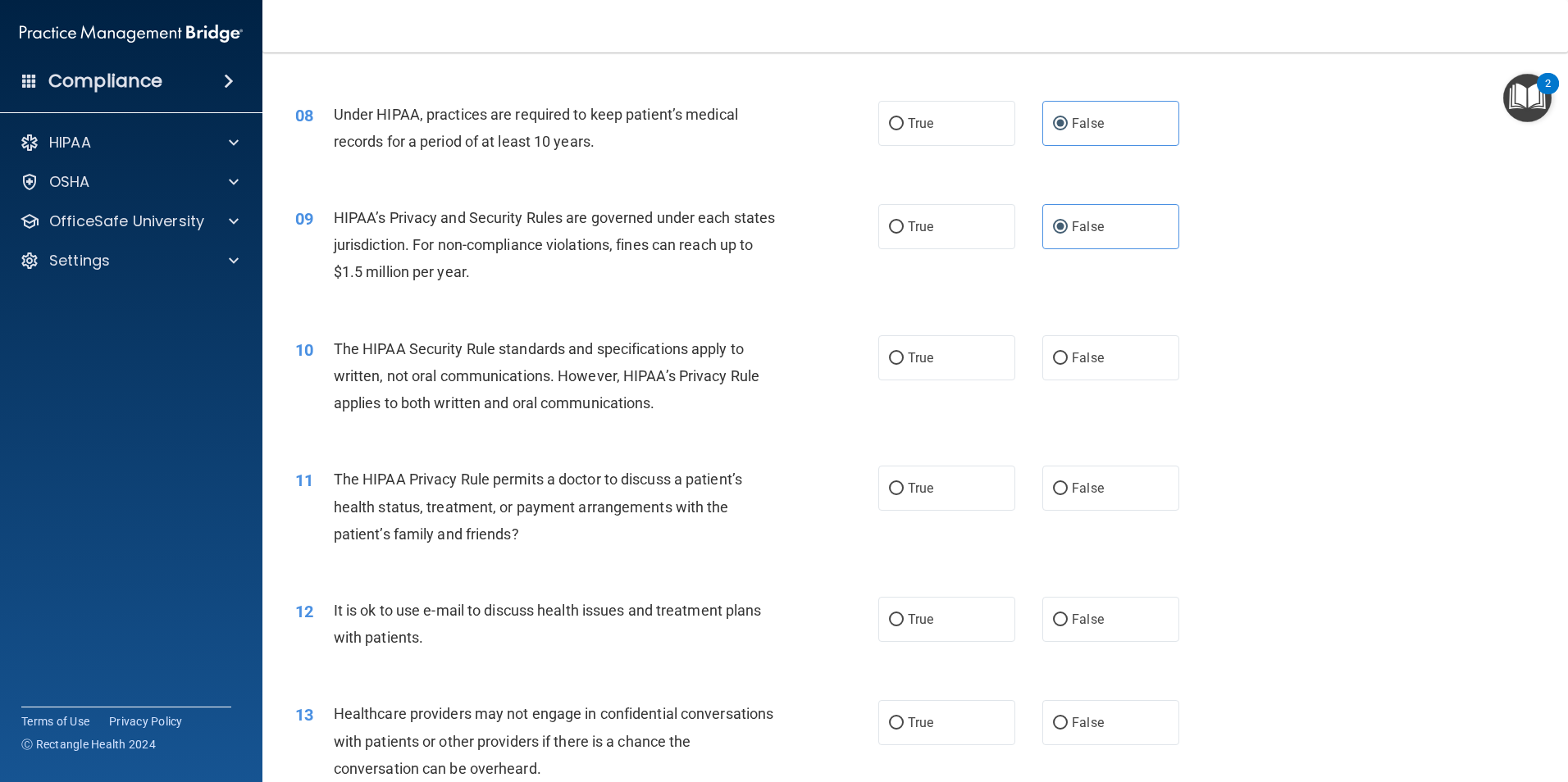
scroll to position [901, 0]
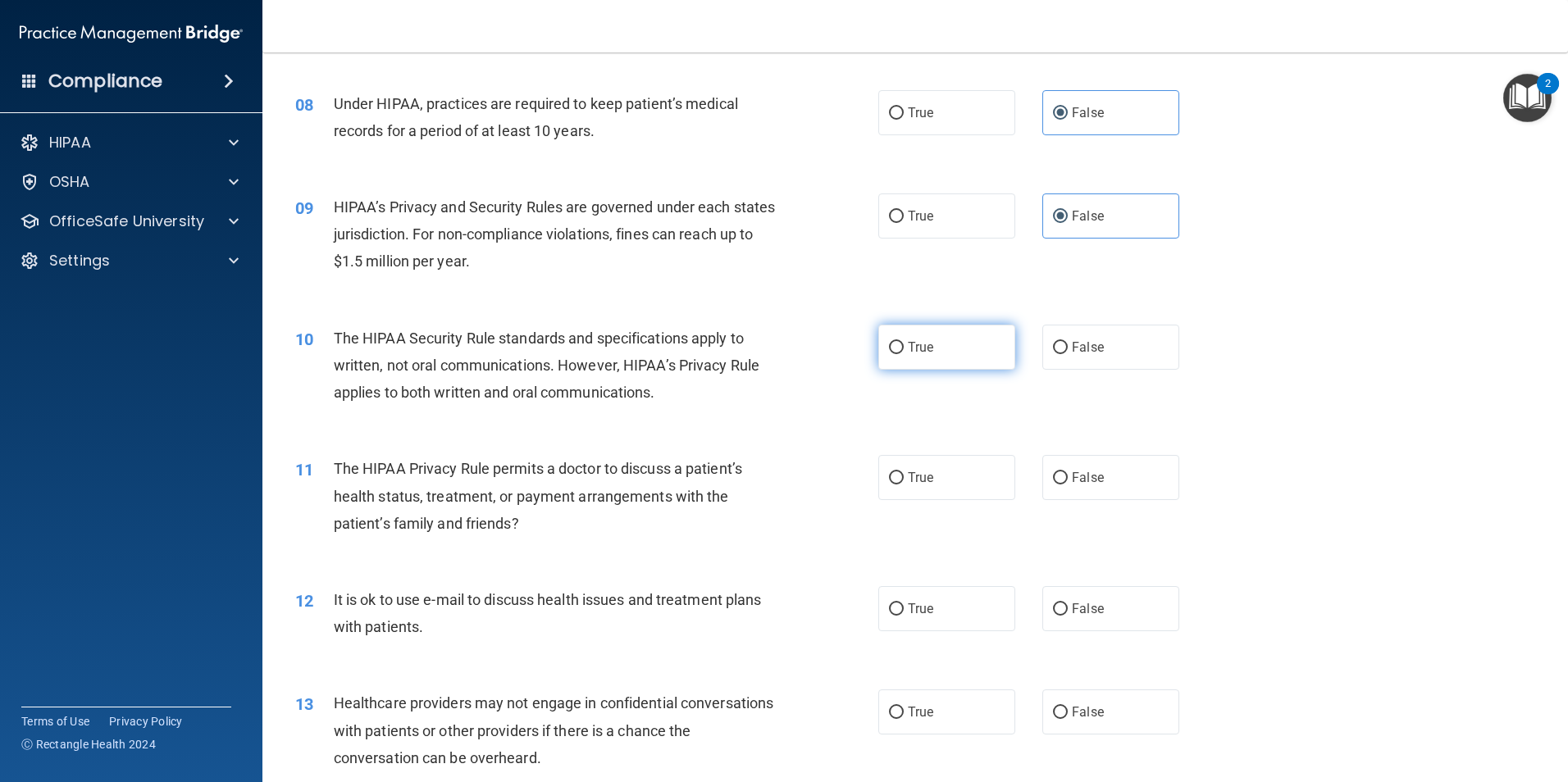
click at [942, 352] on label "True" at bounding box center [946, 348] width 137 height 45
click at [904, 352] on input "True" at bounding box center [896, 348] width 14 height 13
radio input "true"
click at [898, 483] on label "True" at bounding box center [946, 478] width 137 height 45
click at [898, 483] on input "True" at bounding box center [896, 479] width 14 height 13
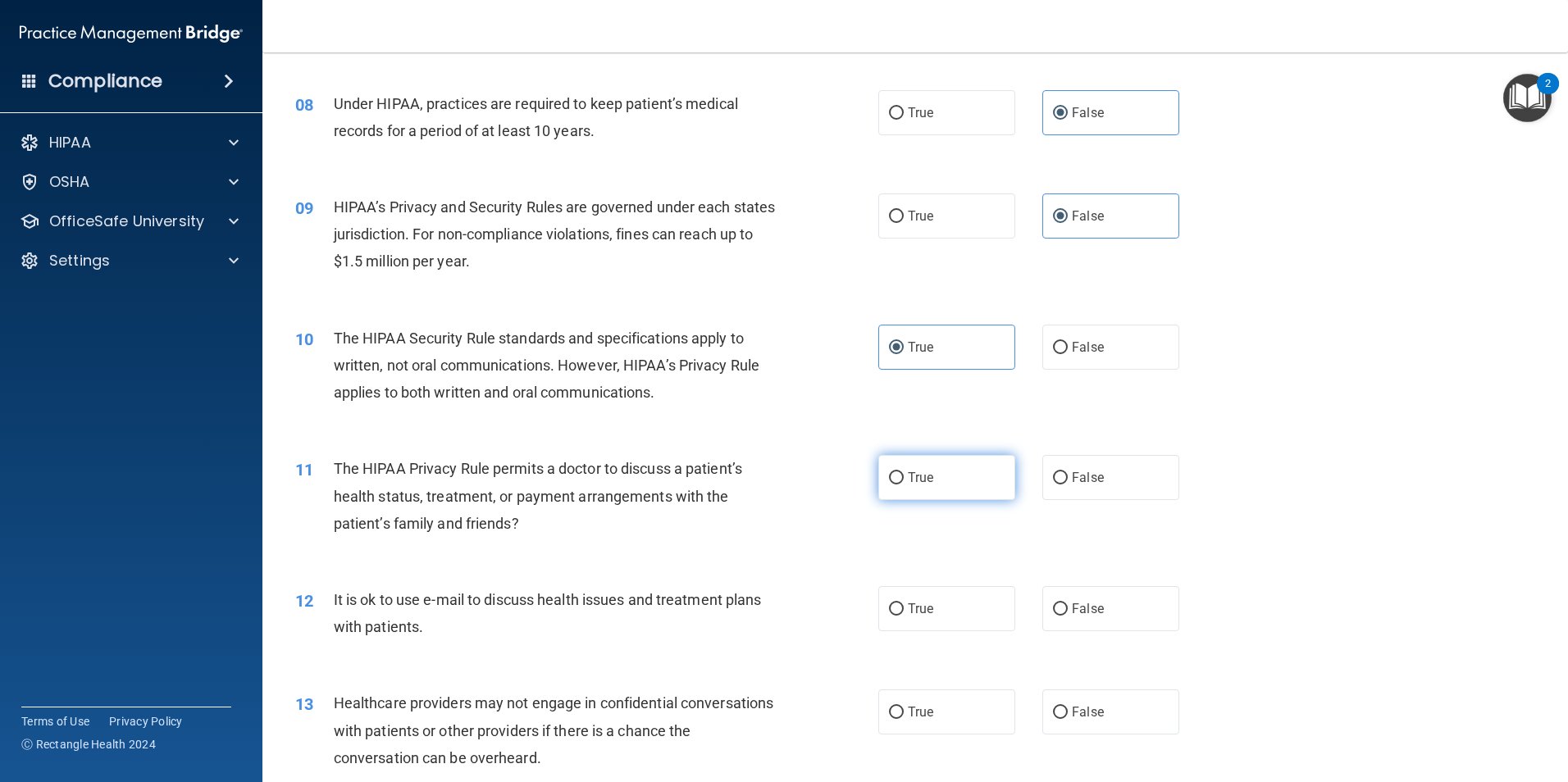
radio input "true"
click at [783, 545] on div "11 The HIPAA Privacy Rule permits a doctor to discuss a patient’s health status…" at bounding box center [587, 501] width 632 height 91
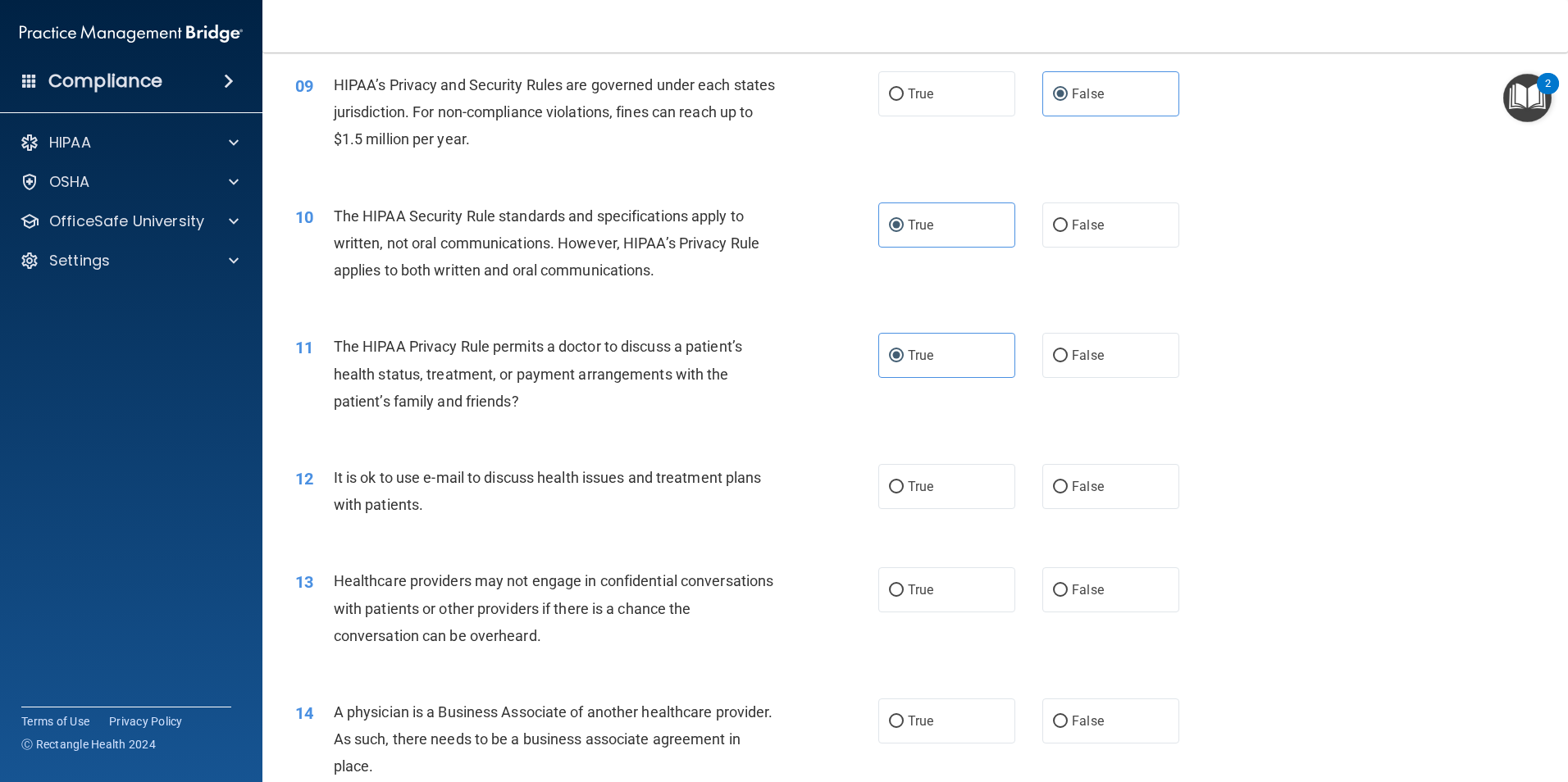
scroll to position [1066, 0]
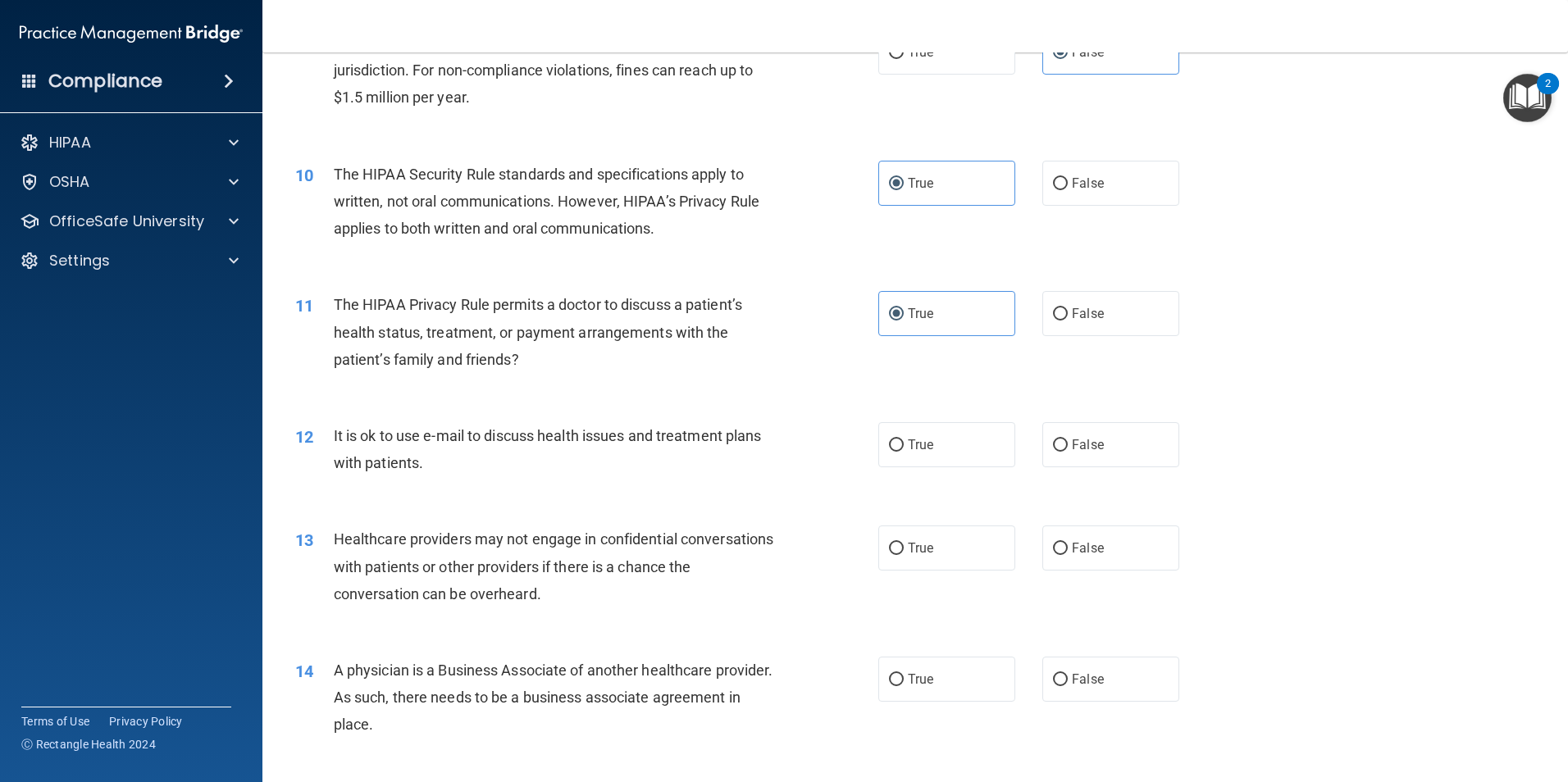
click at [1079, 471] on div "12 It is ok to use e-mail to discuss health issues and treatment plans with pat…" at bounding box center [915, 453] width 1265 height 103
click at [1080, 453] on label "False" at bounding box center [1110, 445] width 137 height 45
click at [1067, 452] on input "False" at bounding box center [1060, 446] width 14 height 13
radio input "true"
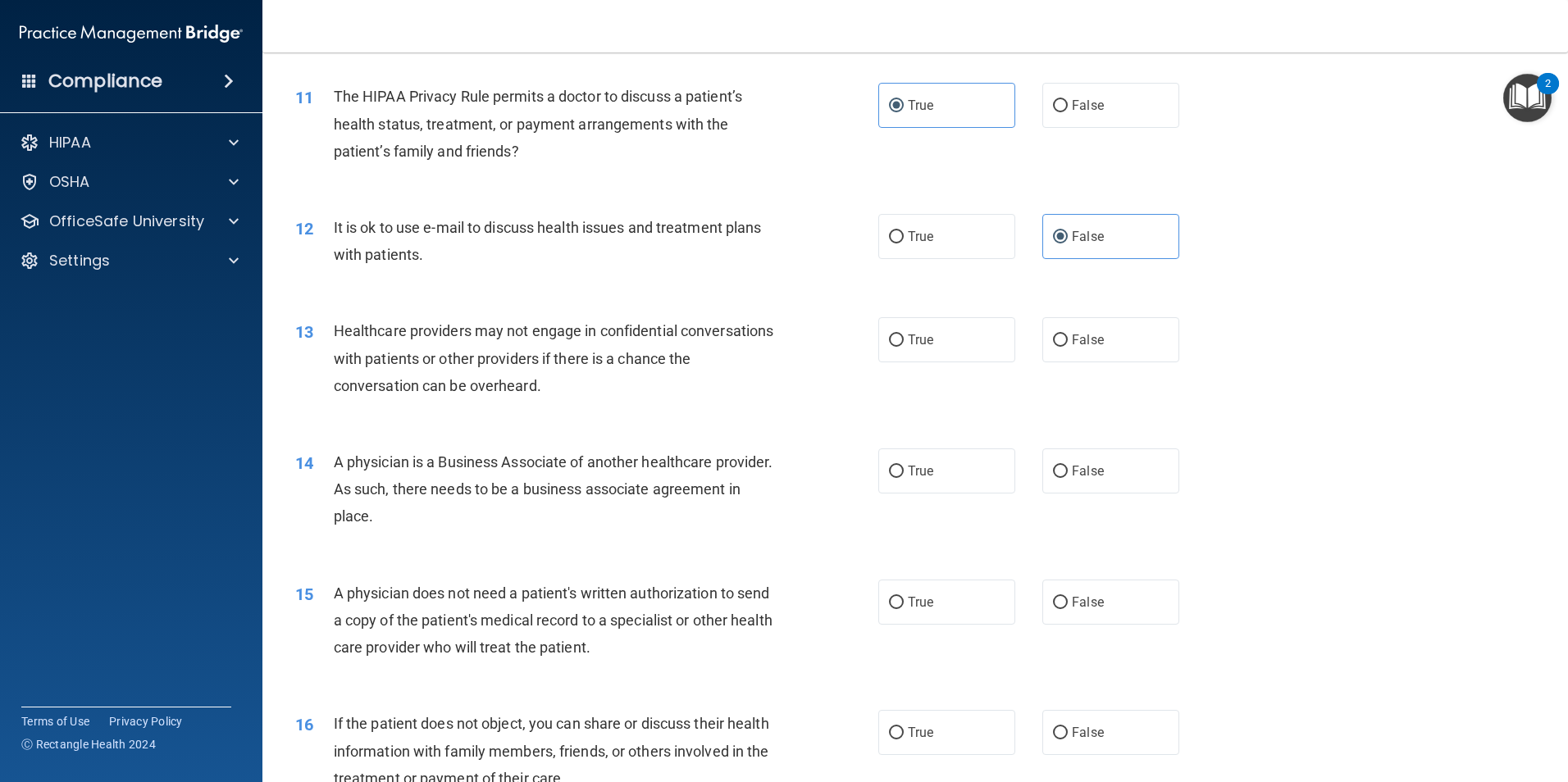
scroll to position [1311, 0]
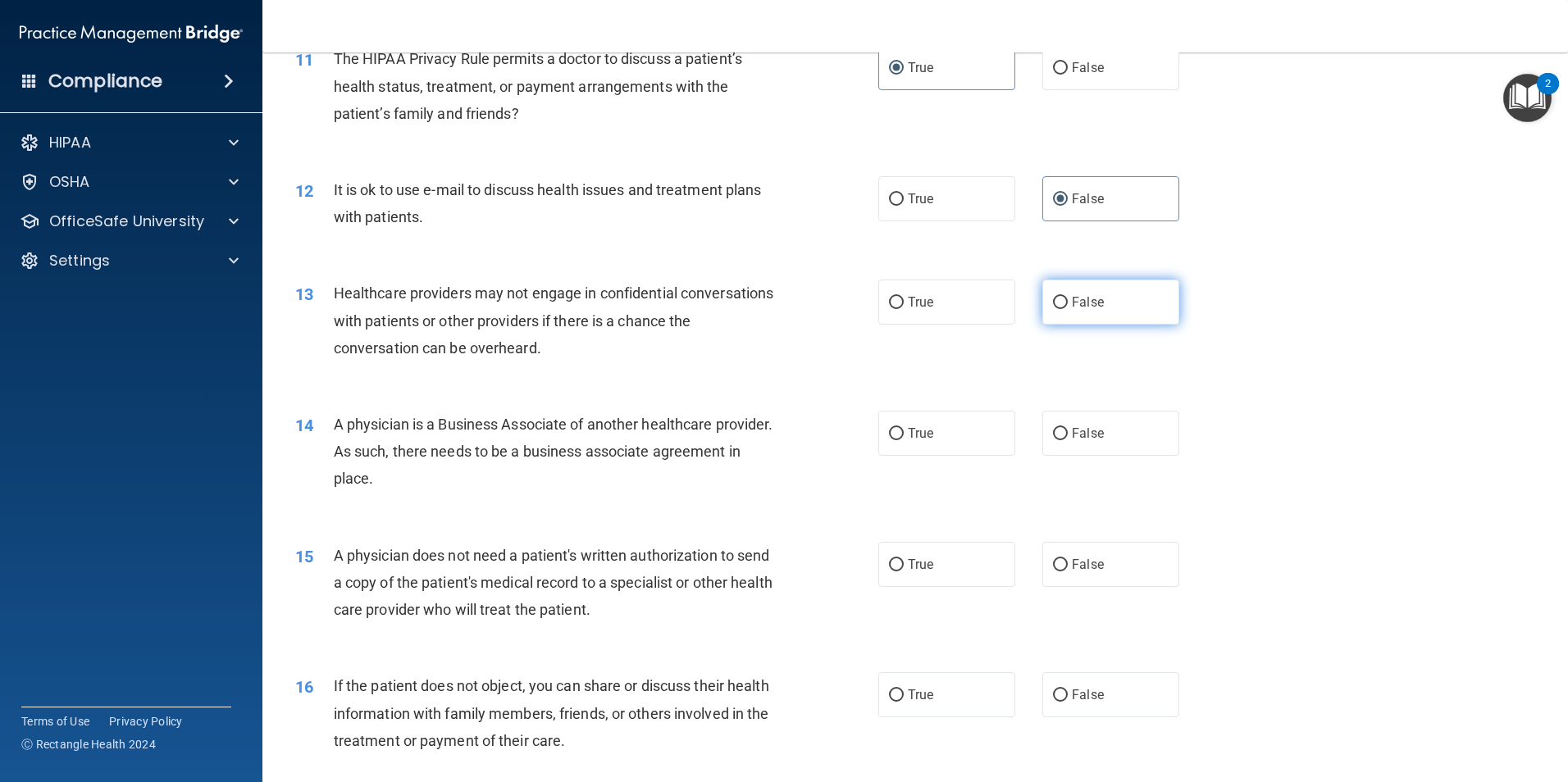
click at [1109, 310] on label "False" at bounding box center [1110, 302] width 137 height 45
click at [1067, 310] on input "False" at bounding box center [1060, 303] width 14 height 13
radio input "true"
click at [1111, 445] on label "False" at bounding box center [1110, 434] width 137 height 45
click at [1067, 440] on input "False" at bounding box center [1060, 434] width 14 height 13
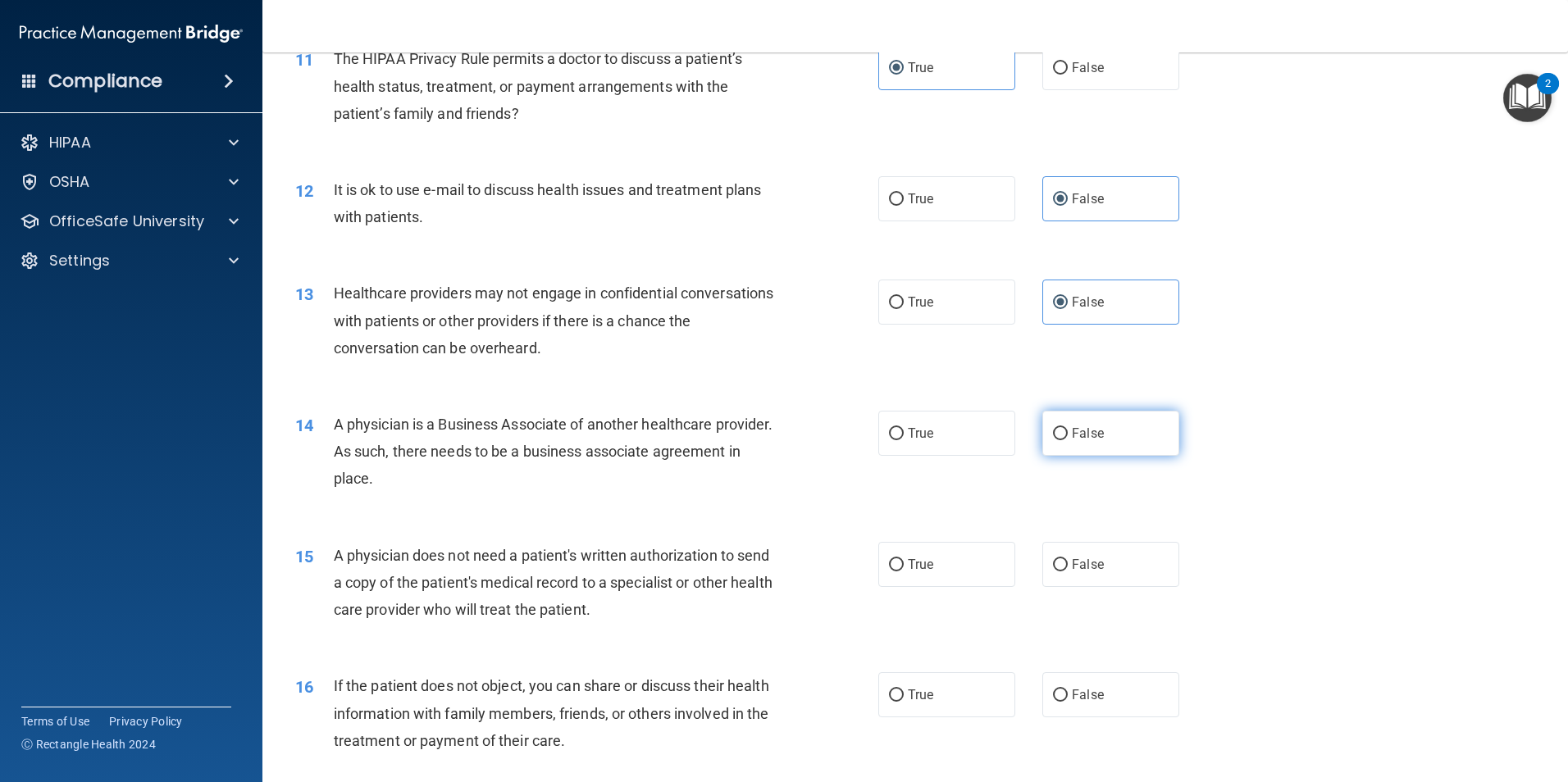
radio input "true"
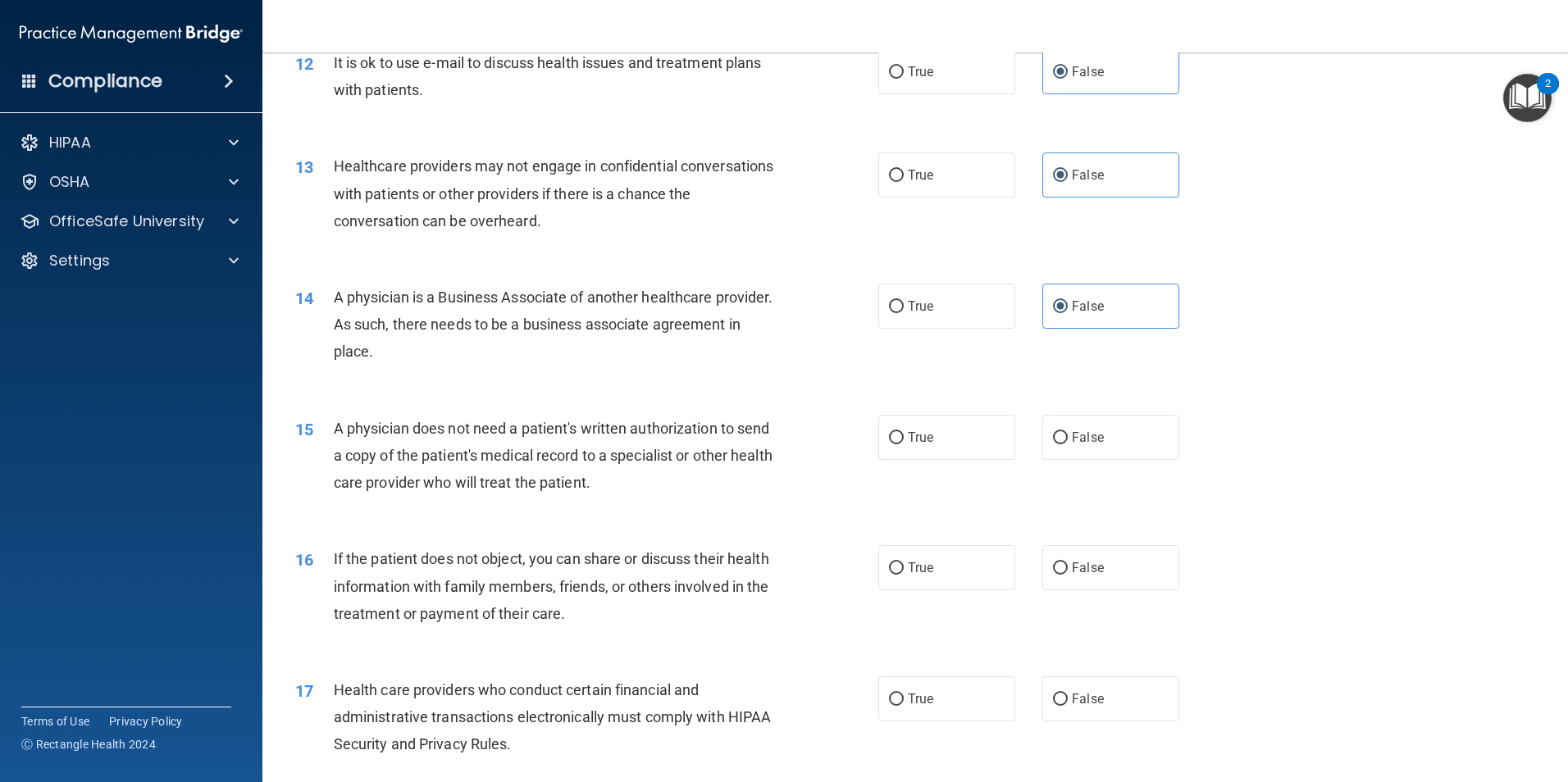
scroll to position [1476, 0]
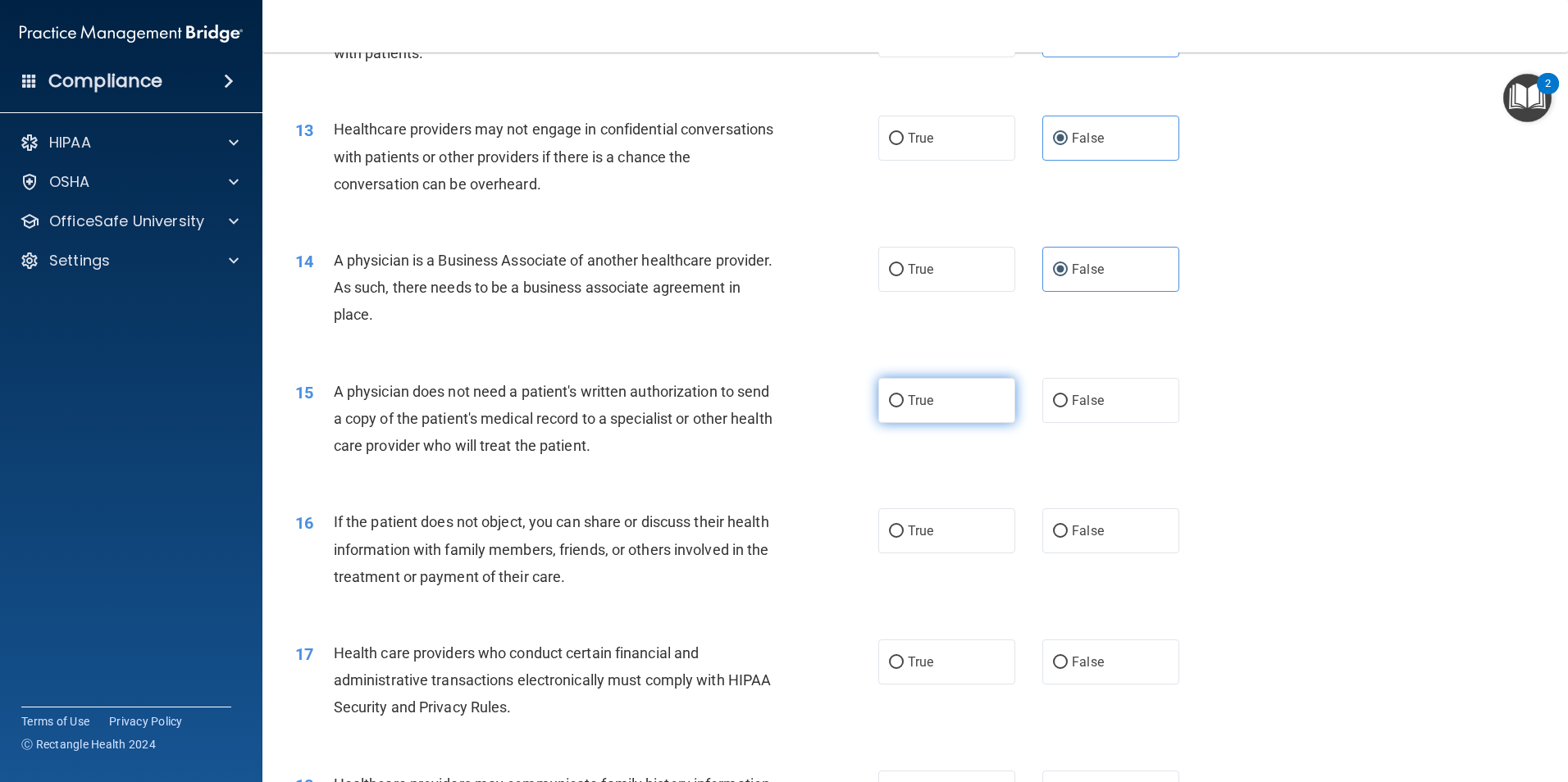
click at [925, 396] on span "True" at bounding box center [921, 400] width 25 height 15
click at [904, 396] on input "True" at bounding box center [896, 402] width 14 height 13
radio input "true"
click at [946, 519] on label "True" at bounding box center [946, 531] width 137 height 45
click at [904, 526] on input "True" at bounding box center [896, 532] width 14 height 13
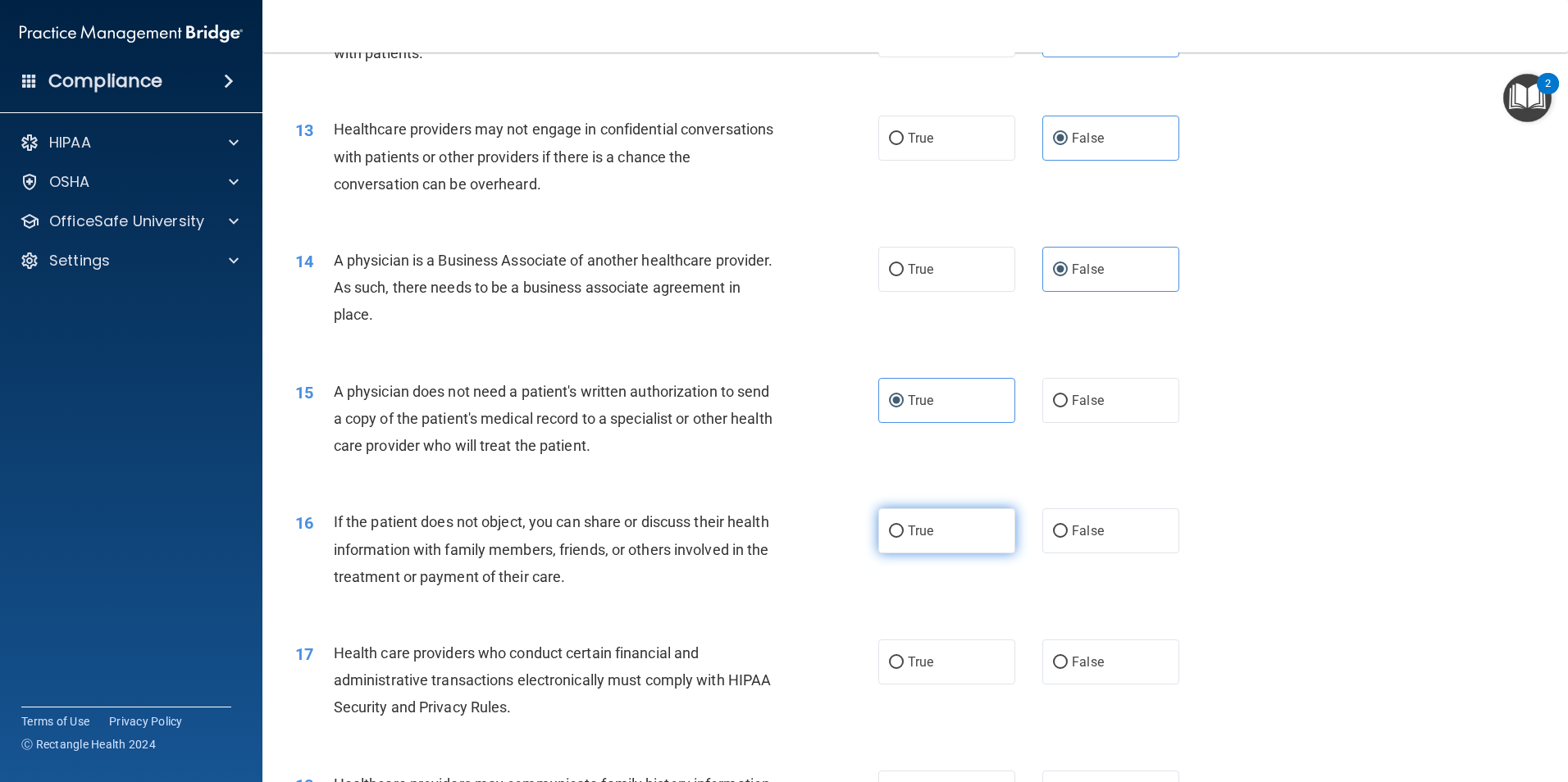
radio input "true"
click at [903, 575] on div "16 If the patient does not object, you can share or discuss their health inform…" at bounding box center [915, 553] width 1265 height 131
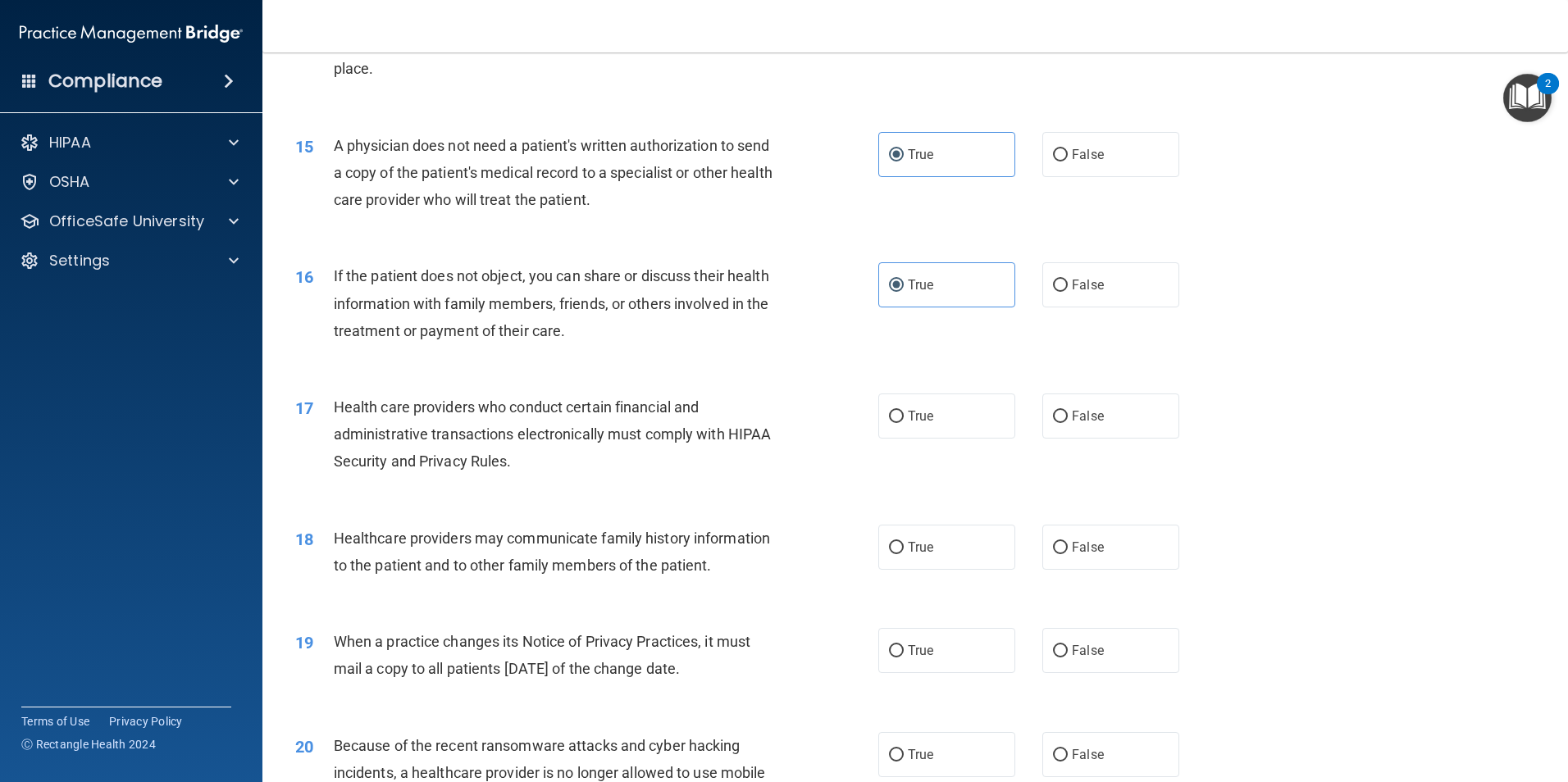
scroll to position [1804, 0]
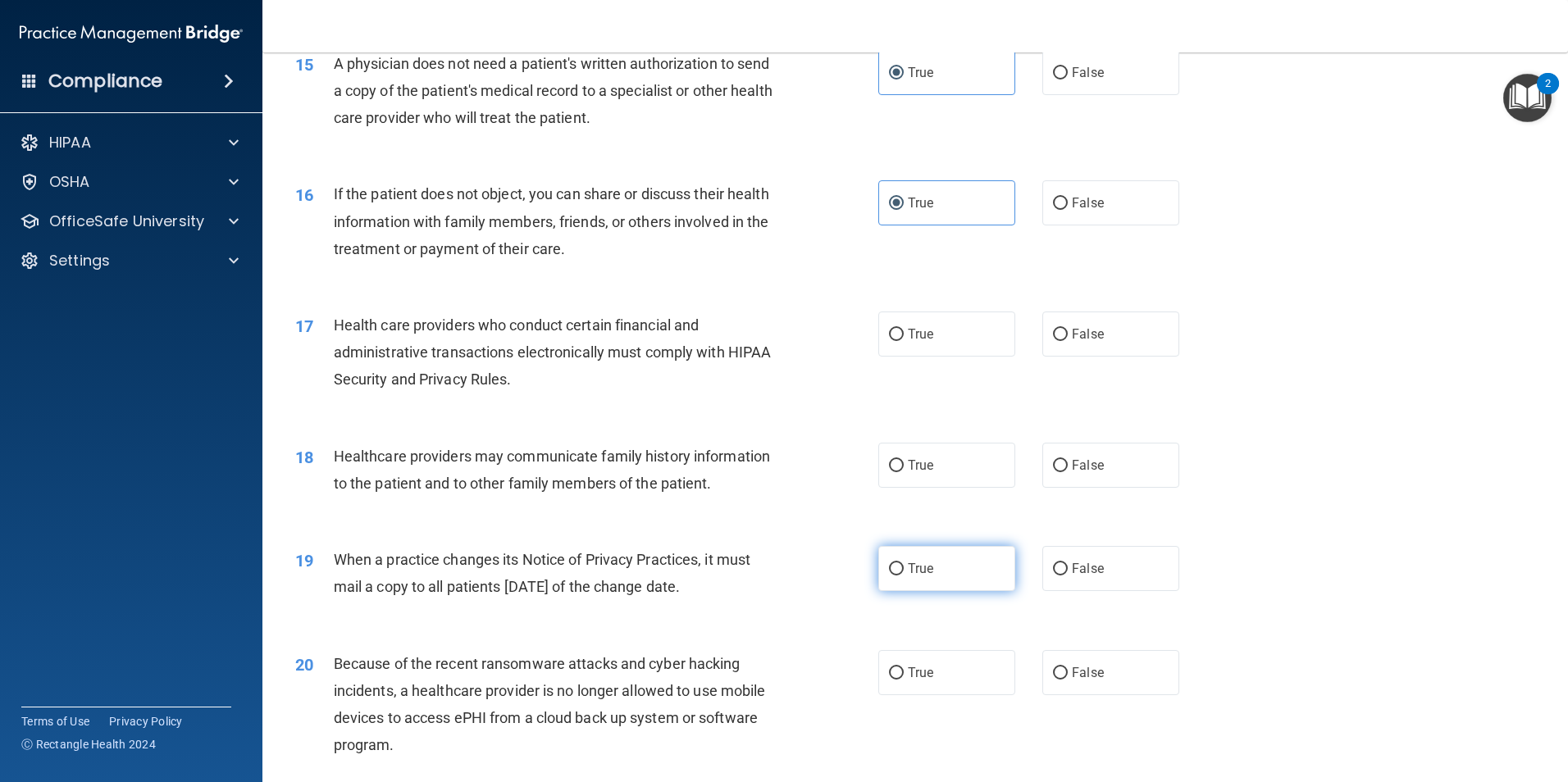
click at [942, 573] on label "True" at bounding box center [946, 568] width 137 height 45
click at [904, 573] on input "True" at bounding box center [896, 569] width 14 height 13
radio input "true"
click at [813, 603] on div "19 When a practice changes its Notice of Privacy Practices, it must mail a copy…" at bounding box center [587, 577] width 632 height 62
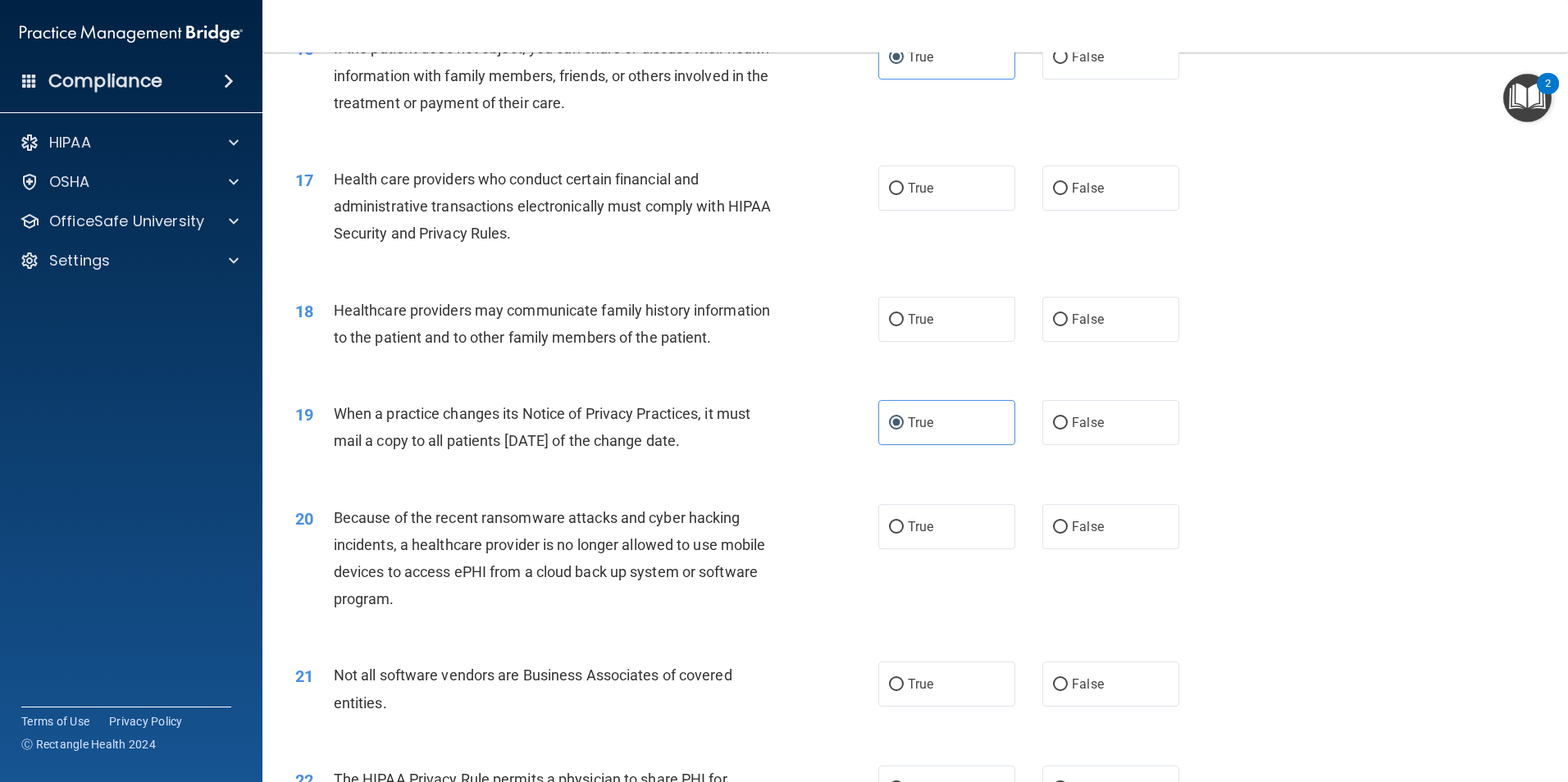
scroll to position [1968, 0]
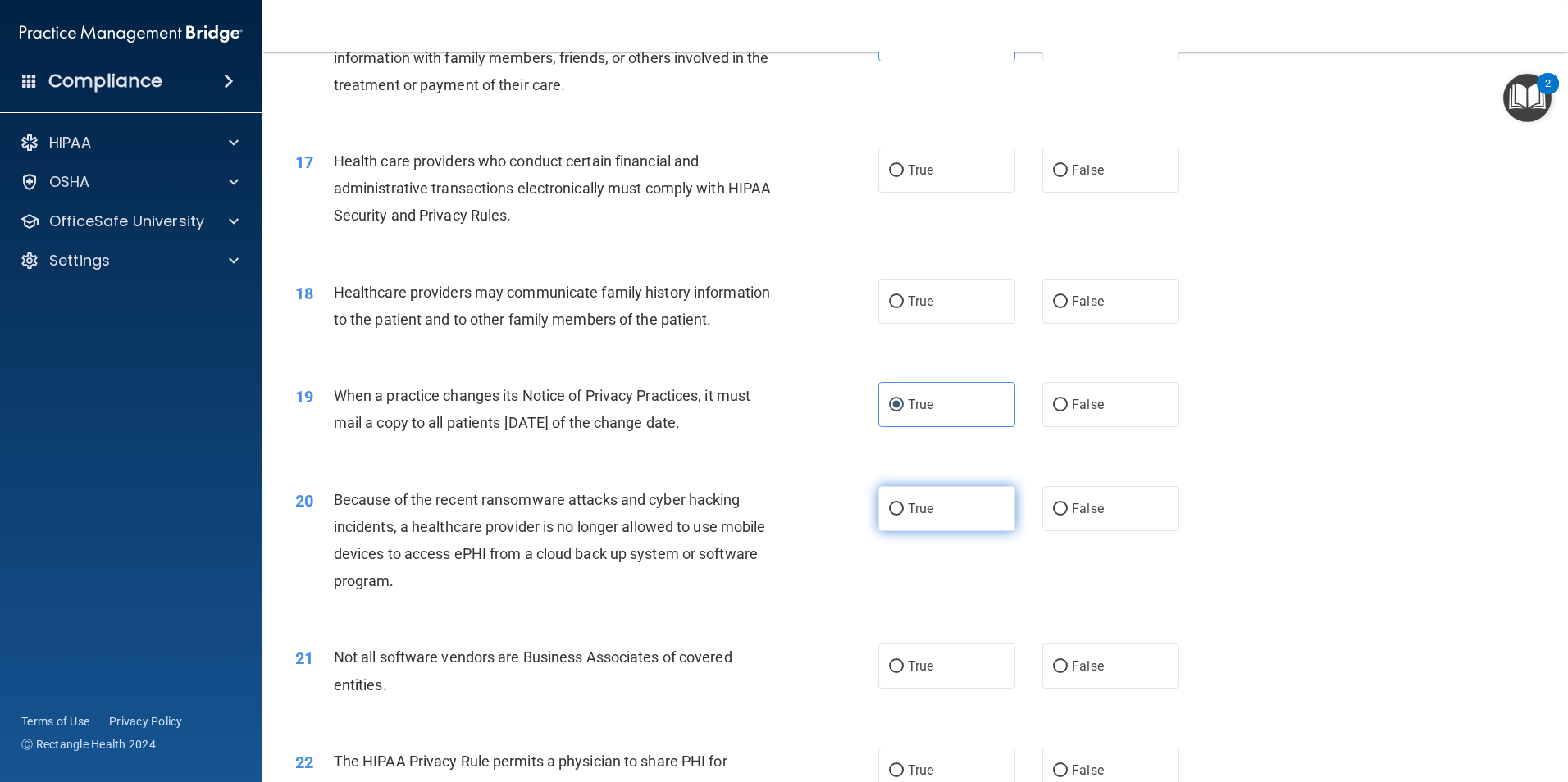
click at [930, 503] on label "True" at bounding box center [946, 509] width 137 height 45
click at [904, 503] on input "True" at bounding box center [896, 510] width 14 height 13
radio input "true"
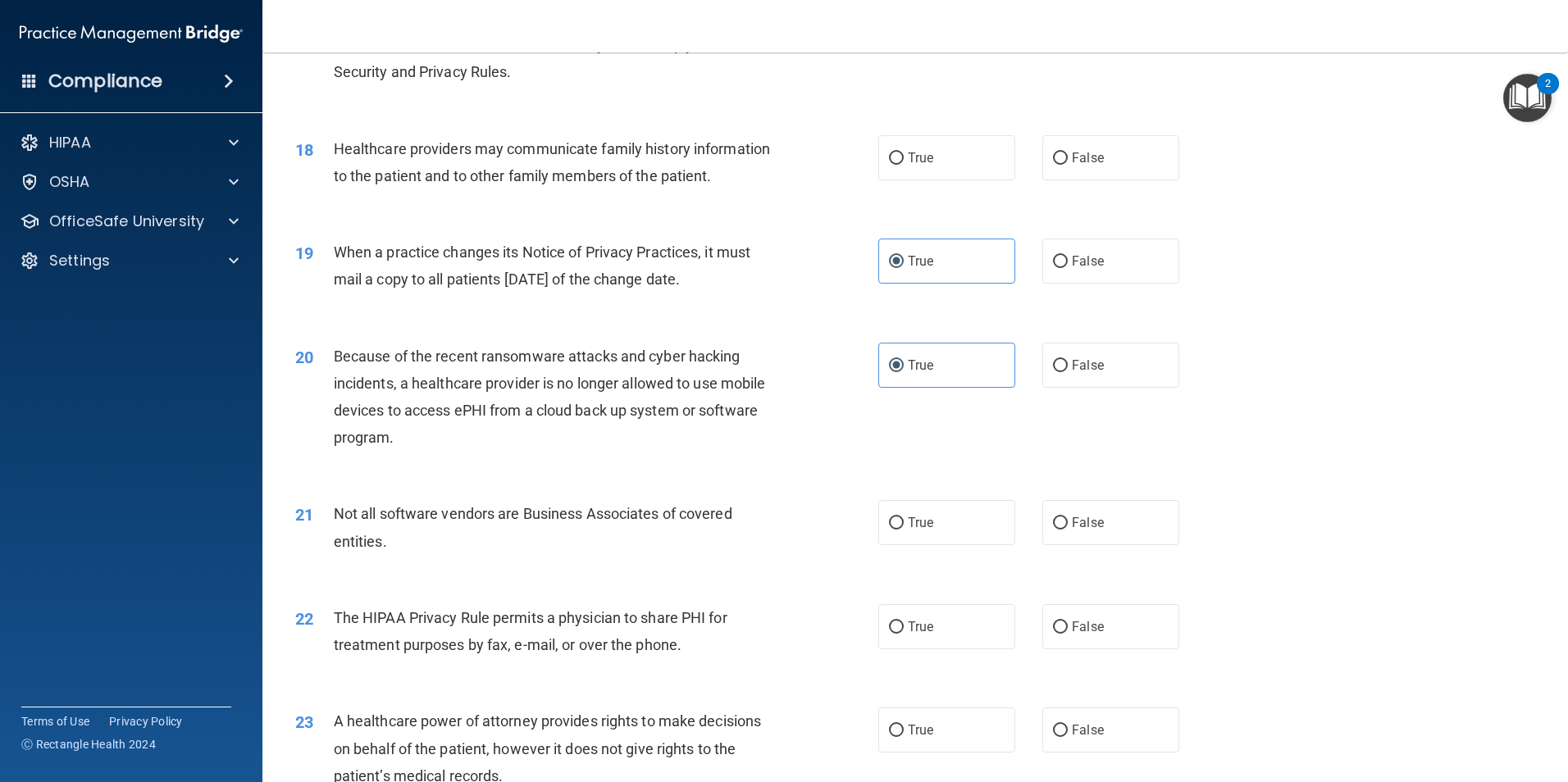
scroll to position [2131, 0]
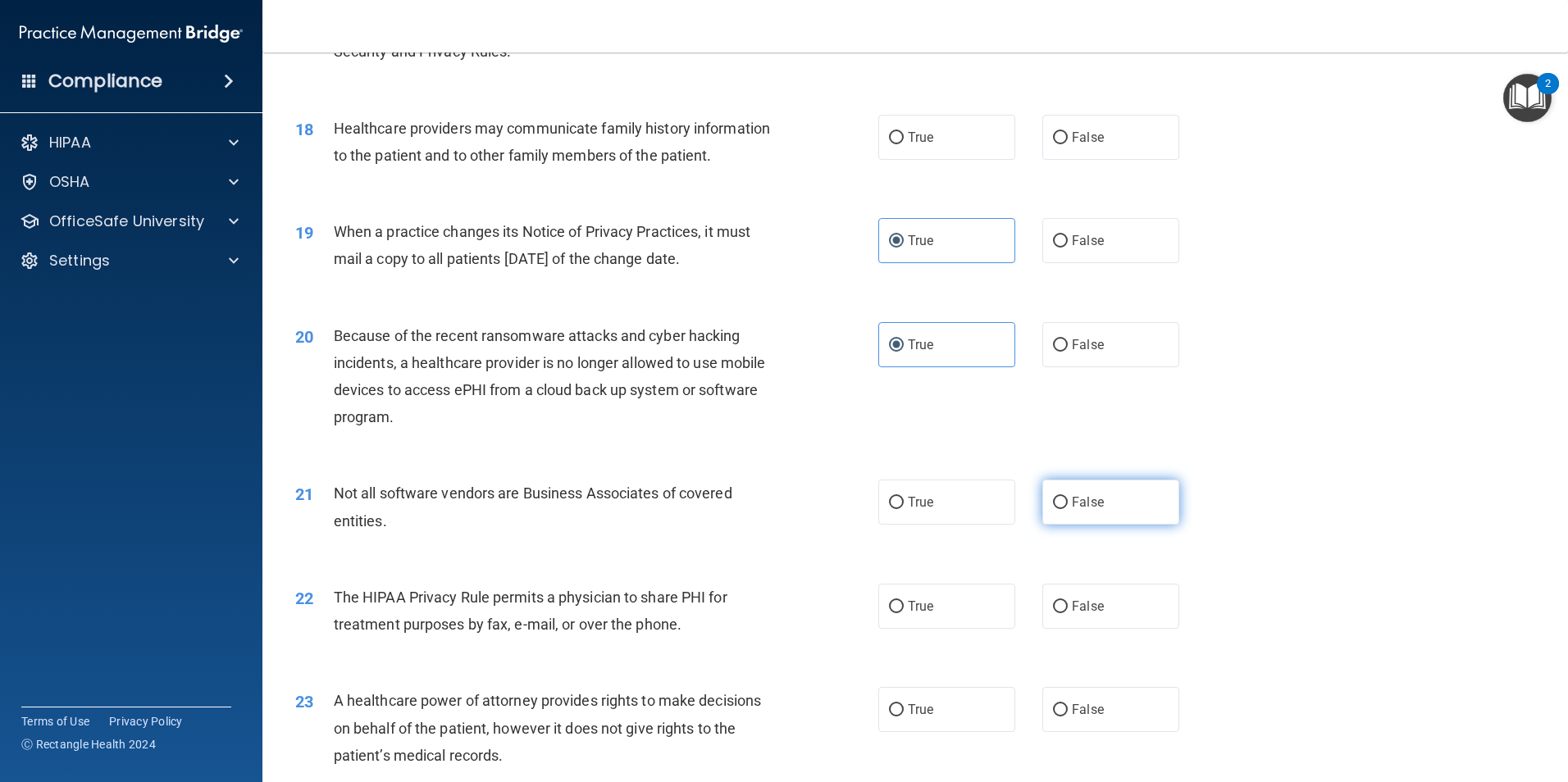
click at [1042, 501] on label "False" at bounding box center [1110, 502] width 137 height 45
click at [1053, 501] on input "False" at bounding box center [1060, 503] width 14 height 13
radio input "true"
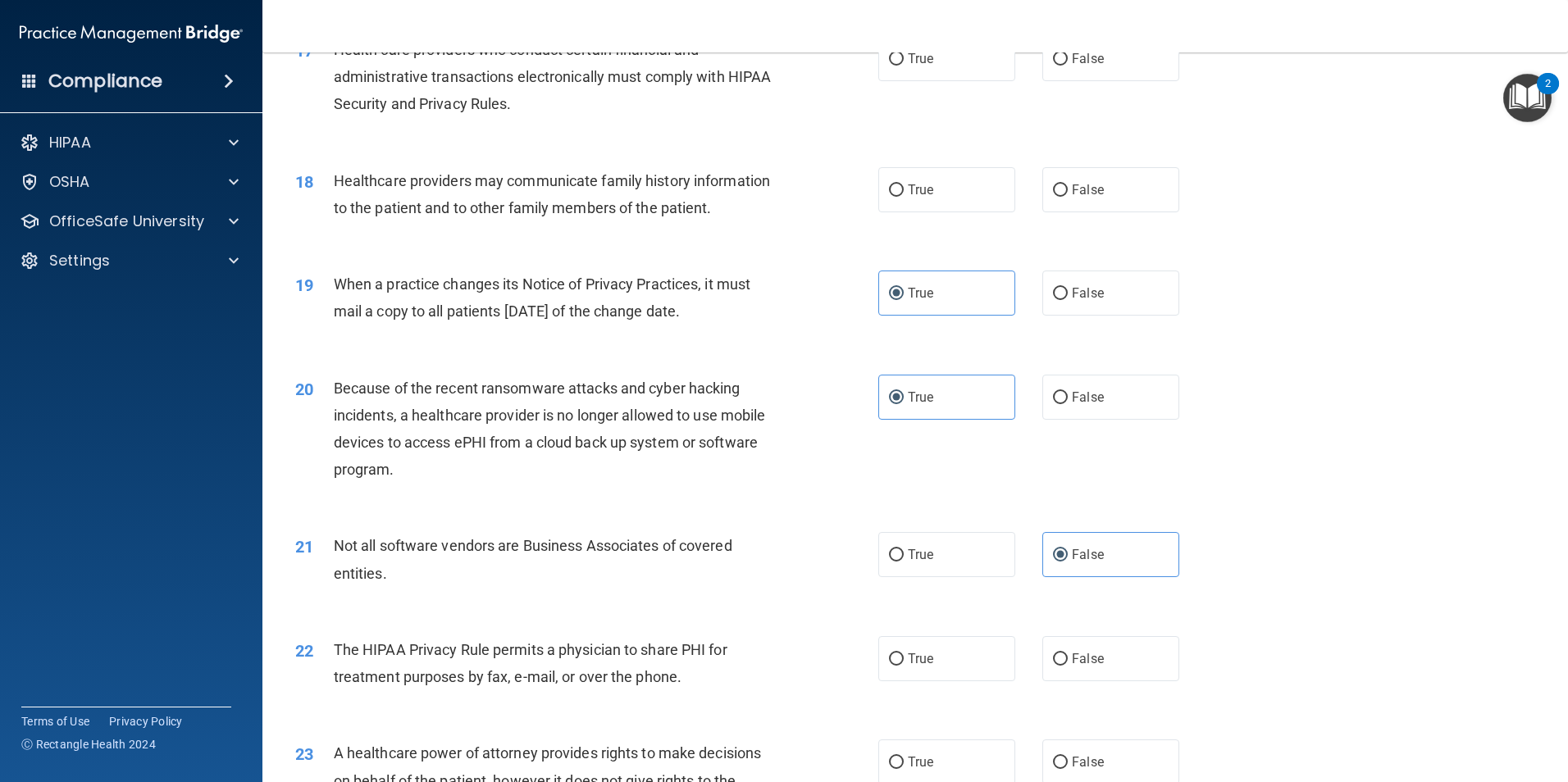
scroll to position [2050, 0]
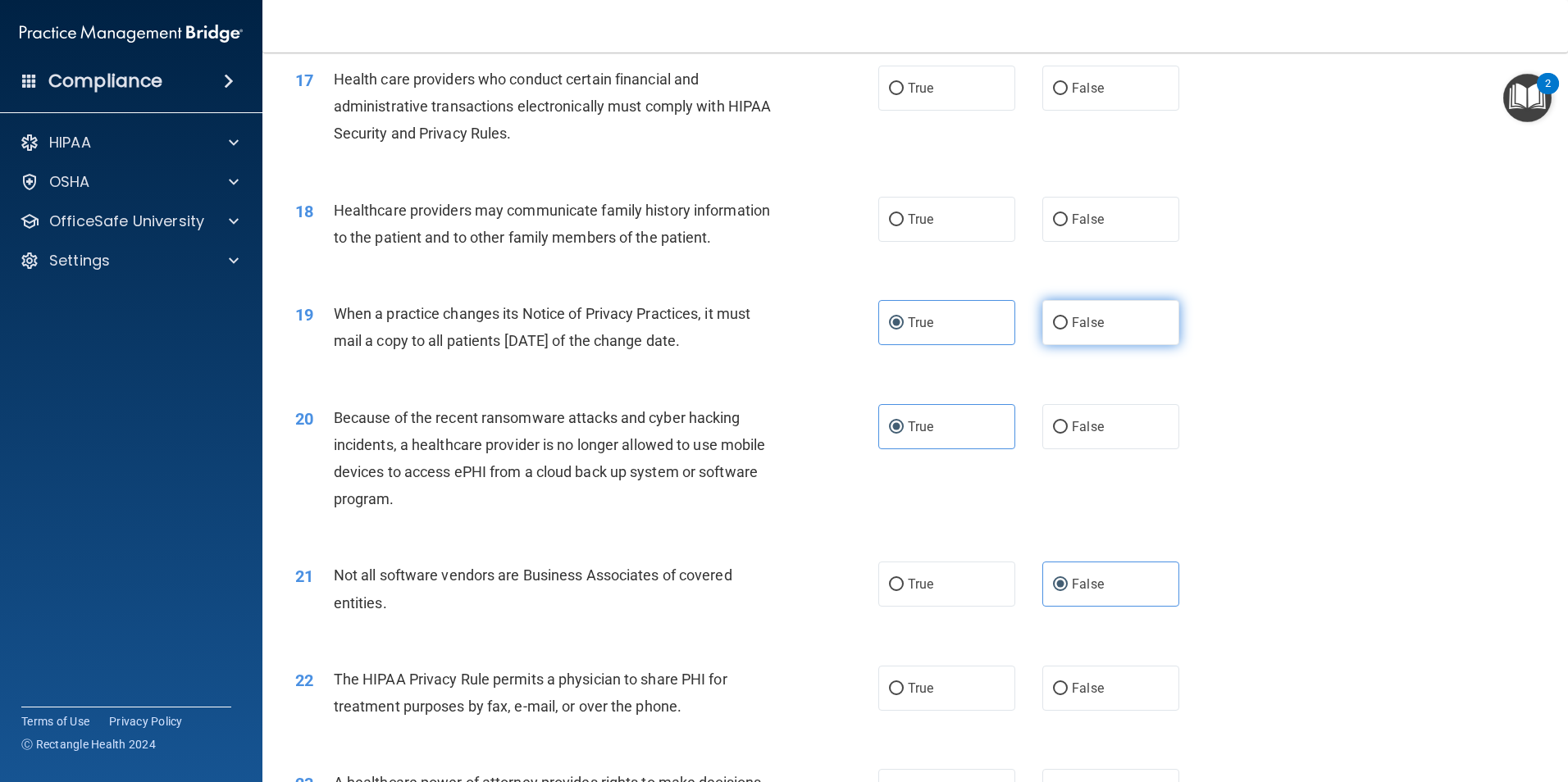
click at [1074, 311] on label "False" at bounding box center [1110, 323] width 137 height 45
click at [1067, 318] on input "False" at bounding box center [1060, 324] width 14 height 13
radio input "true"
radio input "false"
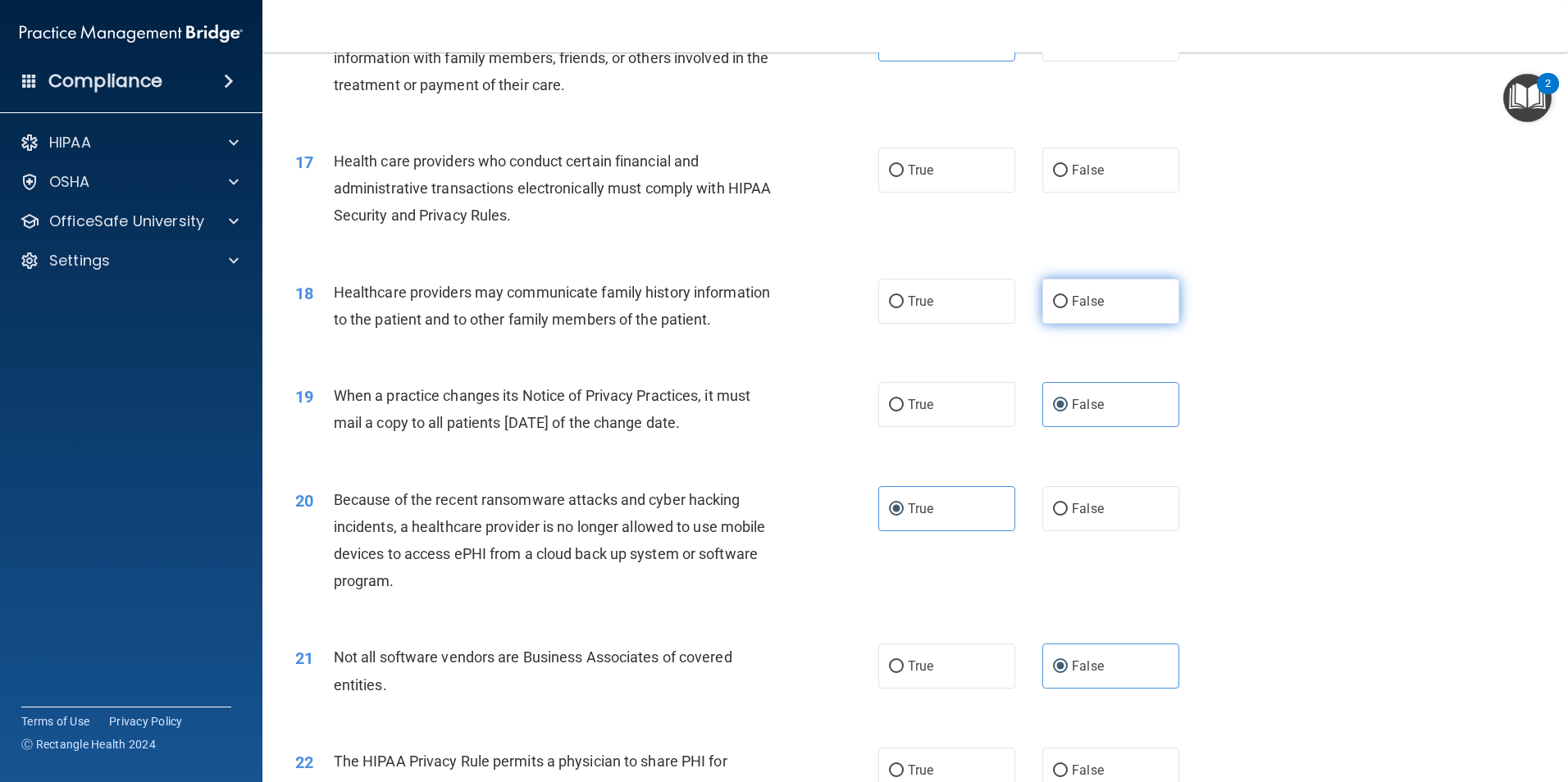
click at [1058, 304] on input "False" at bounding box center [1060, 302] width 14 height 13
radio input "true"
click at [779, 223] on div "Health care providers who conduct certain financial and administrative transact…" at bounding box center [562, 188] width 456 height 82
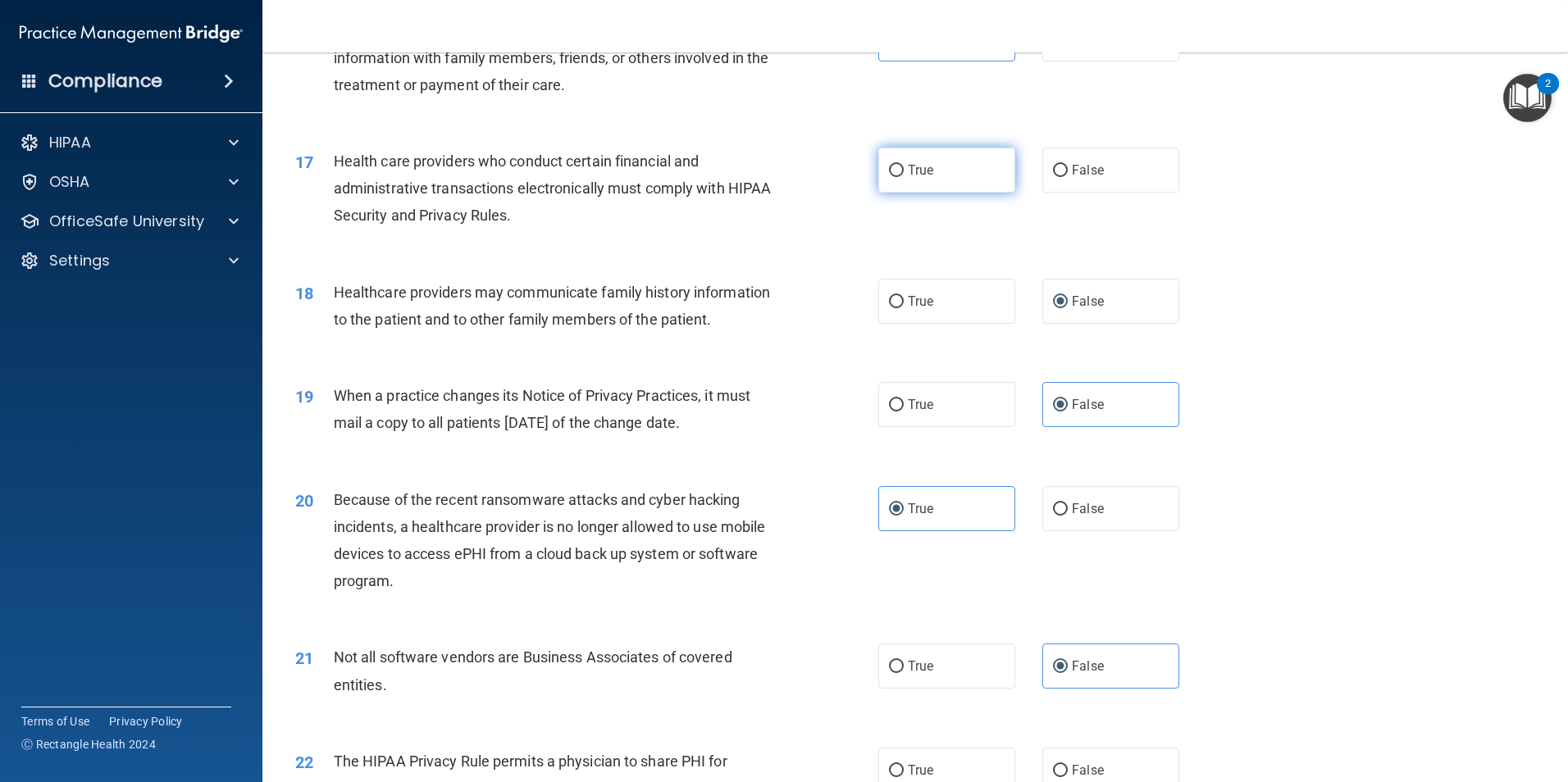
click at [966, 157] on label "True" at bounding box center [946, 170] width 137 height 45
click at [904, 165] on input "True" at bounding box center [896, 171] width 14 height 13
radio input "true"
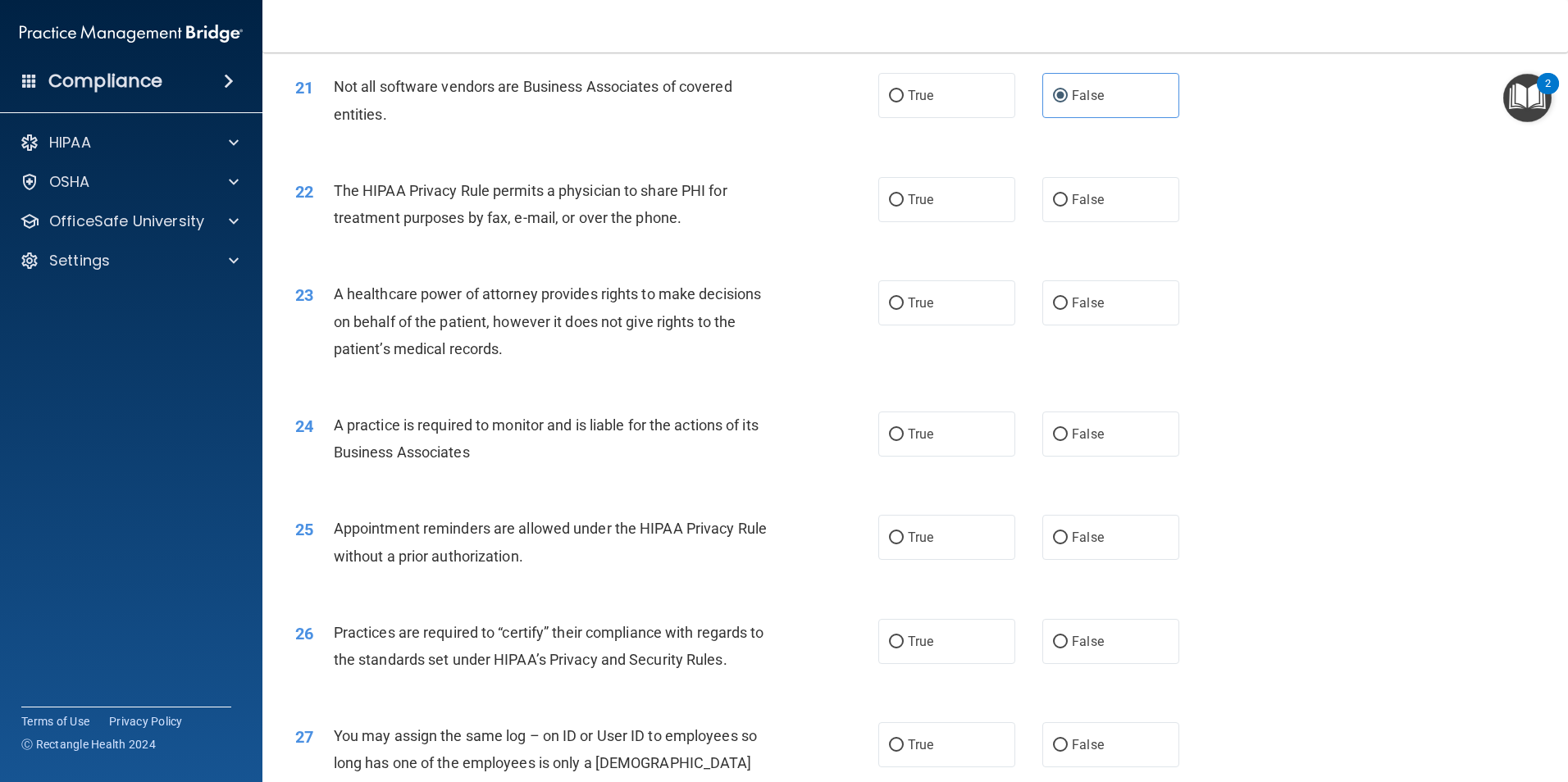
scroll to position [2542, 0]
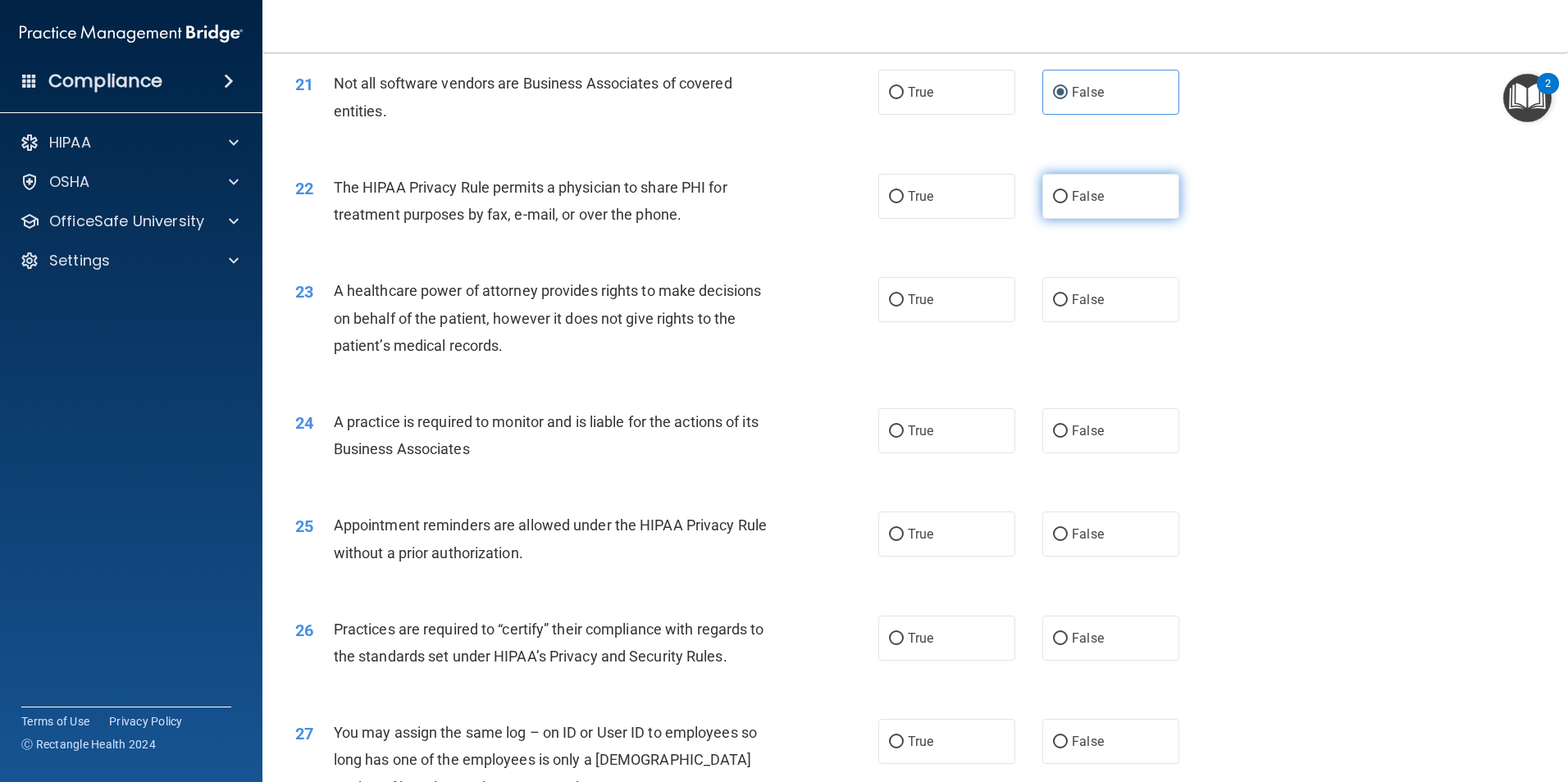
click at [1083, 204] on span "False" at bounding box center [1087, 196] width 32 height 15
click at [1067, 204] on input "False" at bounding box center [1060, 197] width 14 height 13
radio input "true"
click at [900, 300] on label "True" at bounding box center [946, 300] width 137 height 45
click at [900, 300] on input "True" at bounding box center [896, 300] width 14 height 13
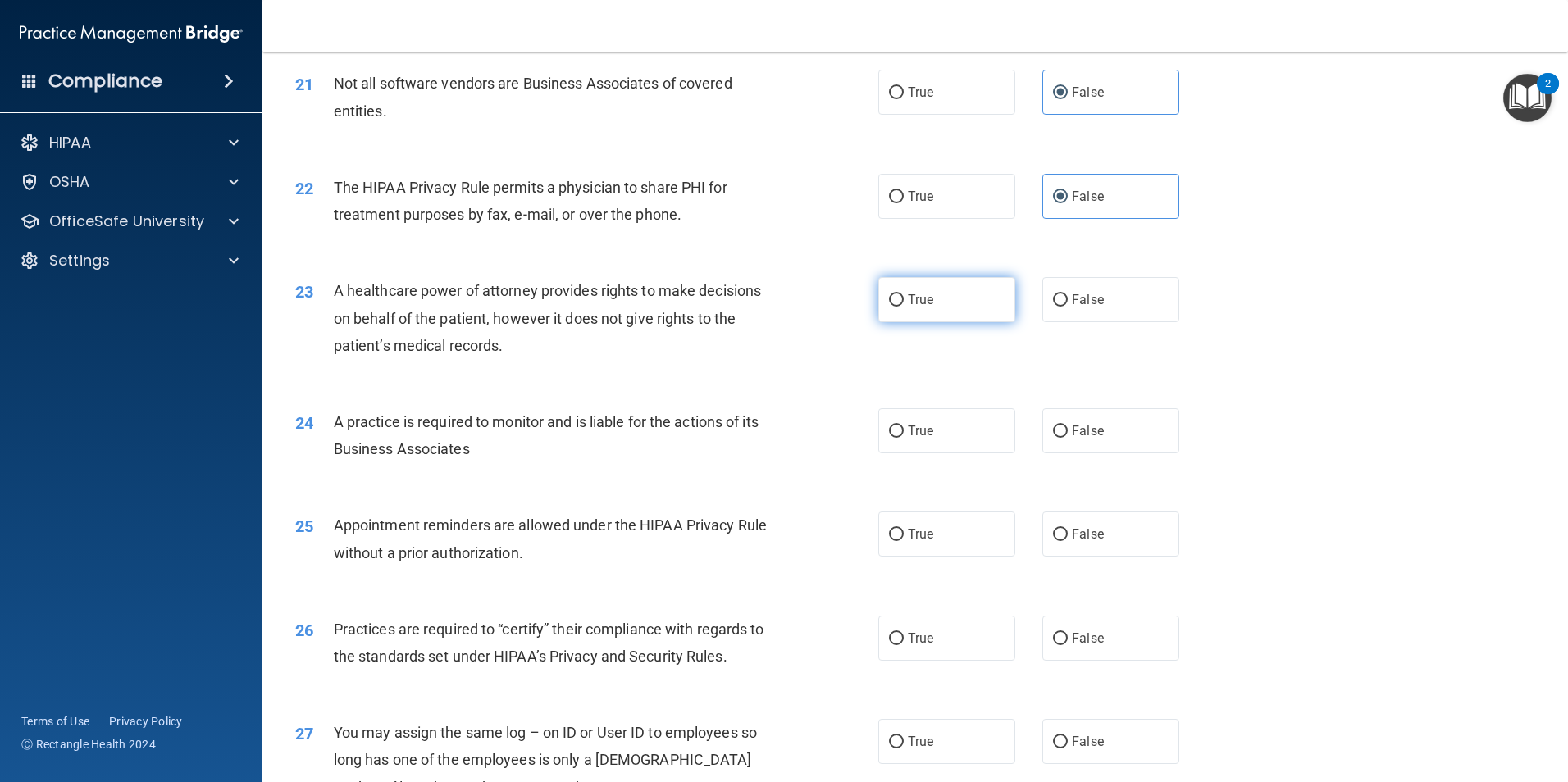
radio input "true"
click at [998, 429] on label "True" at bounding box center [946, 431] width 137 height 45
click at [904, 429] on input "True" at bounding box center [896, 432] width 14 height 13
radio input "true"
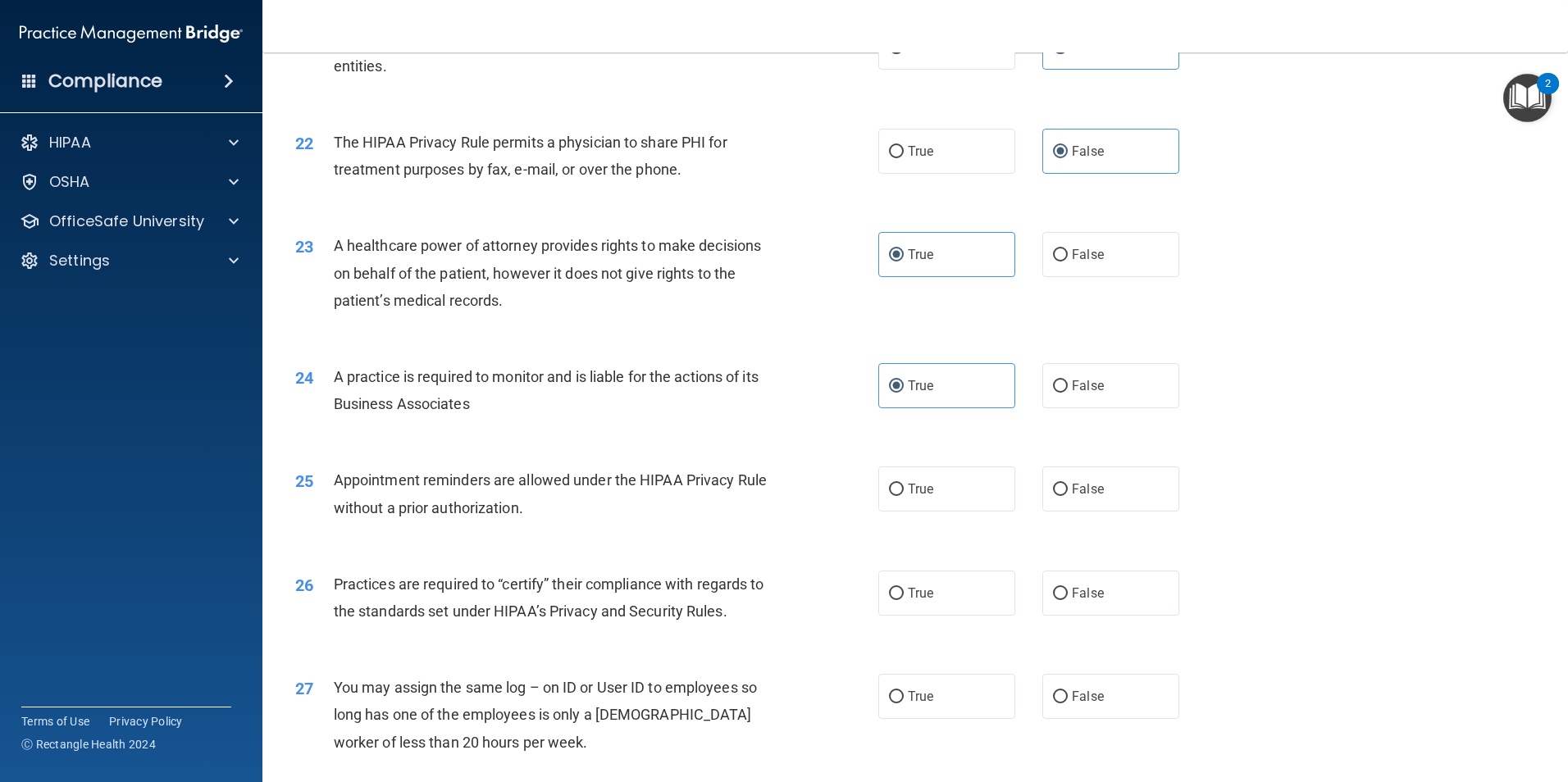
scroll to position [2624, 0]
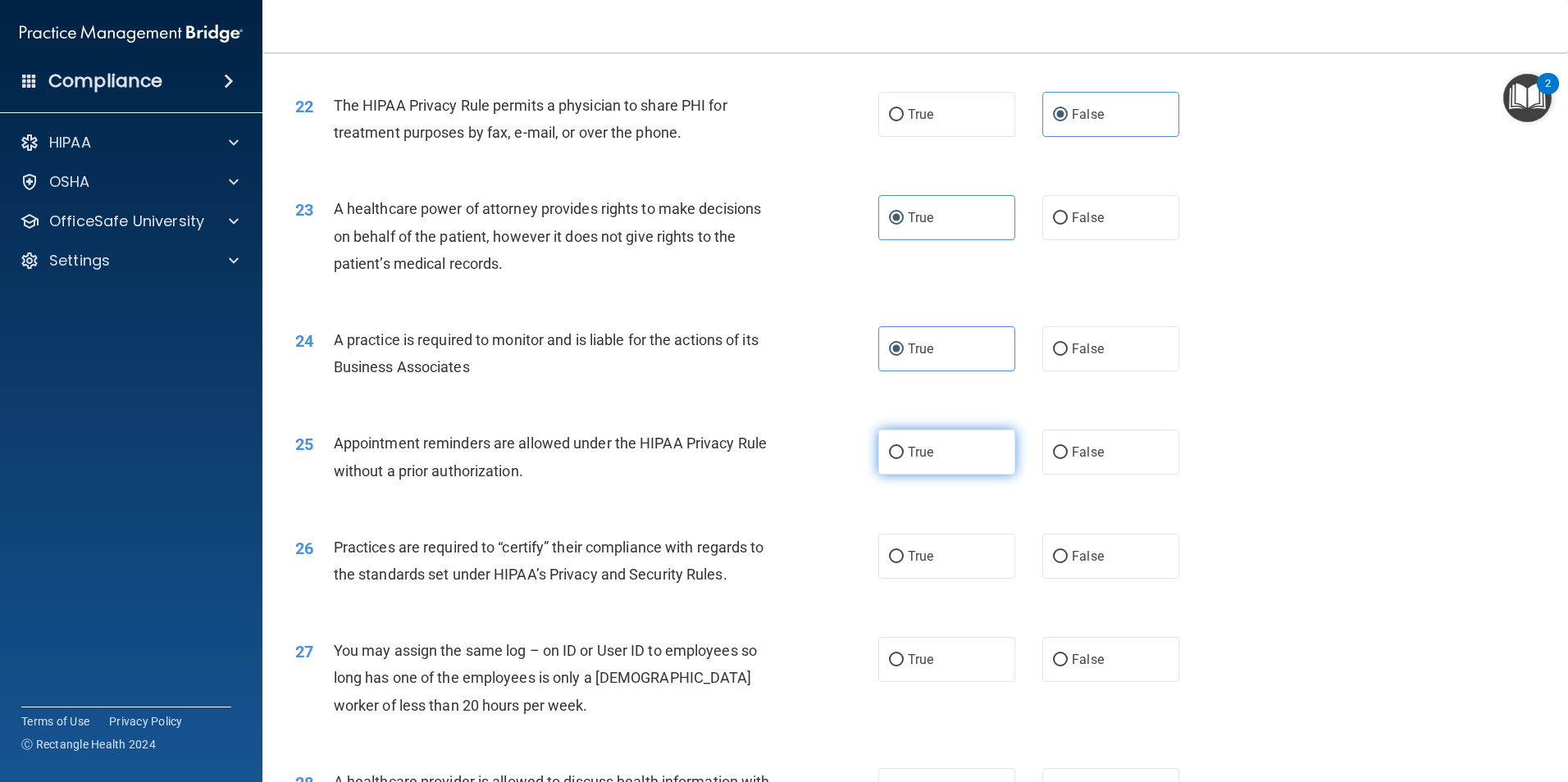
click at [921, 440] on label "True" at bounding box center [946, 453] width 137 height 45
click at [904, 447] on input "True" at bounding box center [896, 453] width 14 height 13
radio input "true"
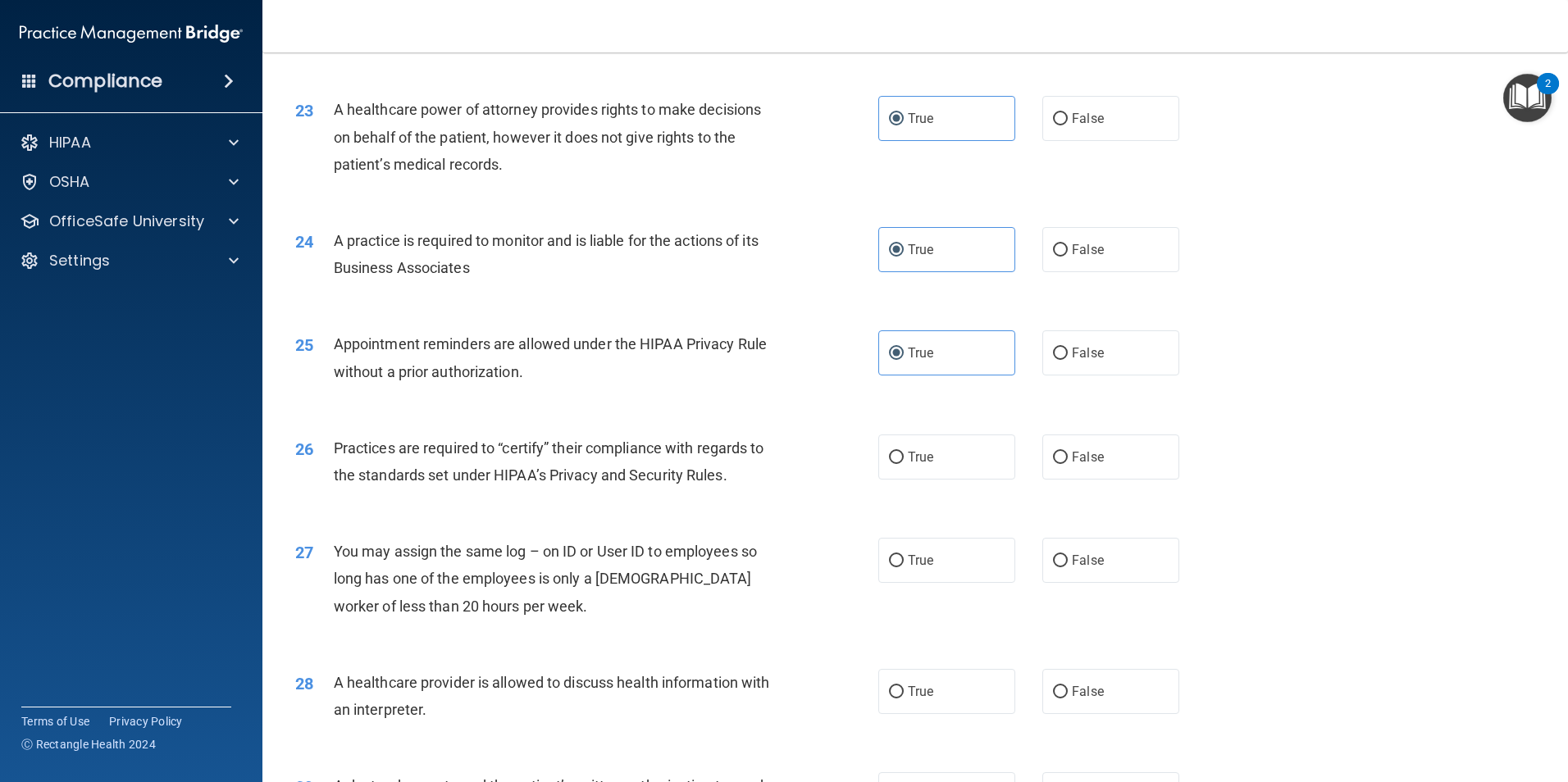
scroll to position [2788, 0]
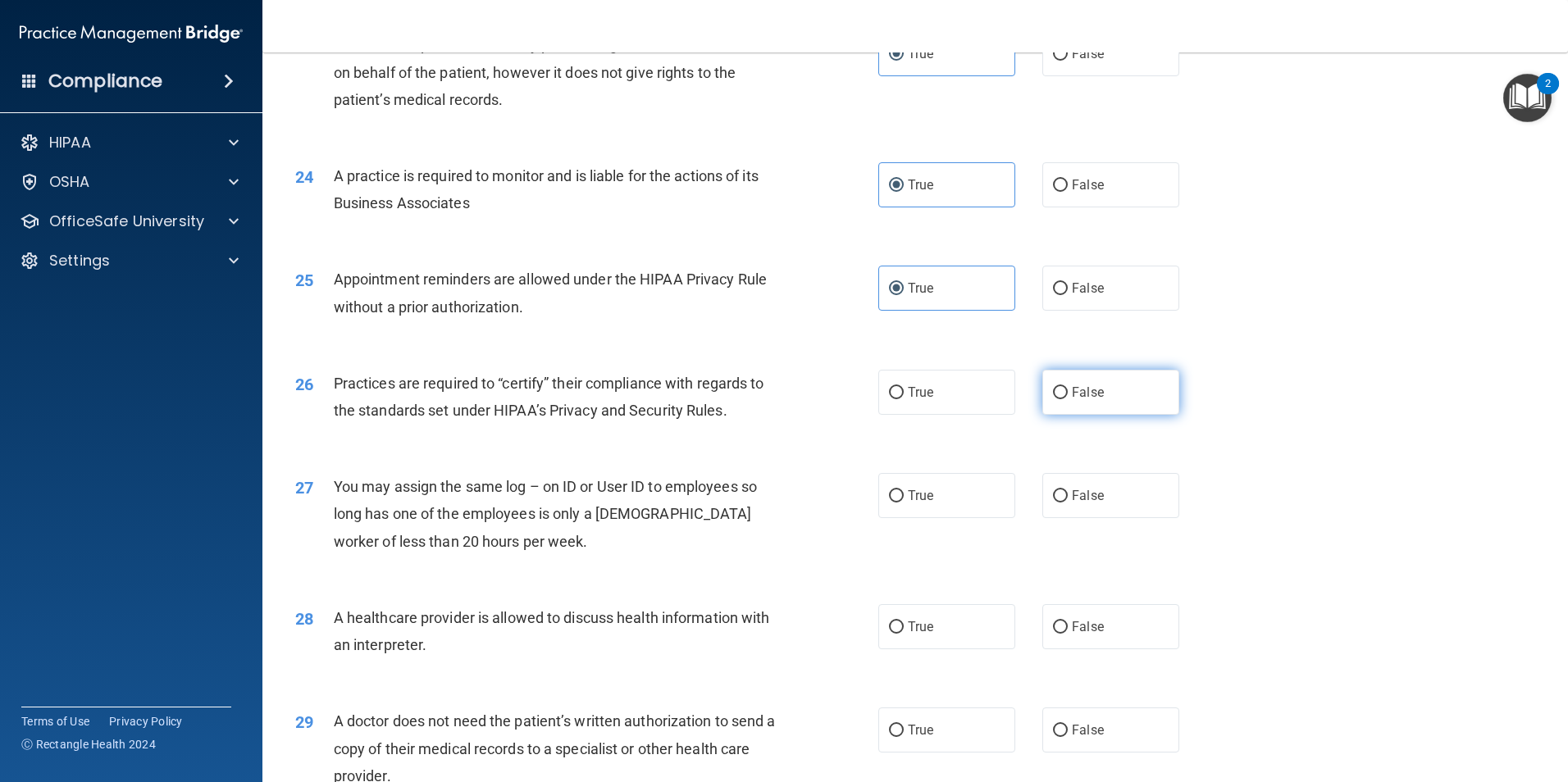
click at [1062, 393] on label "False" at bounding box center [1110, 393] width 137 height 45
click at [1062, 393] on input "False" at bounding box center [1060, 394] width 14 height 13
radio input "true"
click at [1065, 505] on label "False" at bounding box center [1110, 496] width 137 height 45
click at [1065, 502] on input "False" at bounding box center [1060, 497] width 14 height 13
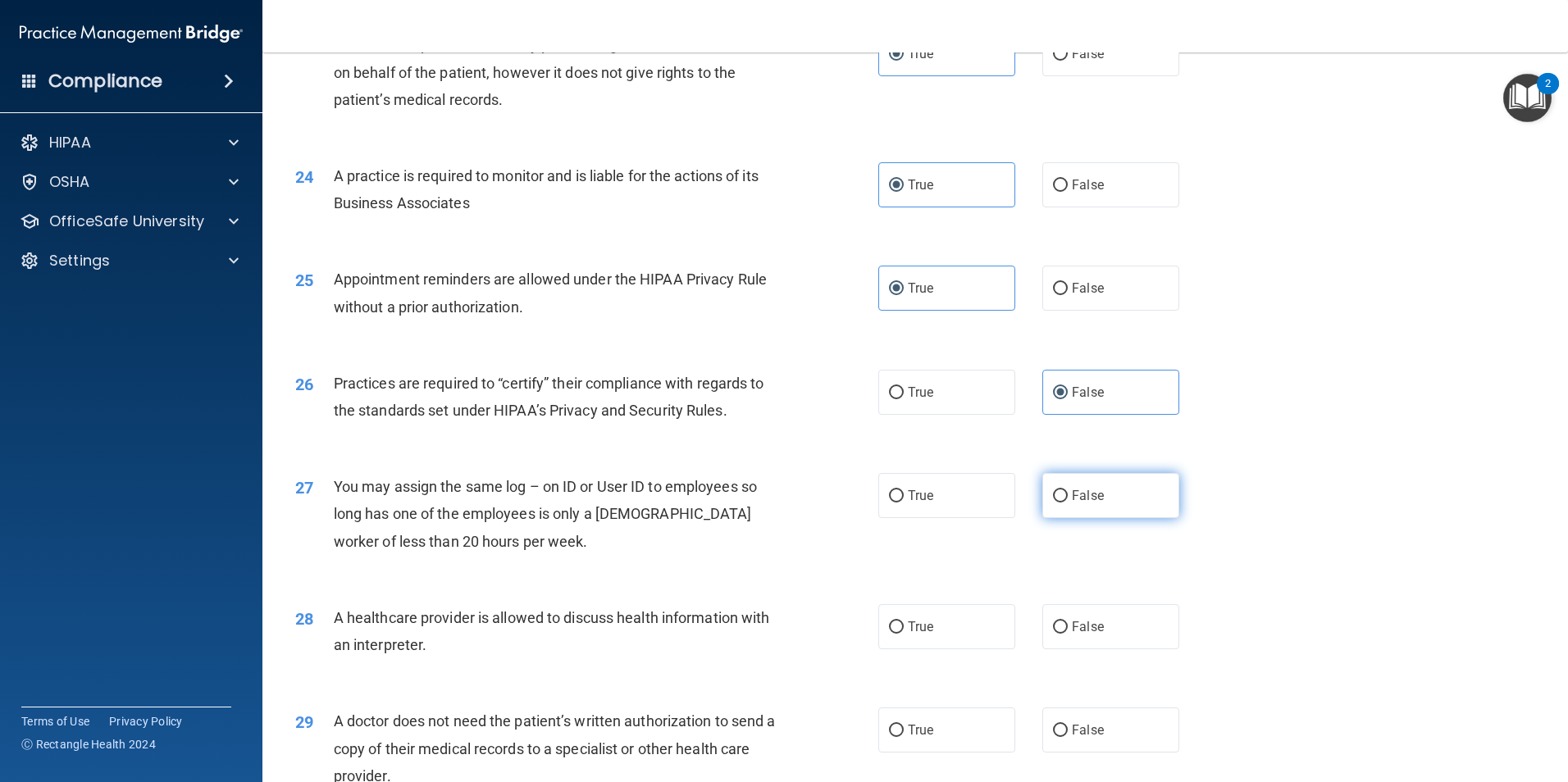
radio input "true"
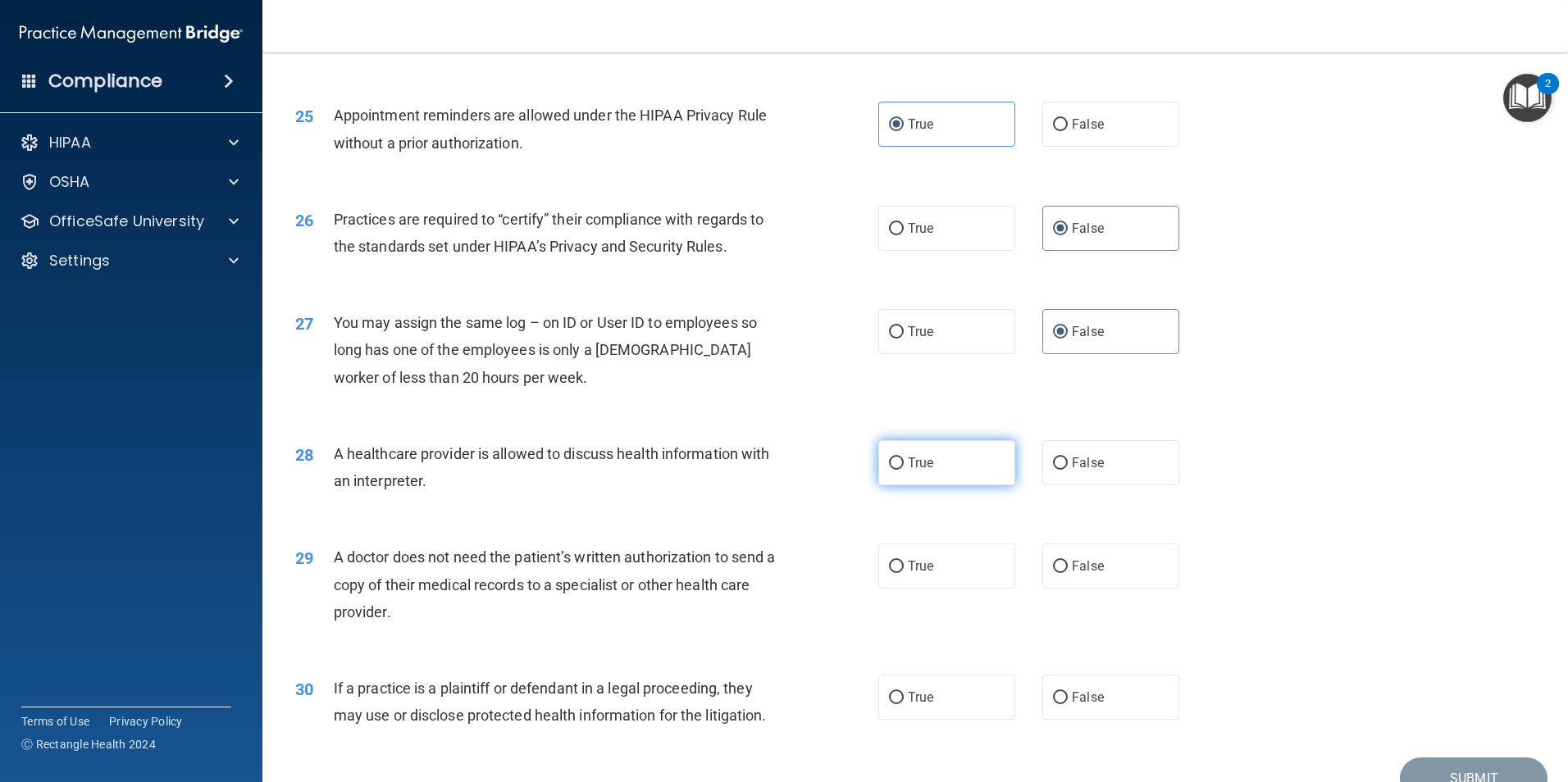
click at [915, 455] on span "True" at bounding box center [921, 463] width 25 height 15
click at [904, 457] on input "True" at bounding box center [896, 463] width 14 height 13
radio input "true"
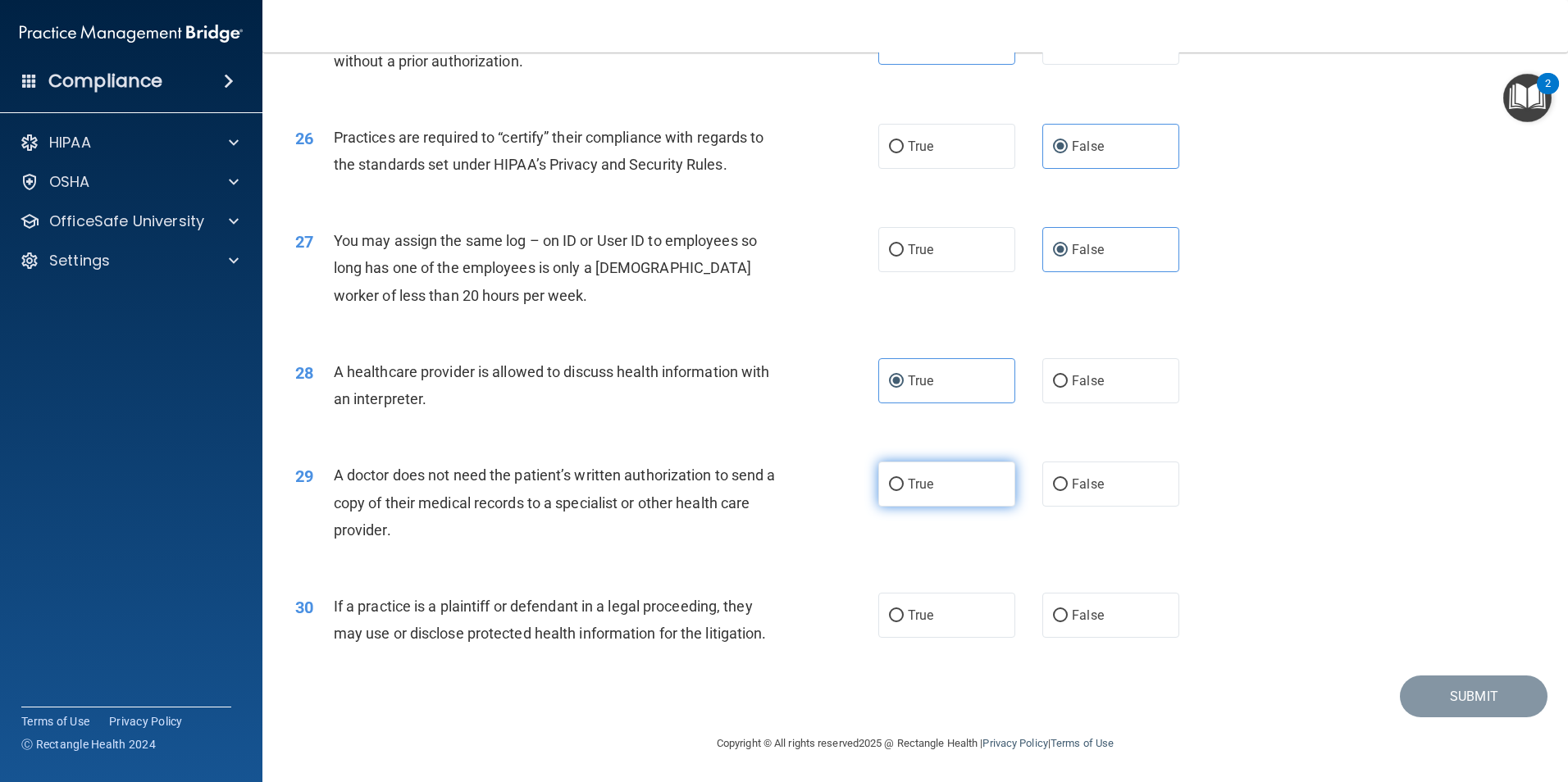
click at [922, 474] on label "True" at bounding box center [946, 484] width 137 height 45
click at [904, 479] on input "True" at bounding box center [896, 485] width 14 height 13
radio input "true"
click at [808, 709] on div "Submit" at bounding box center [915, 696] width 1265 height 42
click at [1095, 611] on span "False" at bounding box center [1087, 615] width 32 height 15
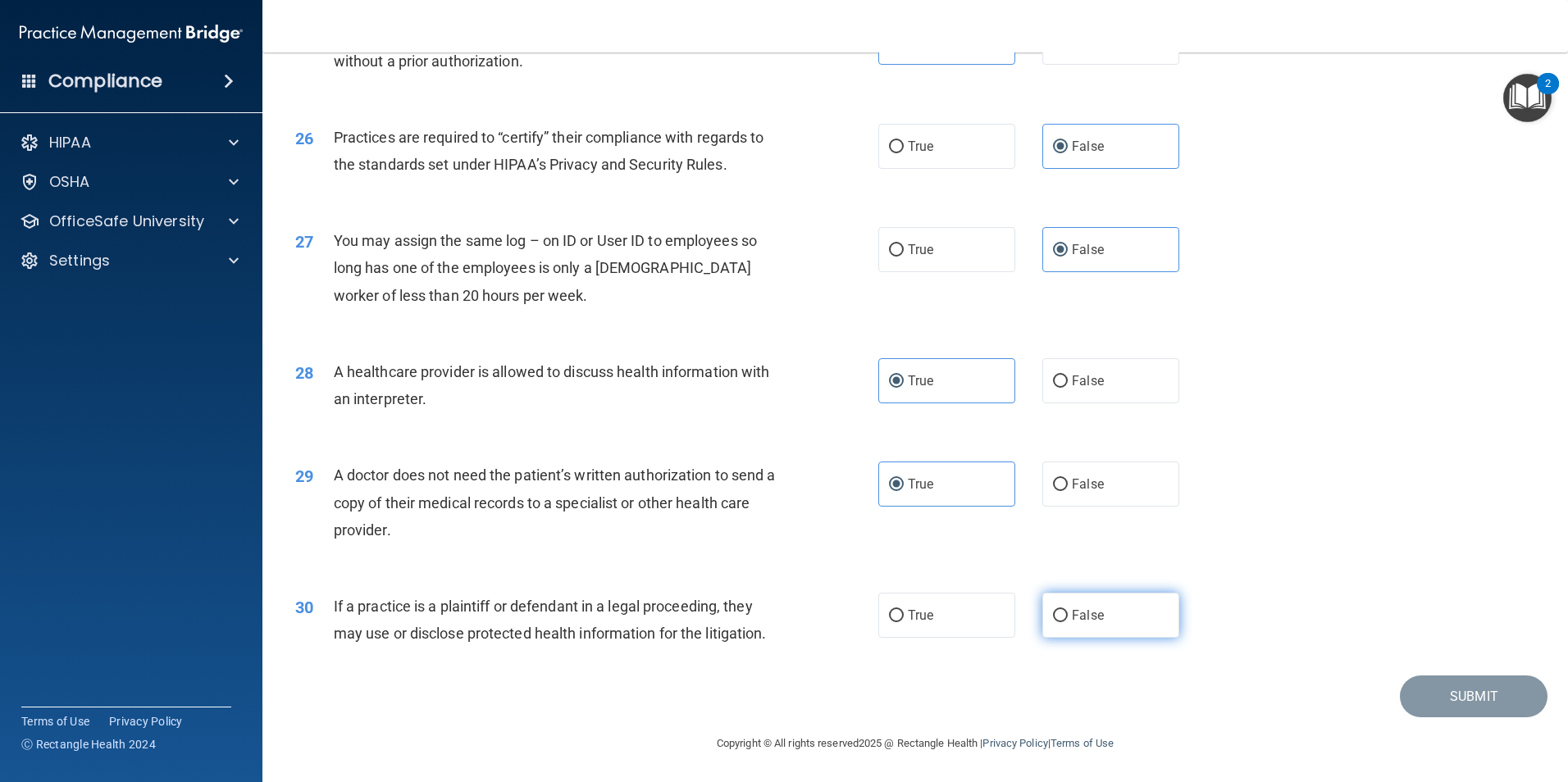
click at [1067, 611] on input "False" at bounding box center [1060, 616] width 14 height 13
radio input "true"
click at [1493, 683] on button "Submit" at bounding box center [1473, 696] width 148 height 42
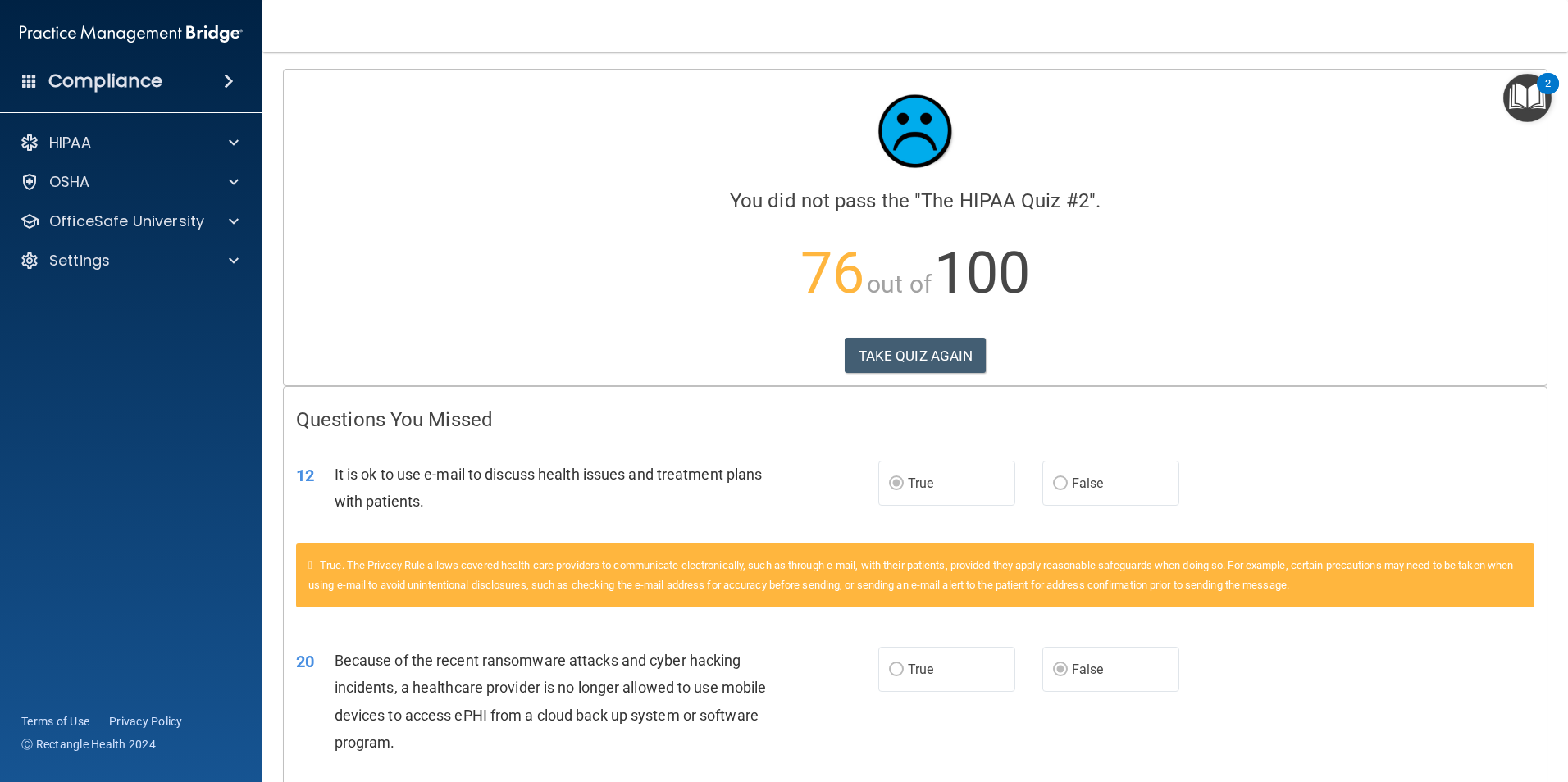
scroll to position [82, 0]
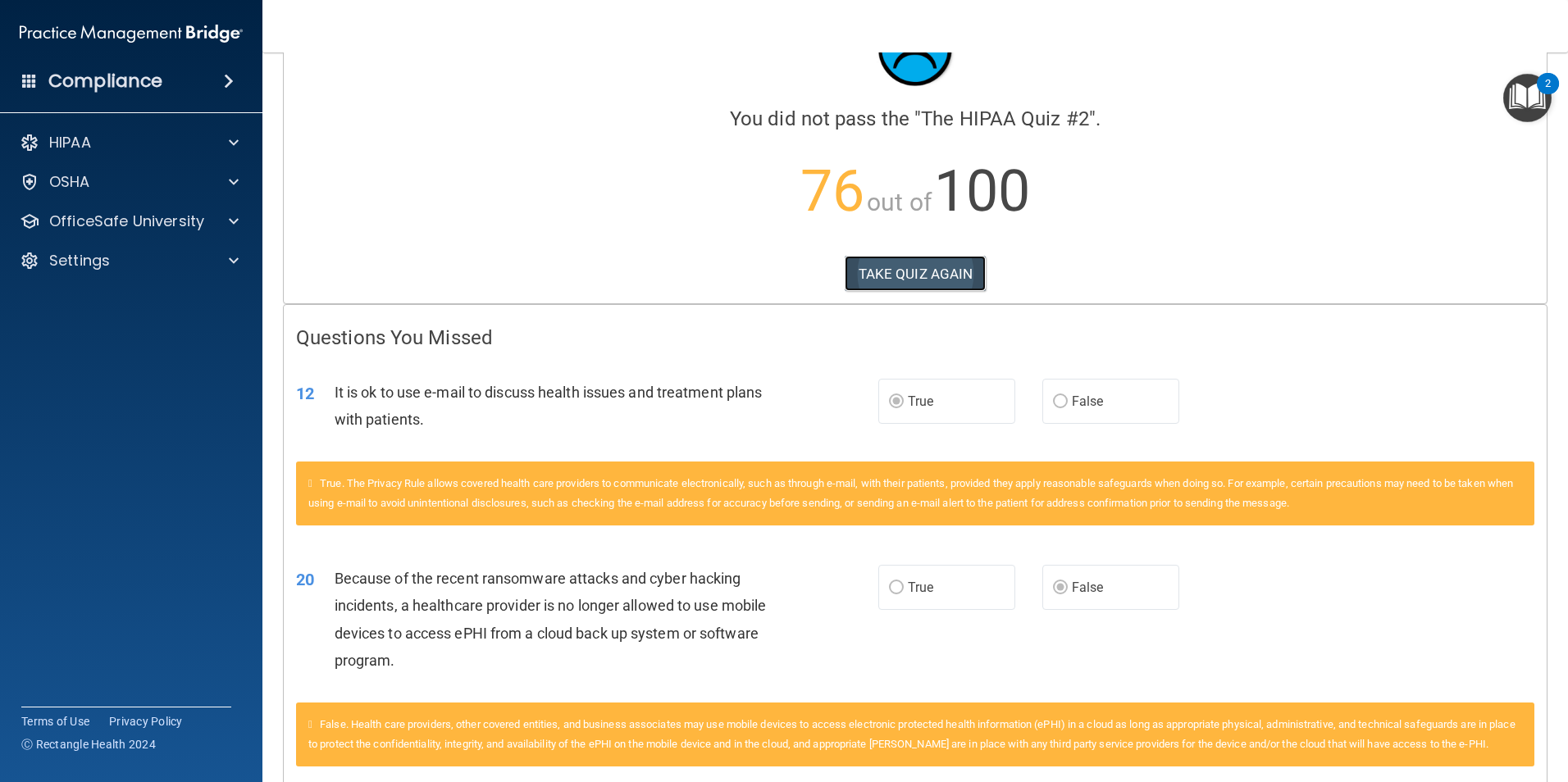
click at [913, 272] on button "TAKE QUIZ AGAIN" at bounding box center [915, 274] width 142 height 36
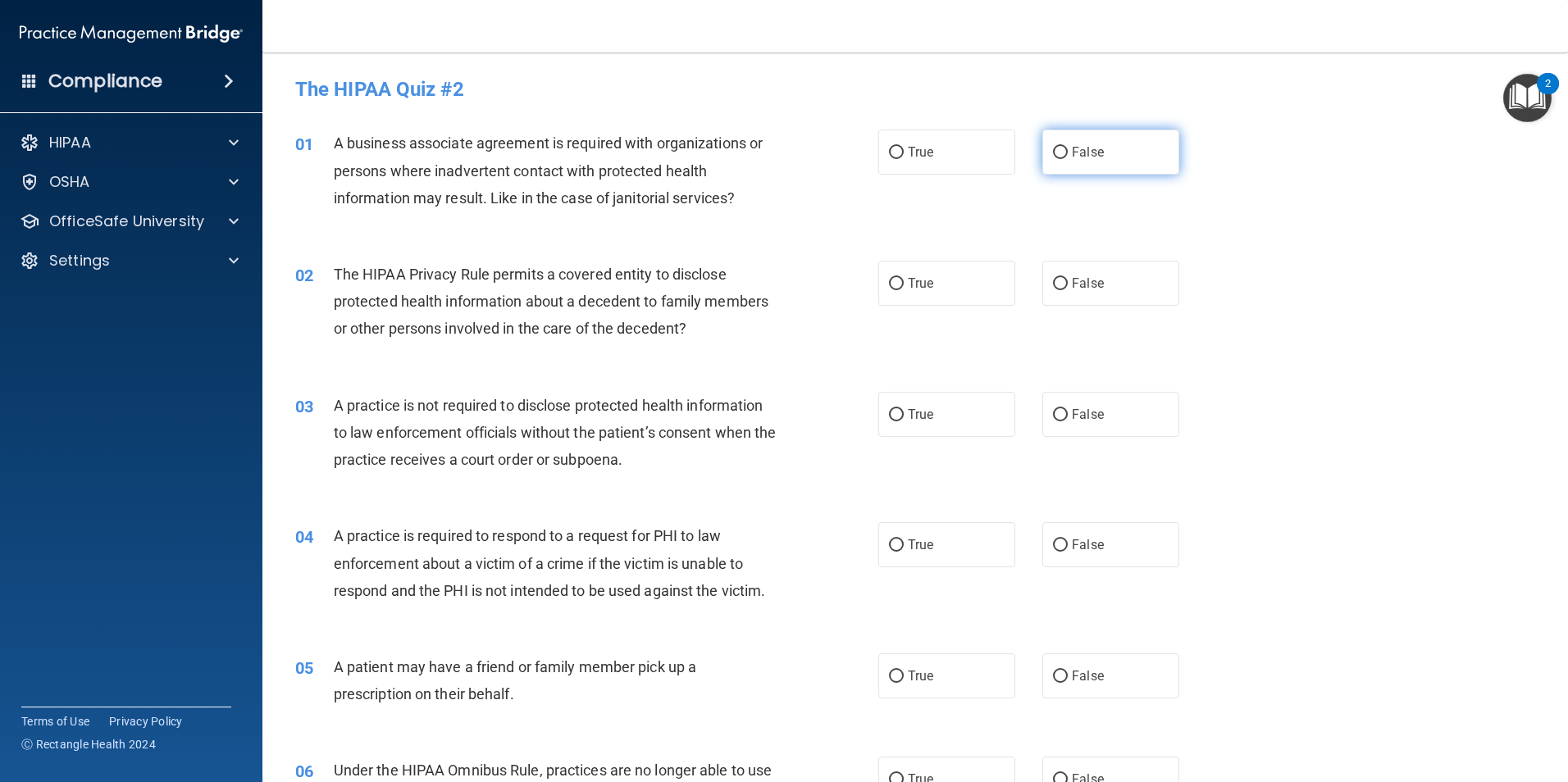
click at [1072, 150] on span "False" at bounding box center [1087, 151] width 32 height 15
click at [1067, 150] on input "False" at bounding box center [1060, 153] width 14 height 13
radio input "true"
click at [908, 285] on span "True" at bounding box center [921, 282] width 25 height 15
click at [903, 285] on input "True" at bounding box center [896, 284] width 14 height 13
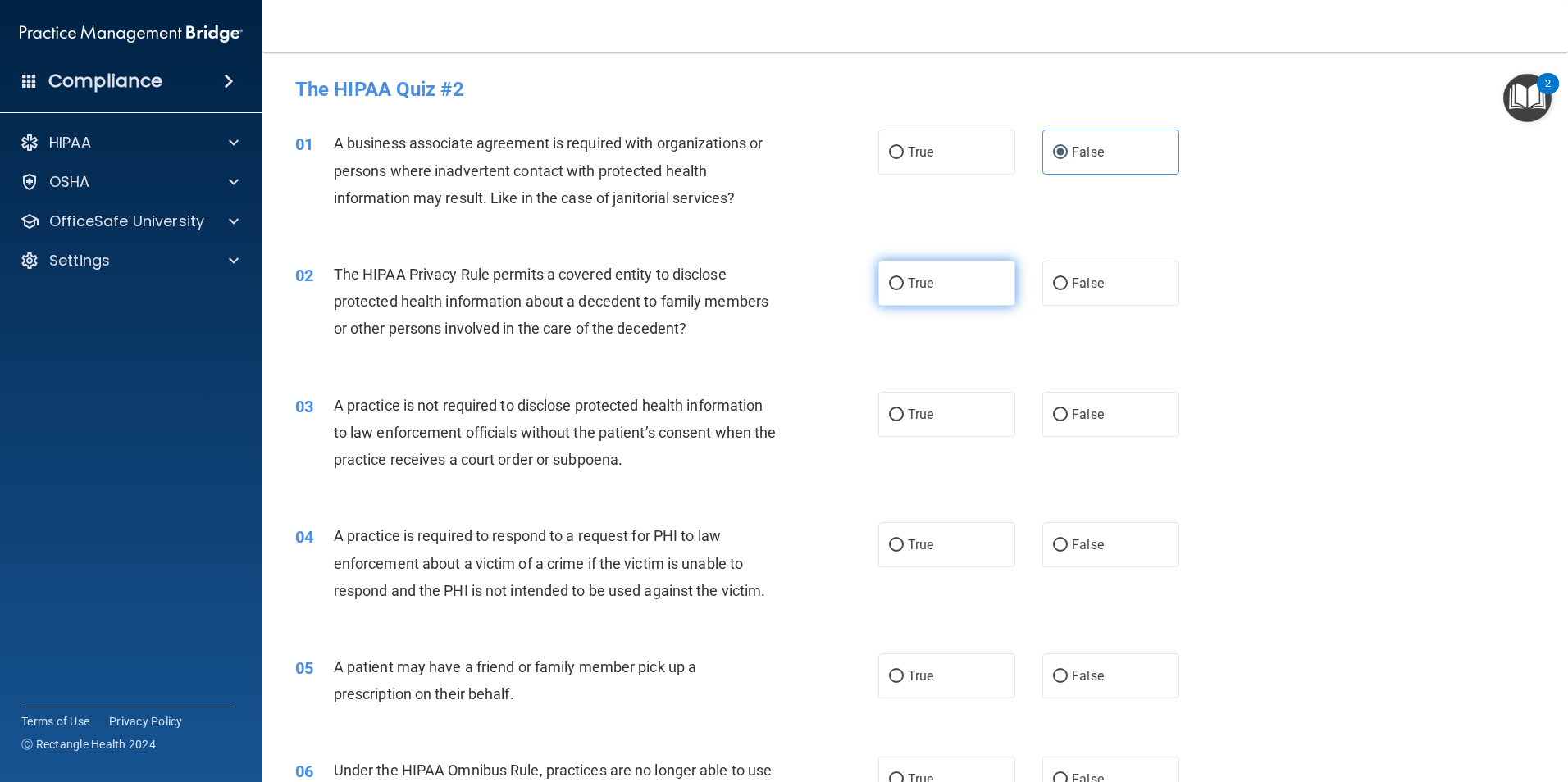
radio input "true"
click at [1400, 501] on div "03 A practice is not required to disclose protected health information to law e…" at bounding box center [915, 436] width 1265 height 131
click at [1083, 421] on span "False" at bounding box center [1087, 414] width 32 height 15
click at [1067, 421] on input "False" at bounding box center [1060, 415] width 14 height 13
radio input "true"
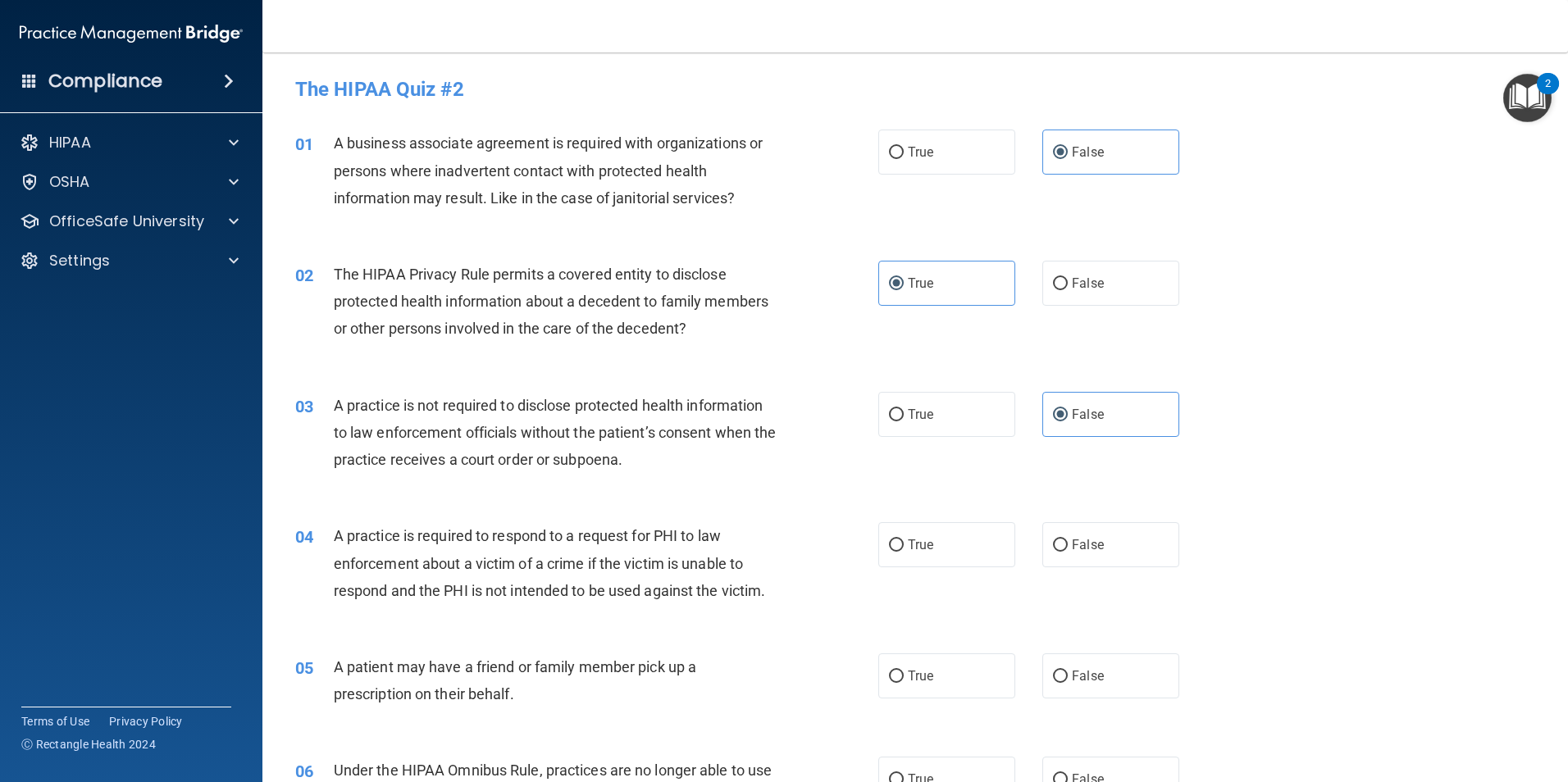
click at [804, 539] on div "04 A practice is required to respond to a request for PHI to law enforcement ab…" at bounding box center [587, 567] width 632 height 91
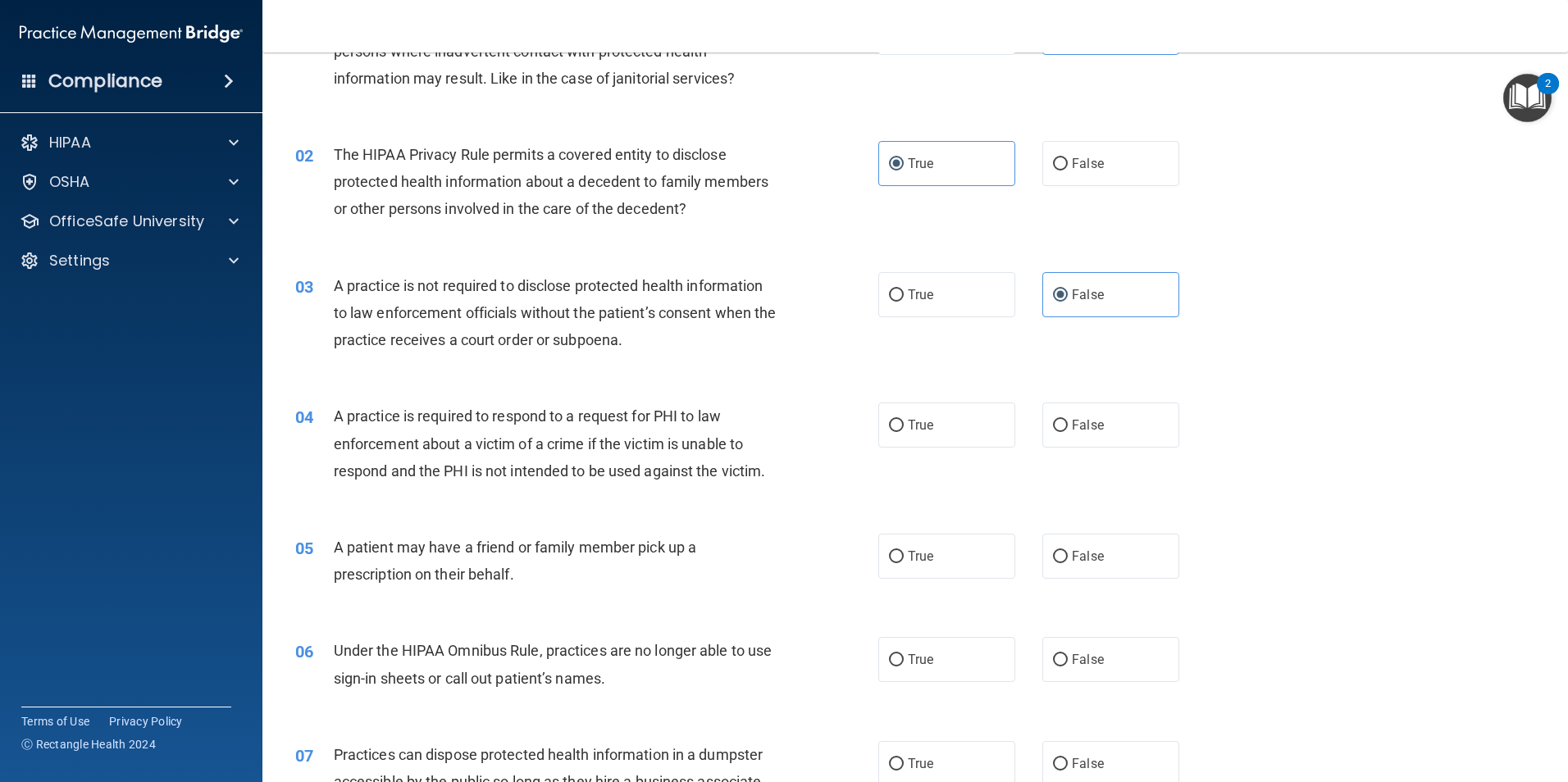
scroll to position [164, 0]
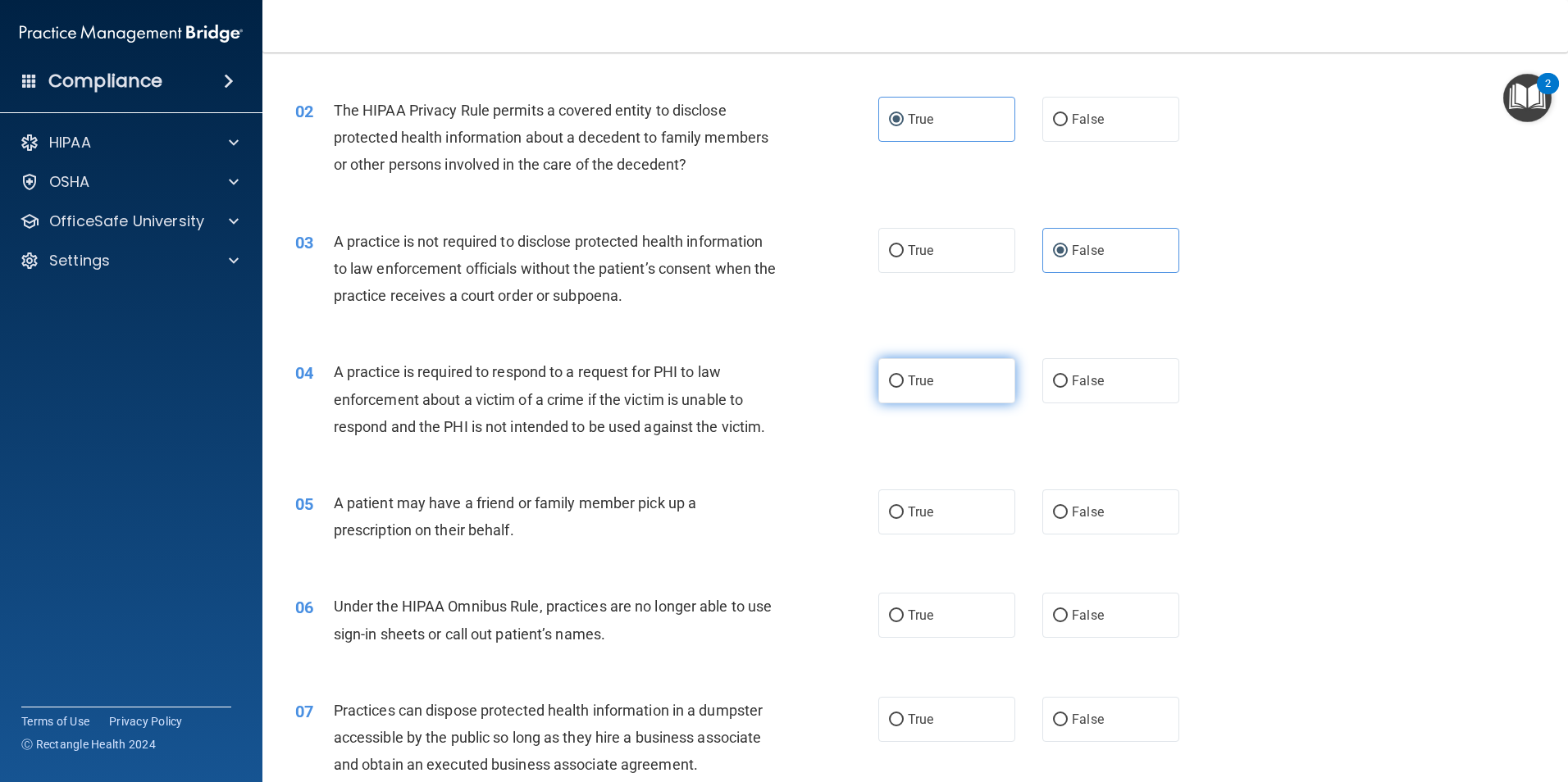
click at [914, 390] on label "True" at bounding box center [946, 381] width 137 height 45
click at [904, 387] on input "True" at bounding box center [896, 382] width 14 height 13
radio input "true"
click at [954, 502] on label "True" at bounding box center [946, 512] width 137 height 45
click at [904, 507] on input "True" at bounding box center [896, 513] width 14 height 13
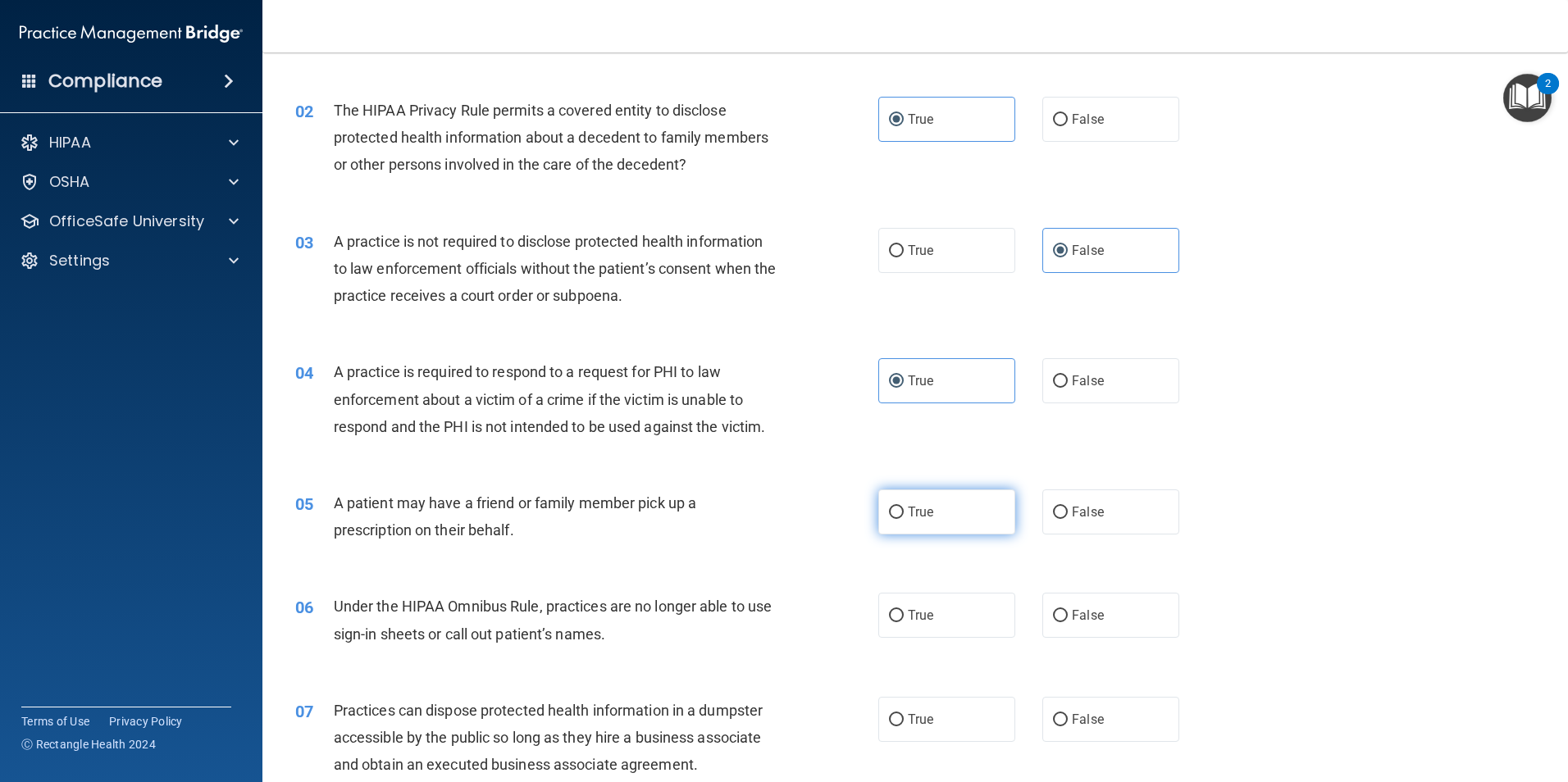
radio input "true"
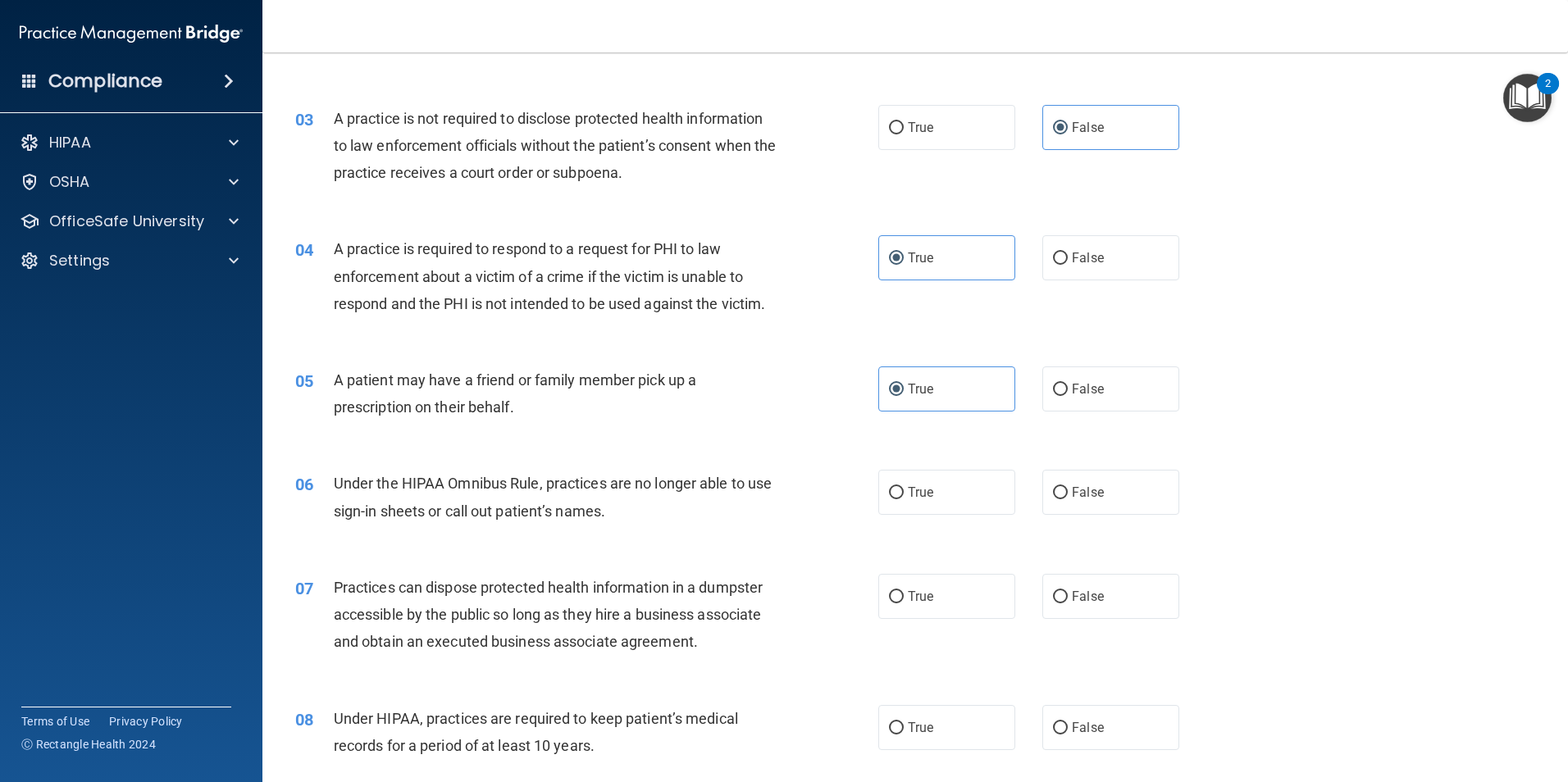
scroll to position [328, 0]
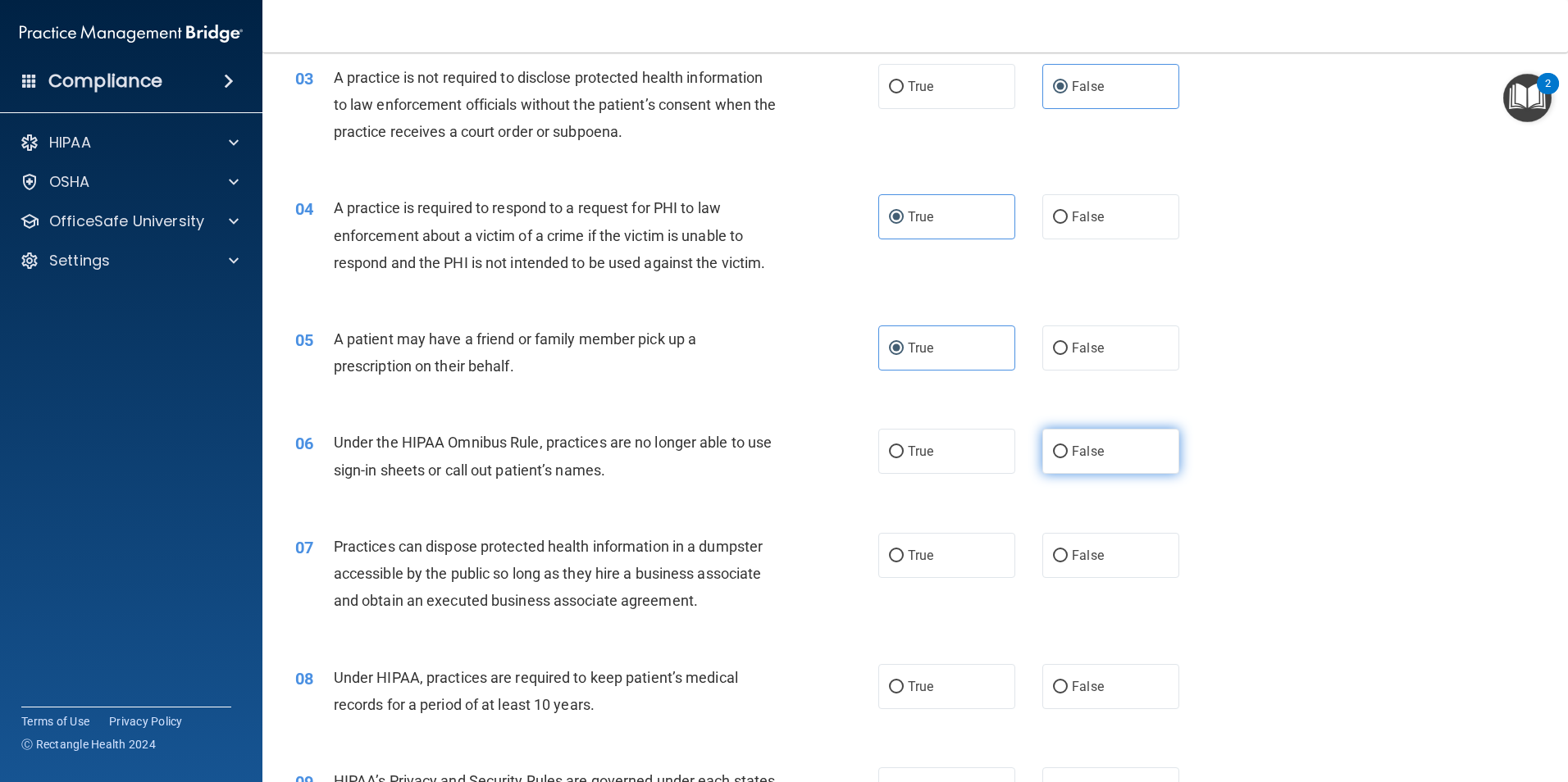
click at [1053, 454] on input "False" at bounding box center [1060, 453] width 14 height 13
radio input "true"
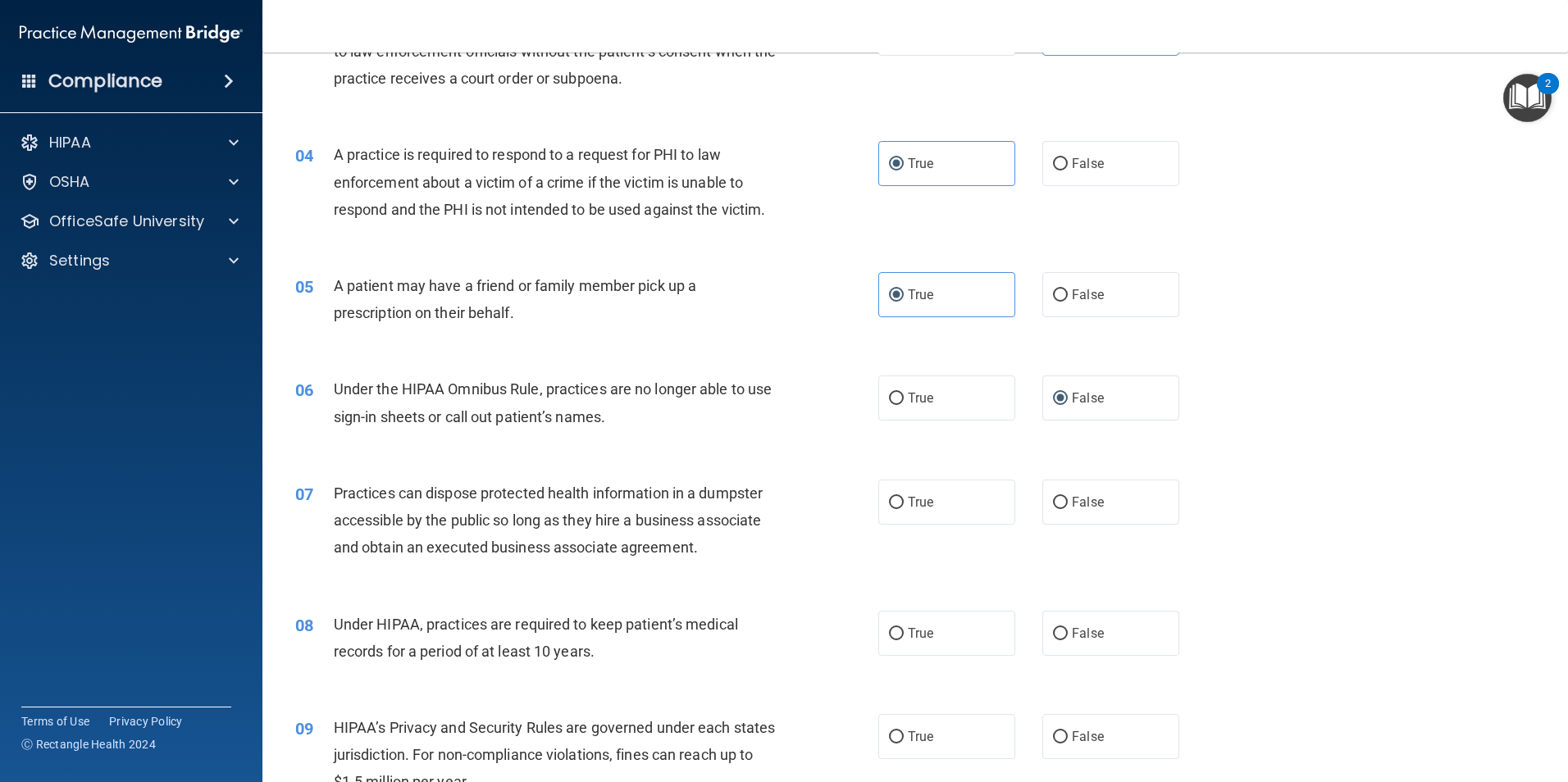
scroll to position [410, 0]
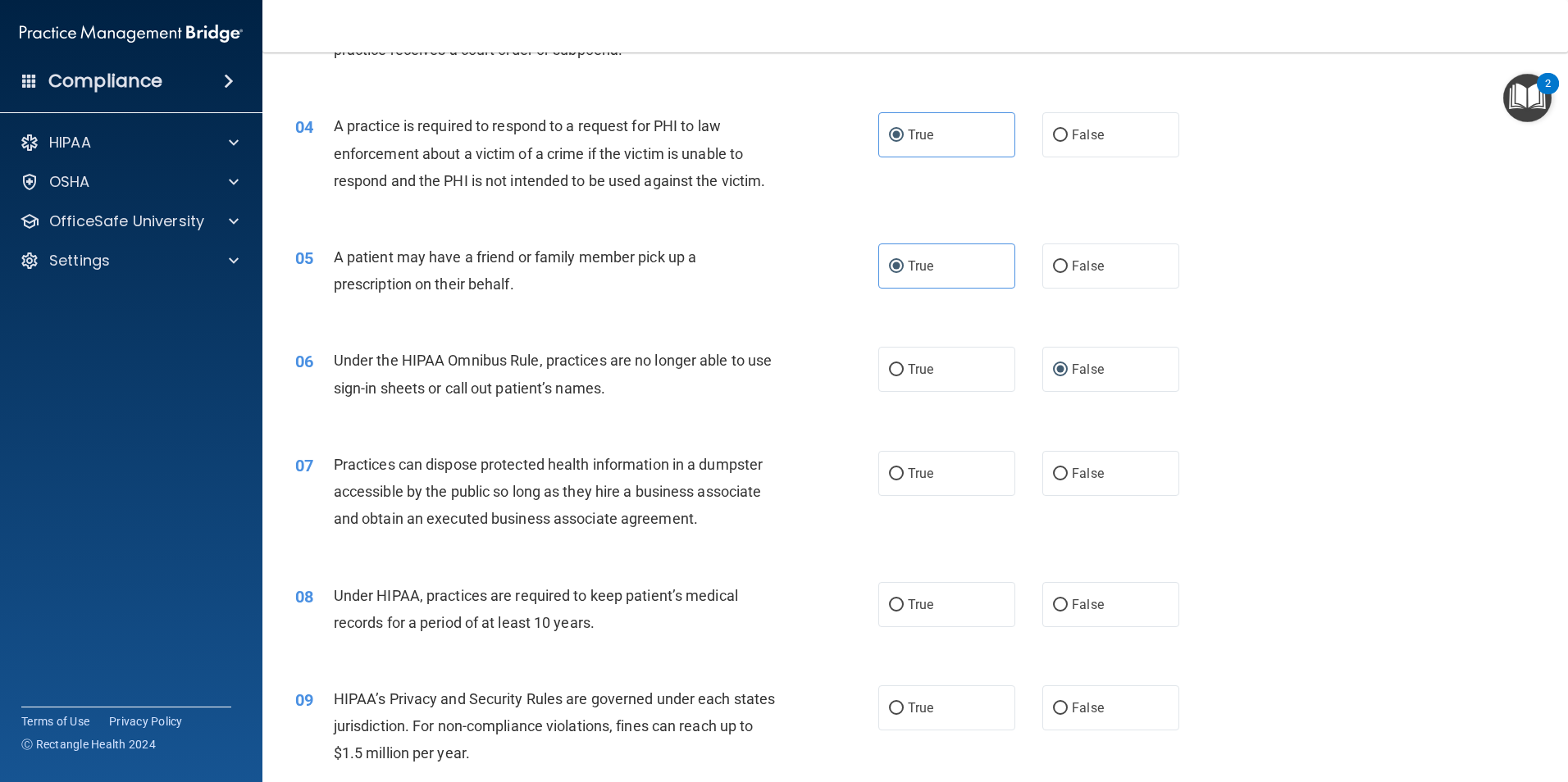
click at [1248, 339] on div "06 Under the HIPAA Omnibus Rule, practices are no longer able to use sign-in sh…" at bounding box center [915, 378] width 1265 height 103
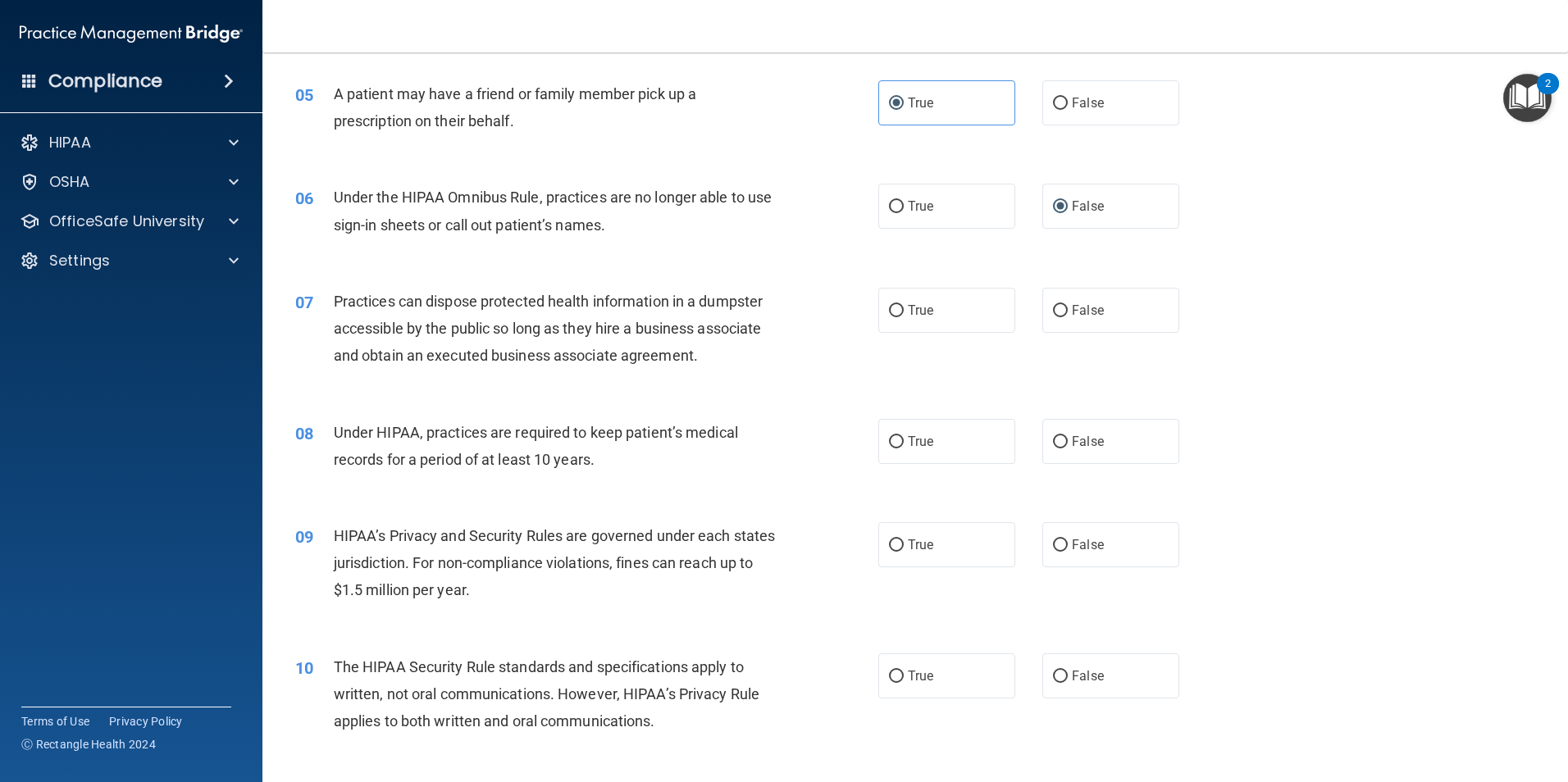
scroll to position [574, 0]
click at [1437, 378] on div "07 Practices can dispose protected health information in a dumpster accessible …" at bounding box center [915, 331] width 1265 height 131
click at [1423, 386] on div "07 Practices can dispose protected health information in a dumpster accessible …" at bounding box center [915, 331] width 1265 height 131
click at [1104, 305] on label "False" at bounding box center [1110, 310] width 137 height 45
click at [1067, 305] on input "False" at bounding box center [1060, 310] width 14 height 13
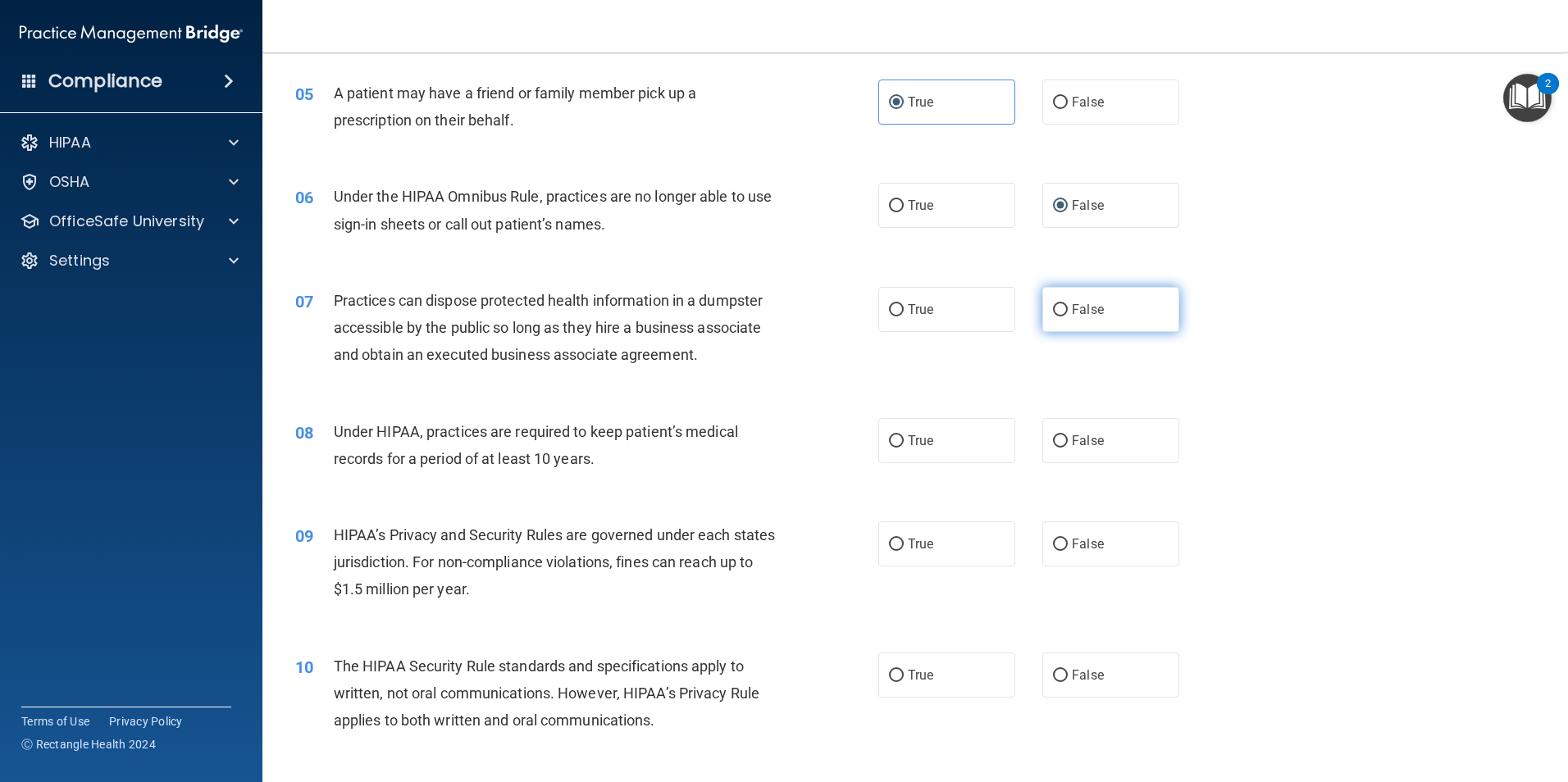
radio input "true"
click at [1273, 434] on div "08 Under HIPAA, practices are required to keep patient’s medical records for a …" at bounding box center [915, 449] width 1265 height 103
click at [1380, 453] on div "08 Under HIPAA, practices are required to keep patient’s medical records for a …" at bounding box center [915, 449] width 1265 height 103
click at [1082, 447] on span "False" at bounding box center [1087, 440] width 32 height 15
click at [1067, 447] on input "False" at bounding box center [1060, 442] width 14 height 13
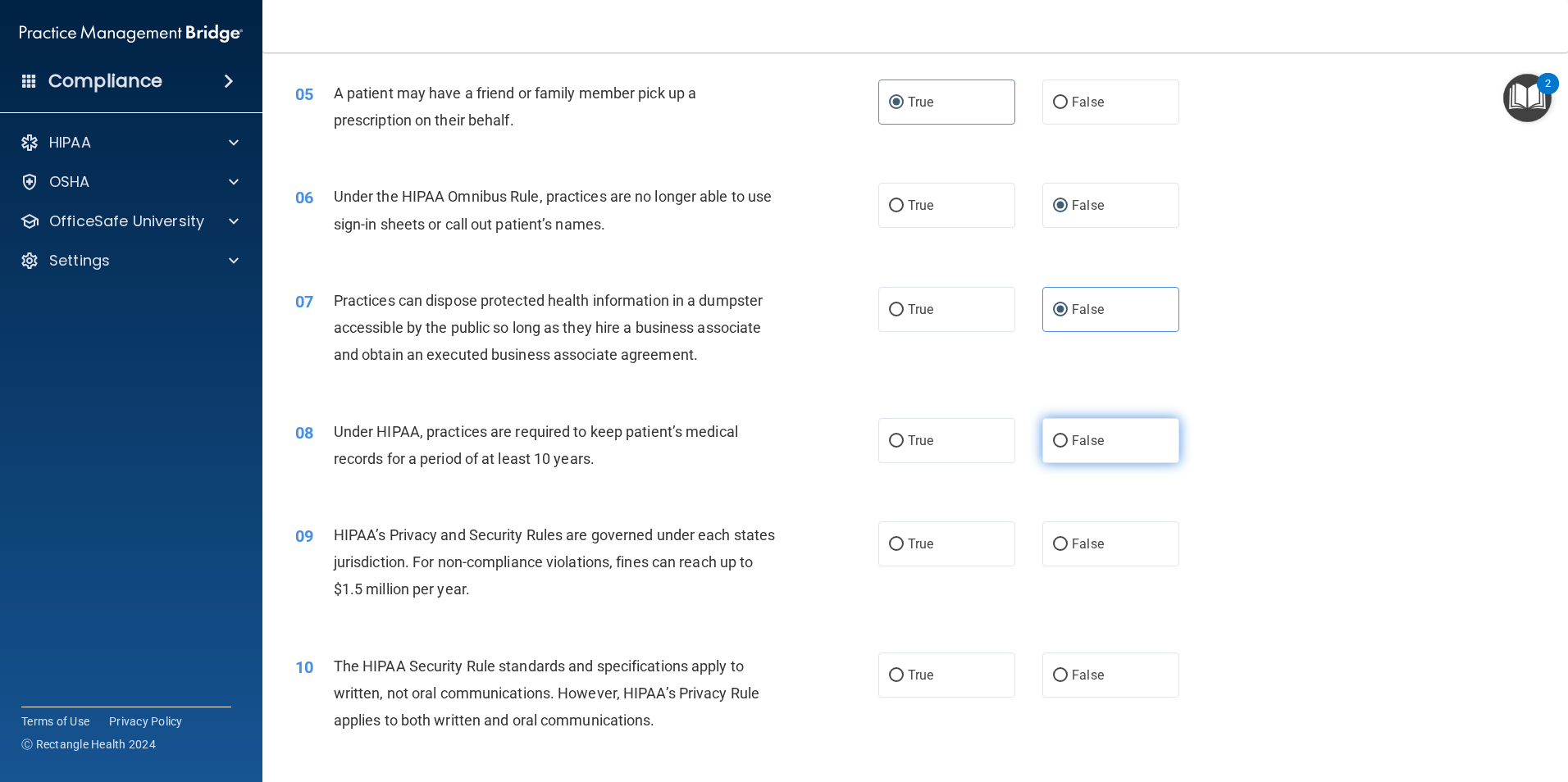
radio input "true"
click at [1063, 546] on label "False" at bounding box center [1110, 544] width 137 height 45
click at [1063, 546] on input "False" at bounding box center [1060, 545] width 14 height 13
radio input "true"
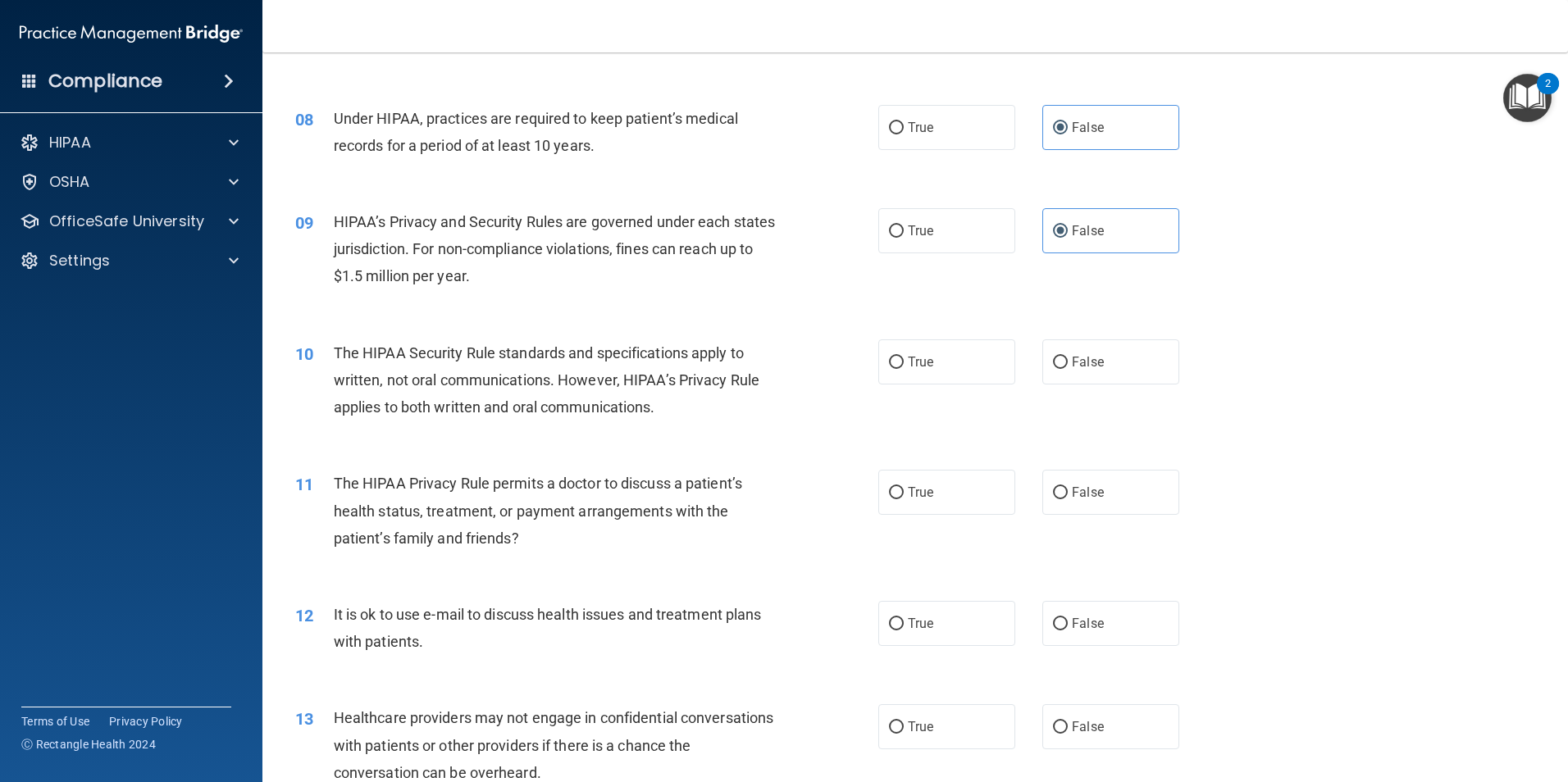
scroll to position [901, 0]
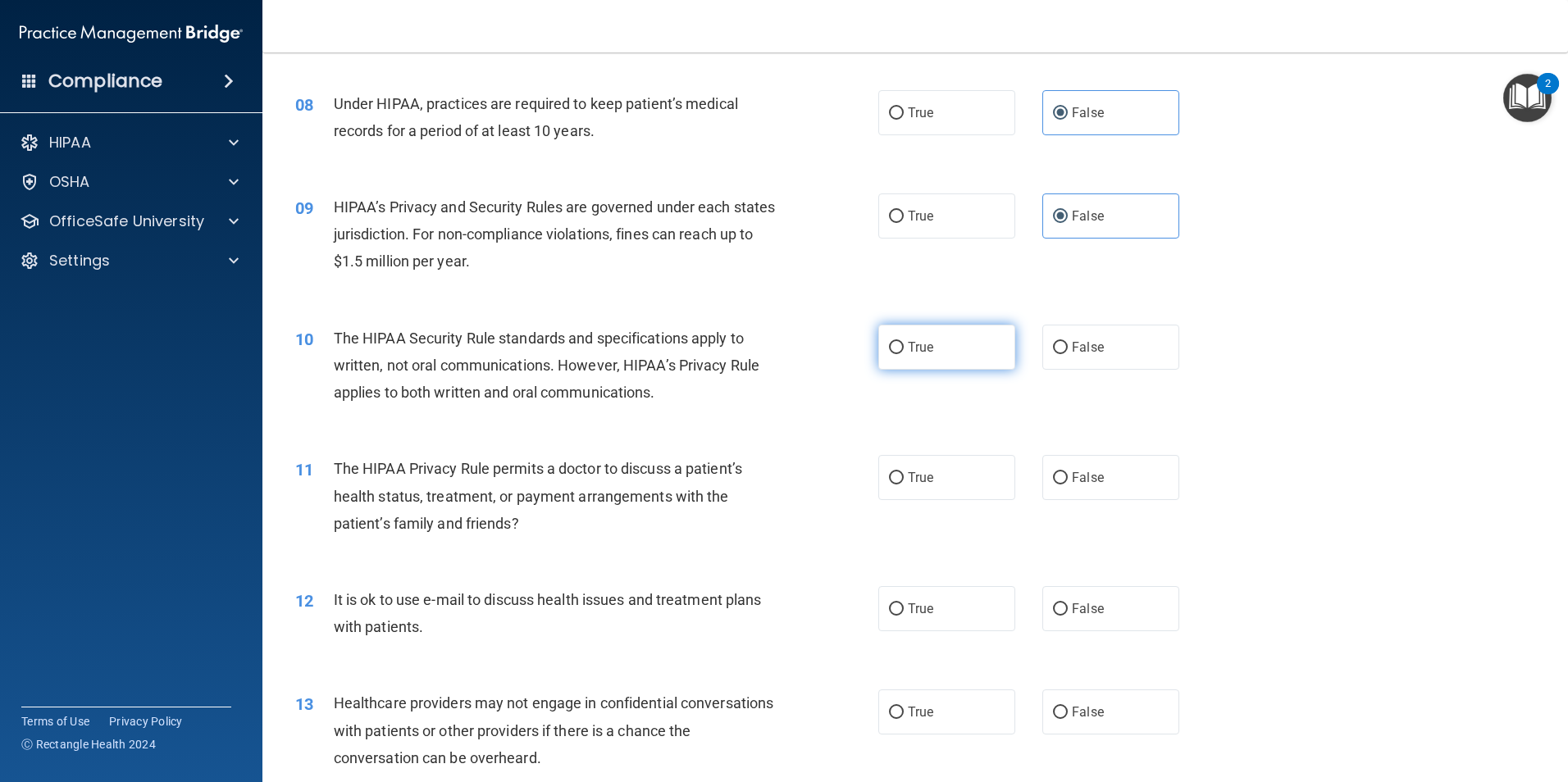
click at [947, 339] on label "True" at bounding box center [946, 348] width 137 height 45
click at [904, 342] on input "True" at bounding box center [896, 348] width 14 height 13
radio input "true"
click at [754, 421] on div "10 The HIPAA Security Rule standards and specifications apply to written, not o…" at bounding box center [915, 369] width 1265 height 131
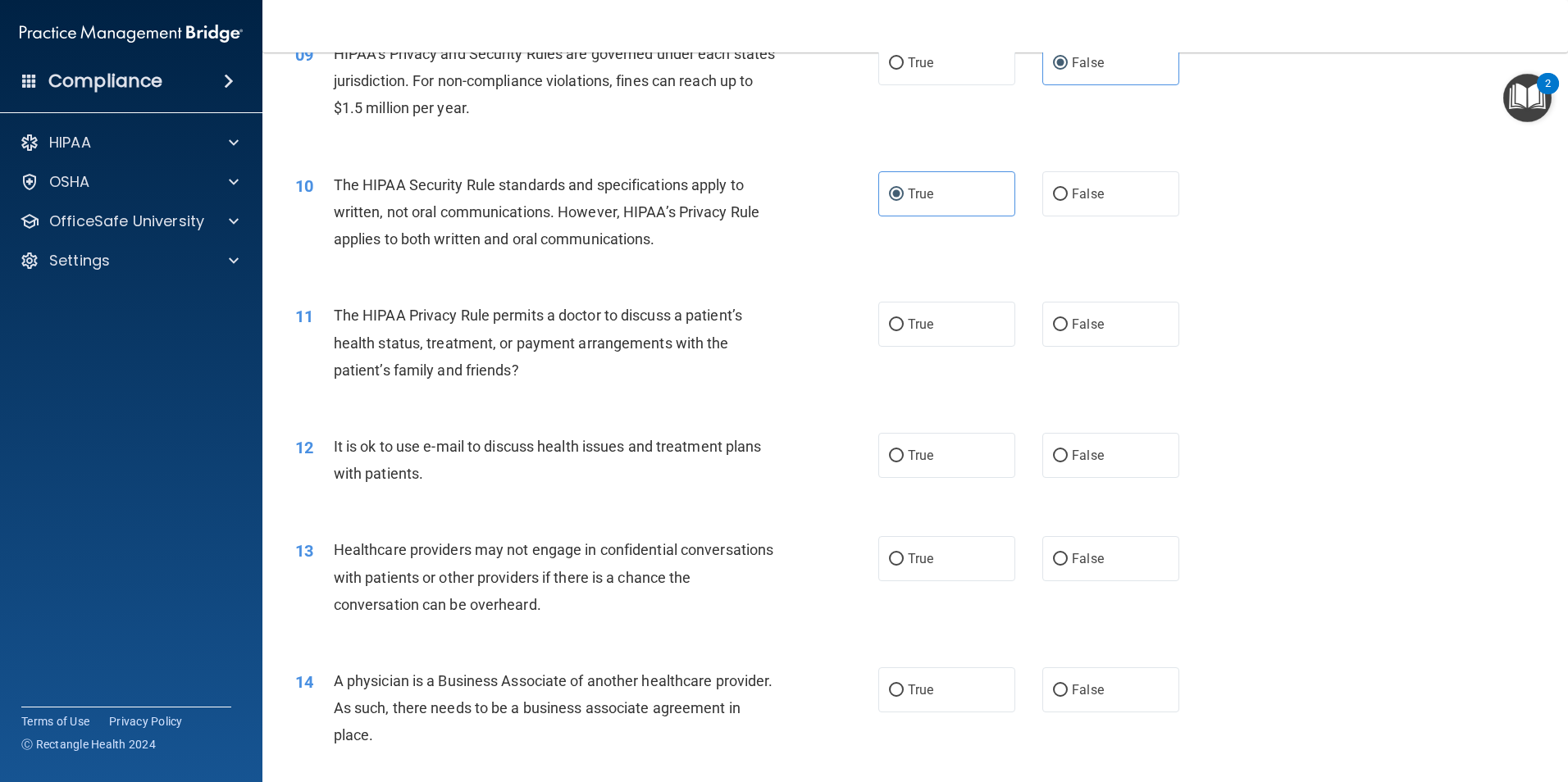
scroll to position [1066, 0]
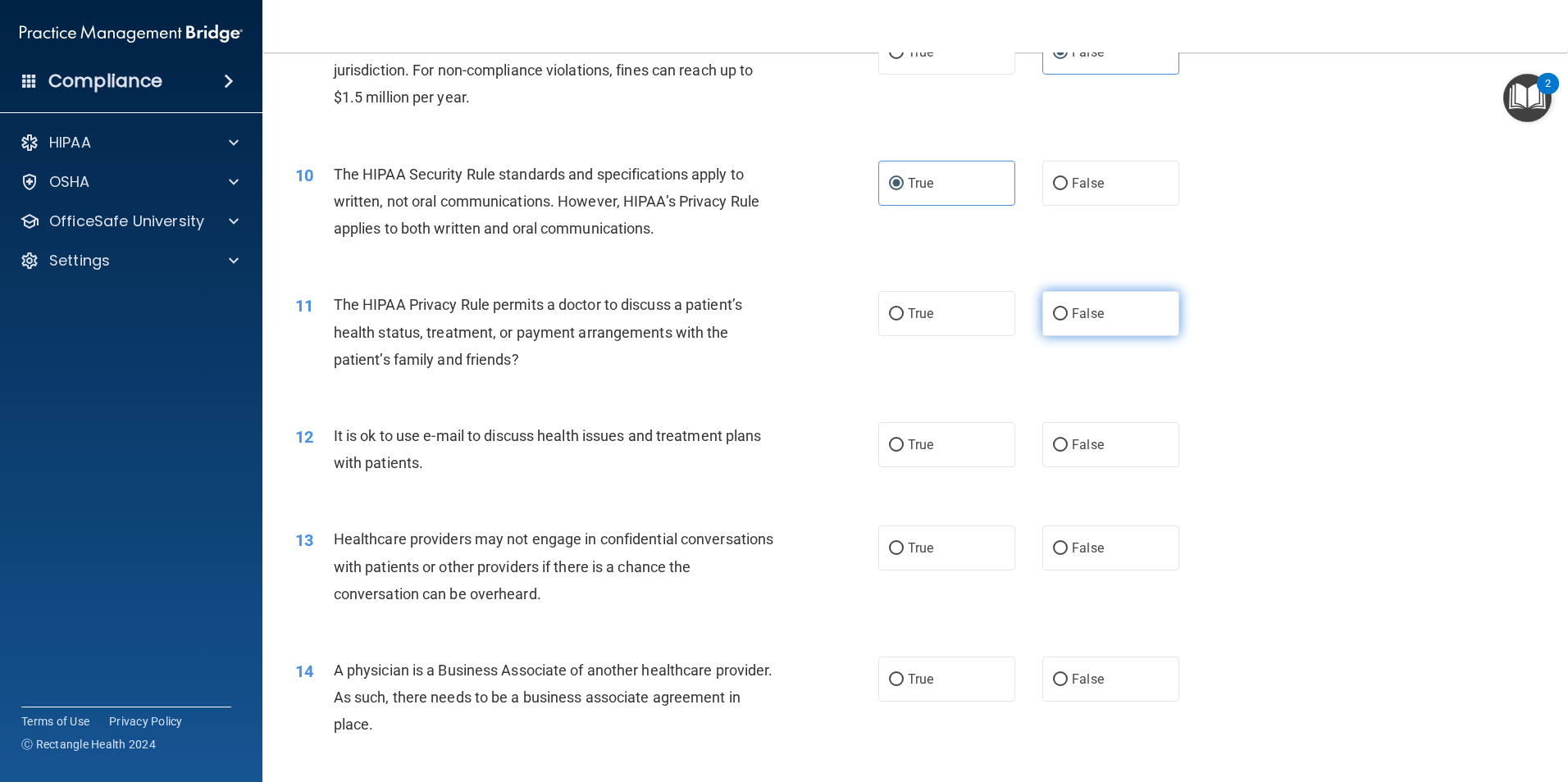
click at [1137, 307] on label "False" at bounding box center [1110, 314] width 137 height 45
click at [1067, 309] on input "False" at bounding box center [1060, 315] width 14 height 13
radio input "true"
click at [929, 445] on label "True" at bounding box center [946, 445] width 137 height 45
click at [904, 445] on input "True" at bounding box center [896, 446] width 14 height 13
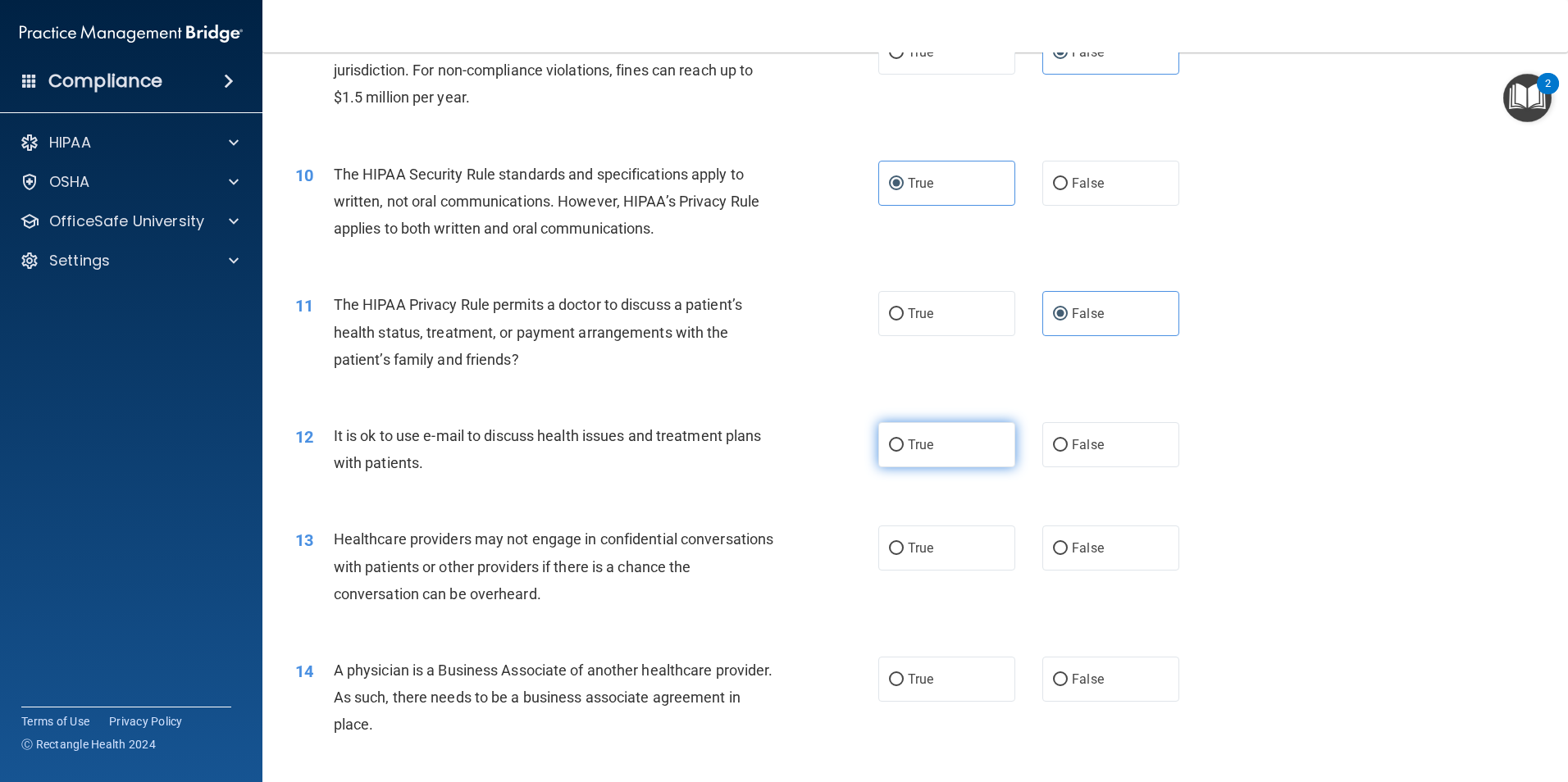
radio input "true"
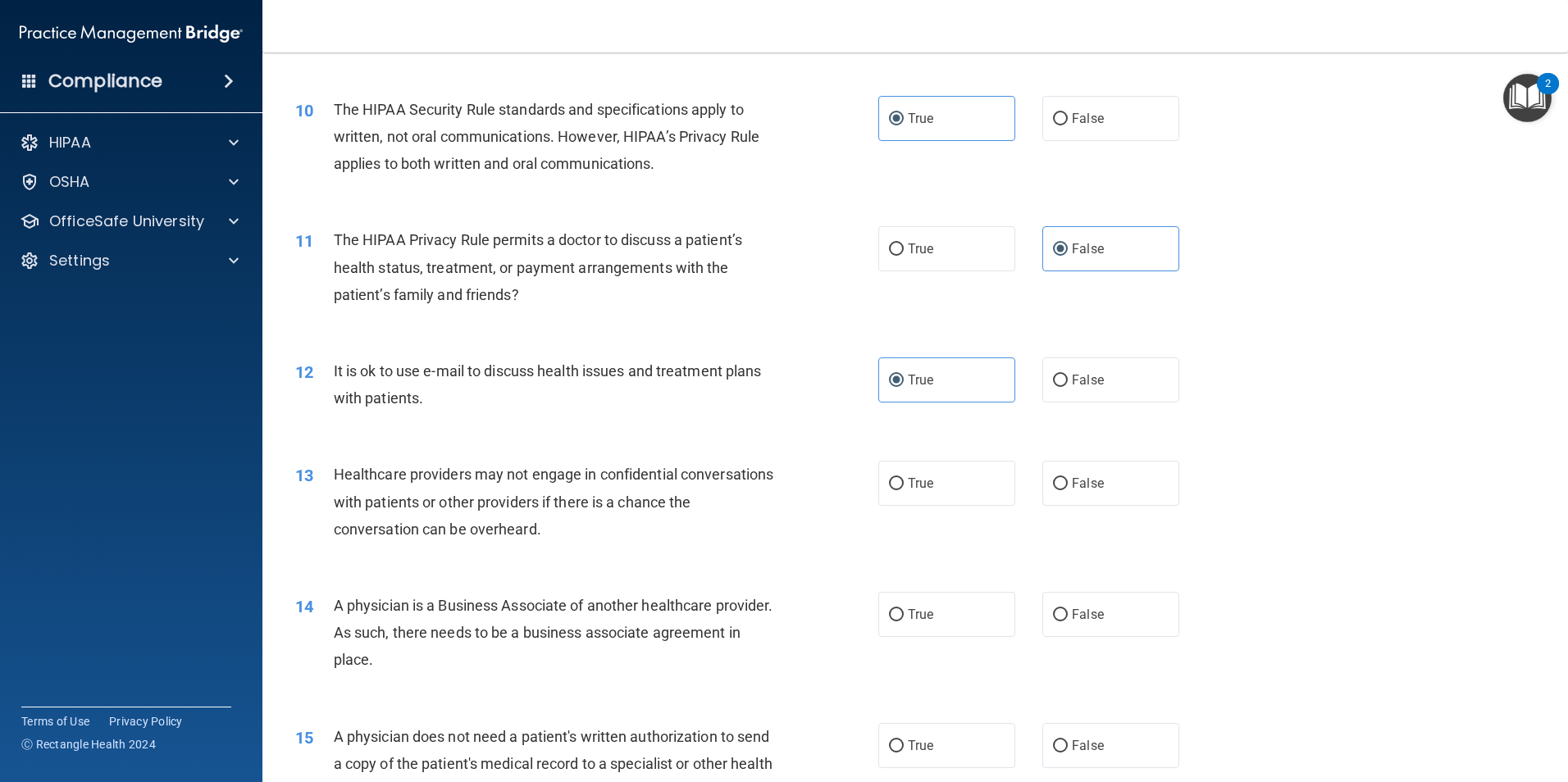
scroll to position [1230, 0]
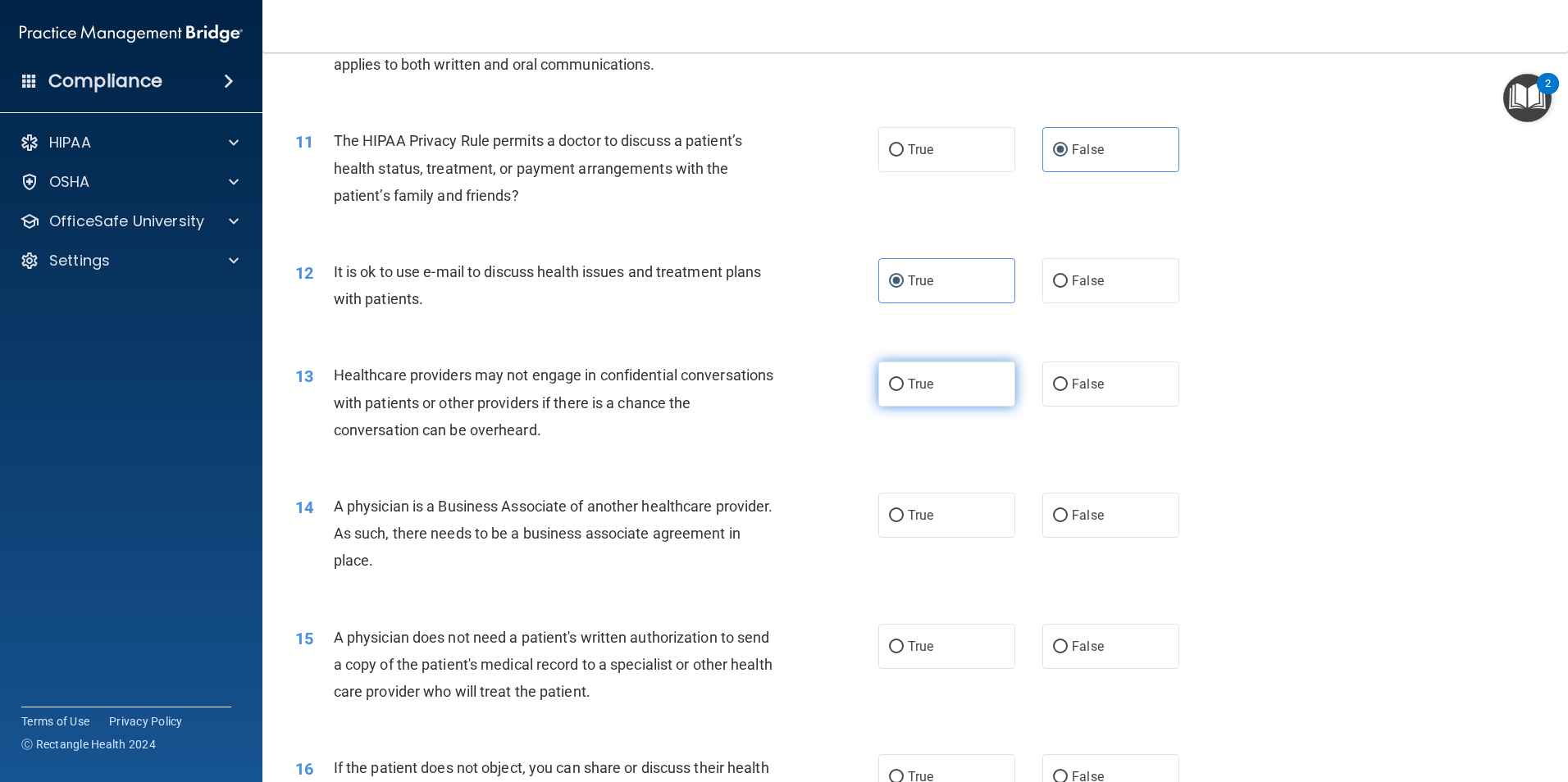
click at [959, 379] on label "True" at bounding box center [946, 384] width 137 height 45
click at [904, 379] on input "True" at bounding box center [896, 386] width 14 height 13
radio input "true"
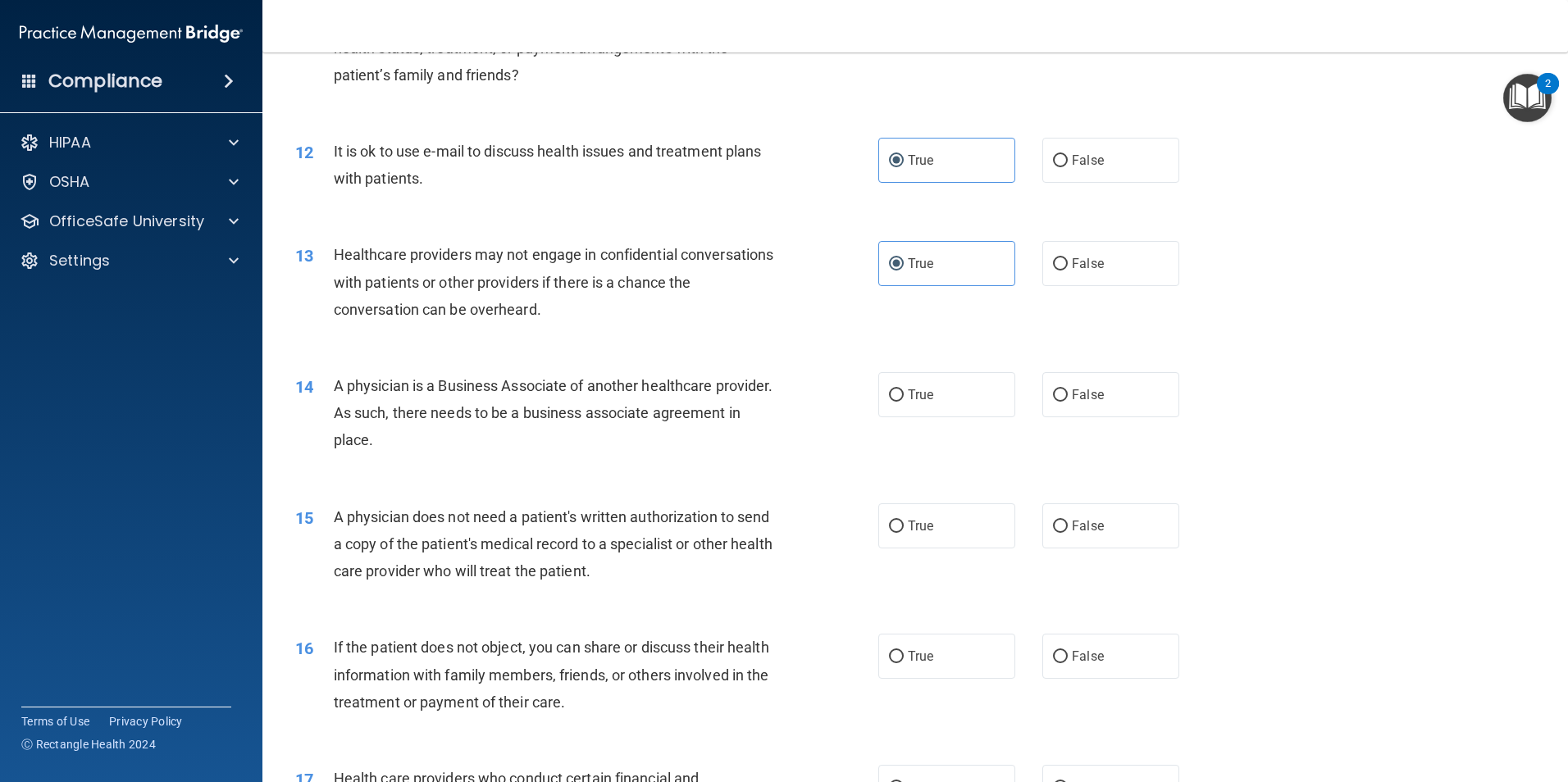
scroll to position [1394, 0]
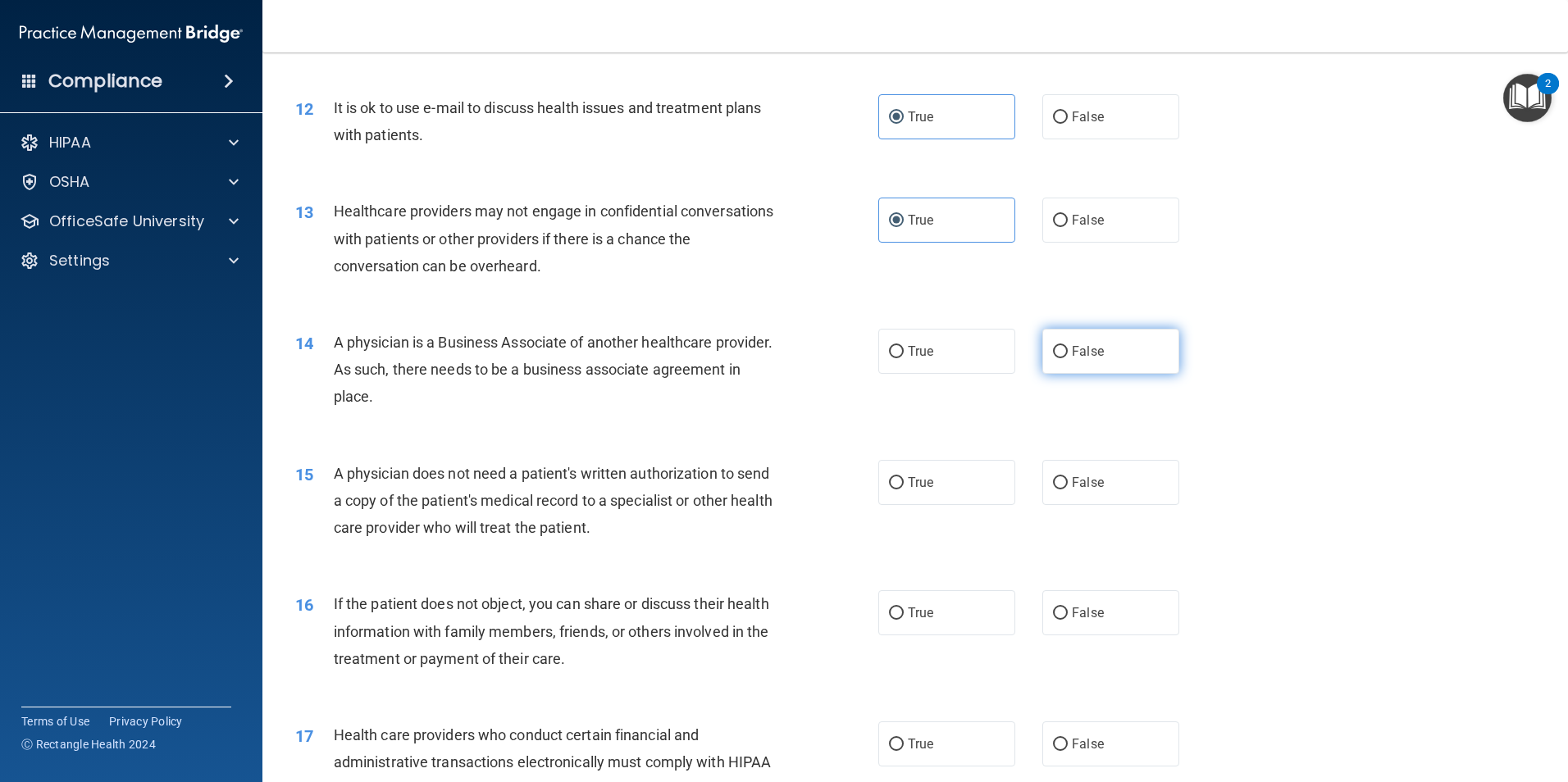
click at [1134, 369] on label "False" at bounding box center [1110, 351] width 137 height 45
click at [1067, 358] on input "False" at bounding box center [1060, 352] width 14 height 13
radio input "true"
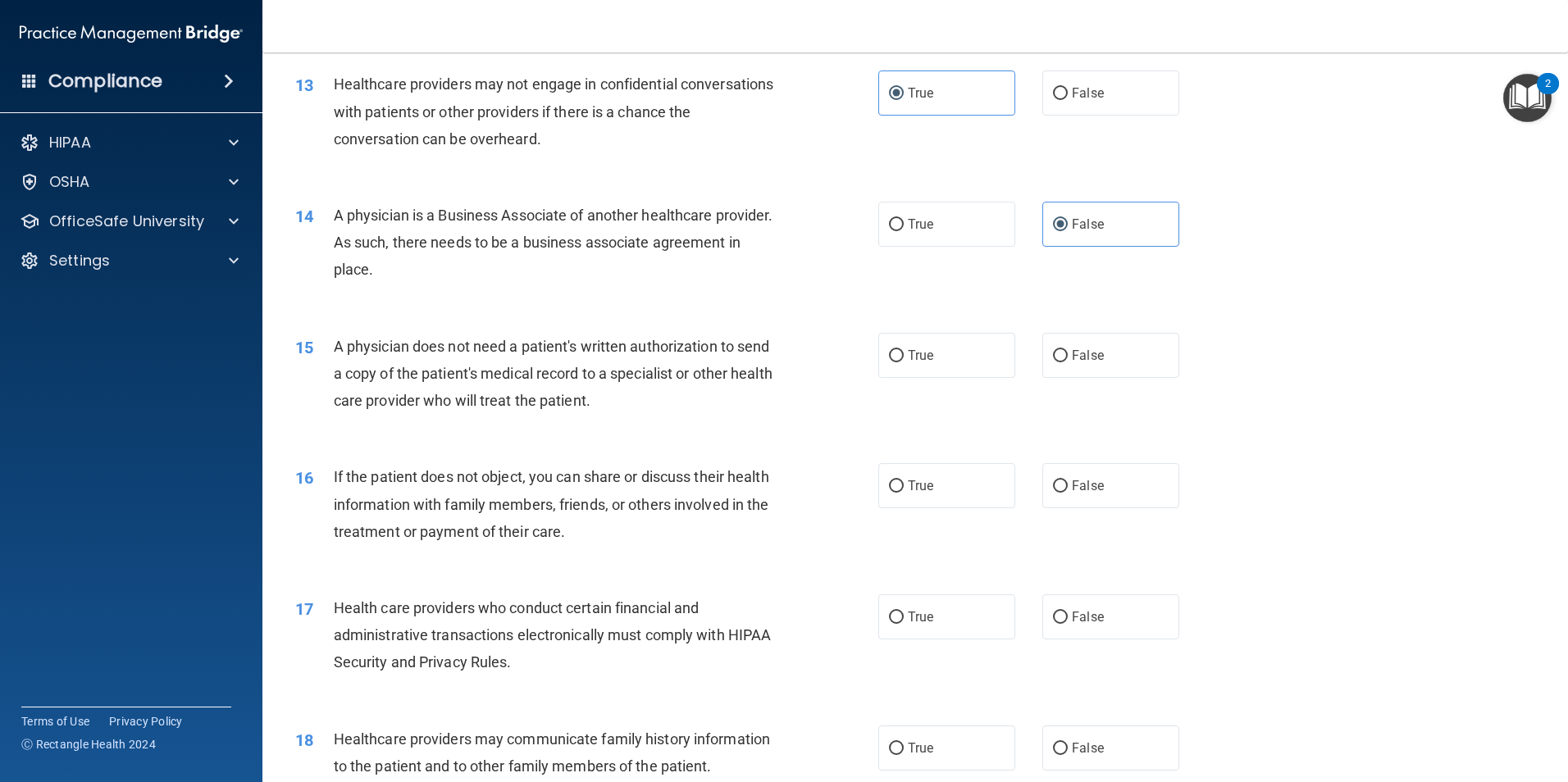
scroll to position [1558, 0]
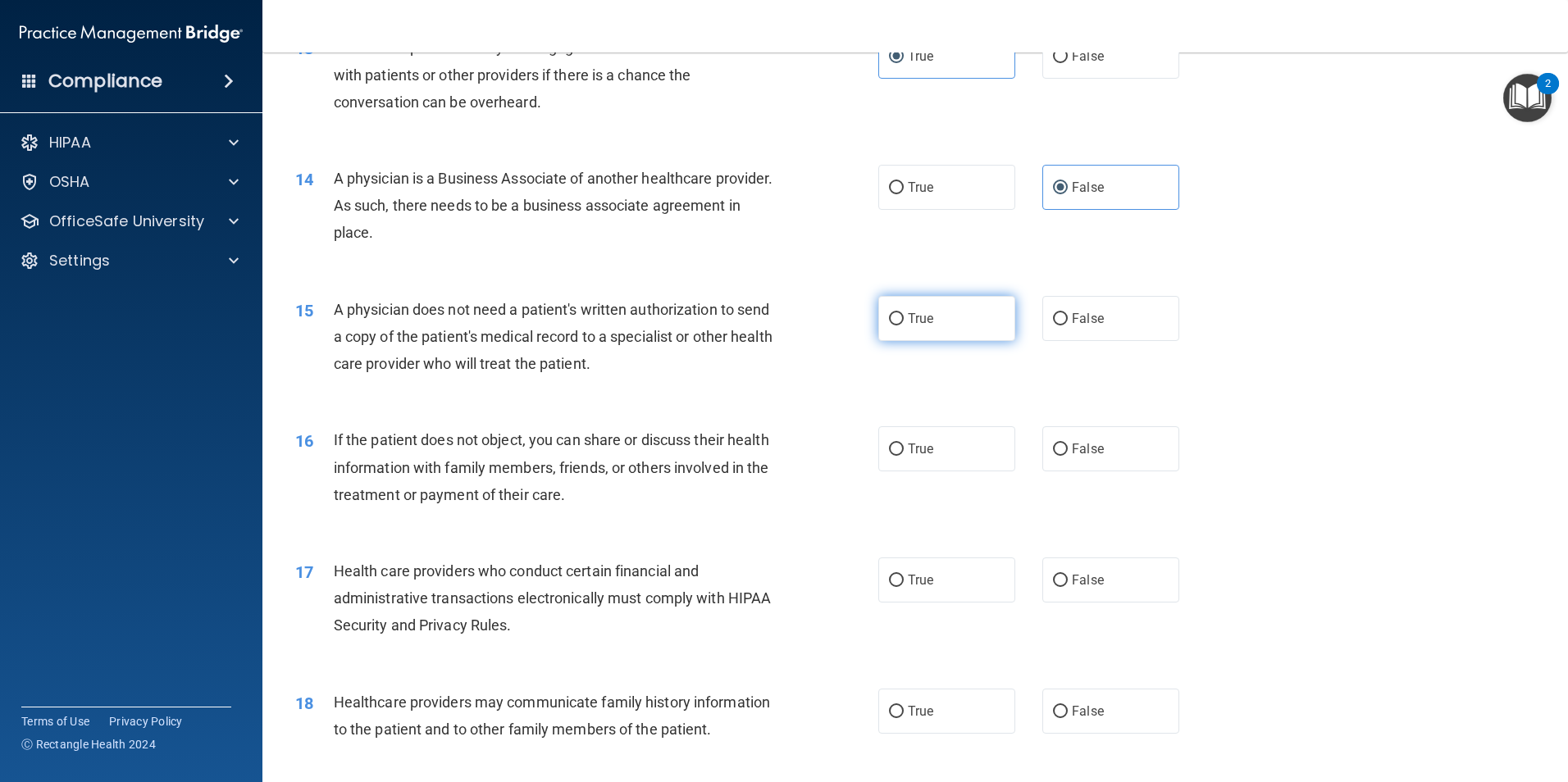
click at [921, 334] on label "True" at bounding box center [946, 319] width 137 height 45
click at [904, 326] on input "True" at bounding box center [896, 319] width 14 height 13
radio input "true"
click at [912, 441] on span "True" at bounding box center [921, 448] width 25 height 15
click at [904, 443] on input "True" at bounding box center [896, 450] width 14 height 13
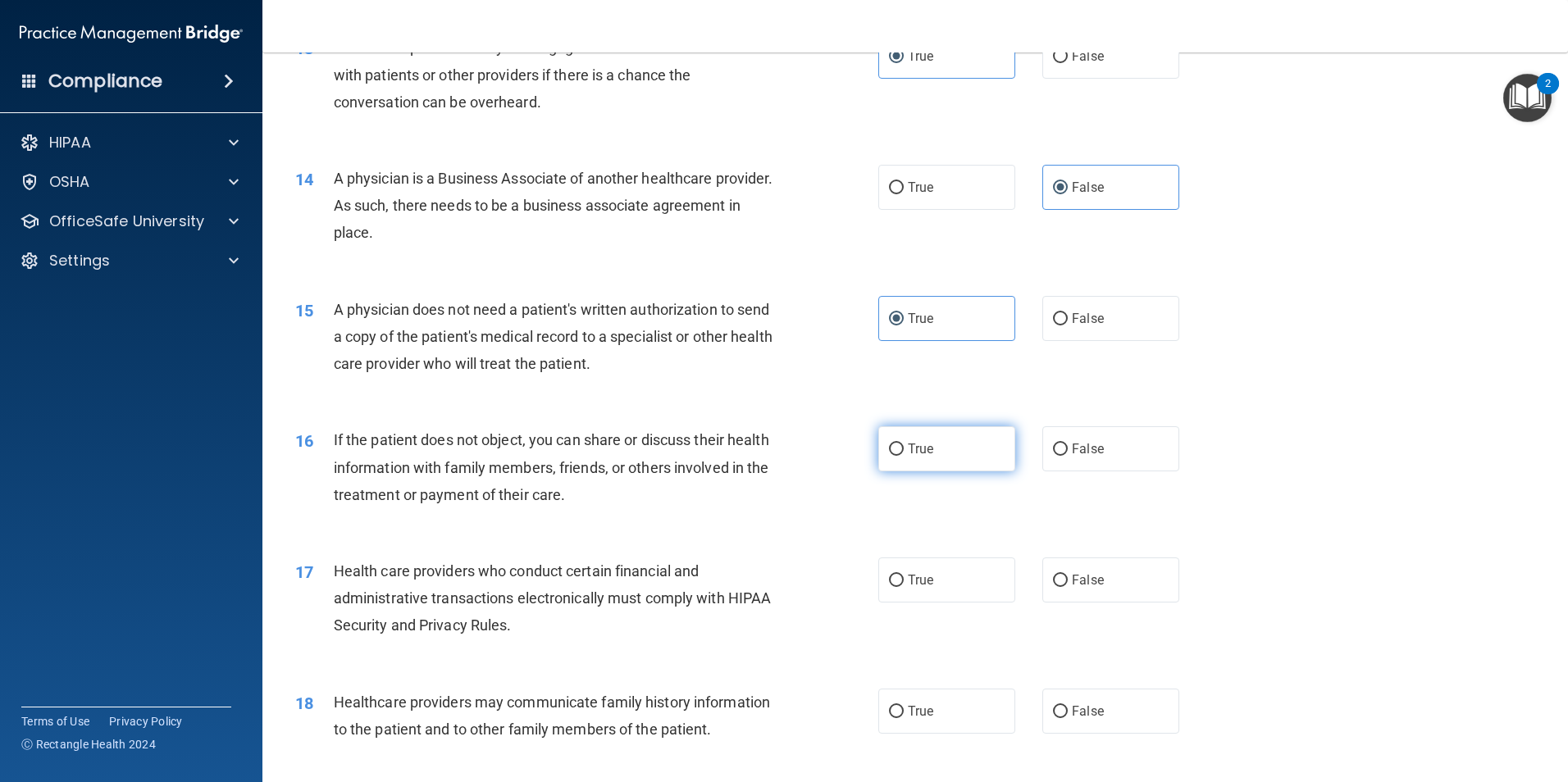
radio input "true"
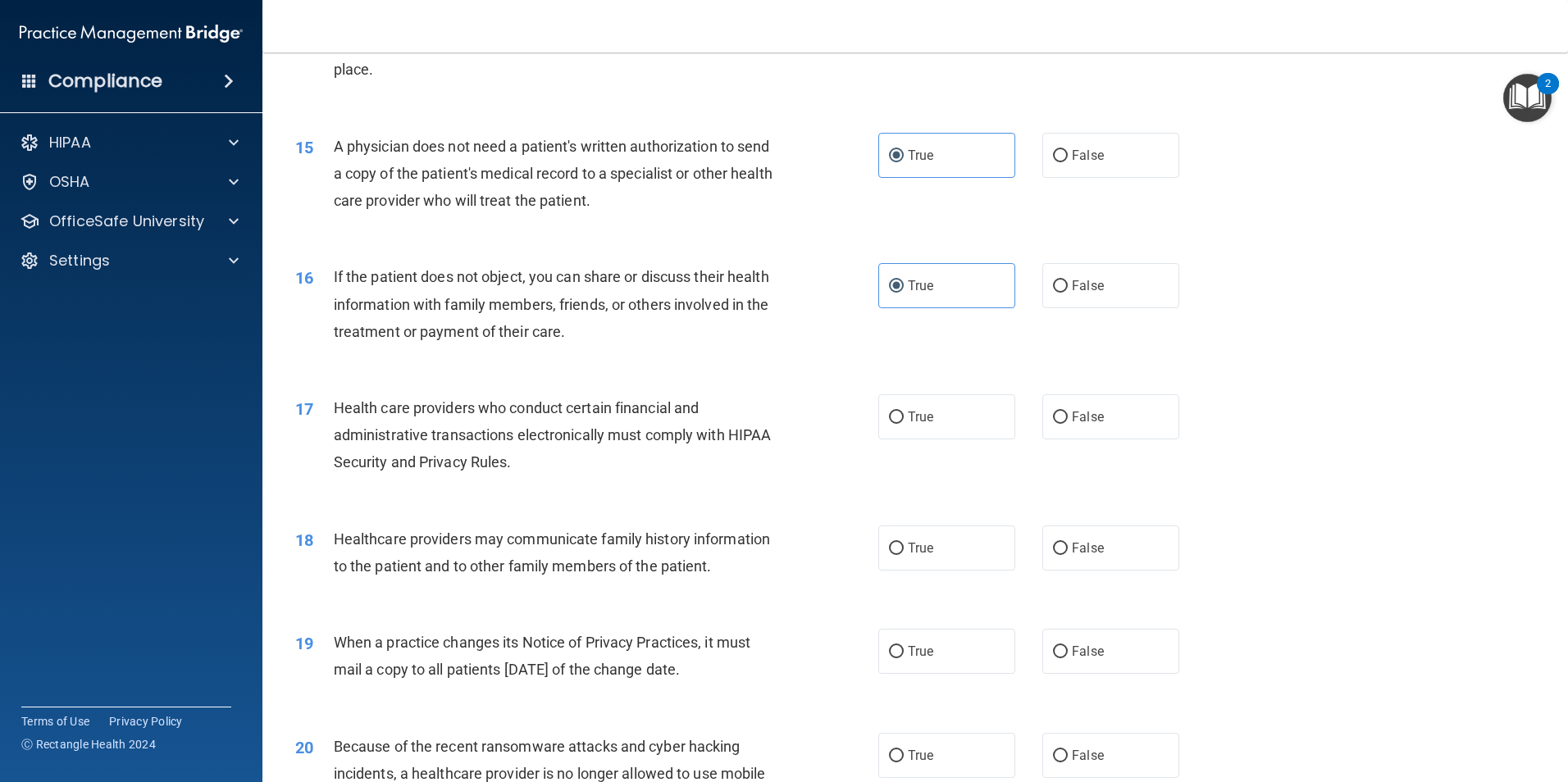
scroll to position [1721, 0]
click at [882, 450] on div "17 Health care providers who conduct certain financial and administrative trans…" at bounding box center [587, 439] width 632 height 91
click at [913, 405] on label "True" at bounding box center [946, 416] width 137 height 45
click at [904, 411] on input "True" at bounding box center [896, 417] width 14 height 13
radio input "true"
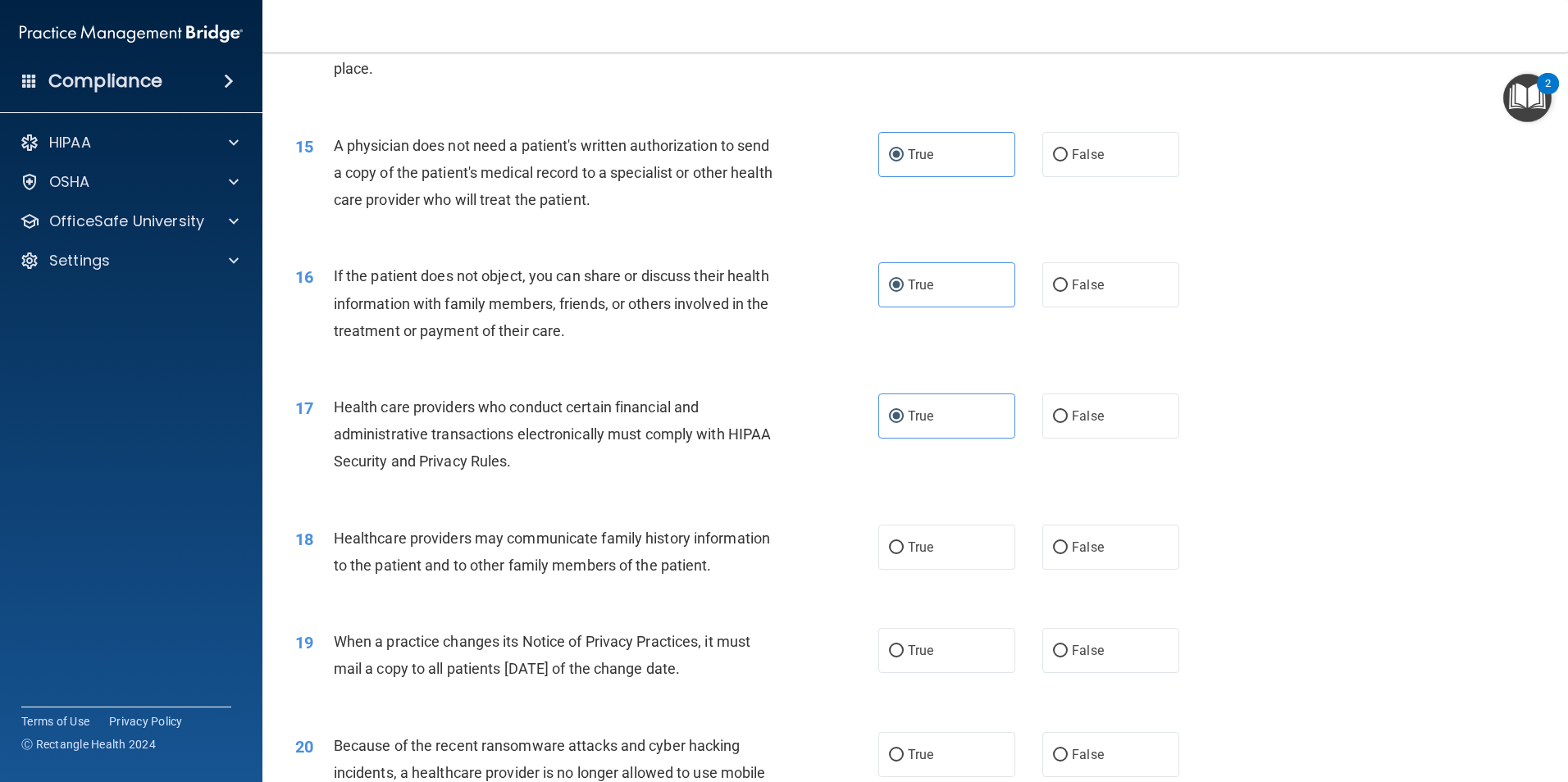
scroll to position [1804, 0]
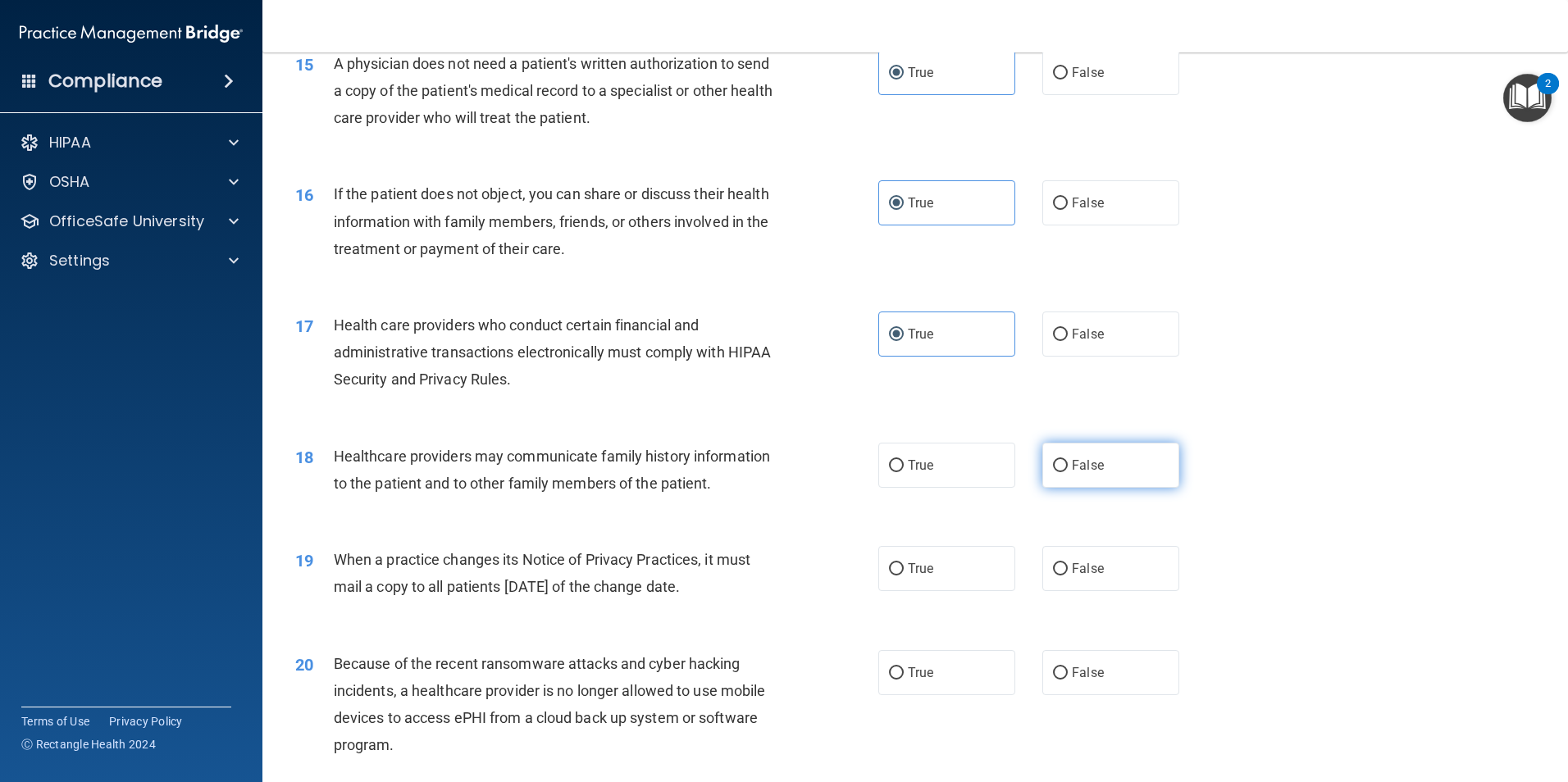
click at [1084, 471] on span "False" at bounding box center [1087, 464] width 32 height 15
click at [1067, 471] on input "False" at bounding box center [1060, 466] width 14 height 13
radio input "true"
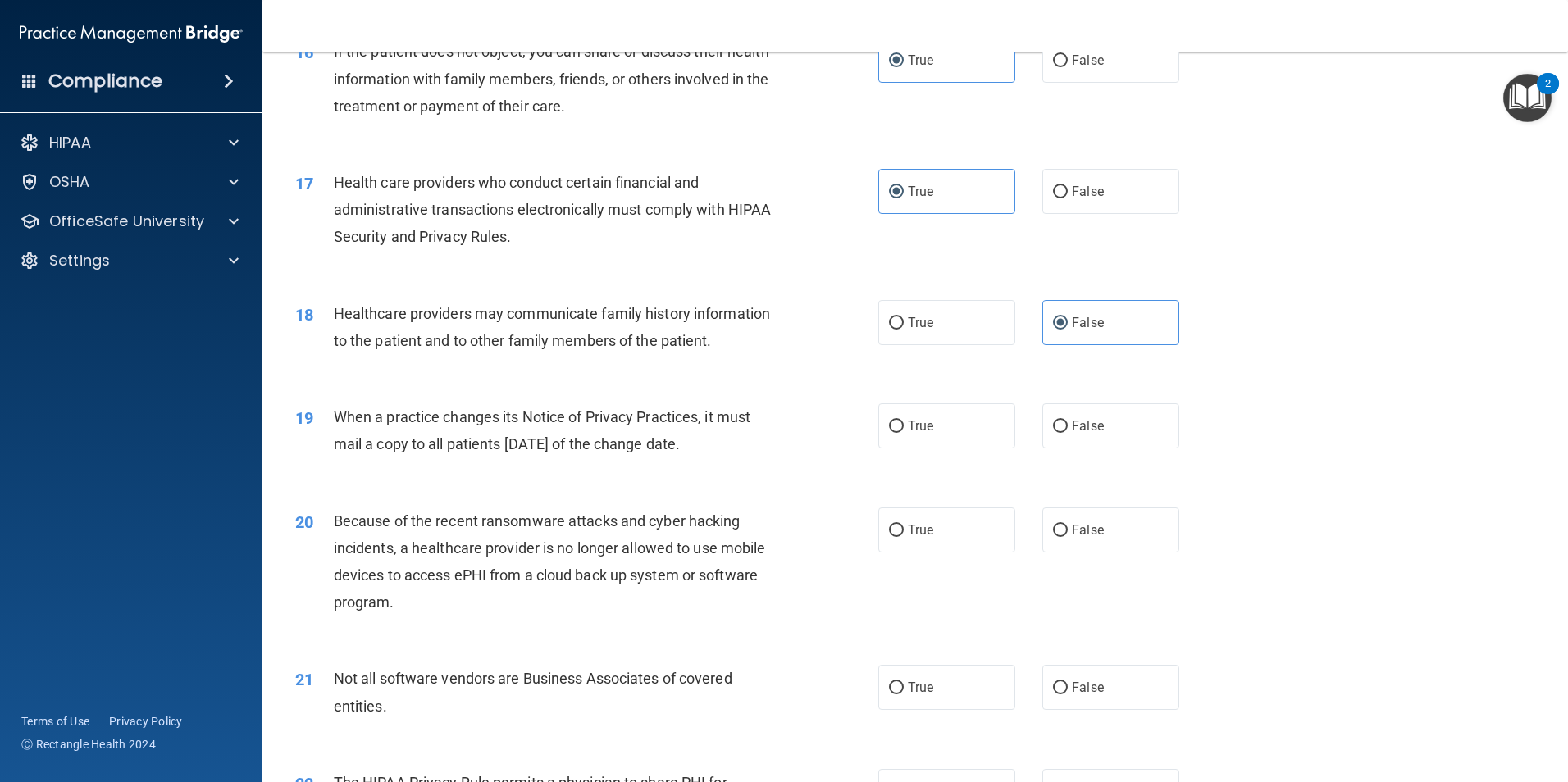
scroll to position [1968, 0]
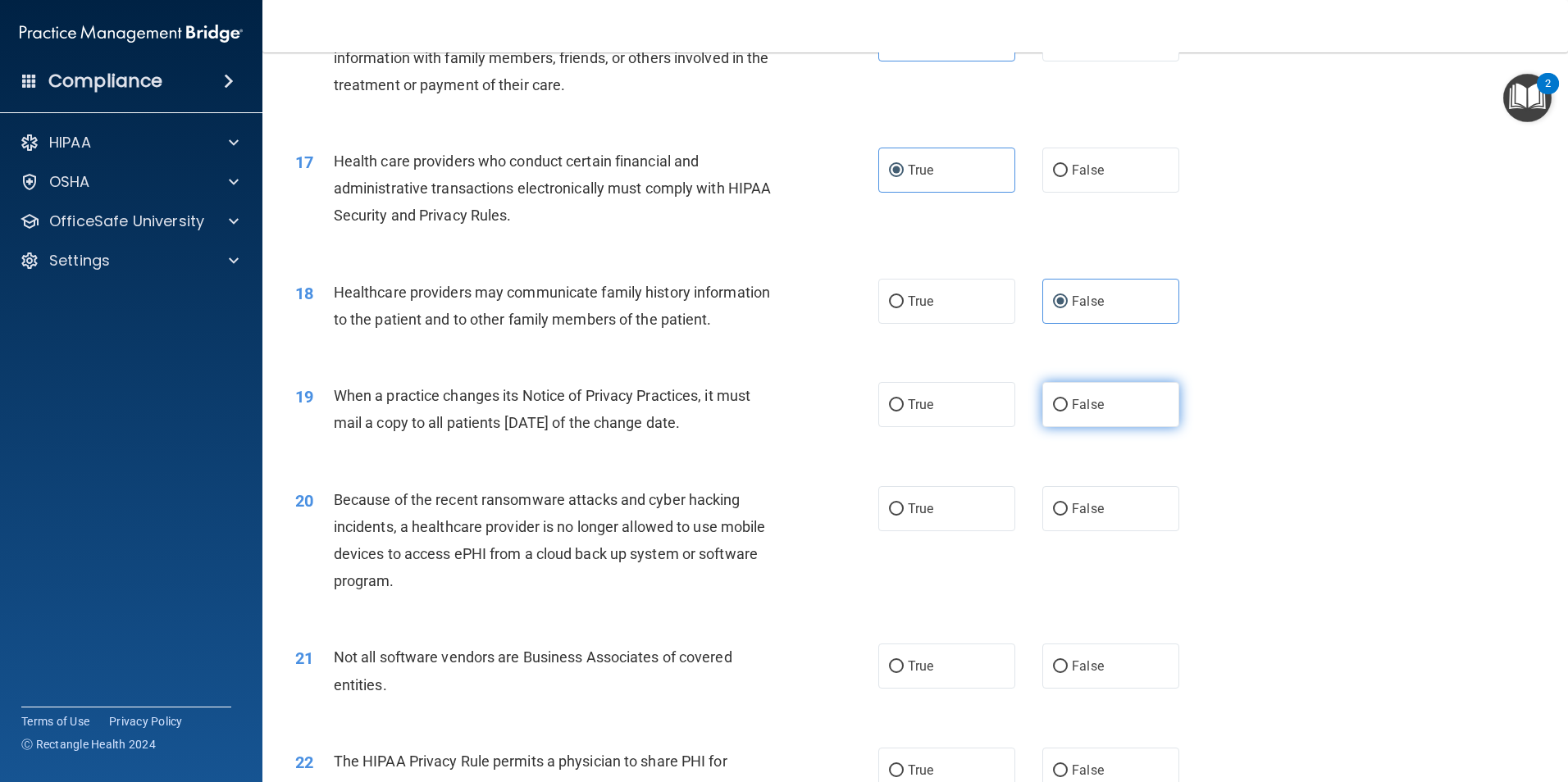
click at [1090, 415] on label "False" at bounding box center [1110, 405] width 137 height 45
click at [1067, 412] on input "False" at bounding box center [1060, 405] width 14 height 13
radio input "true"
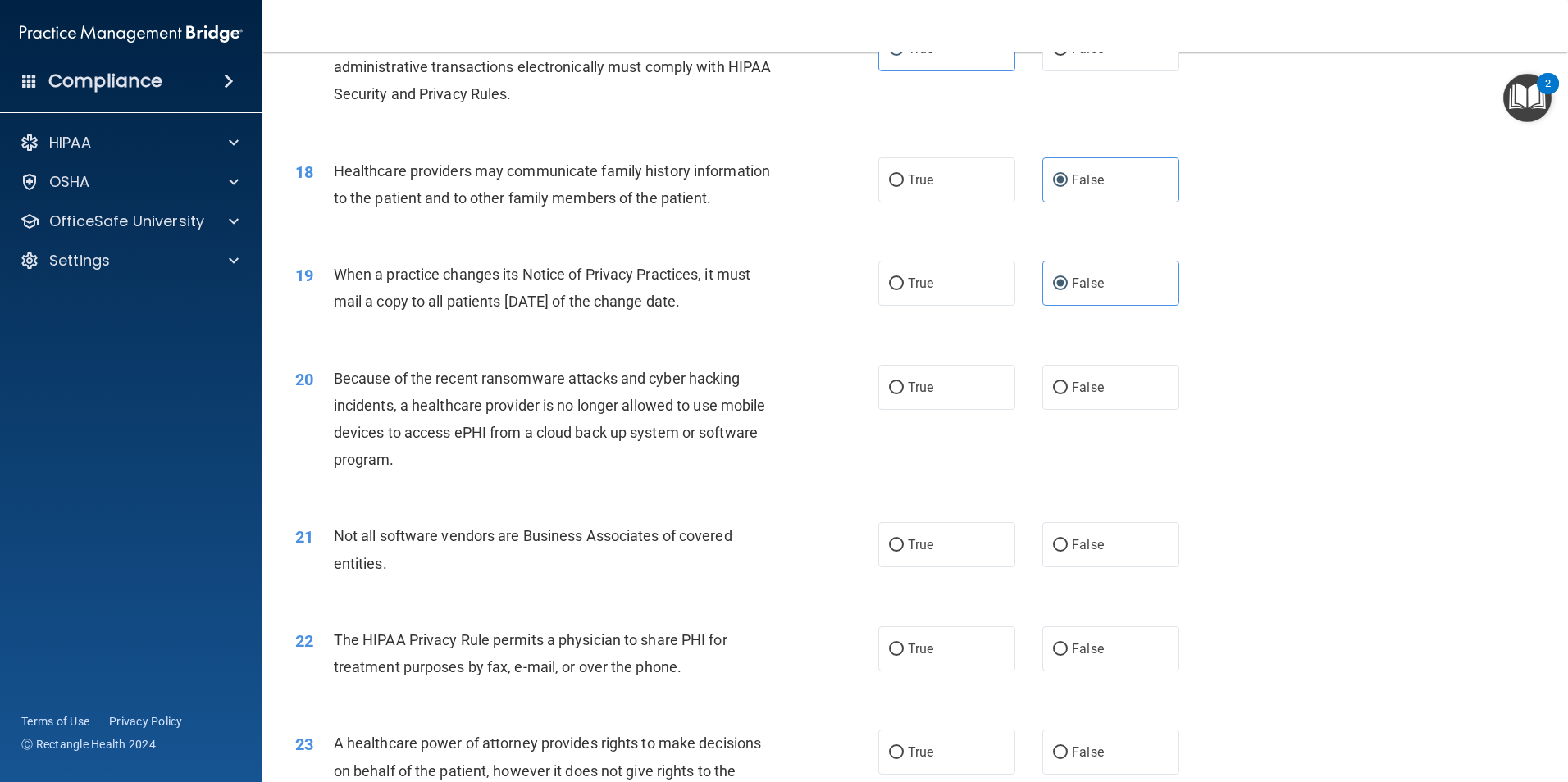
scroll to position [2131, 0]
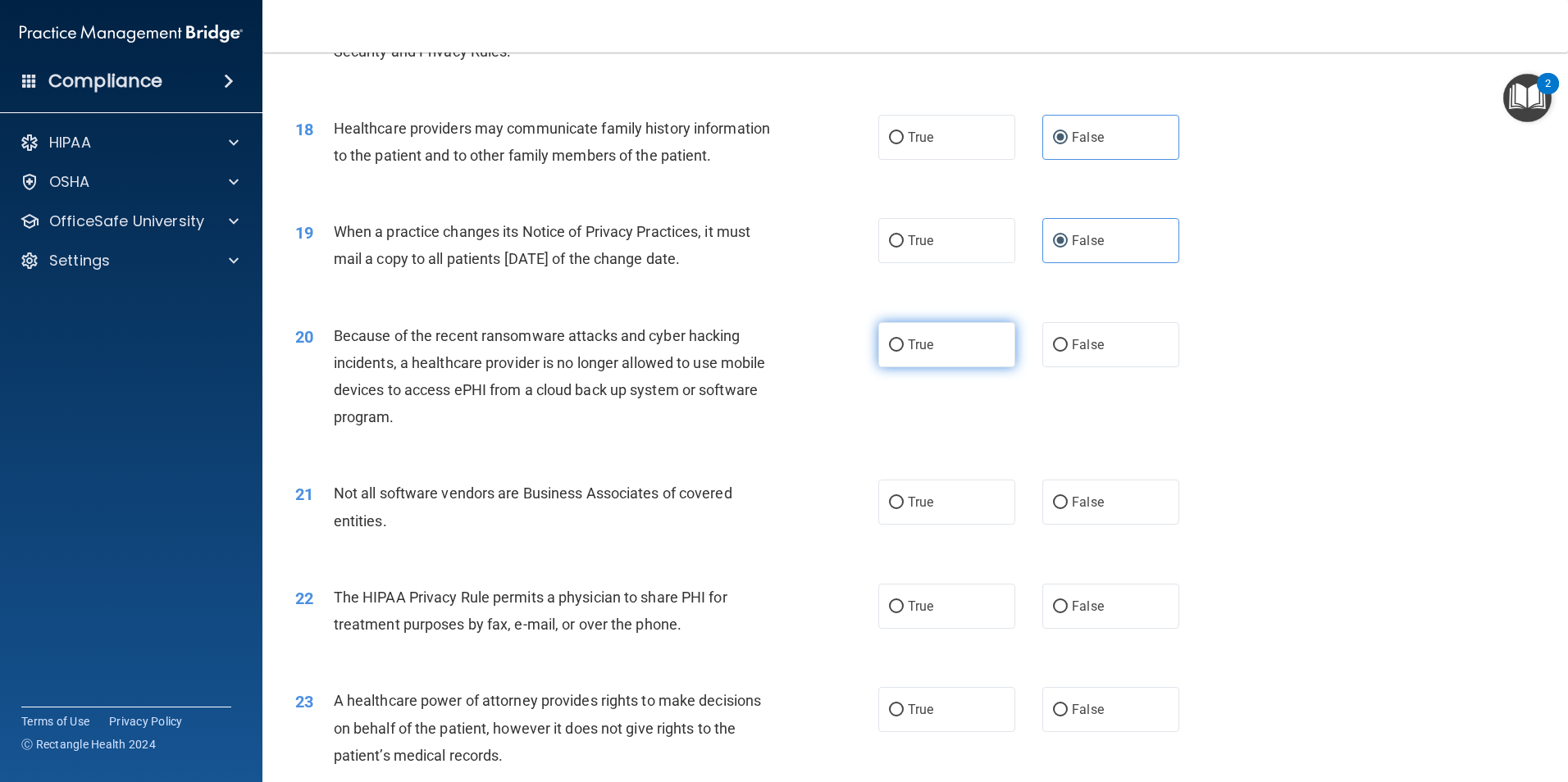
click at [939, 361] on label "True" at bounding box center [946, 345] width 137 height 45
click at [904, 352] on input "True" at bounding box center [896, 346] width 14 height 13
radio input "true"
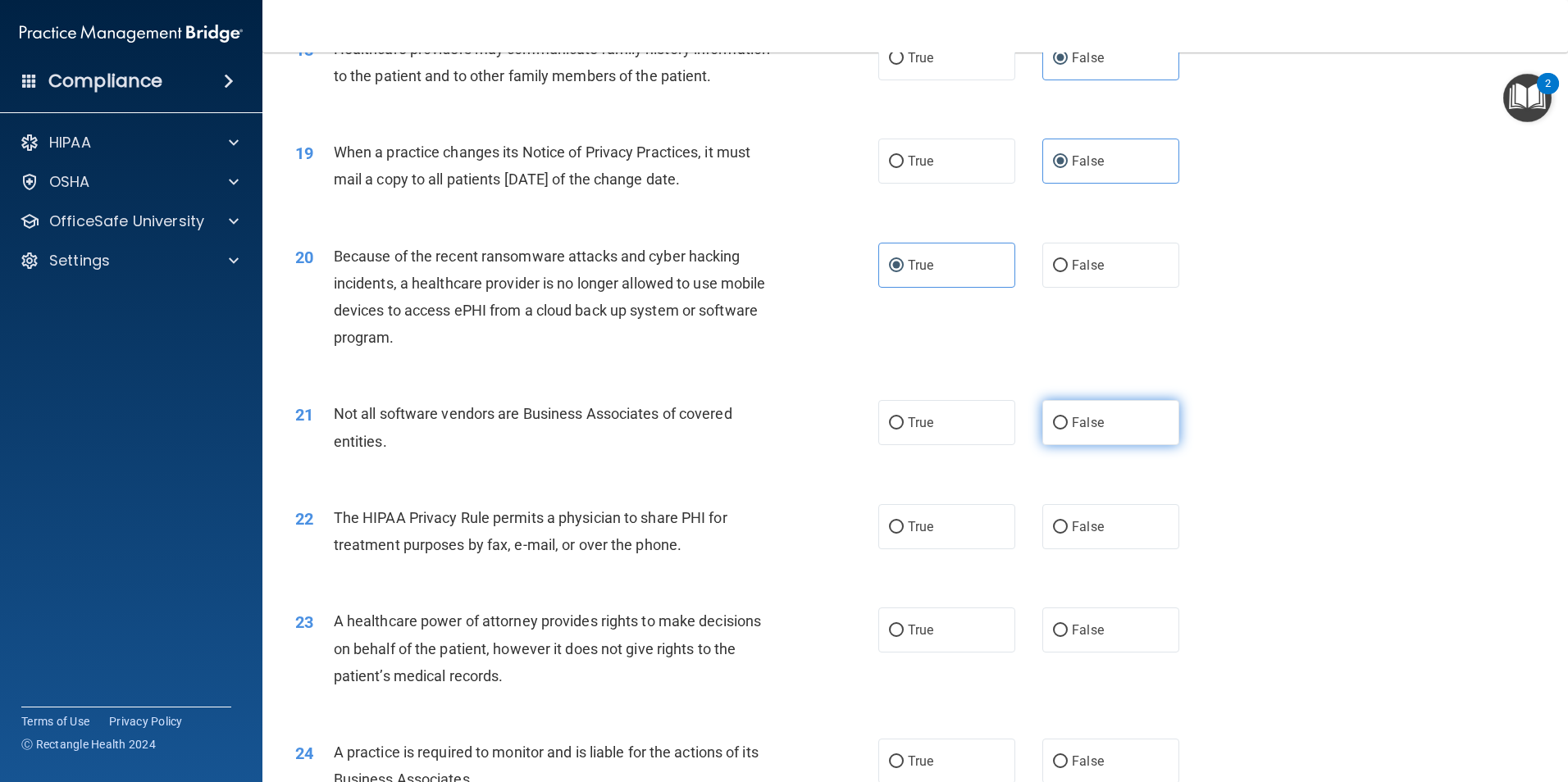
scroll to position [2214, 0]
click at [1103, 419] on label "False" at bounding box center [1110, 420] width 137 height 45
click at [1067, 419] on input "False" at bounding box center [1060, 421] width 14 height 13
radio input "true"
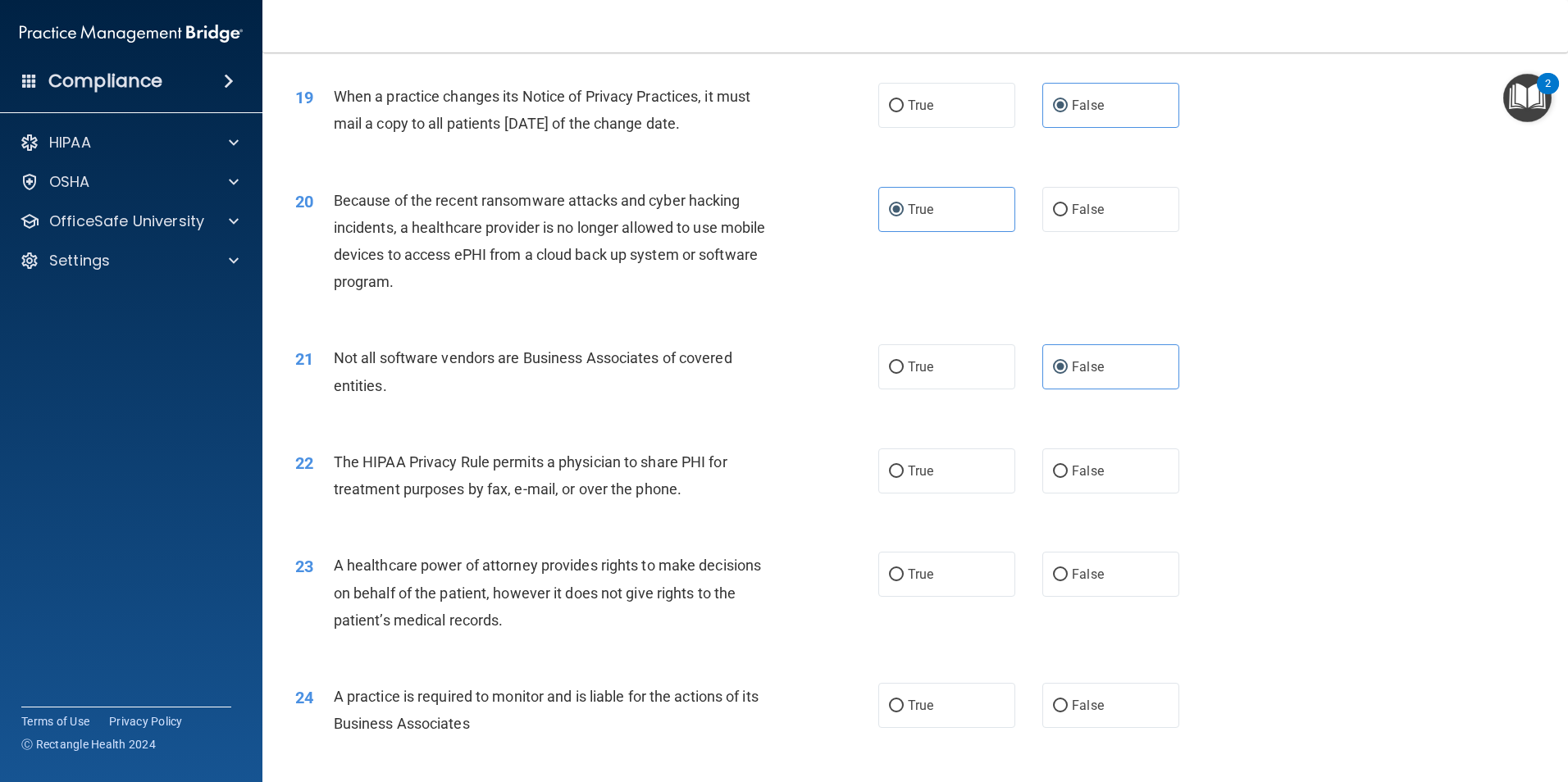
scroll to position [2296, 0]
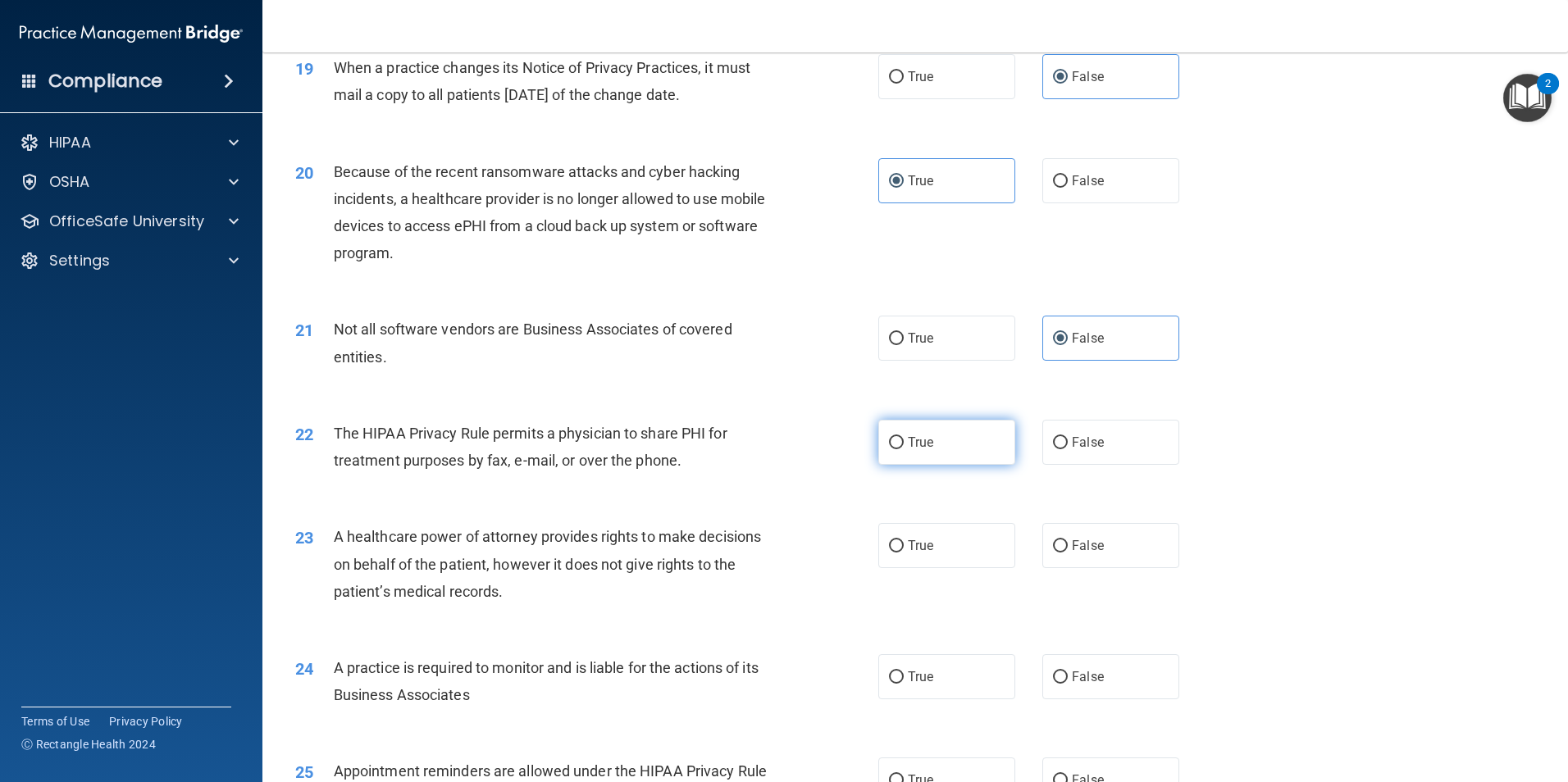
click at [933, 439] on label "True" at bounding box center [946, 443] width 137 height 45
click at [904, 439] on input "True" at bounding box center [896, 443] width 14 height 13
radio input "true"
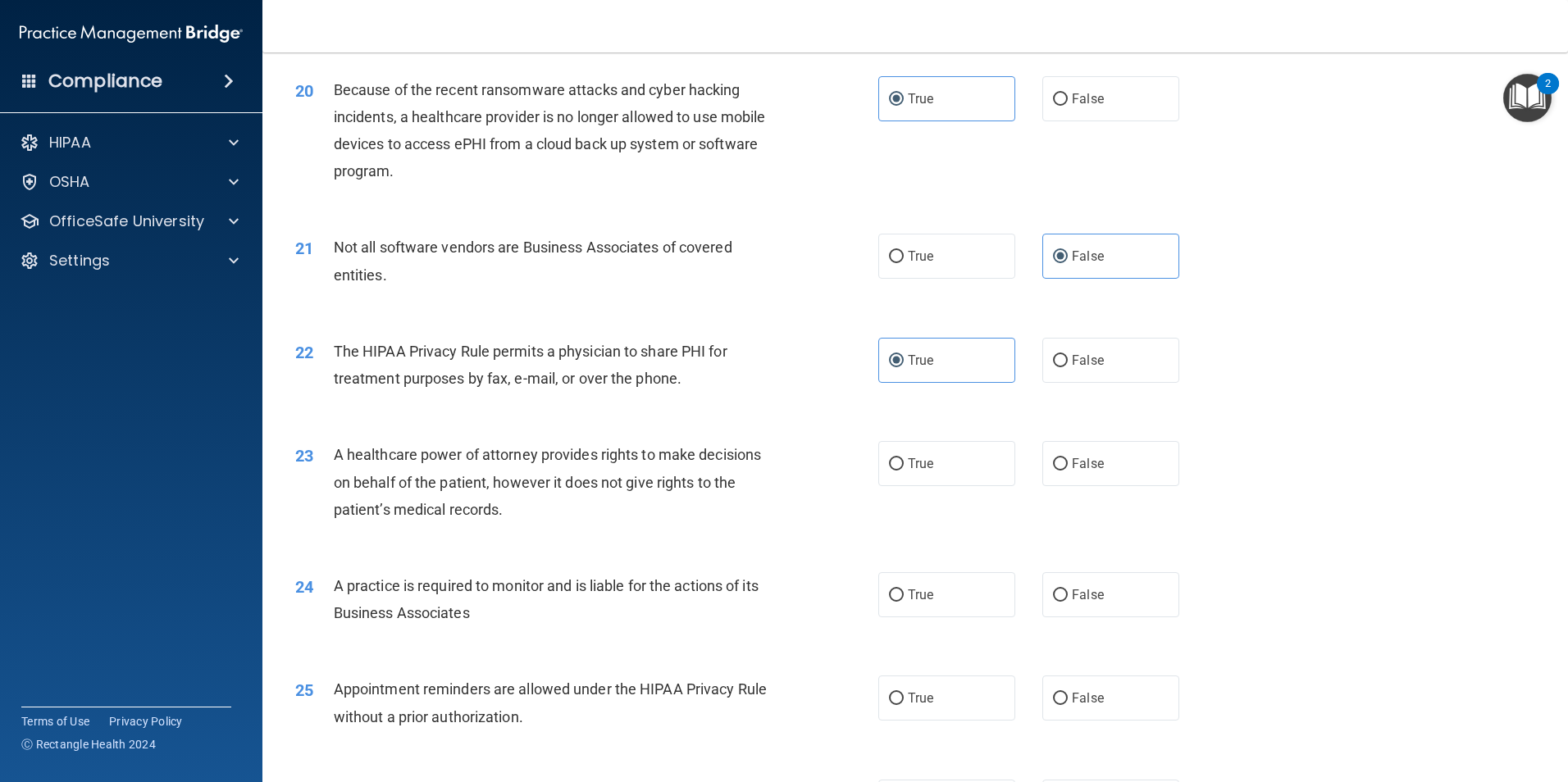
scroll to position [2460, 0]
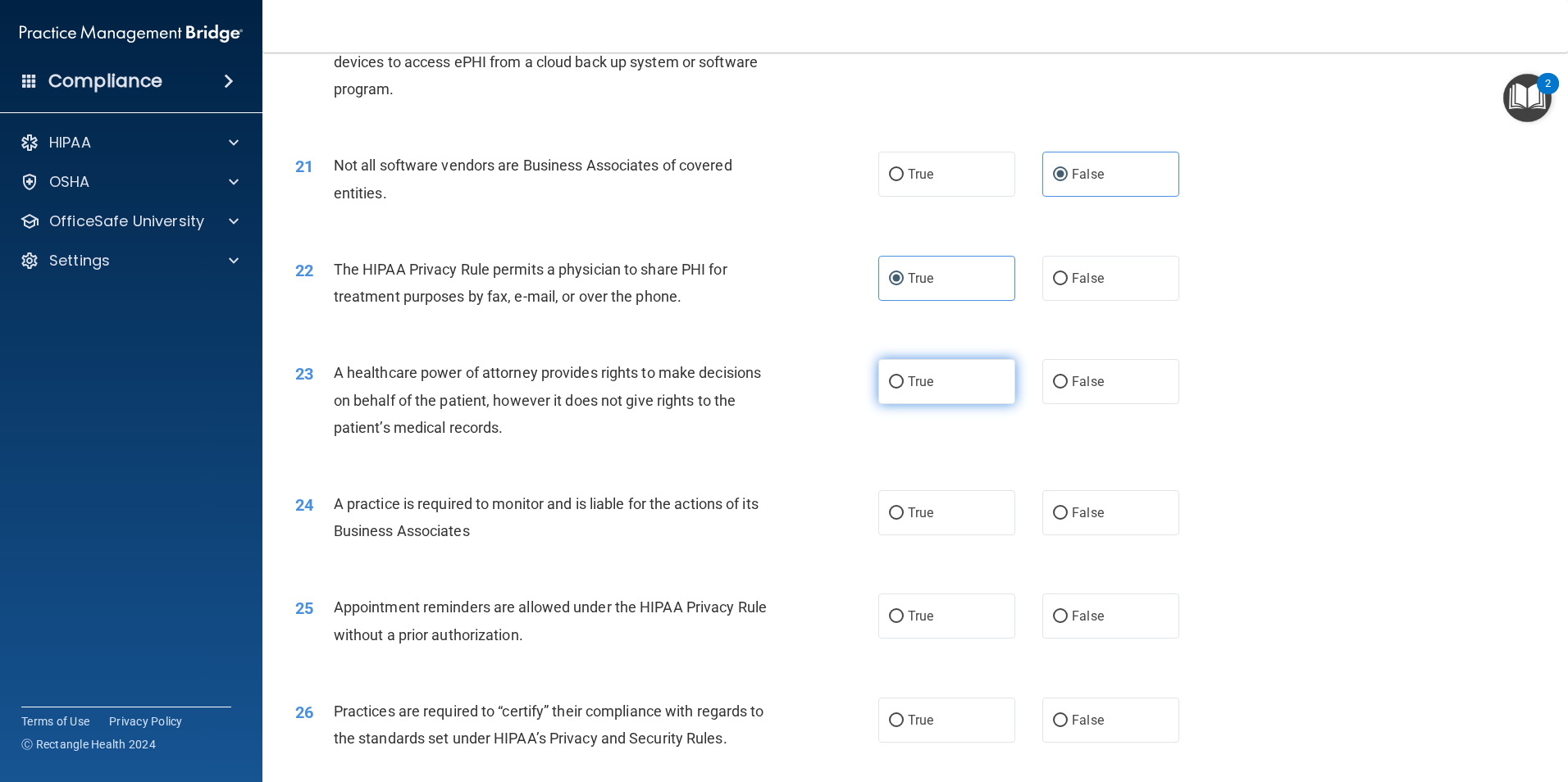
click at [904, 395] on label "True" at bounding box center [946, 382] width 137 height 45
click at [904, 388] on input "True" at bounding box center [896, 383] width 14 height 13
radio input "true"
click at [942, 515] on label "True" at bounding box center [946, 513] width 137 height 45
click at [904, 515] on input "True" at bounding box center [896, 514] width 14 height 13
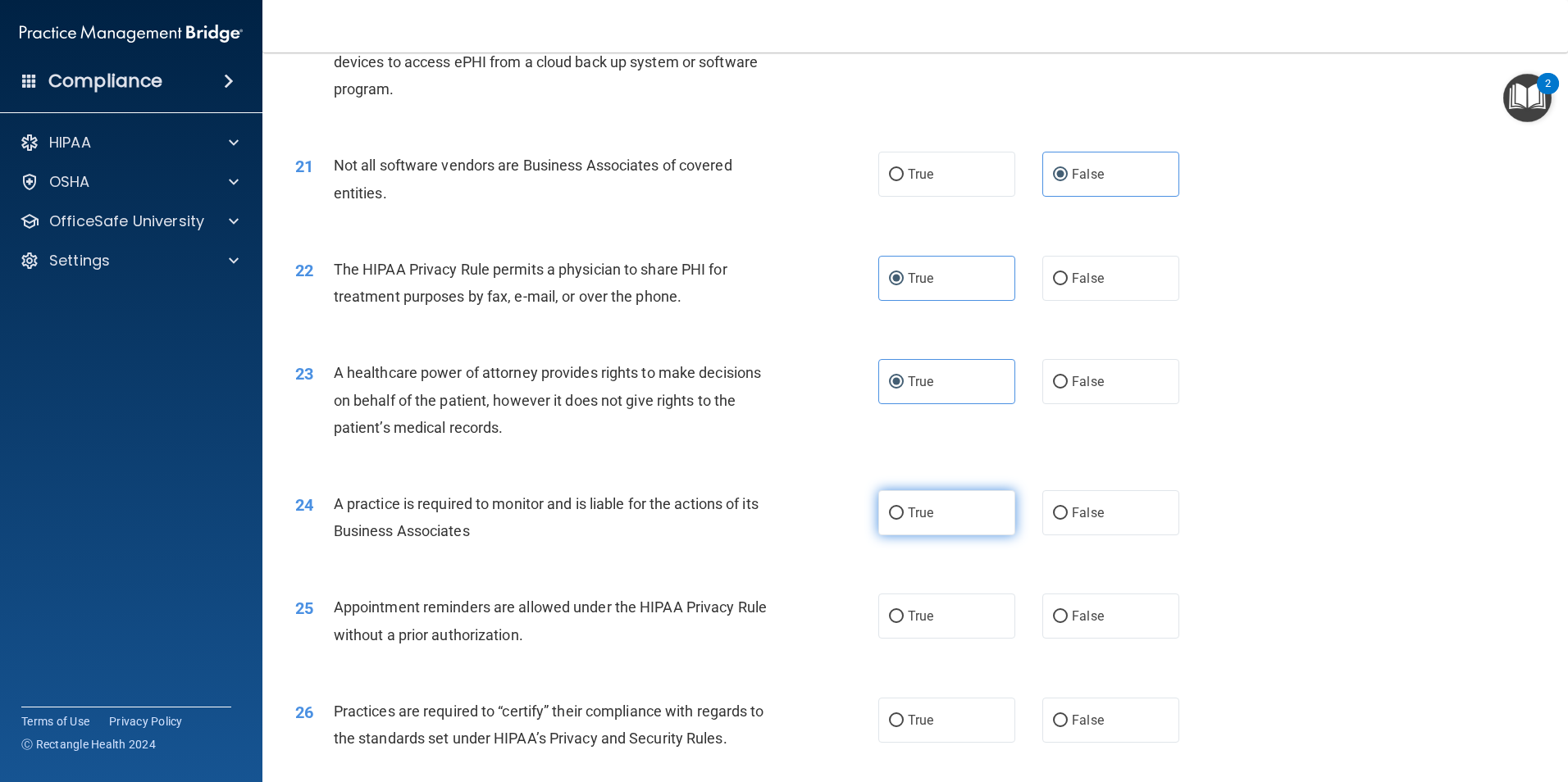
radio input "true"
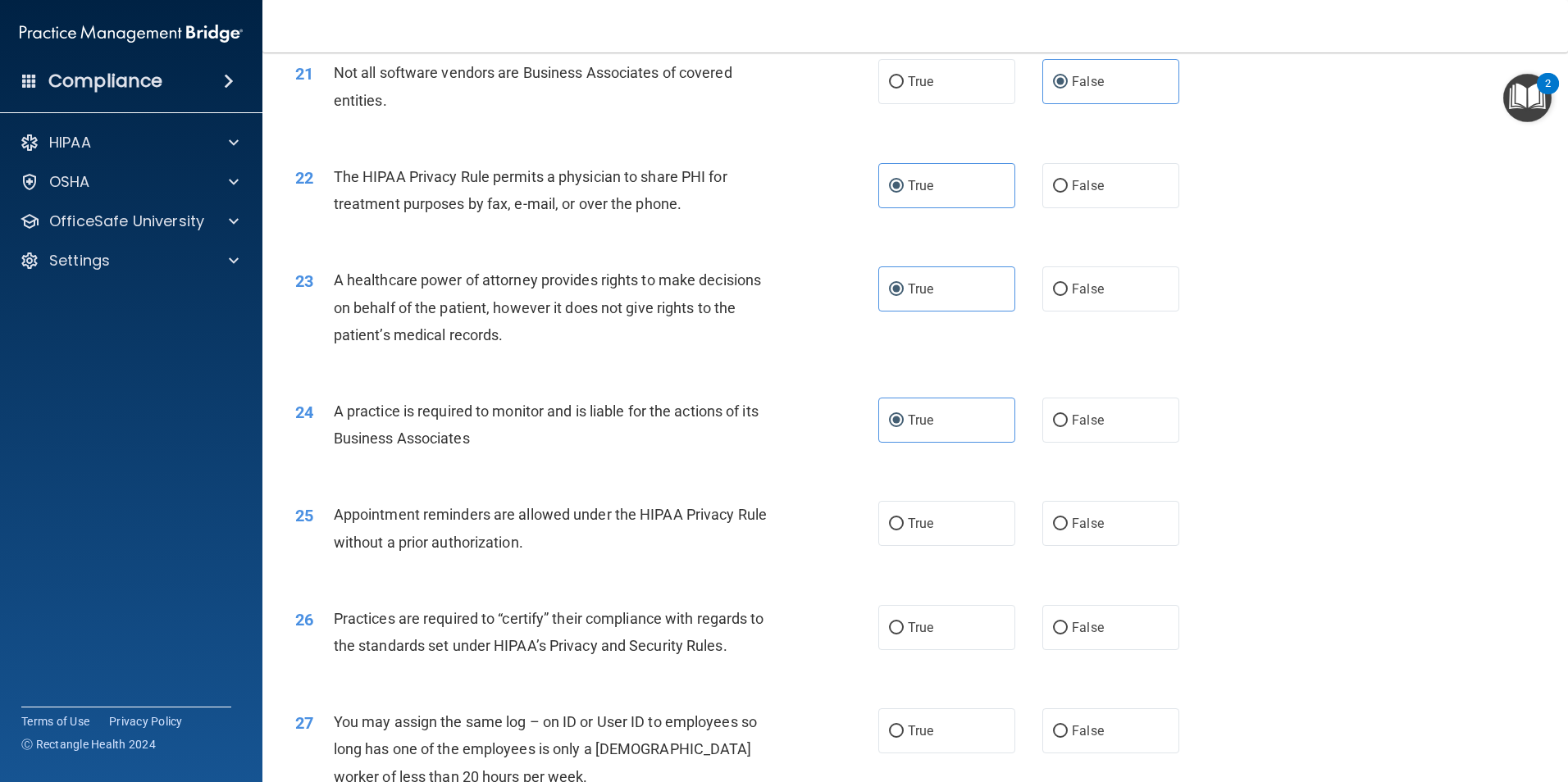
scroll to position [2624, 0]
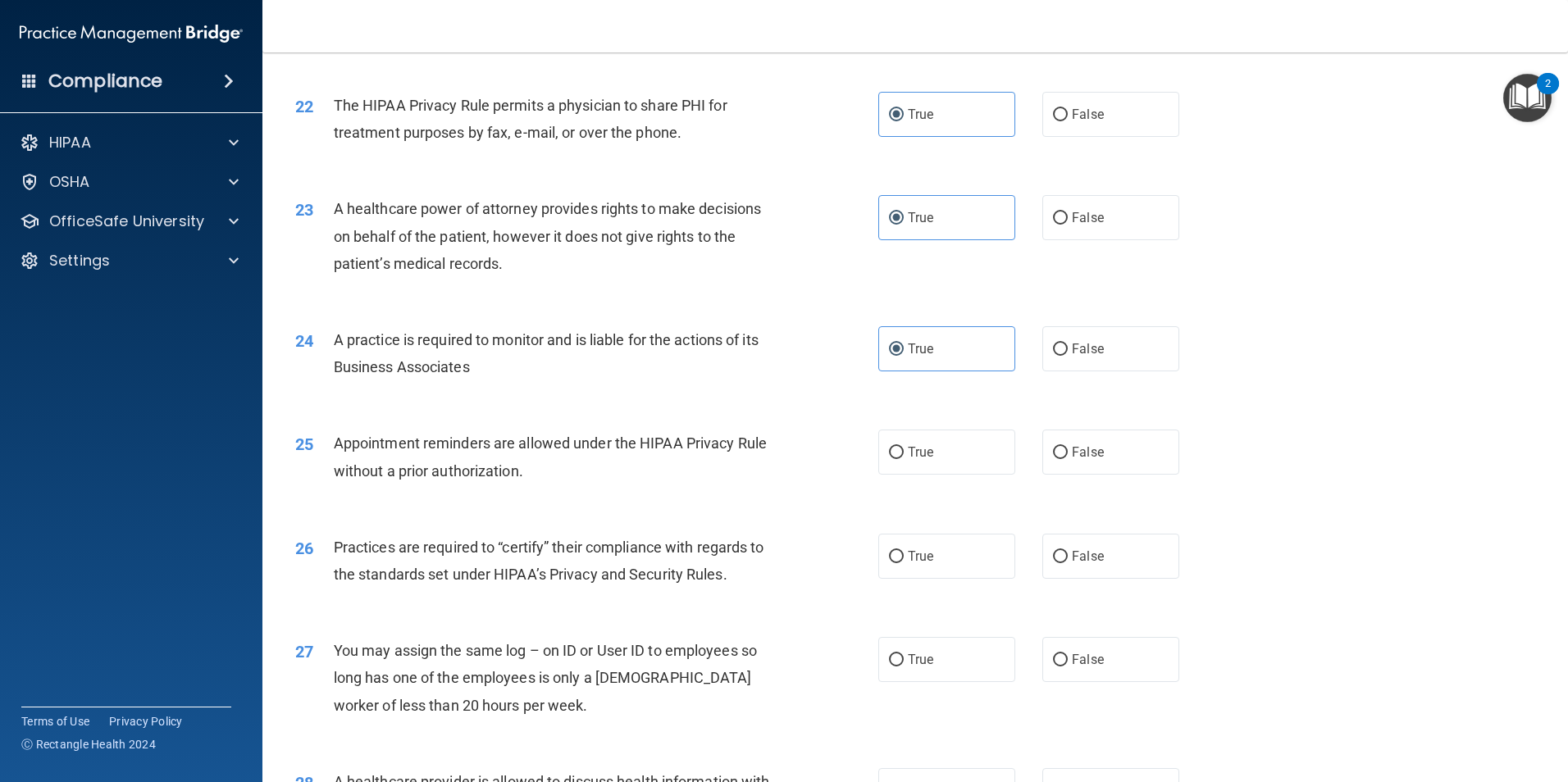
click at [792, 394] on div "24 A practice is required to monitor and is liable for the actions of its Busin…" at bounding box center [915, 358] width 1265 height 103
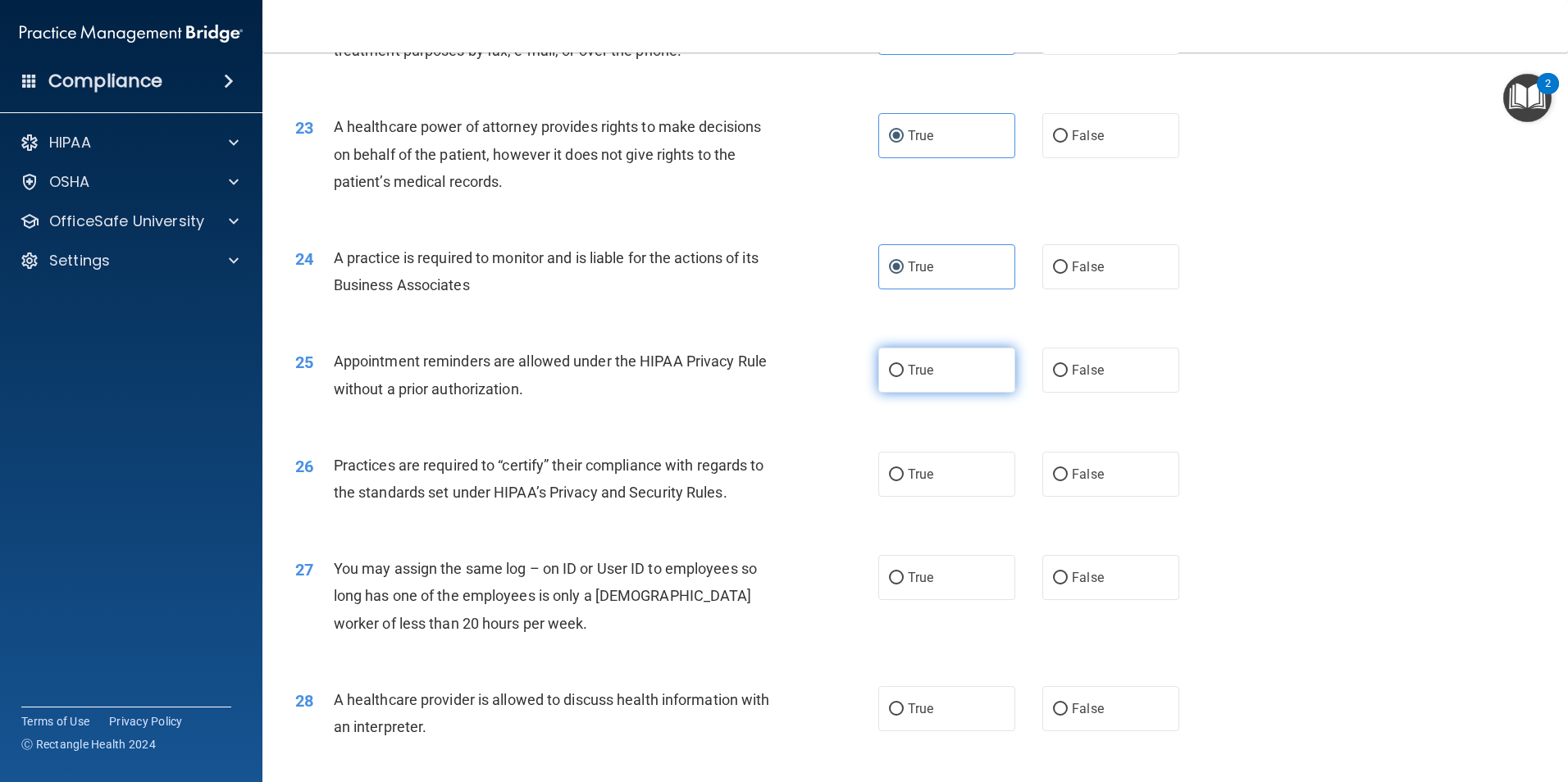
click at [909, 354] on label "True" at bounding box center [946, 370] width 137 height 45
click at [904, 365] on input "True" at bounding box center [896, 371] width 14 height 13
radio input "true"
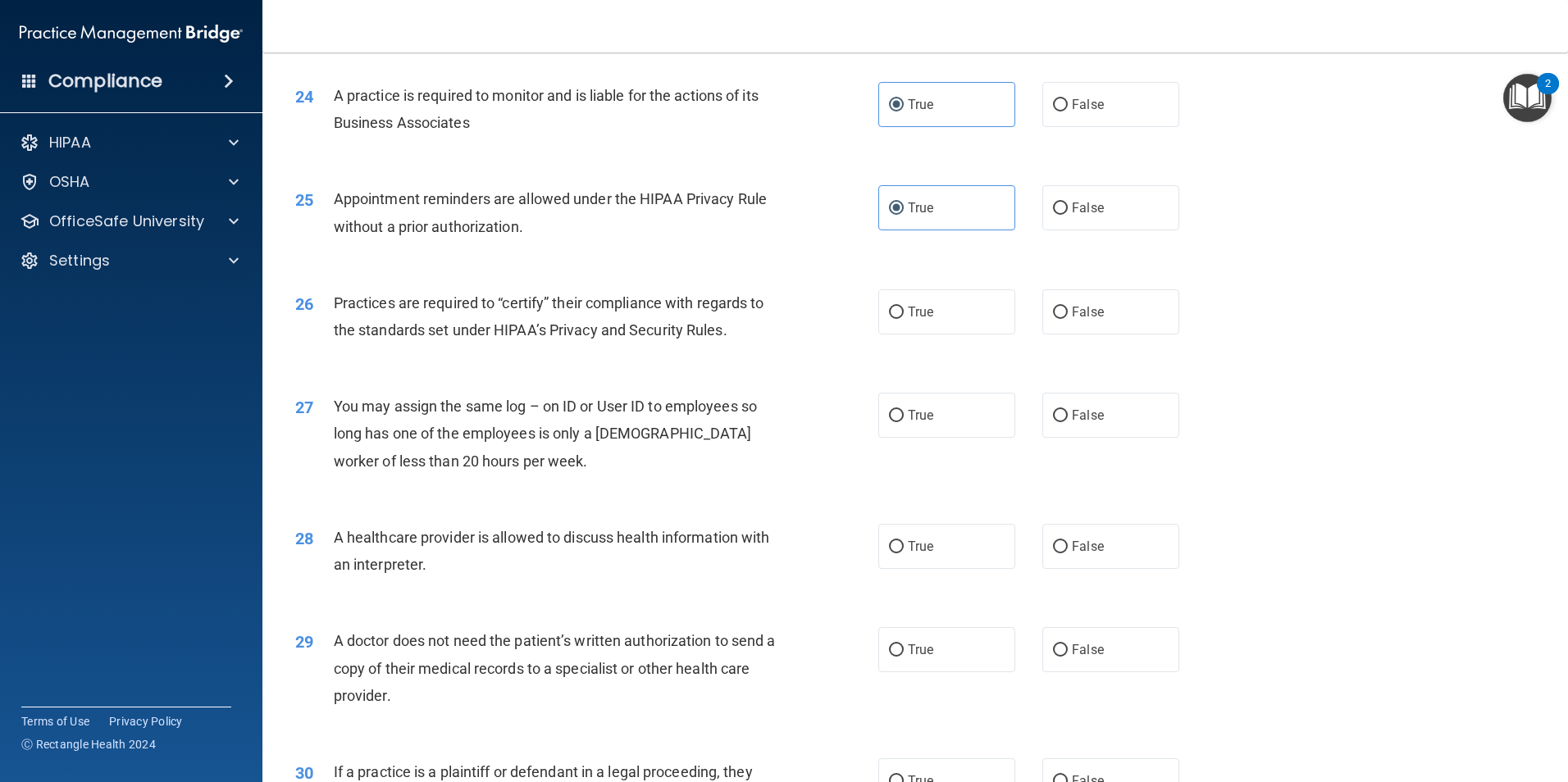
scroll to position [2870, 0]
click at [937, 323] on label "True" at bounding box center [946, 310] width 137 height 45
click at [904, 318] on input "True" at bounding box center [896, 311] width 14 height 13
radio input "true"
click at [1066, 405] on label "False" at bounding box center [1110, 414] width 137 height 45
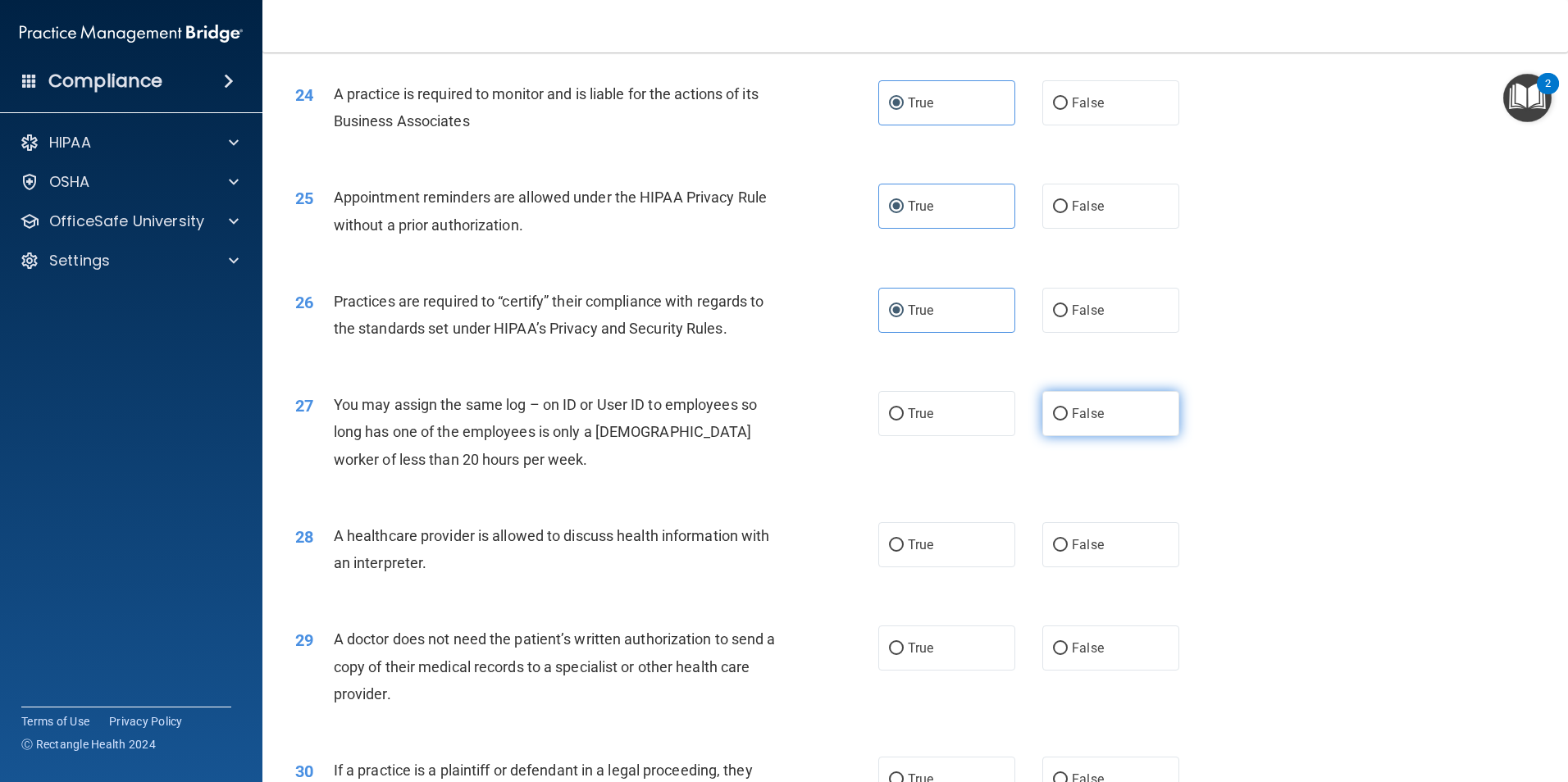
click at [1066, 408] on input "False" at bounding box center [1060, 415] width 14 height 13
radio input "true"
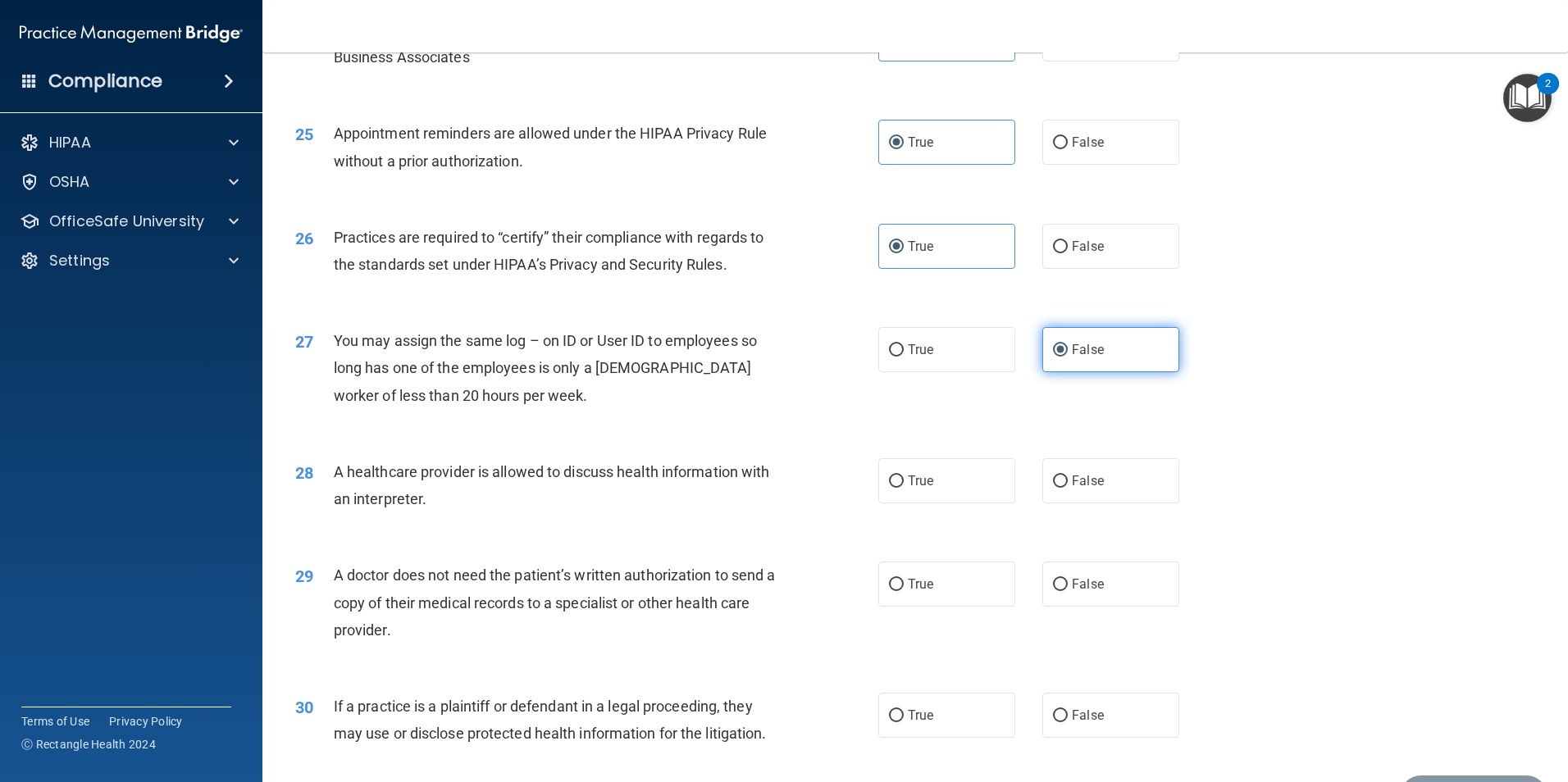
scroll to position [3034, 0]
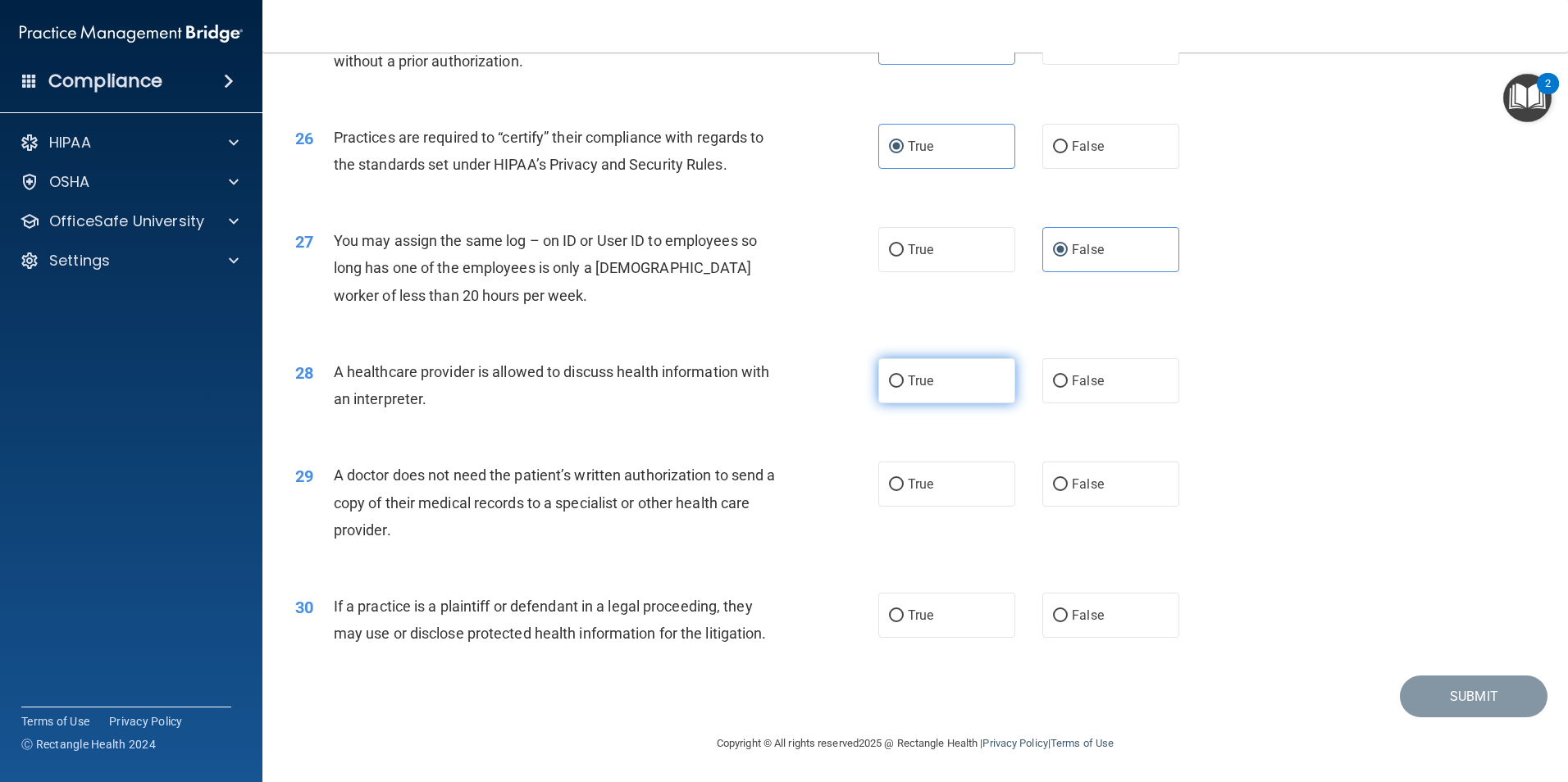
click at [926, 372] on label "True" at bounding box center [946, 381] width 137 height 45
click at [904, 376] on input "True" at bounding box center [896, 382] width 14 height 13
radio input "true"
click at [985, 486] on label "True" at bounding box center [946, 484] width 137 height 45
click at [904, 486] on input "True" at bounding box center [896, 485] width 14 height 13
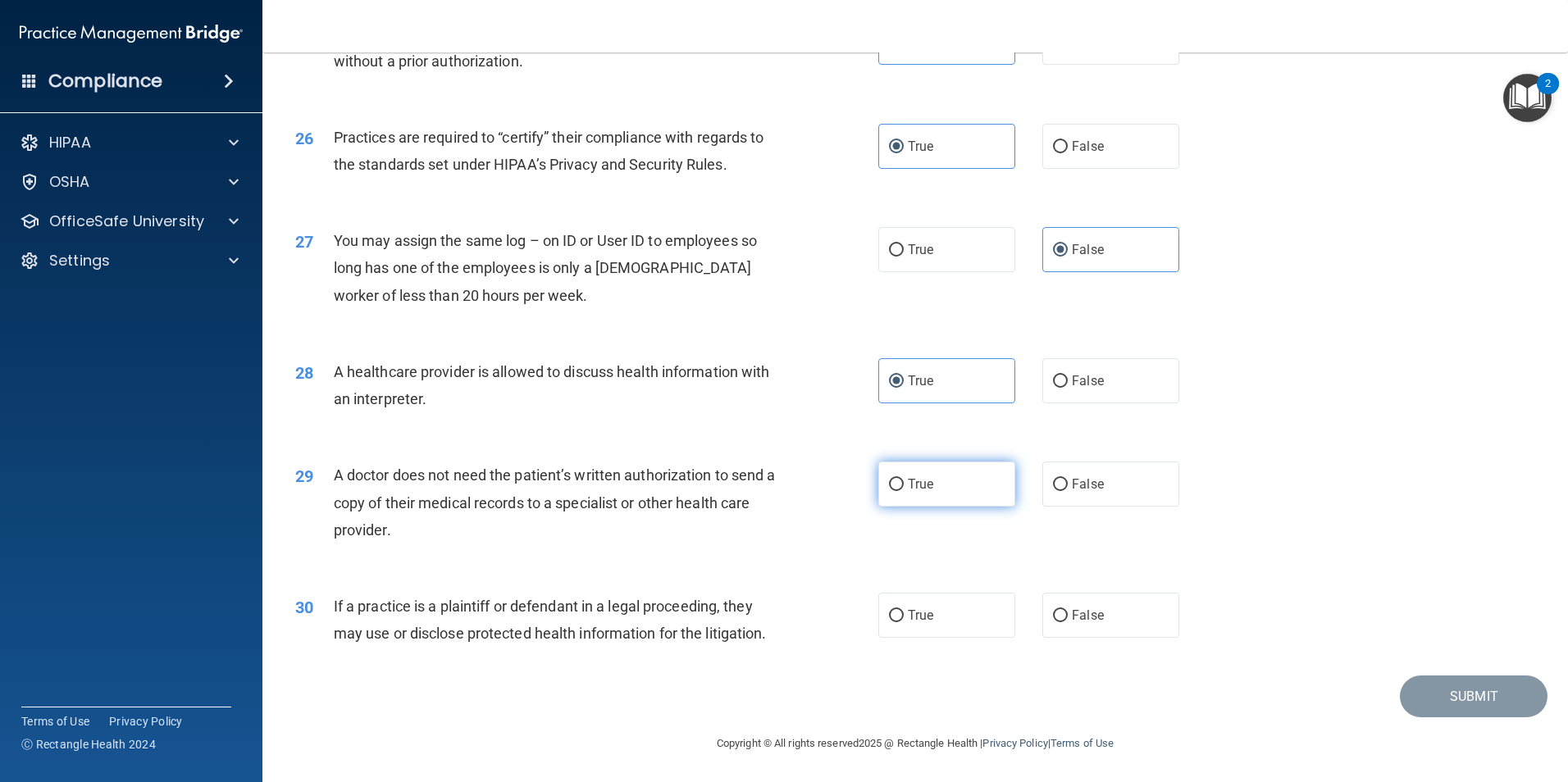
radio input "true"
click at [1102, 614] on label "False" at bounding box center [1110, 615] width 137 height 45
click at [1067, 614] on input "False" at bounding box center [1060, 615] width 14 height 13
radio input "true"
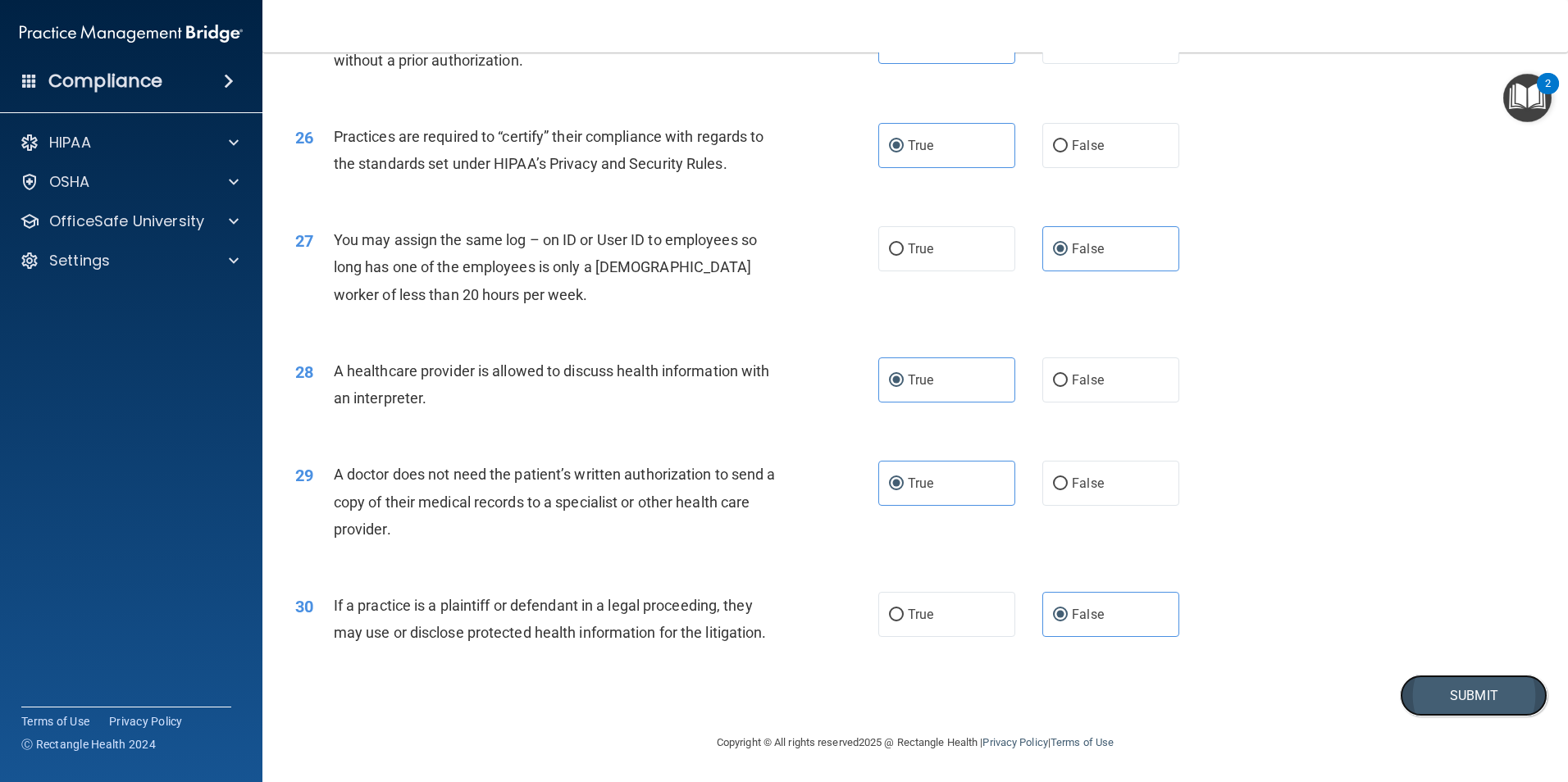
click at [1459, 682] on button "Submit" at bounding box center [1473, 696] width 148 height 42
